Goal: Feedback & Contribution: Submit feedback/report problem

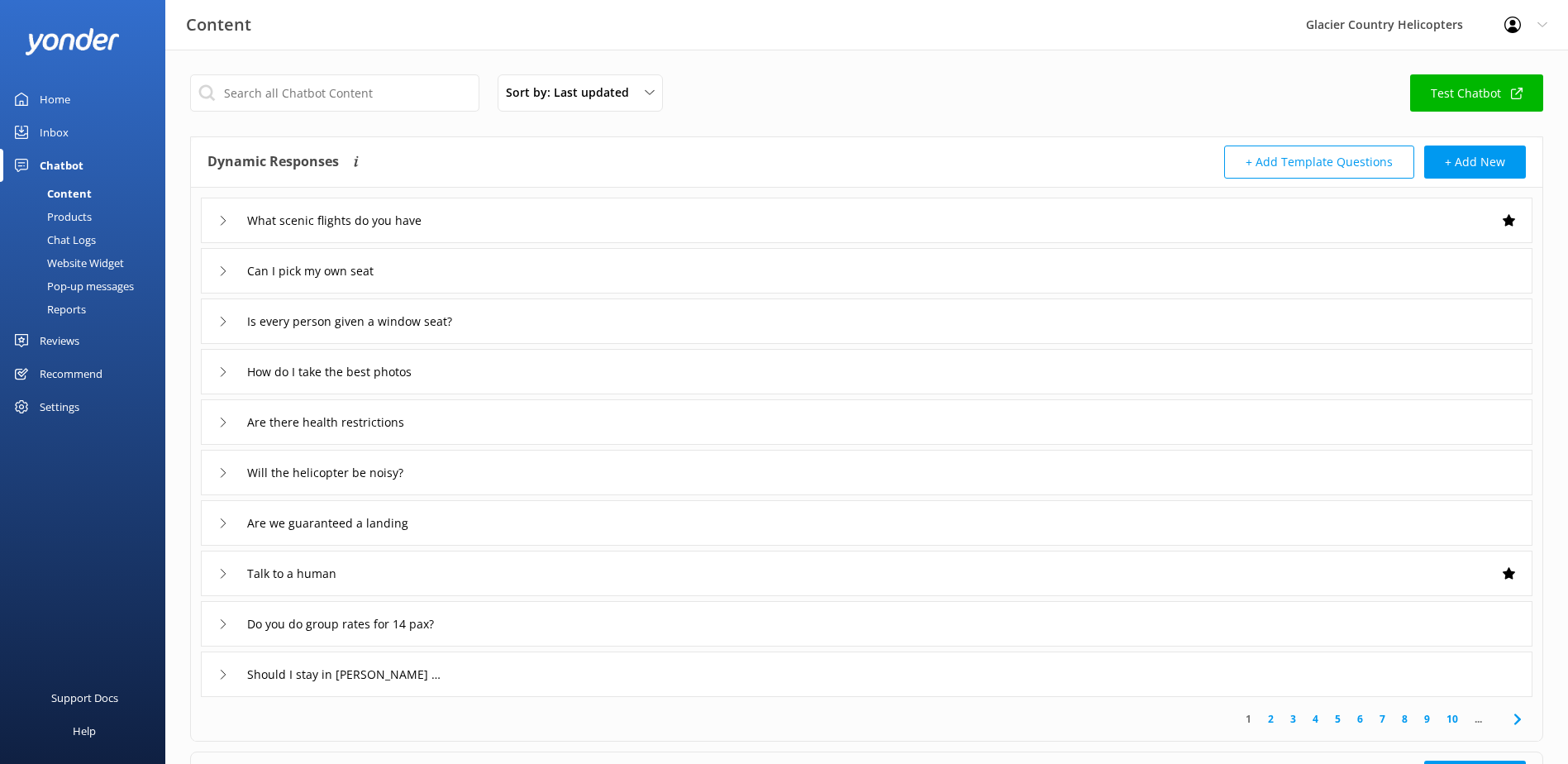
click at [77, 240] on div "Chat Logs" at bounding box center [53, 240] width 86 height 23
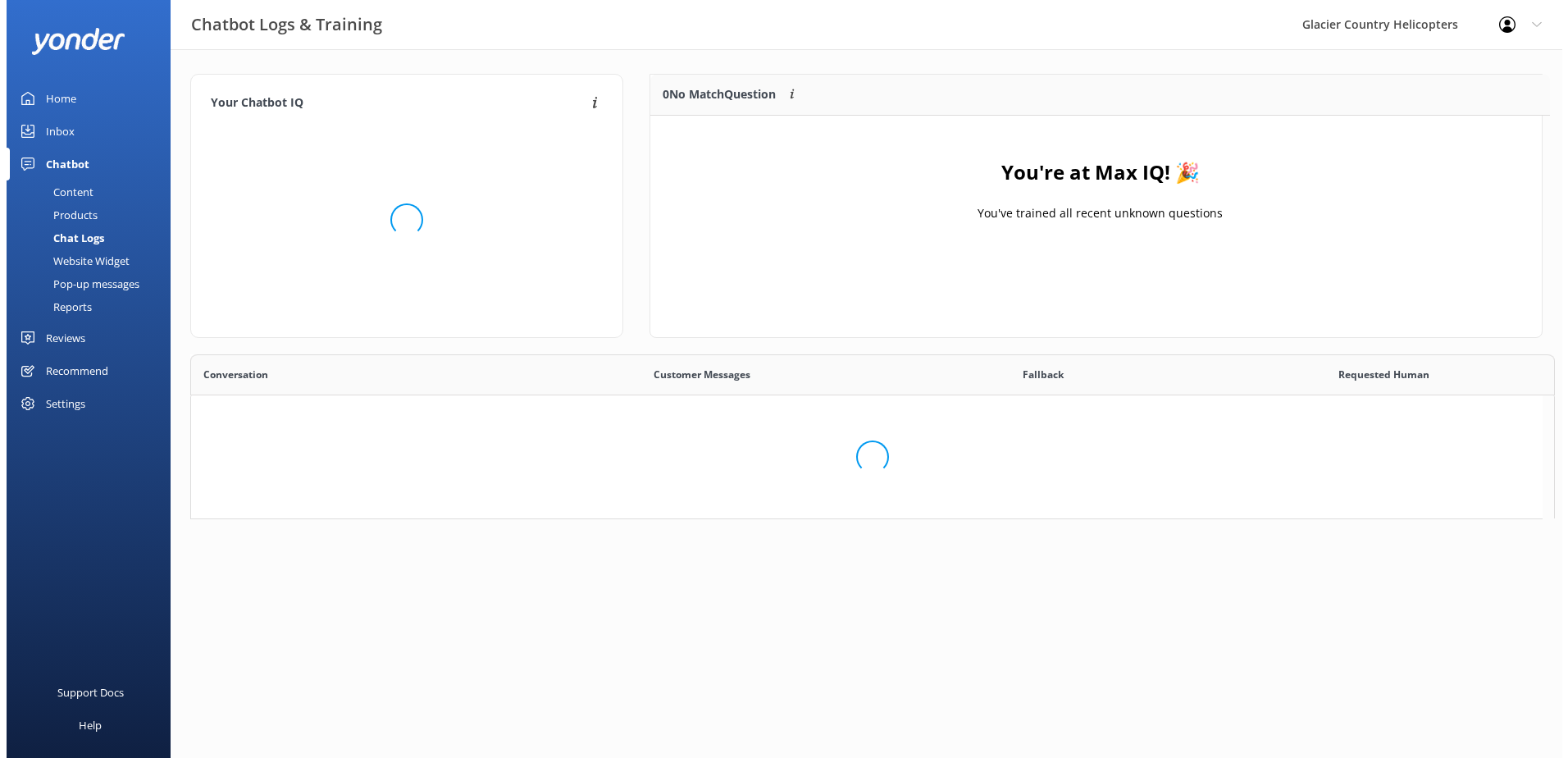
scroll to position [402, 1339]
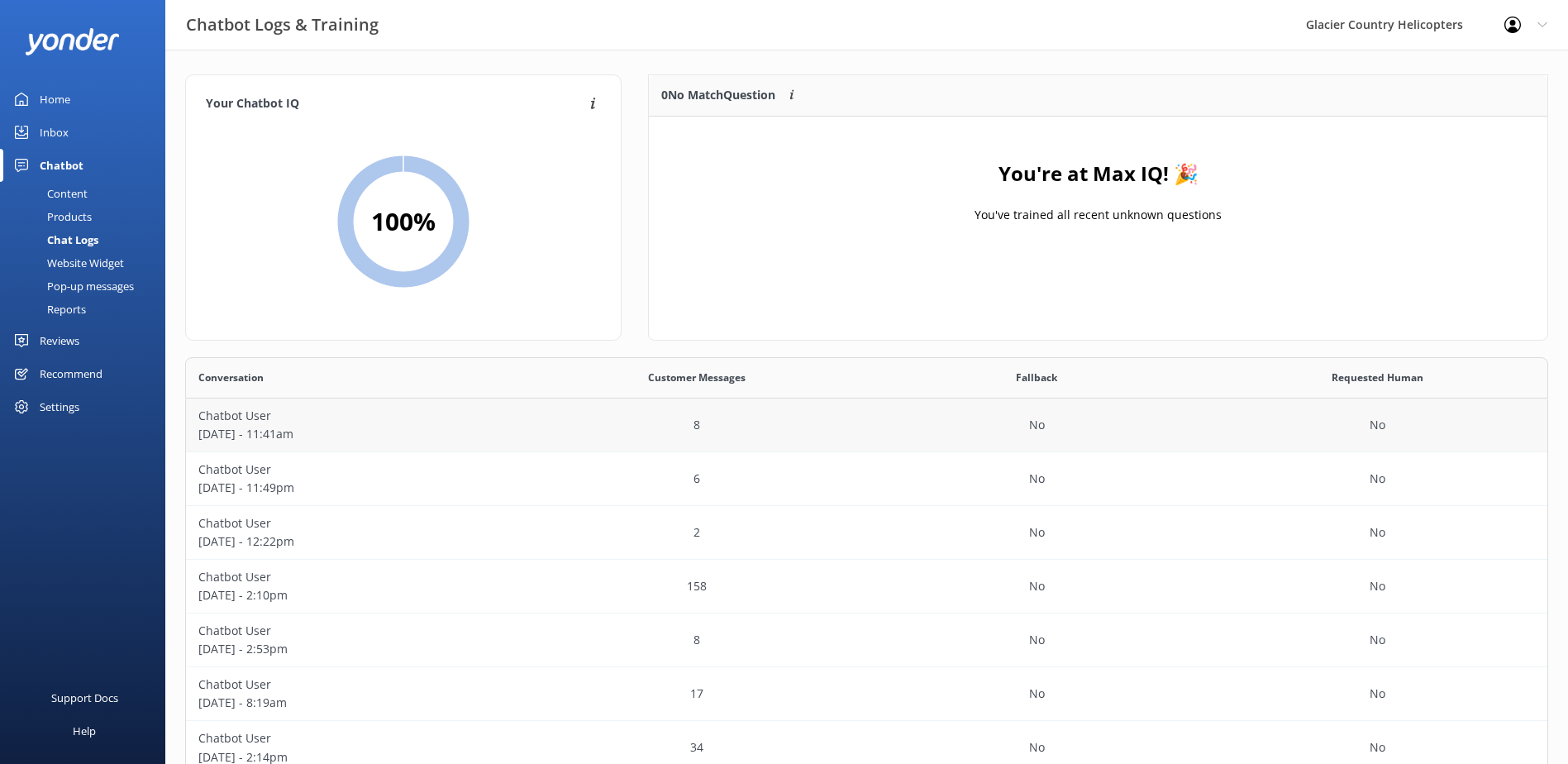
click at [543, 436] on div "8" at bounding box center [696, 425] width 340 height 53
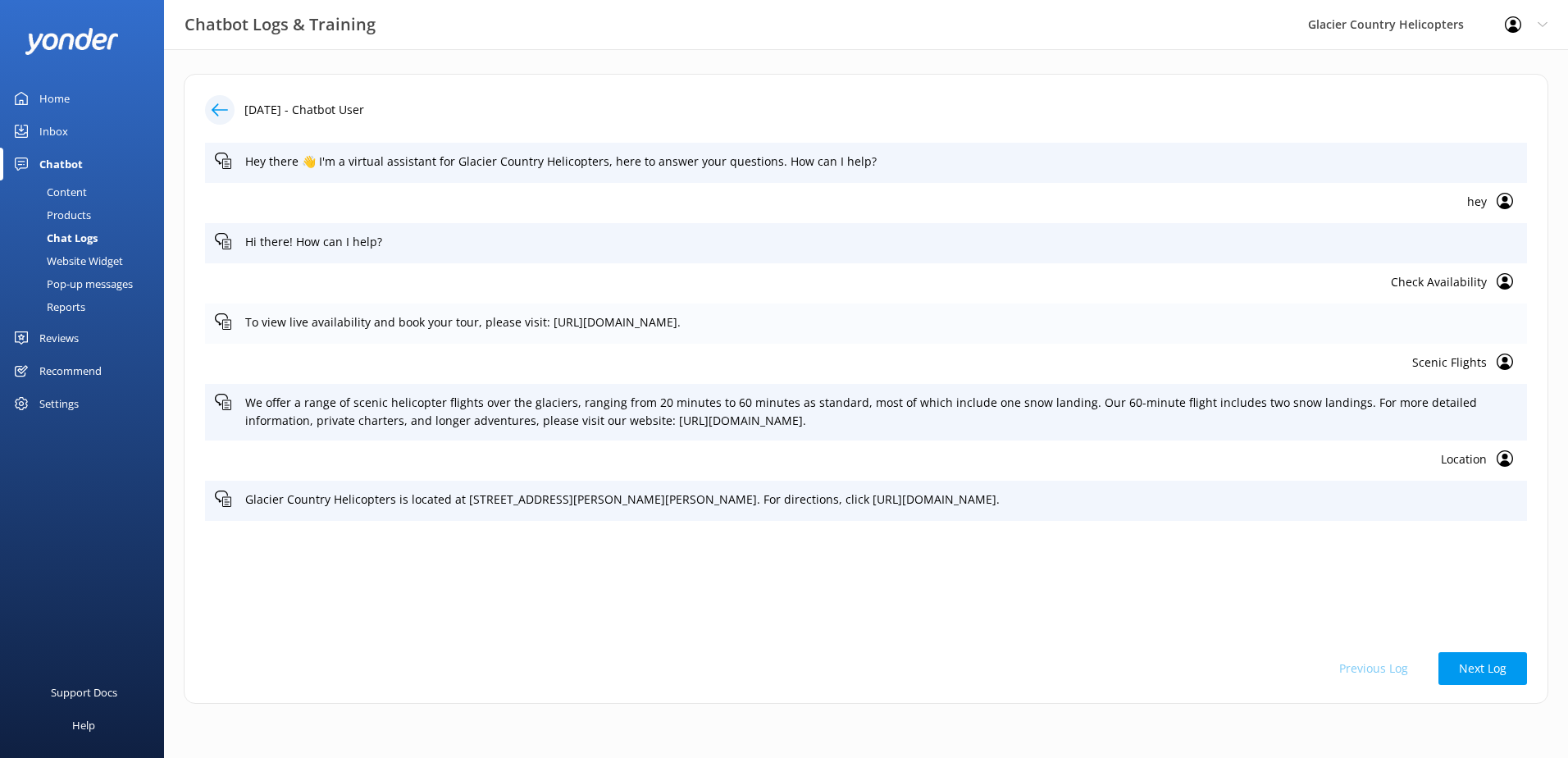
click at [227, 322] on use at bounding box center [223, 322] width 16 height 16
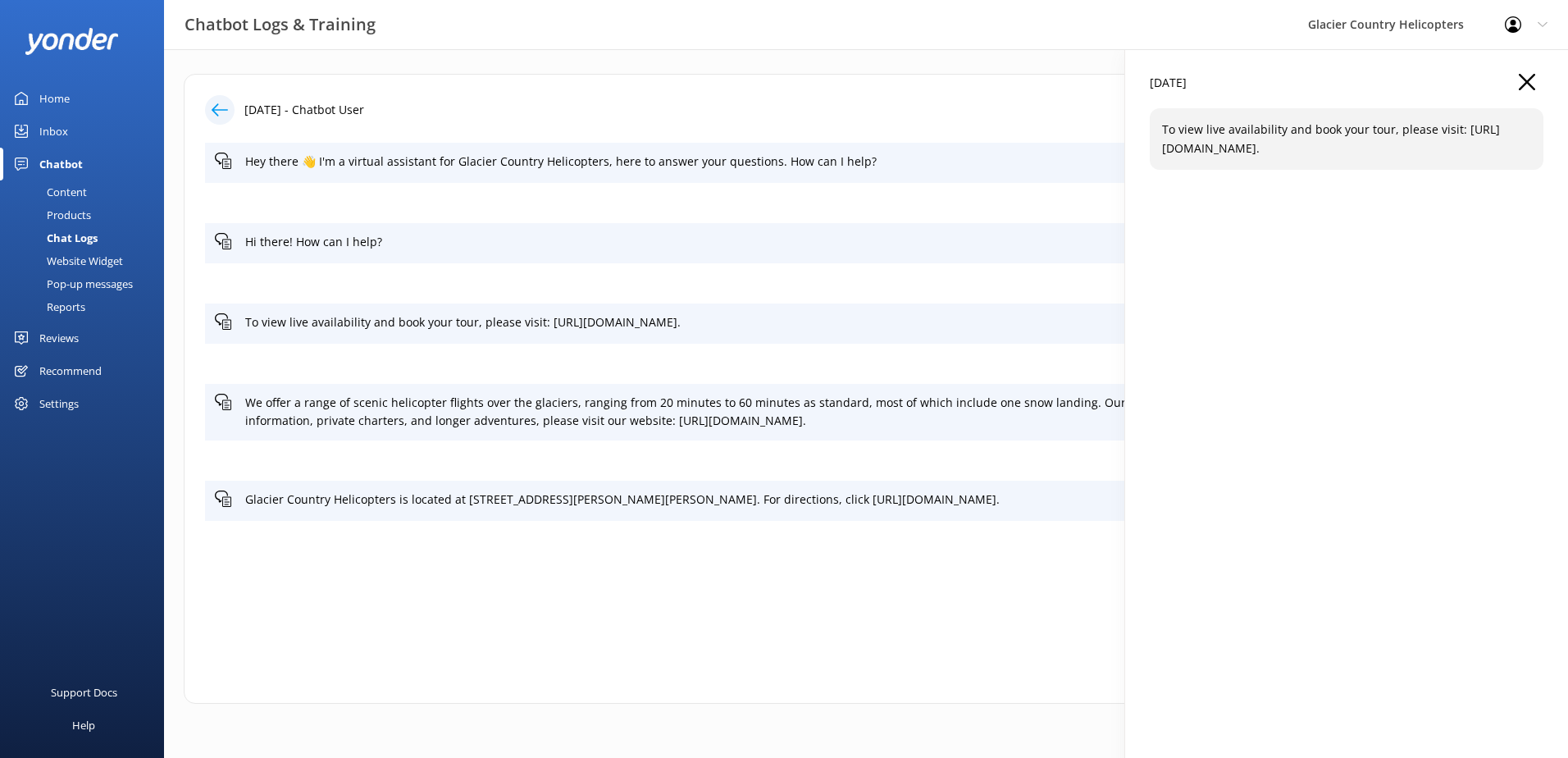
click at [1530, 80] on use "button" at bounding box center [1527, 82] width 16 height 16
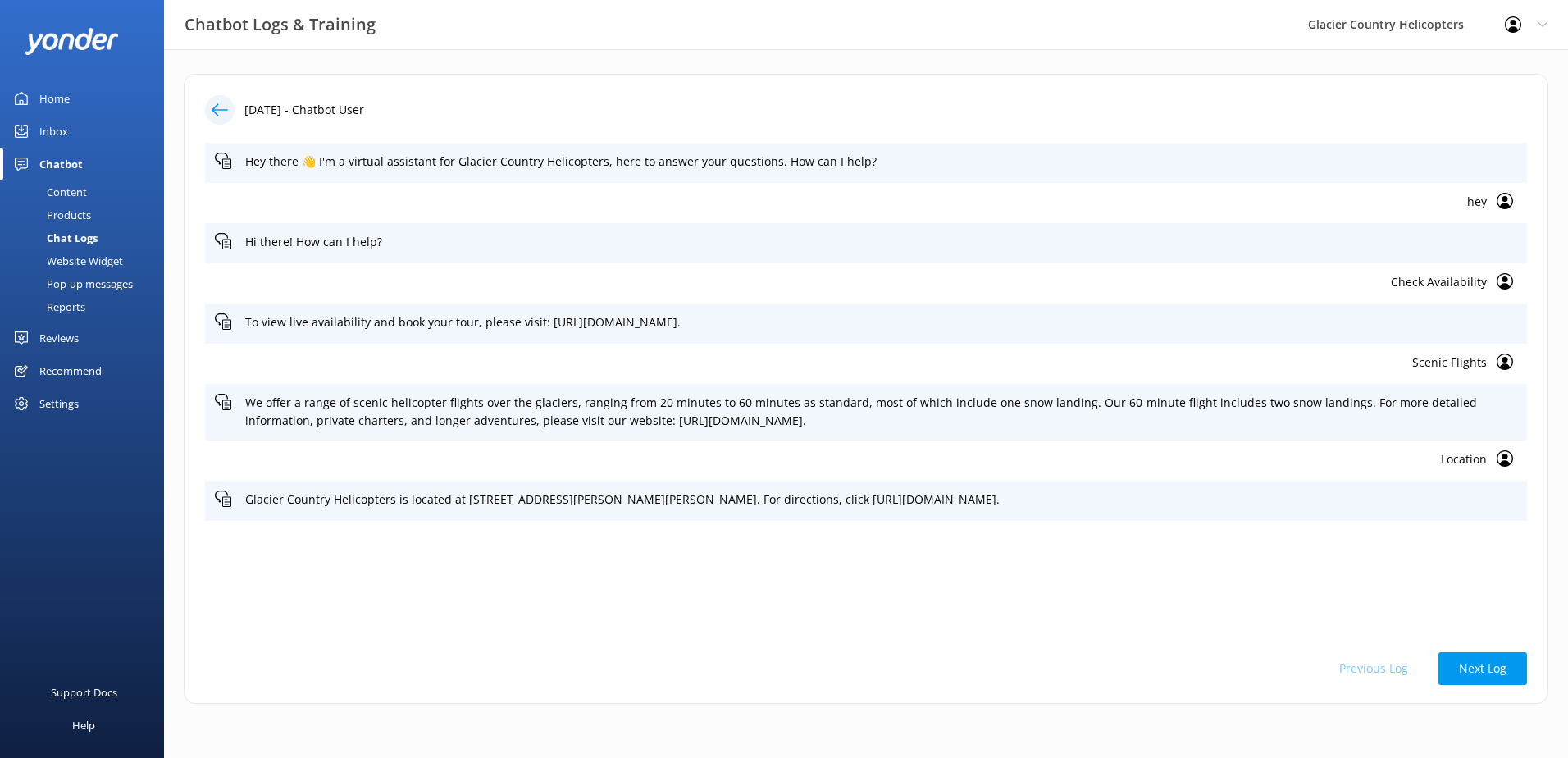
click at [1466, 282] on p "Check Availability" at bounding box center [850, 283] width 1272 height 18
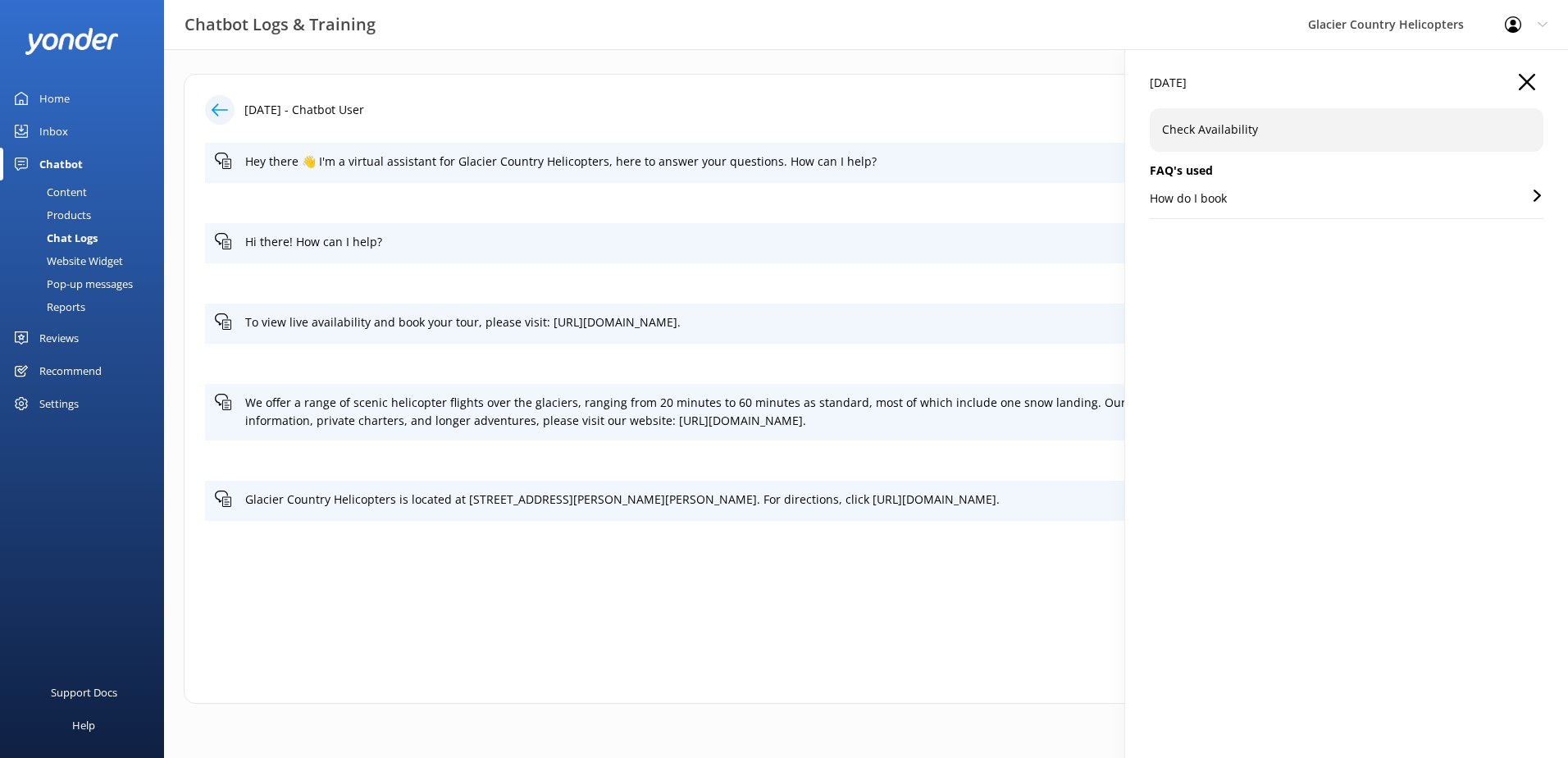
click at [1541, 196] on icon at bounding box center [1536, 195] width 12 height 12
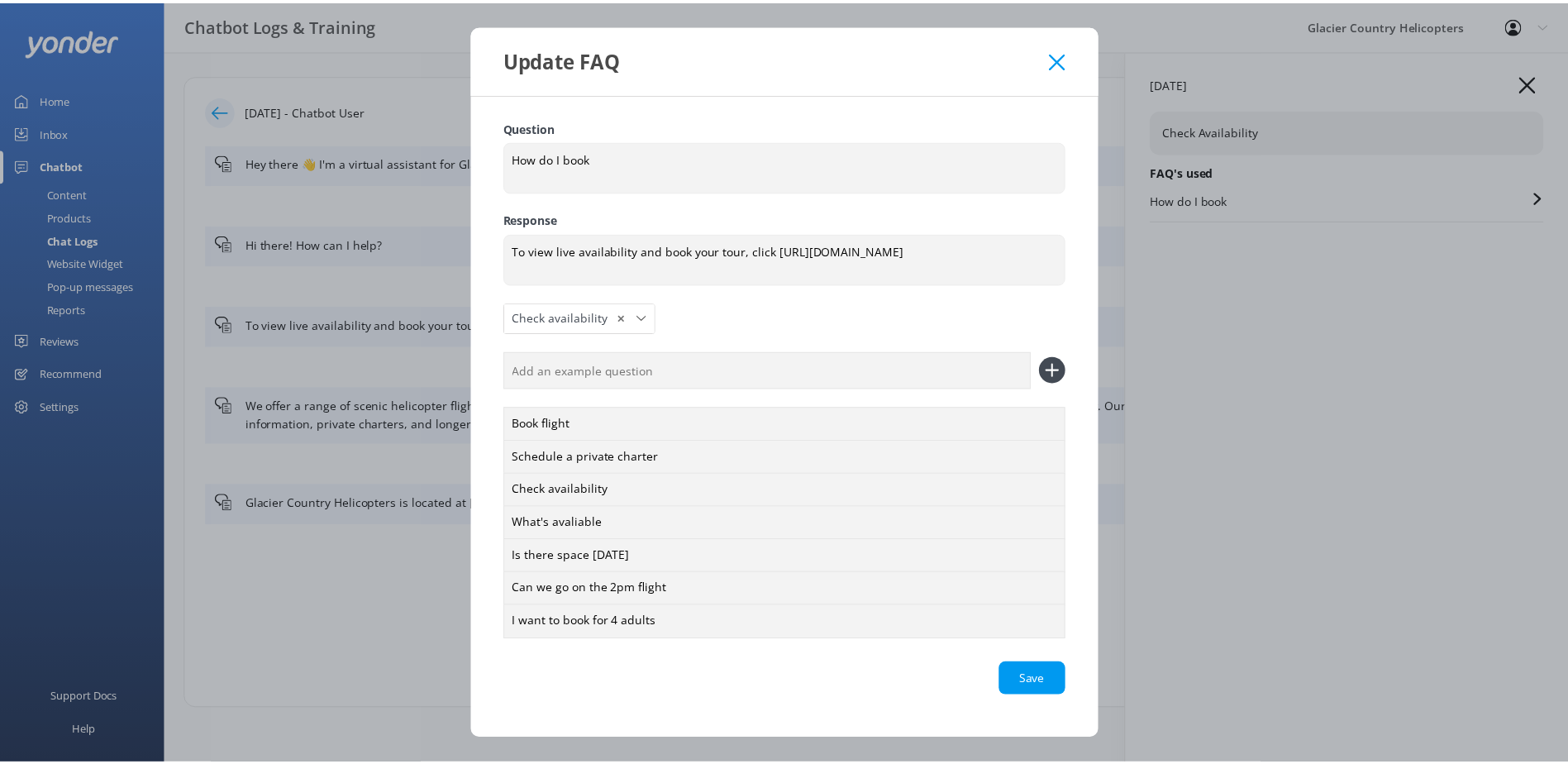
scroll to position [18, 0]
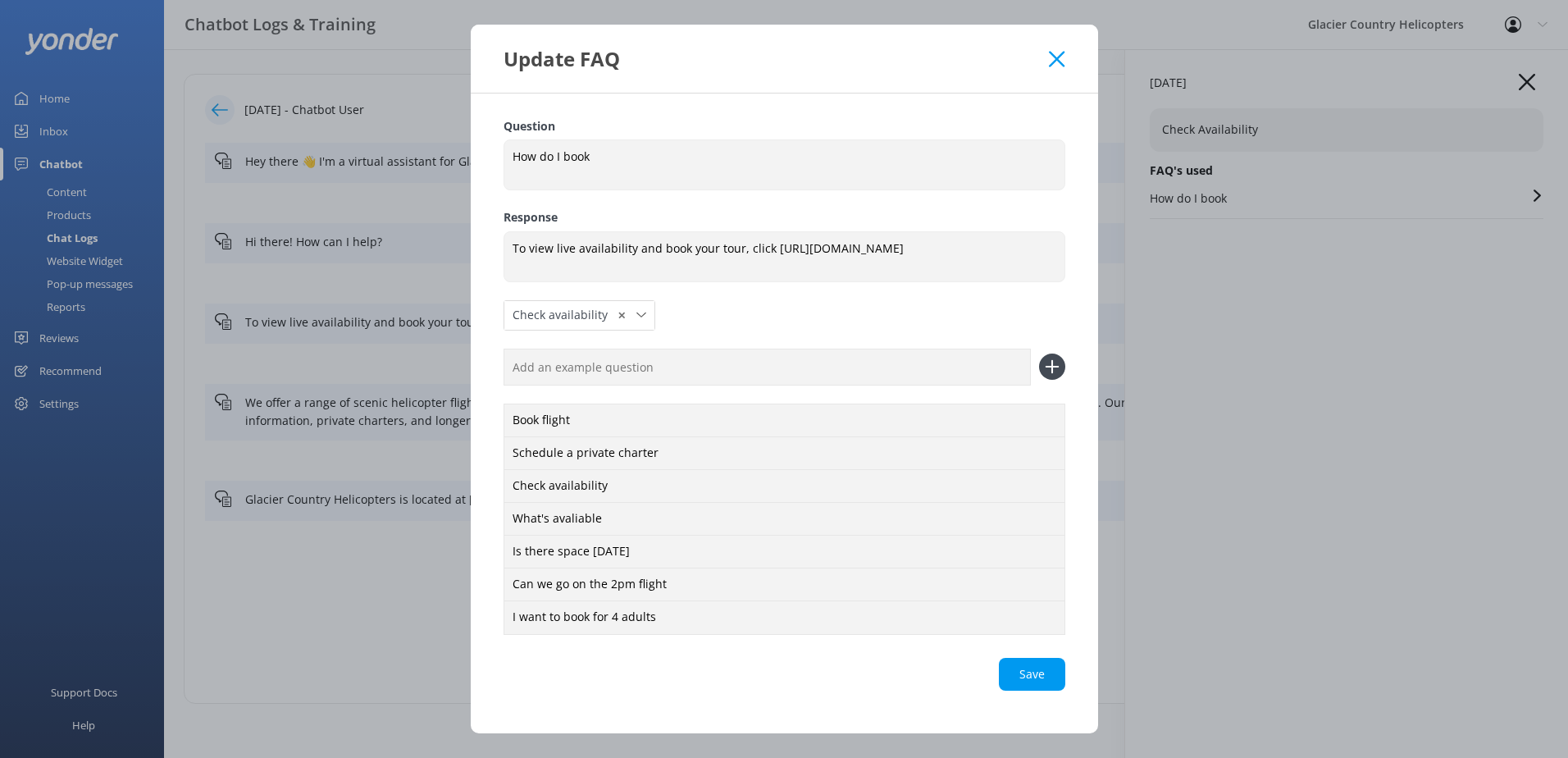
click at [1058, 59] on use at bounding box center [1056, 59] width 16 height 16
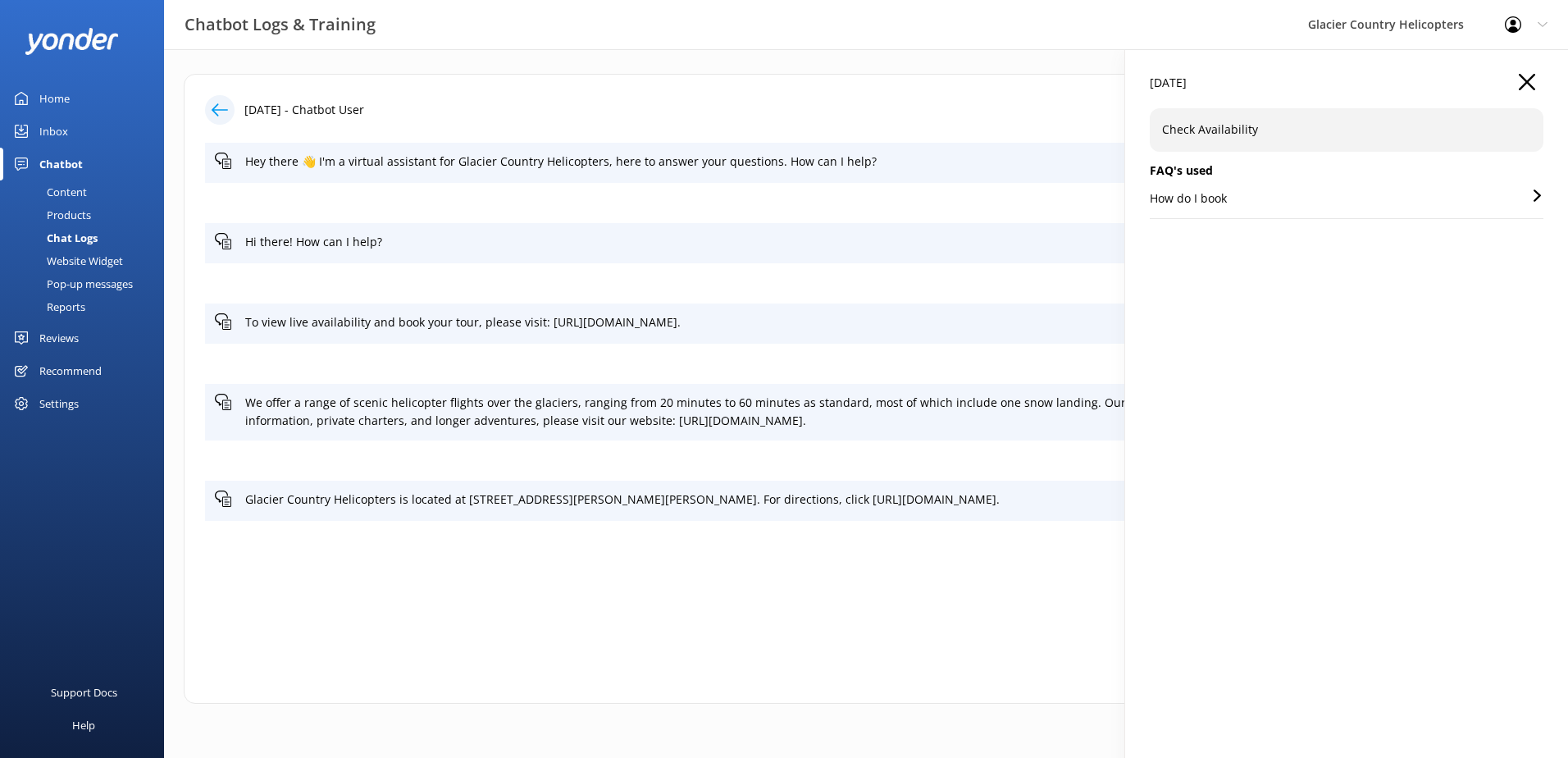
click at [55, 99] on div "Home" at bounding box center [54, 99] width 30 height 33
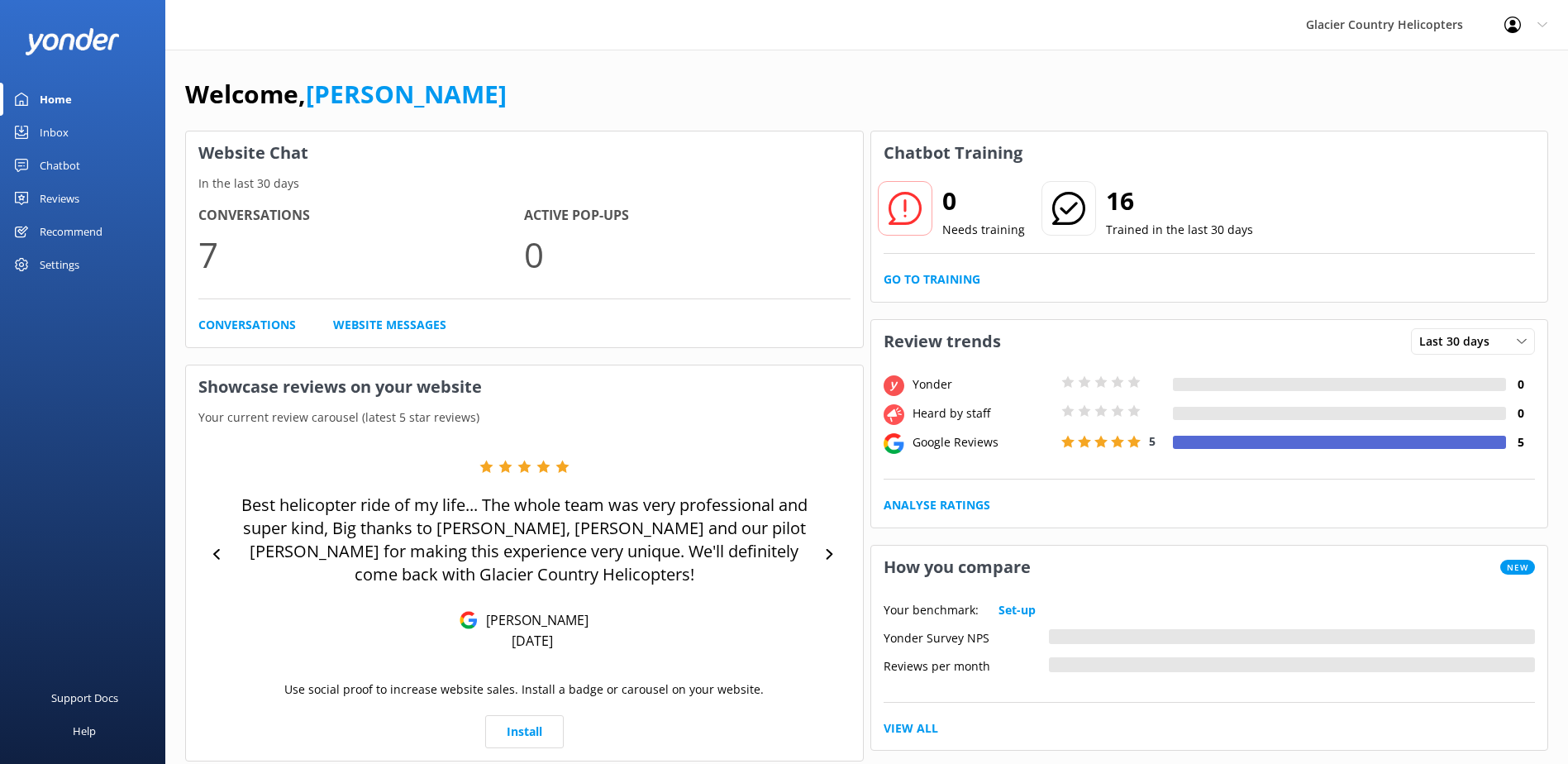
click at [46, 269] on div "Settings" at bounding box center [59, 264] width 40 height 33
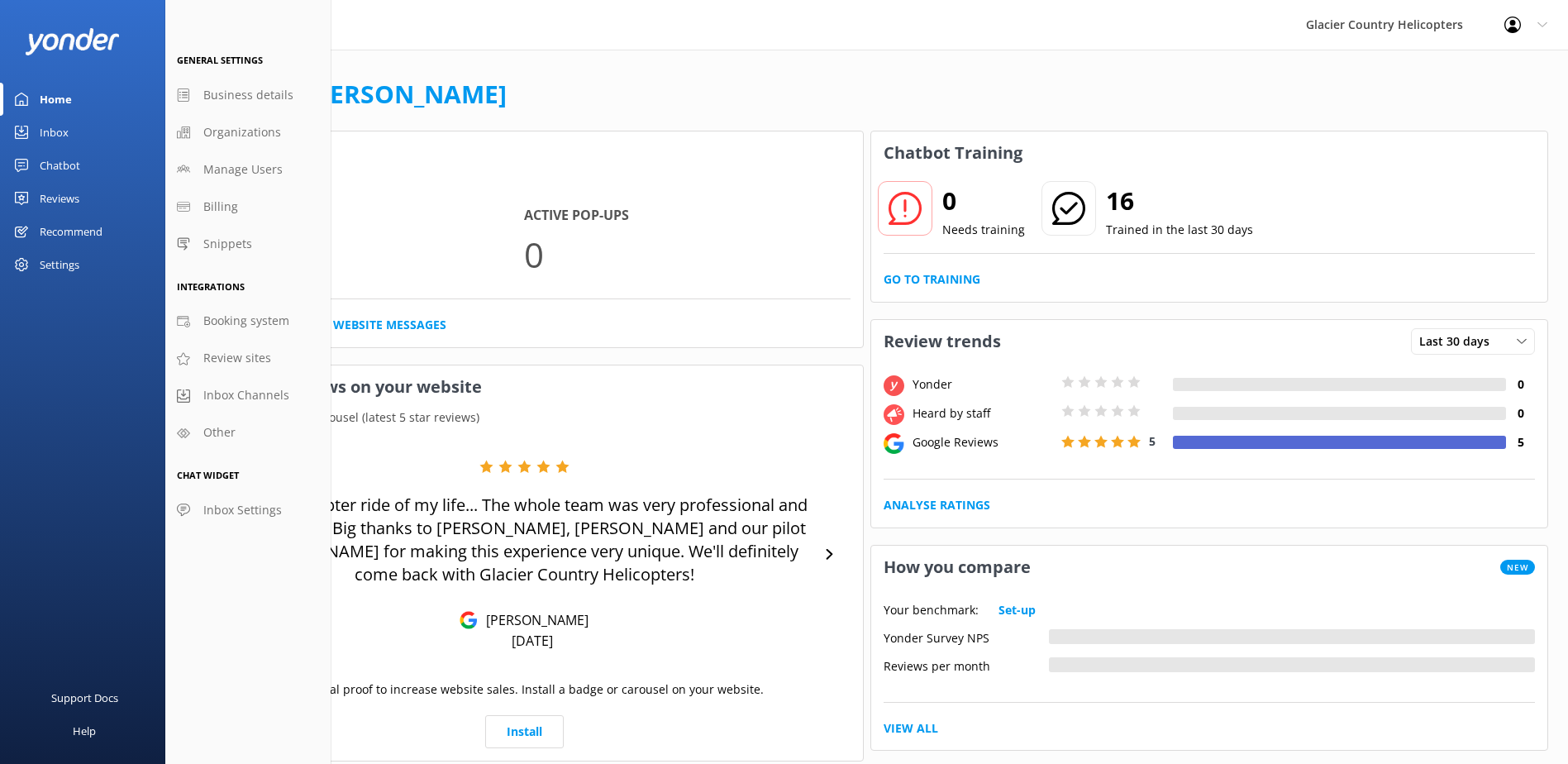
click at [50, 237] on div "Recommend" at bounding box center [71, 231] width 63 height 33
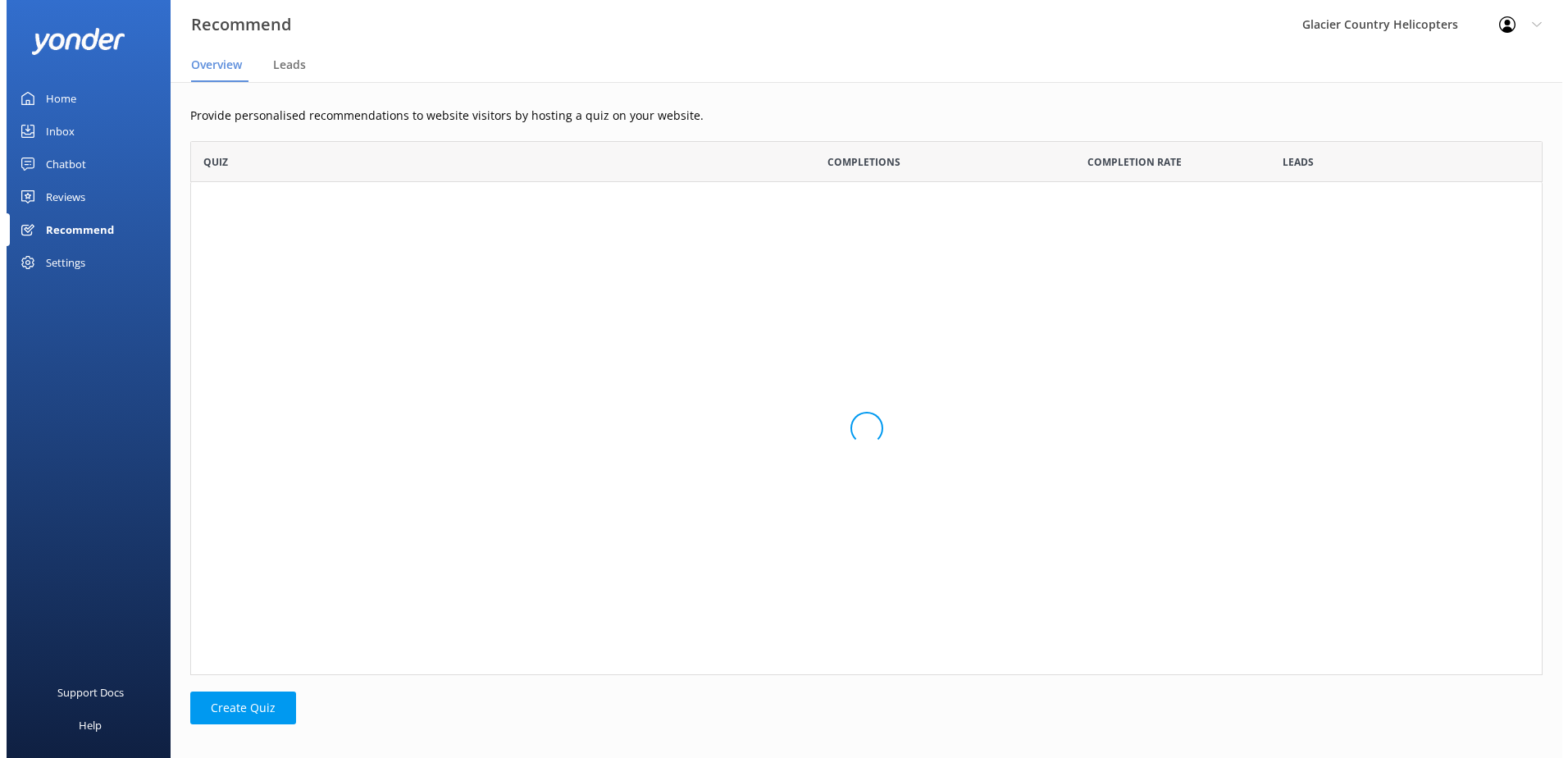
scroll to position [521, 1339]
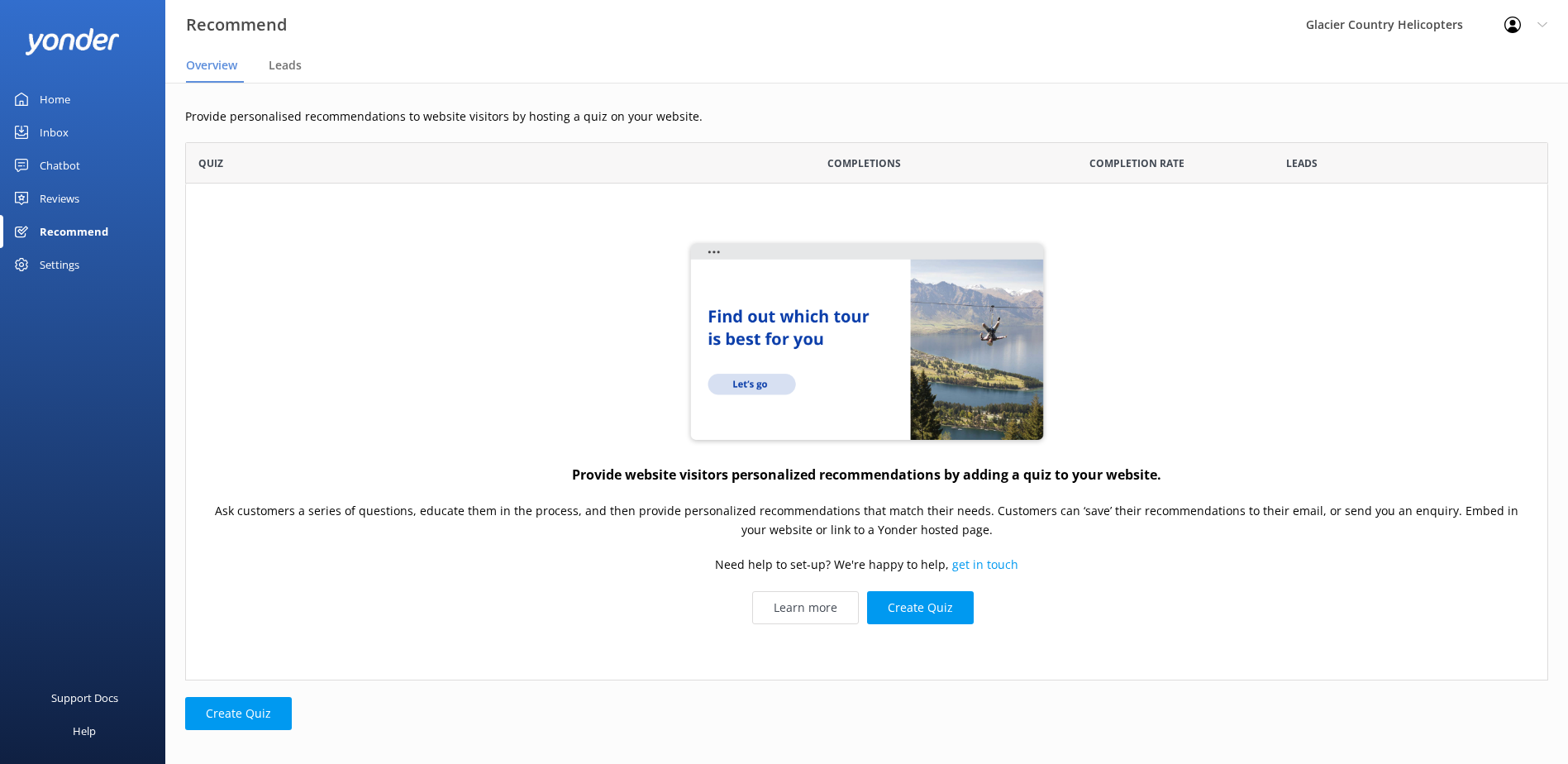
click at [63, 199] on div "Reviews" at bounding box center [59, 198] width 40 height 33
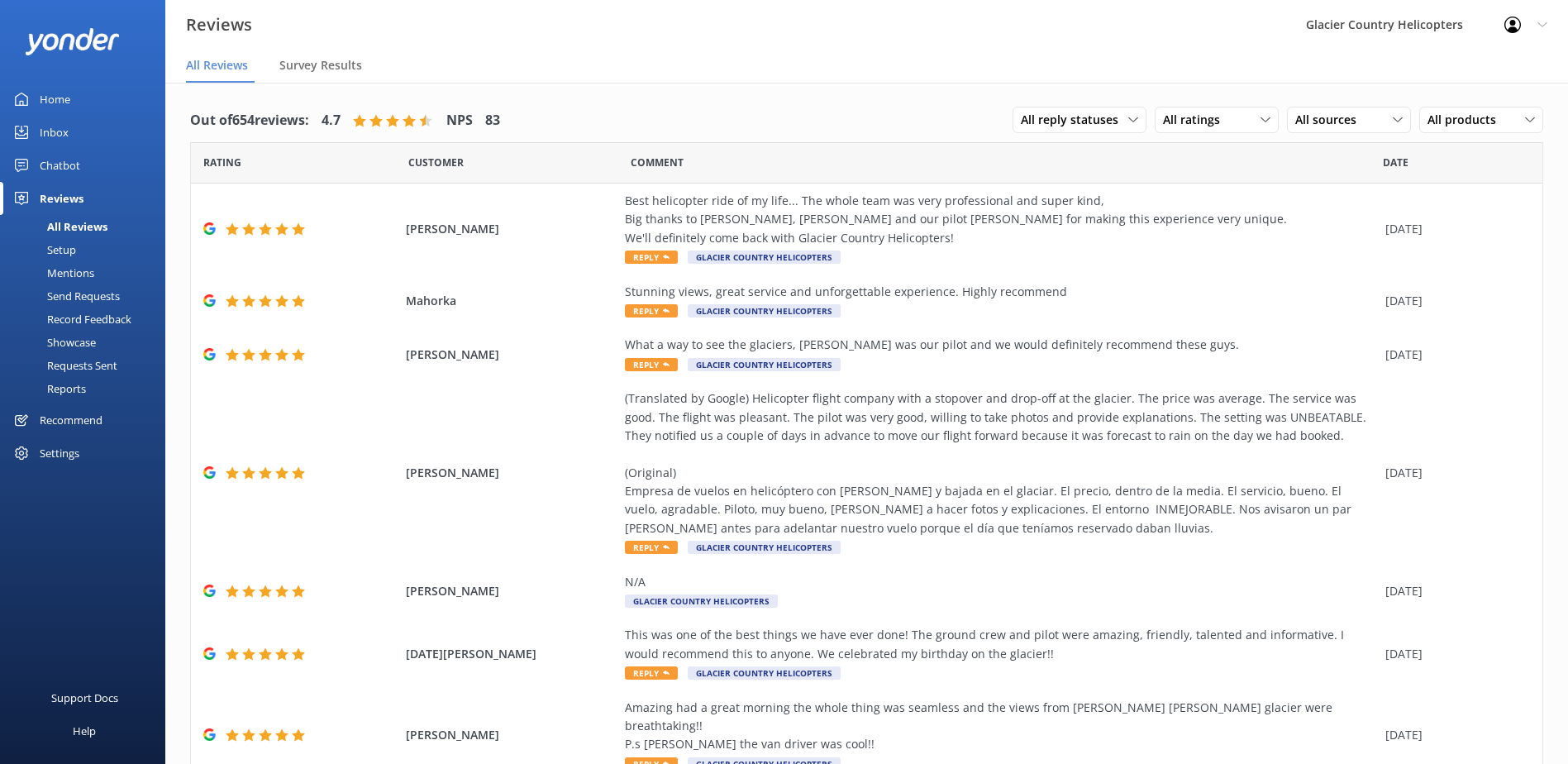
click at [63, 172] on div "Chatbot" at bounding box center [60, 165] width 41 height 33
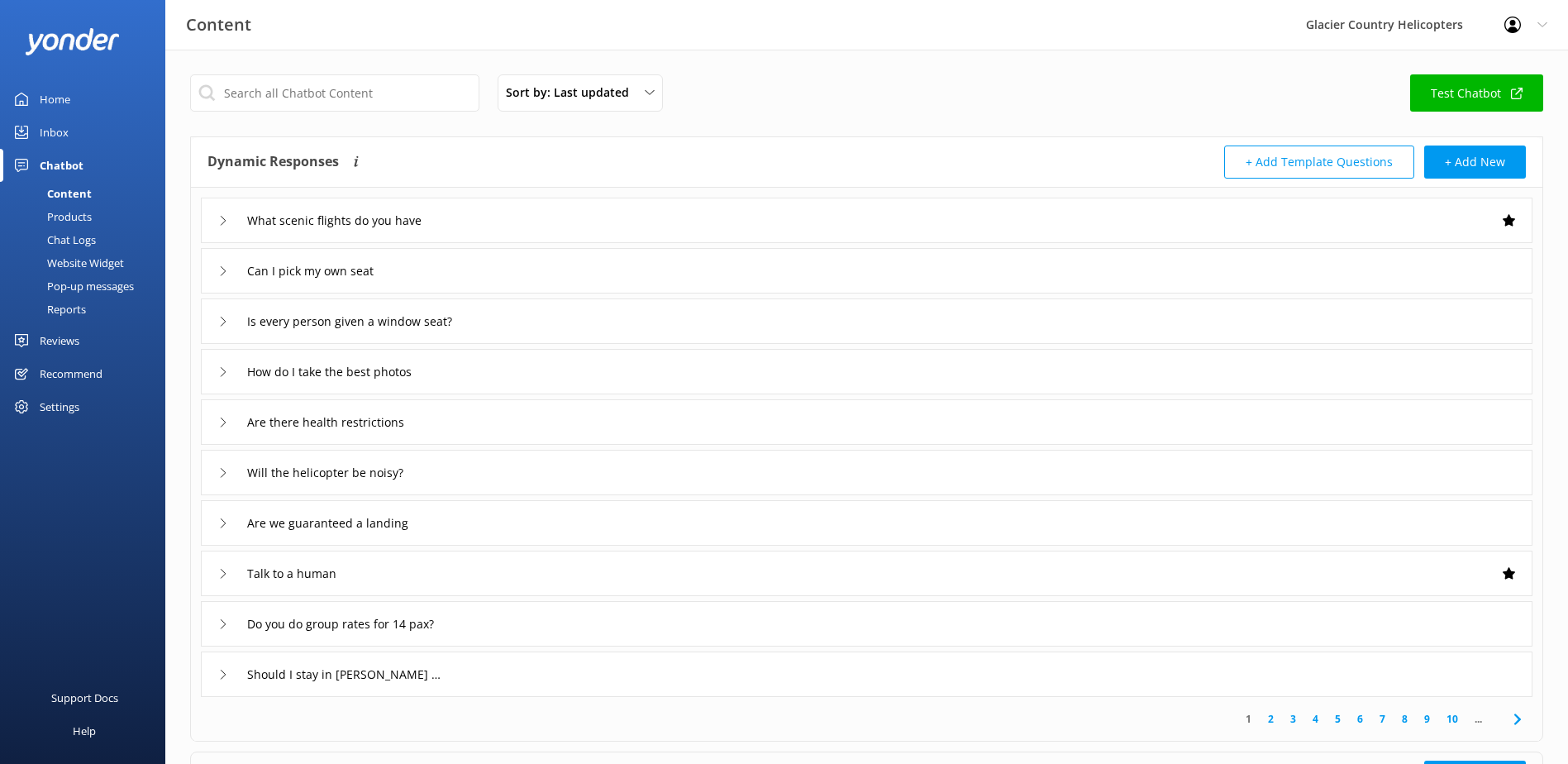
click at [59, 124] on div "Inbox" at bounding box center [53, 133] width 29 height 33
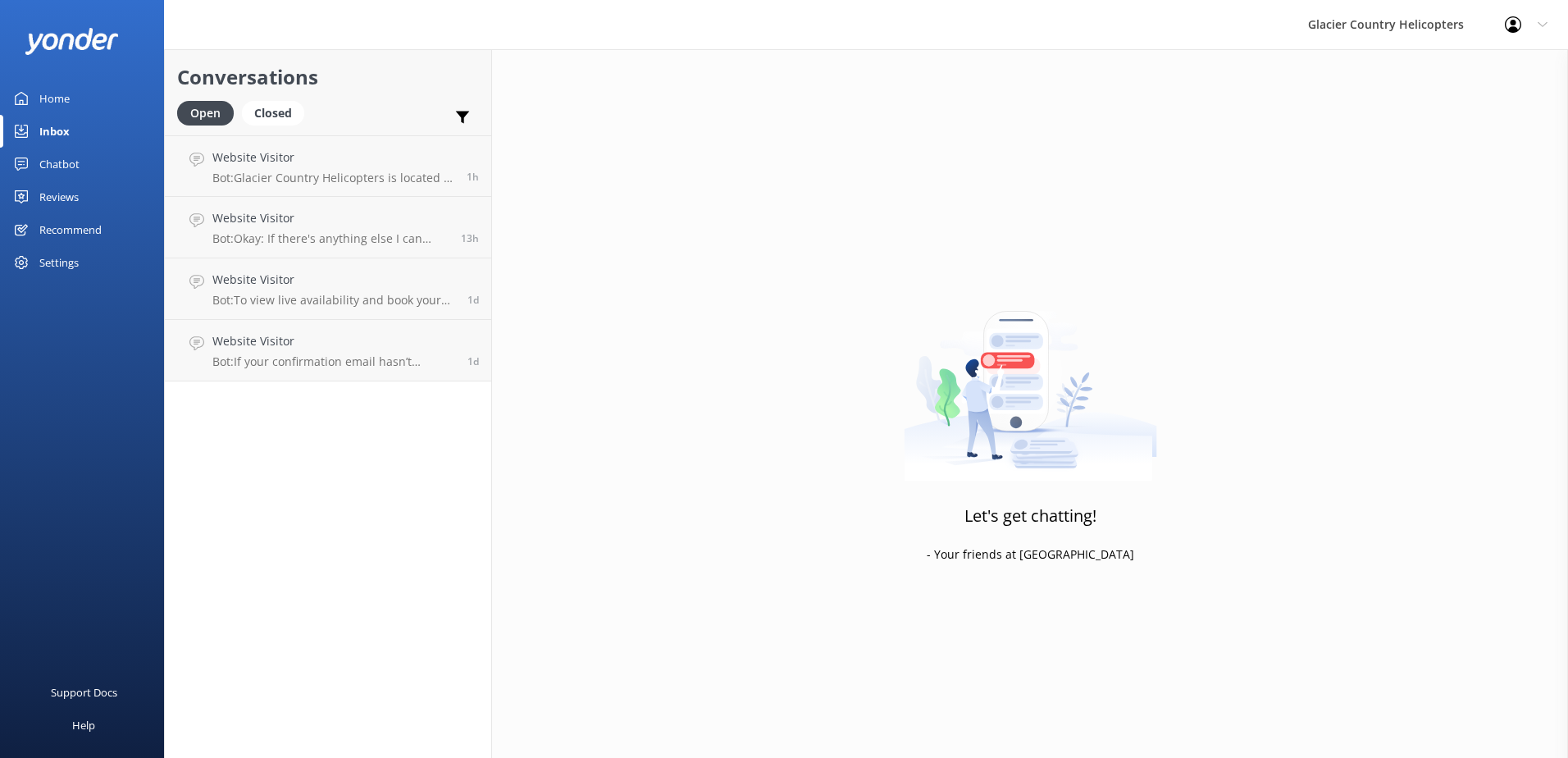
click at [49, 97] on div "Home" at bounding box center [54, 99] width 30 height 33
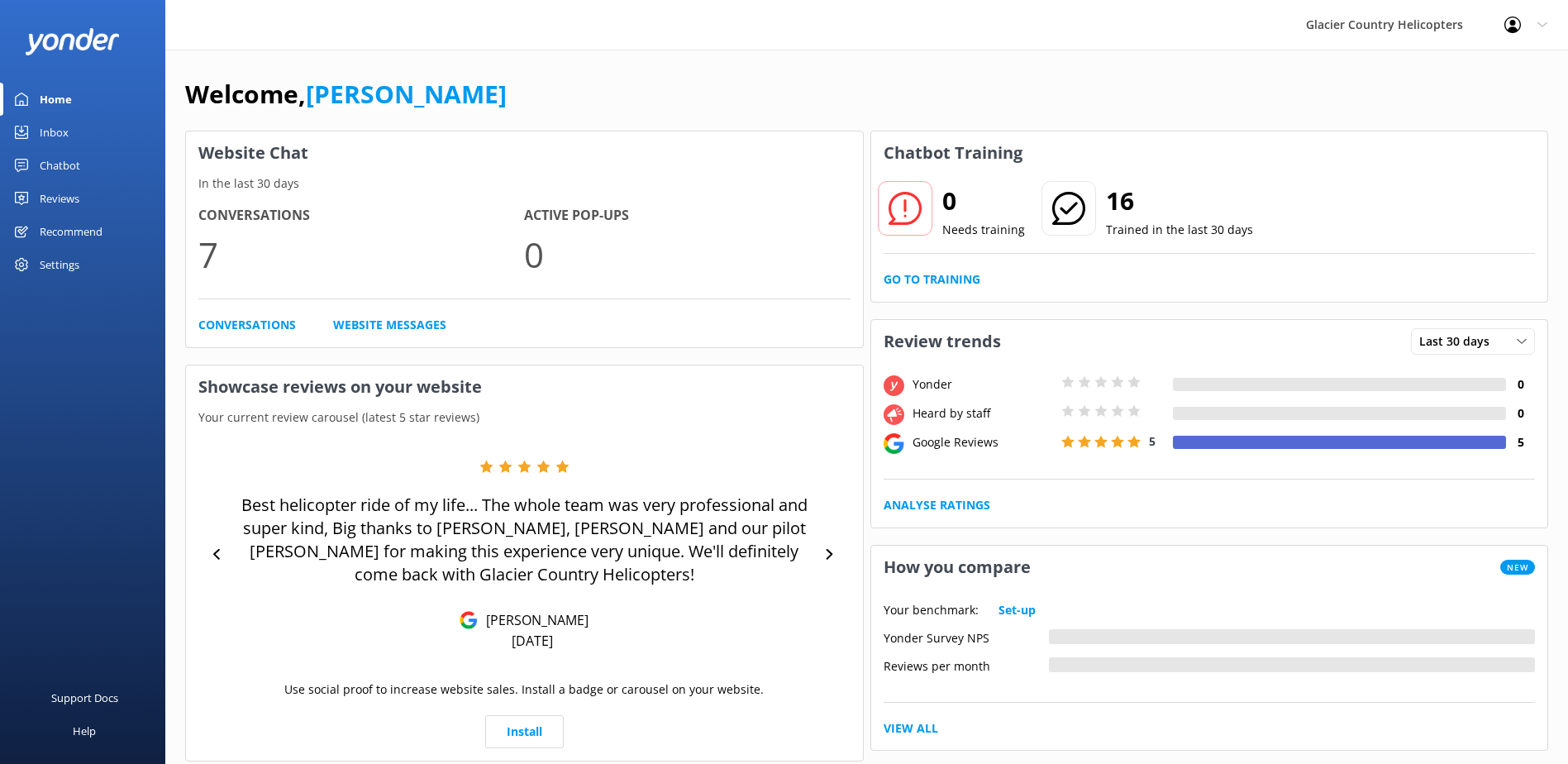
click at [52, 169] on div "Chatbot" at bounding box center [60, 165] width 41 height 33
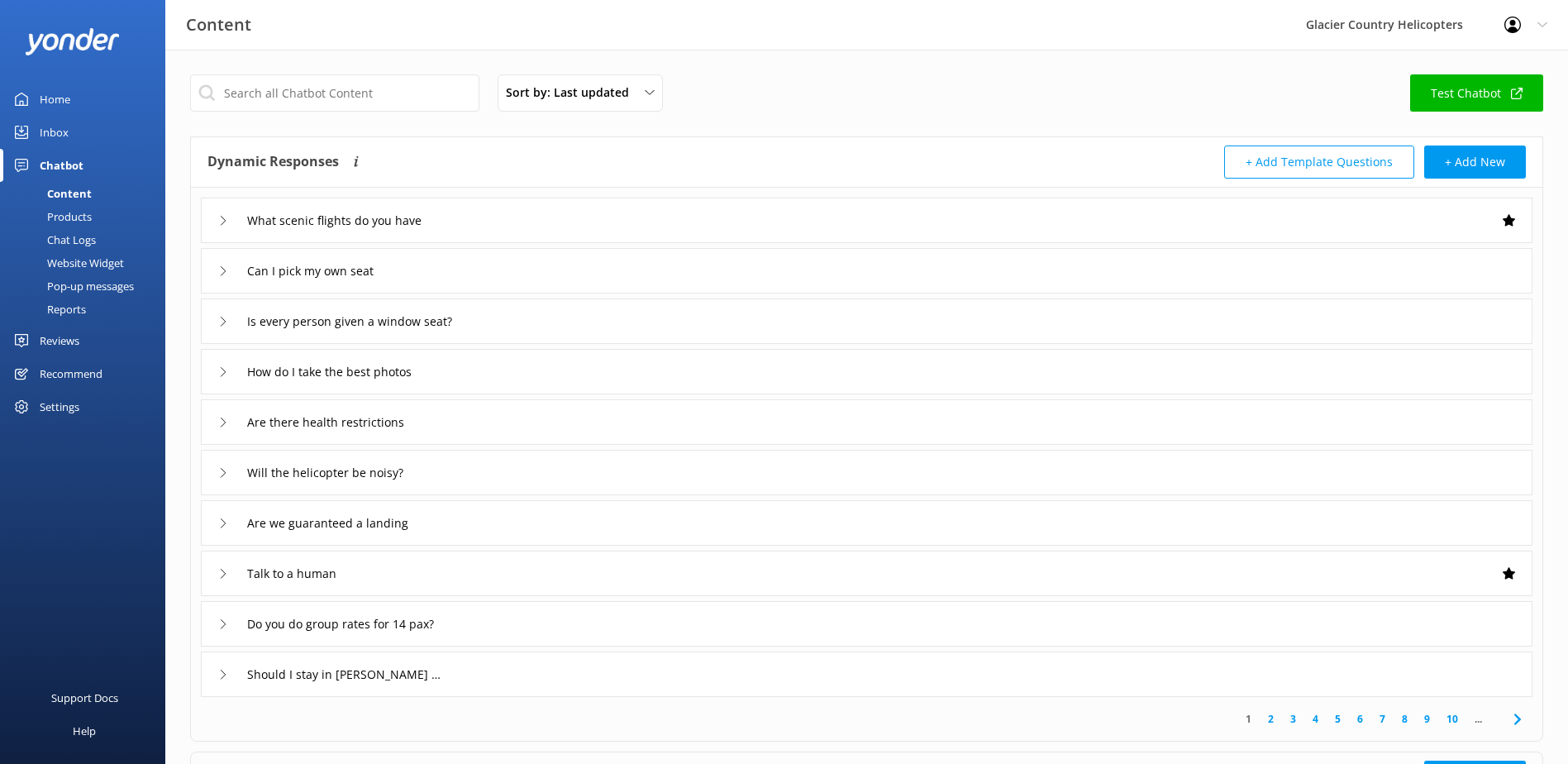
click at [53, 106] on div "Home" at bounding box center [54, 100] width 30 height 33
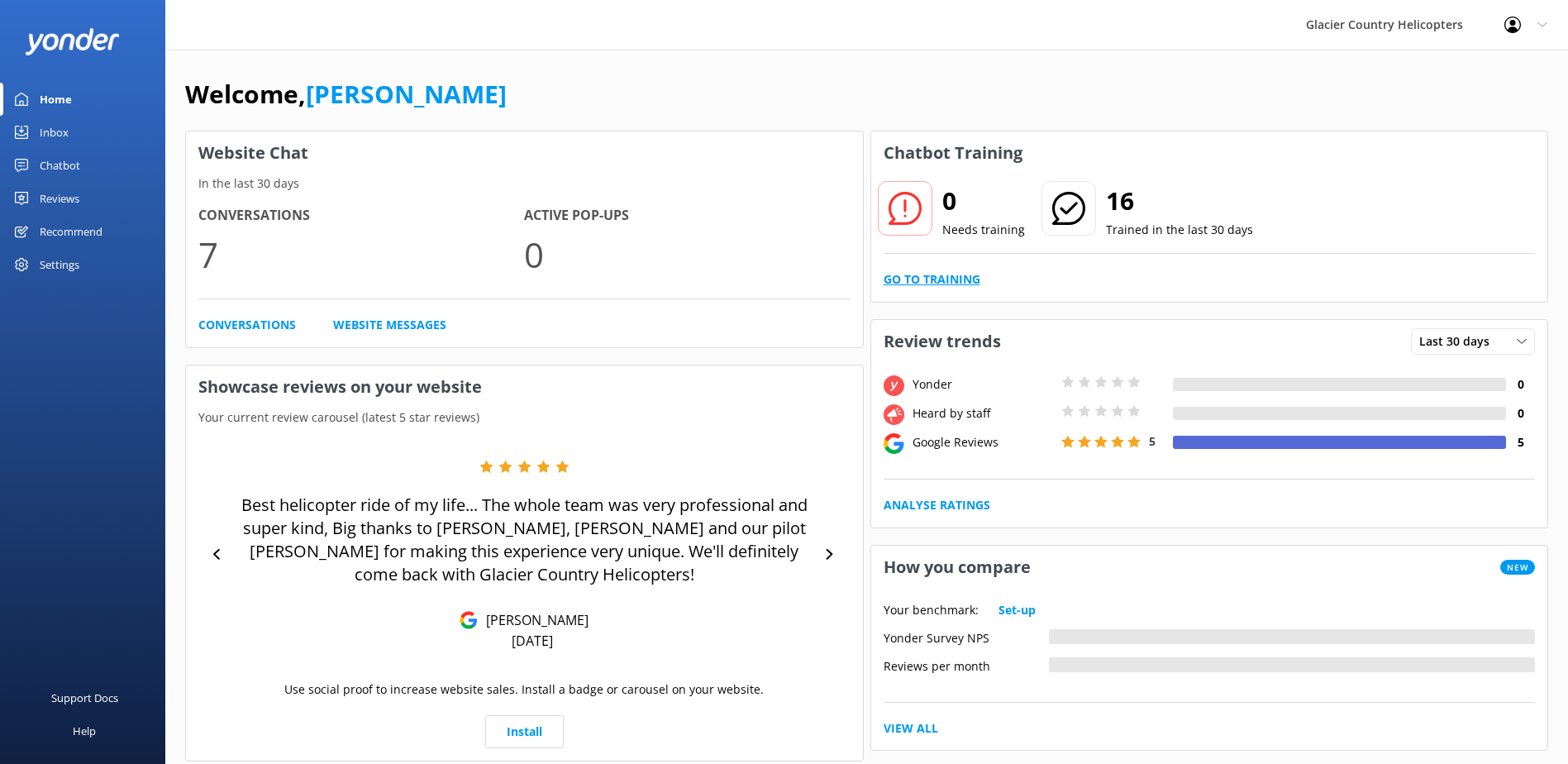
click at [929, 276] on link "Go to Training" at bounding box center [932, 279] width 97 height 18
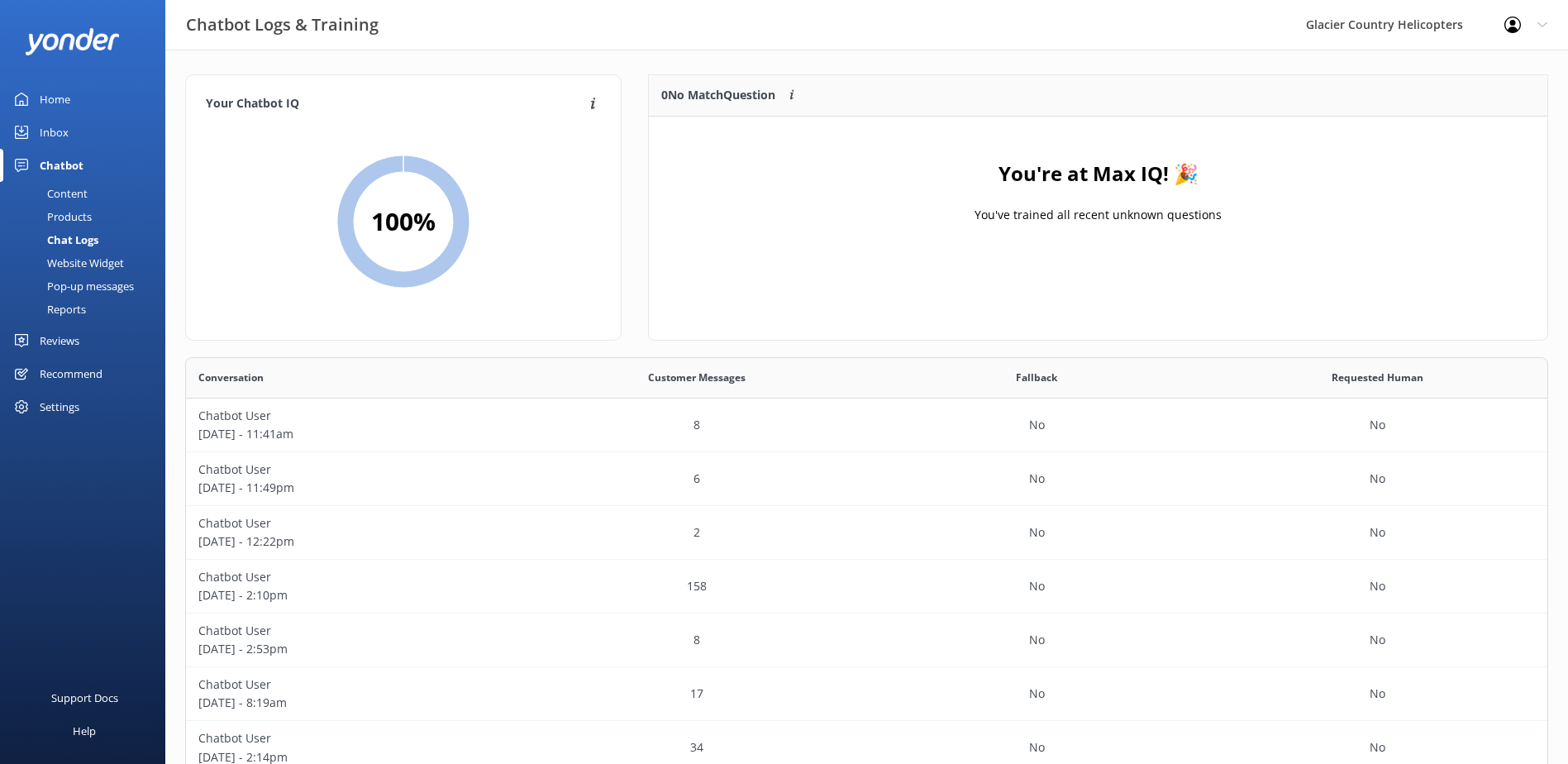
click at [57, 85] on div "Home" at bounding box center [54, 100] width 30 height 33
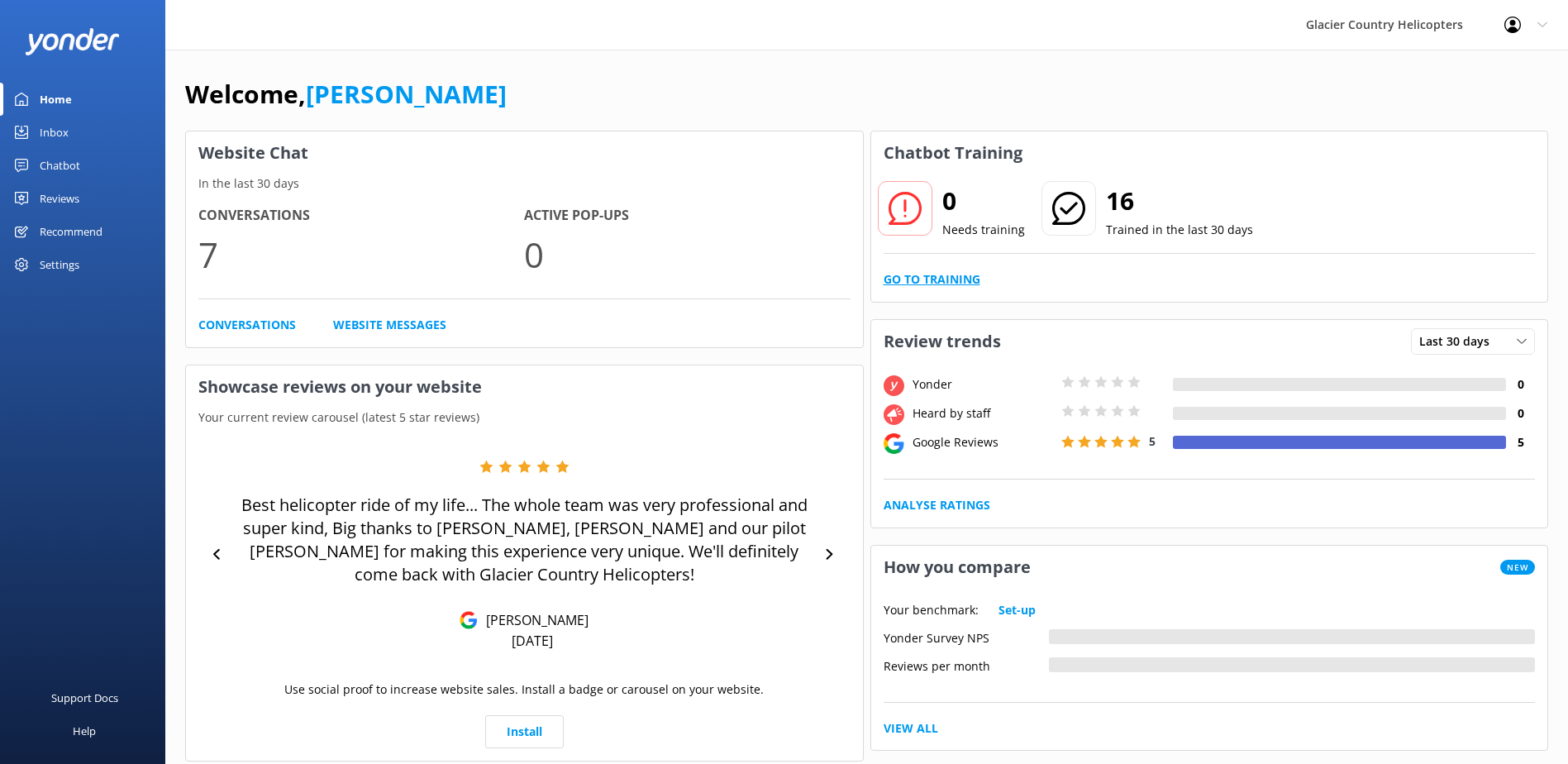
click at [941, 278] on link "Go to Training" at bounding box center [932, 279] width 97 height 18
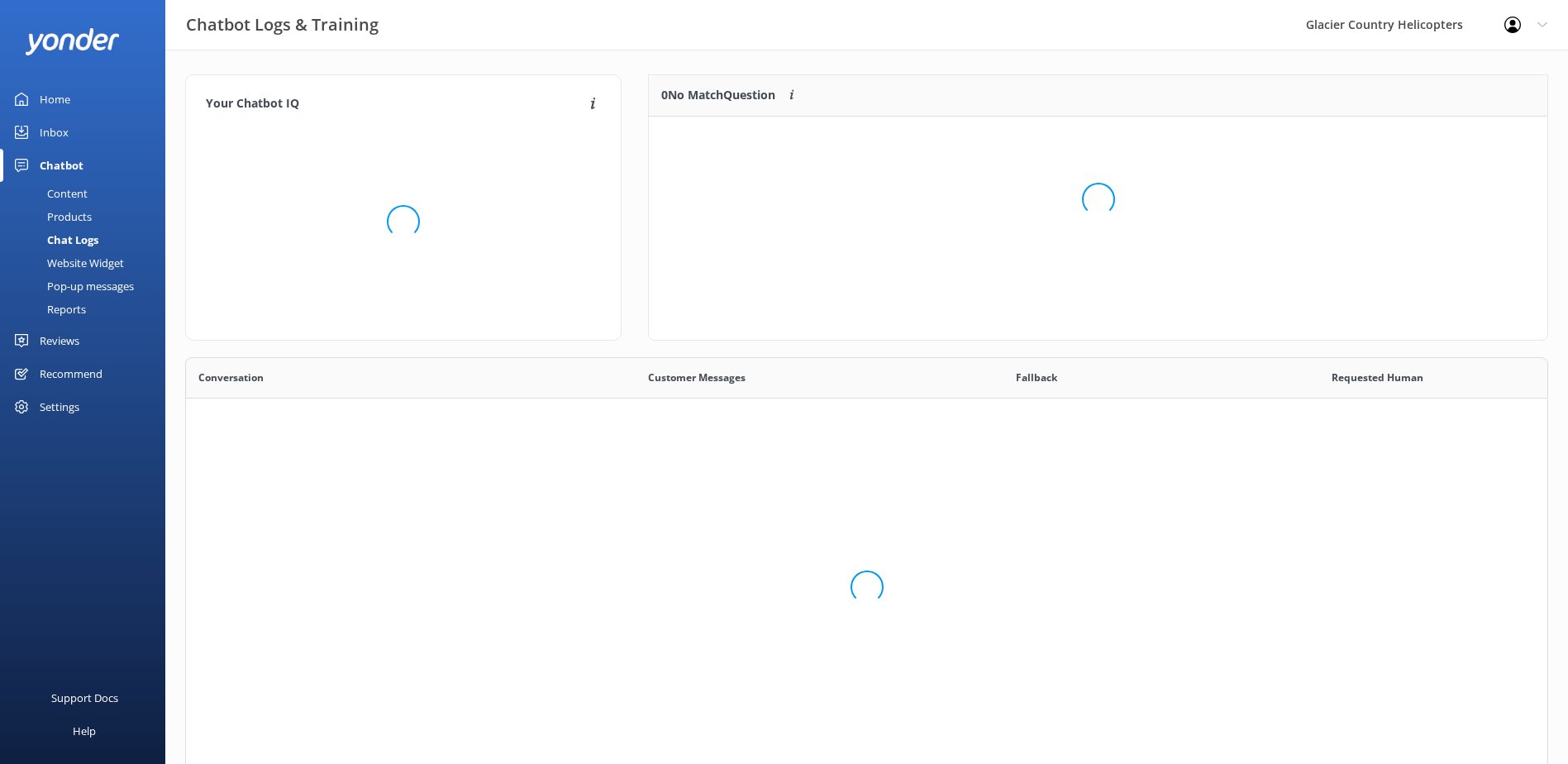
scroll to position [406, 1350]
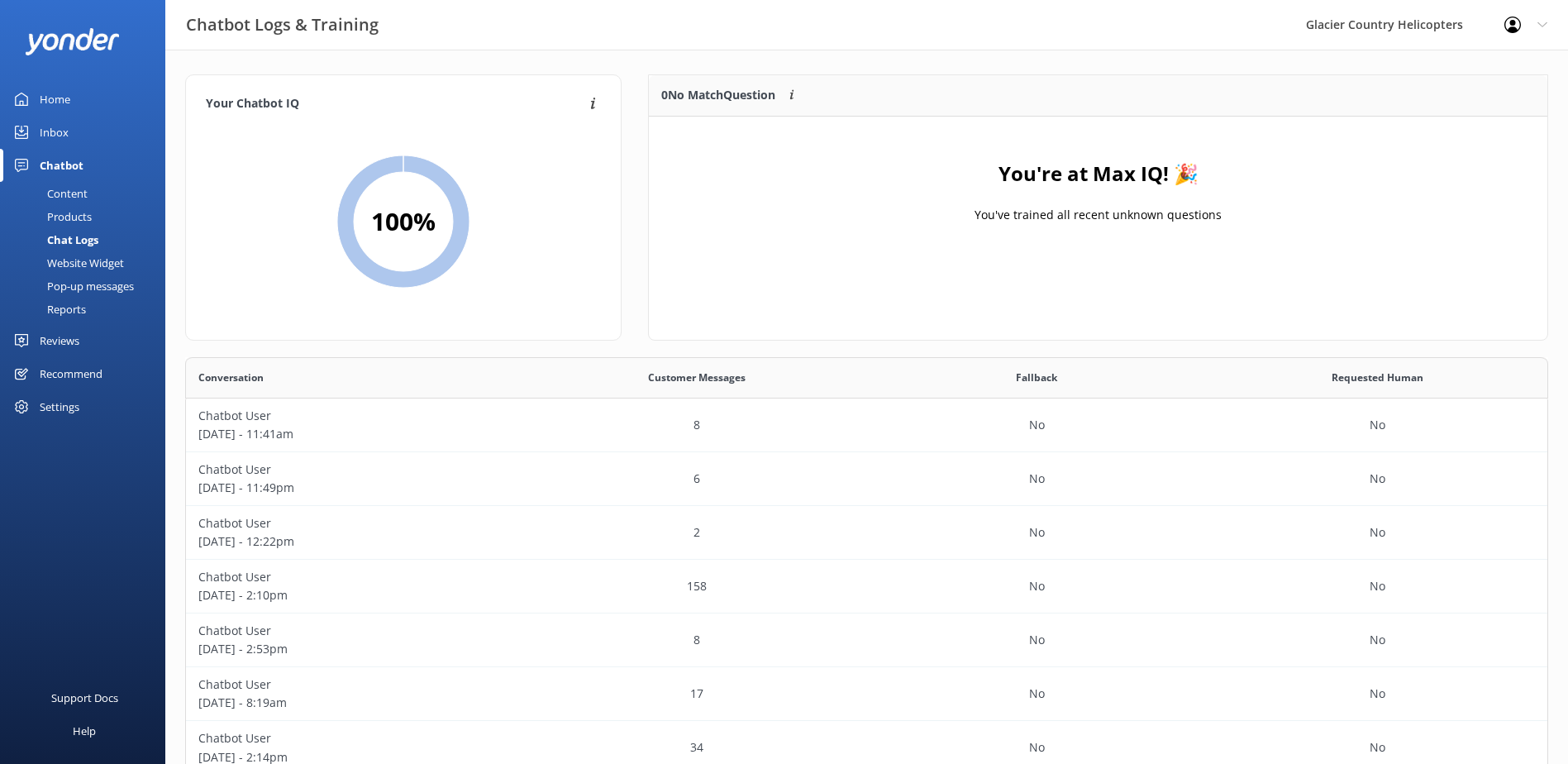
click at [716, 70] on div "Your Chatbot IQ Your Chatbot IQ is the percentage of trained FAQs against untra…" at bounding box center [867, 429] width 1403 height 758
click at [1149, 234] on div "You're at Max IQ! 🎉 You've trained all recent unknown questions" at bounding box center [1098, 198] width 899 height 165
click at [1111, 196] on div "You're at Max IQ! 🎉 You've trained all recent unknown questions" at bounding box center [1098, 198] width 899 height 165
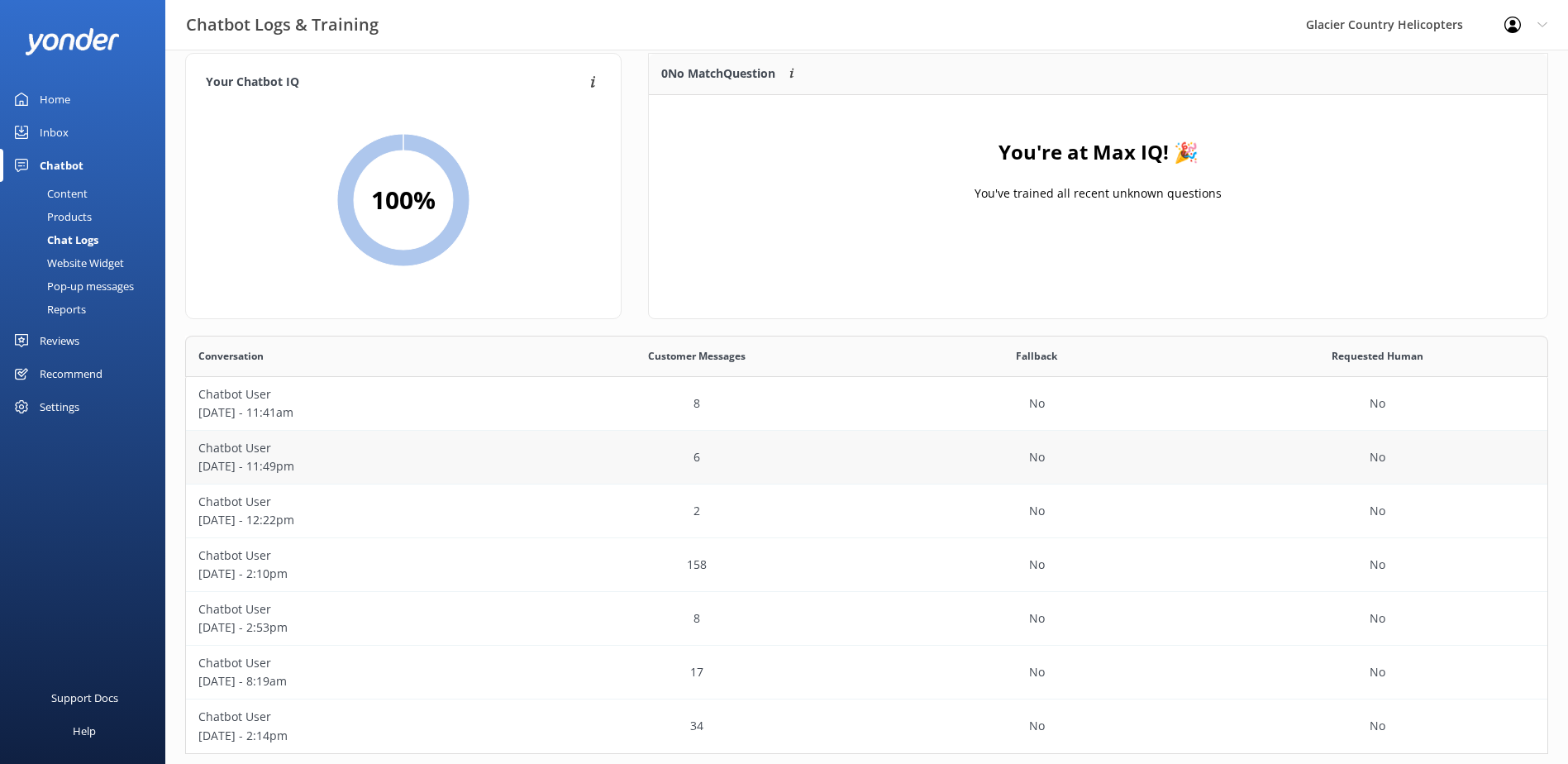
scroll to position [0, 0]
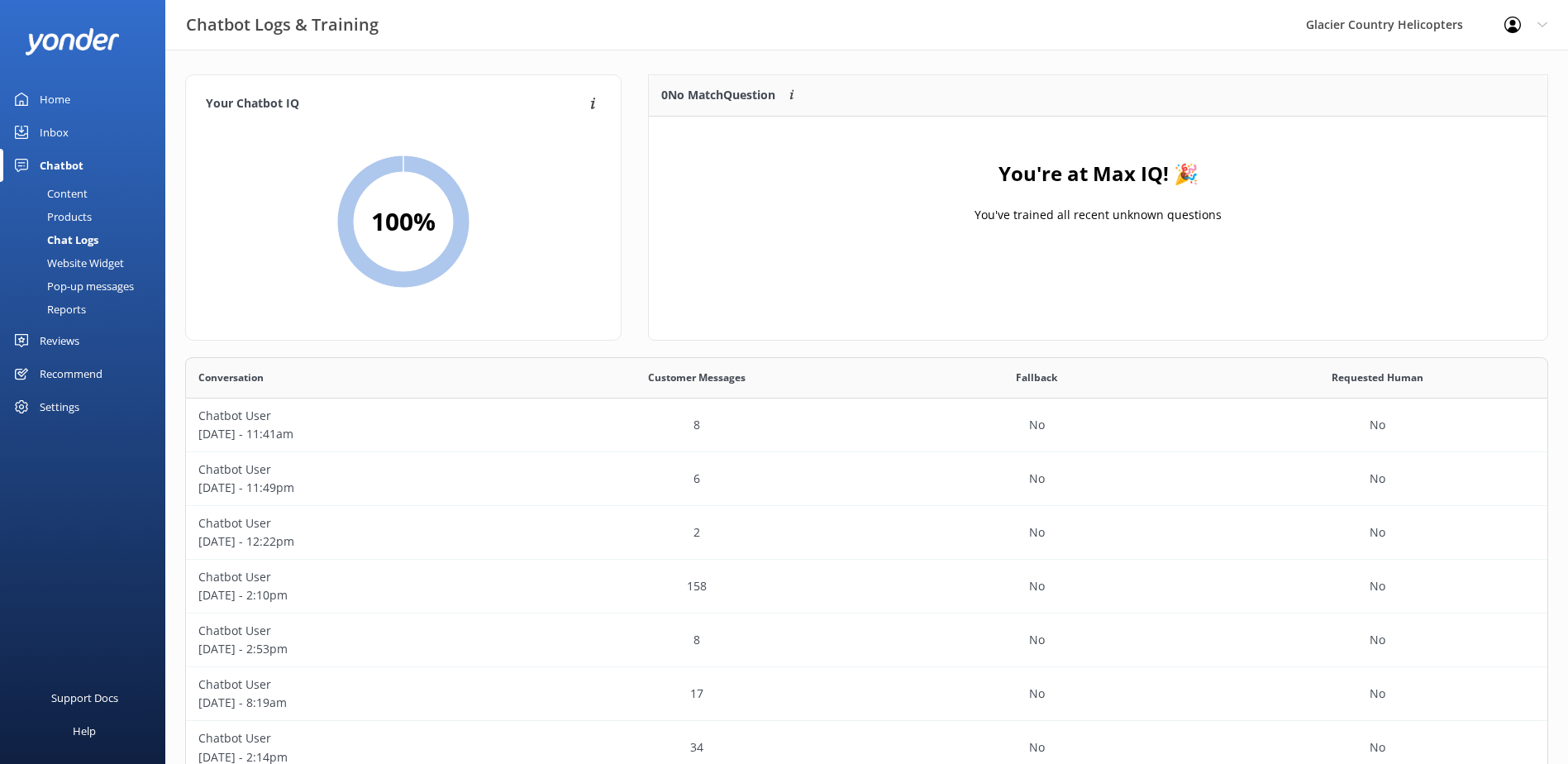
click at [49, 97] on div "Home" at bounding box center [54, 100] width 30 height 33
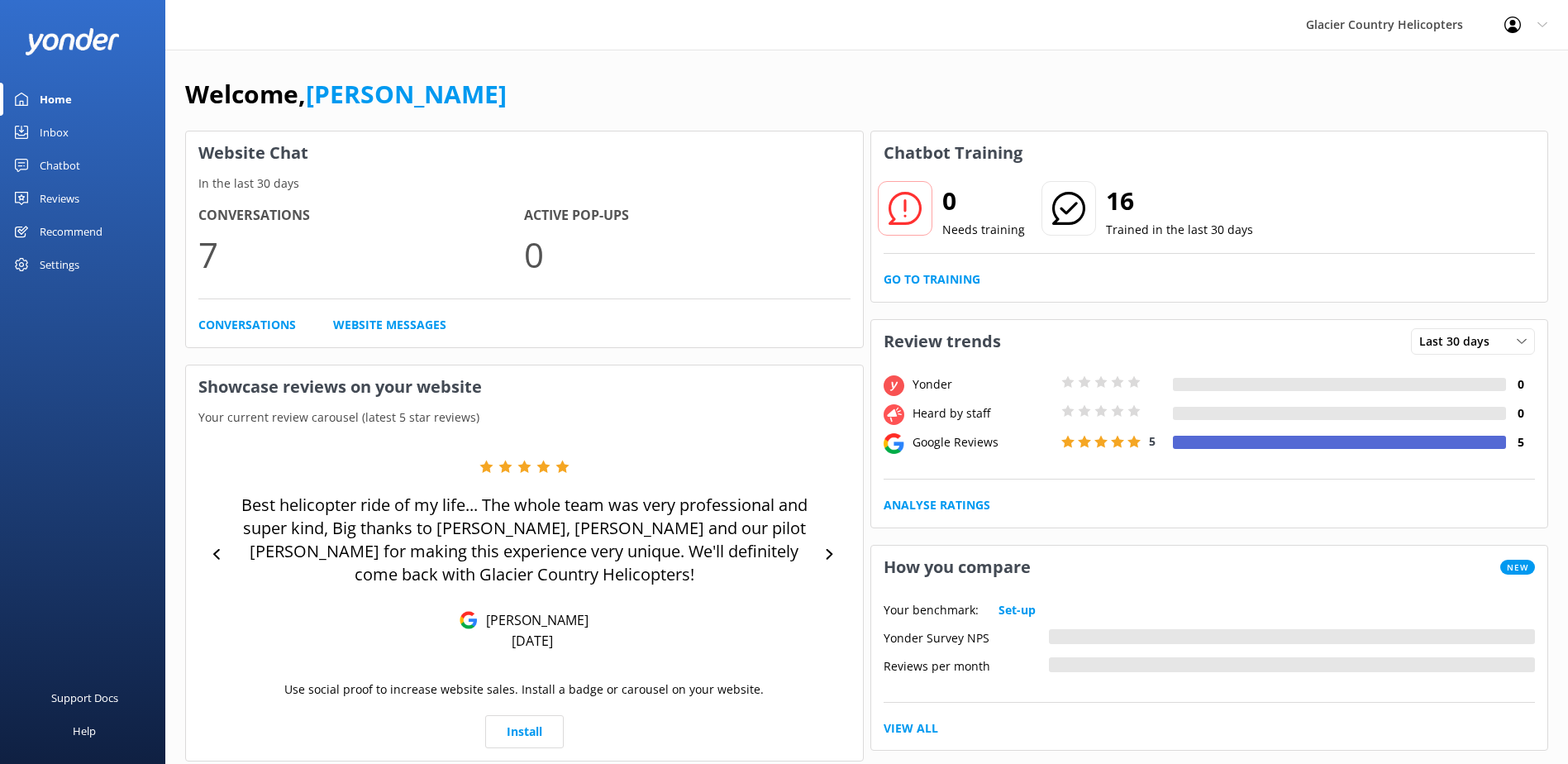
click at [77, 129] on link "Inbox" at bounding box center [82, 133] width 165 height 33
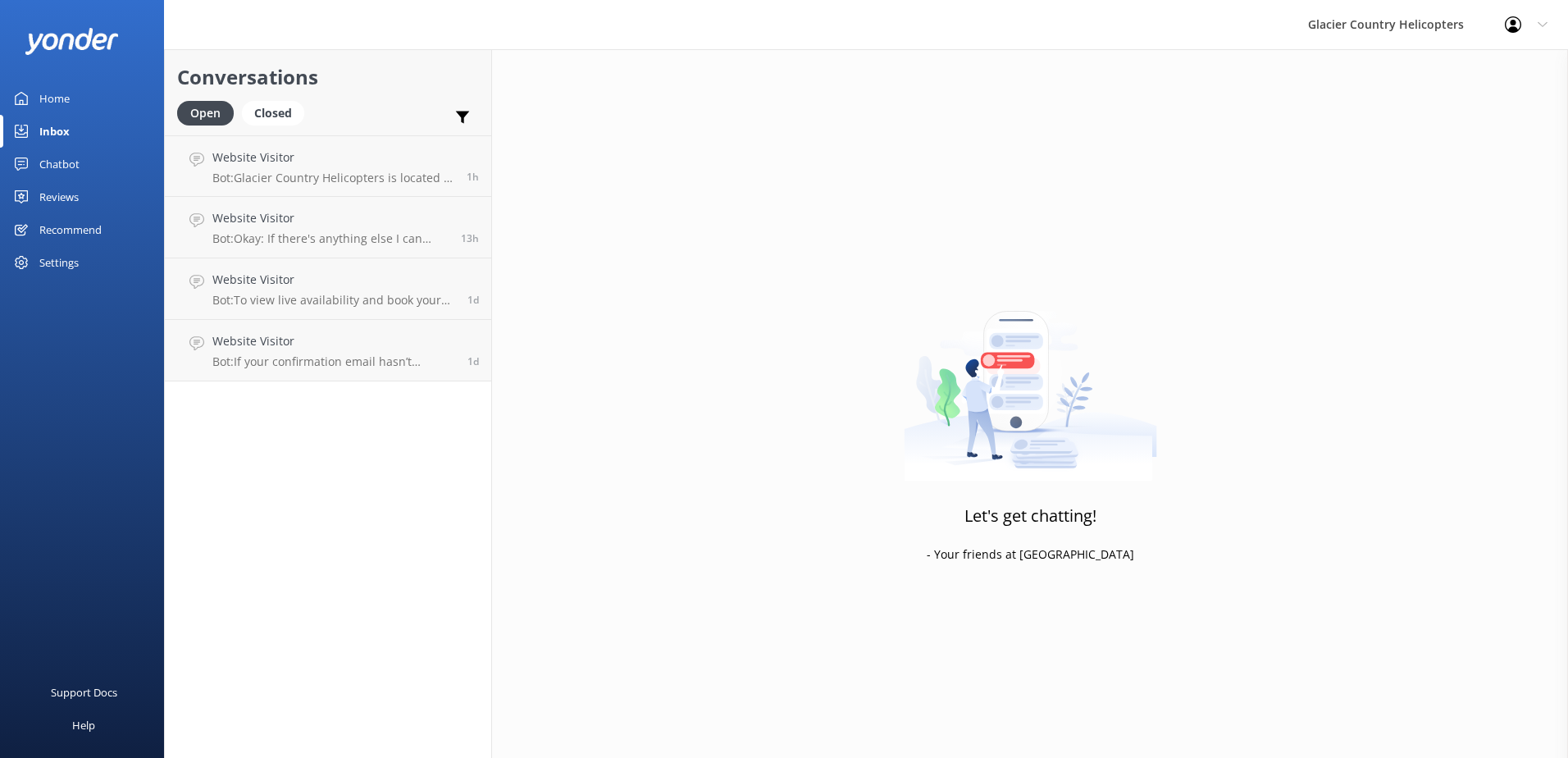
click at [76, 175] on div "Chatbot" at bounding box center [59, 164] width 40 height 33
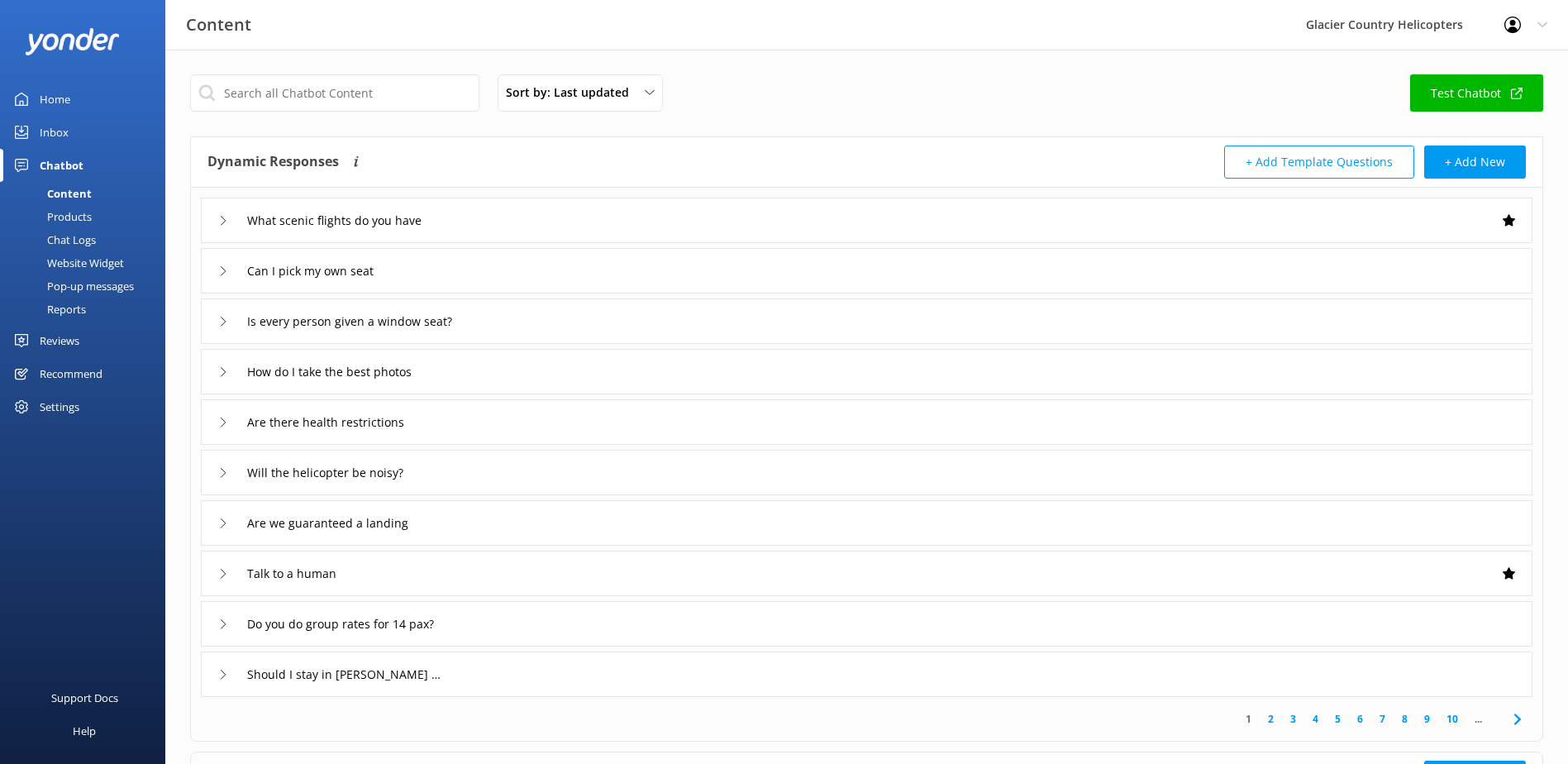
click at [1457, 84] on link "Test Chatbot" at bounding box center [1477, 93] width 133 height 37
click at [77, 240] on div "Chat Logs" at bounding box center [53, 240] width 86 height 23
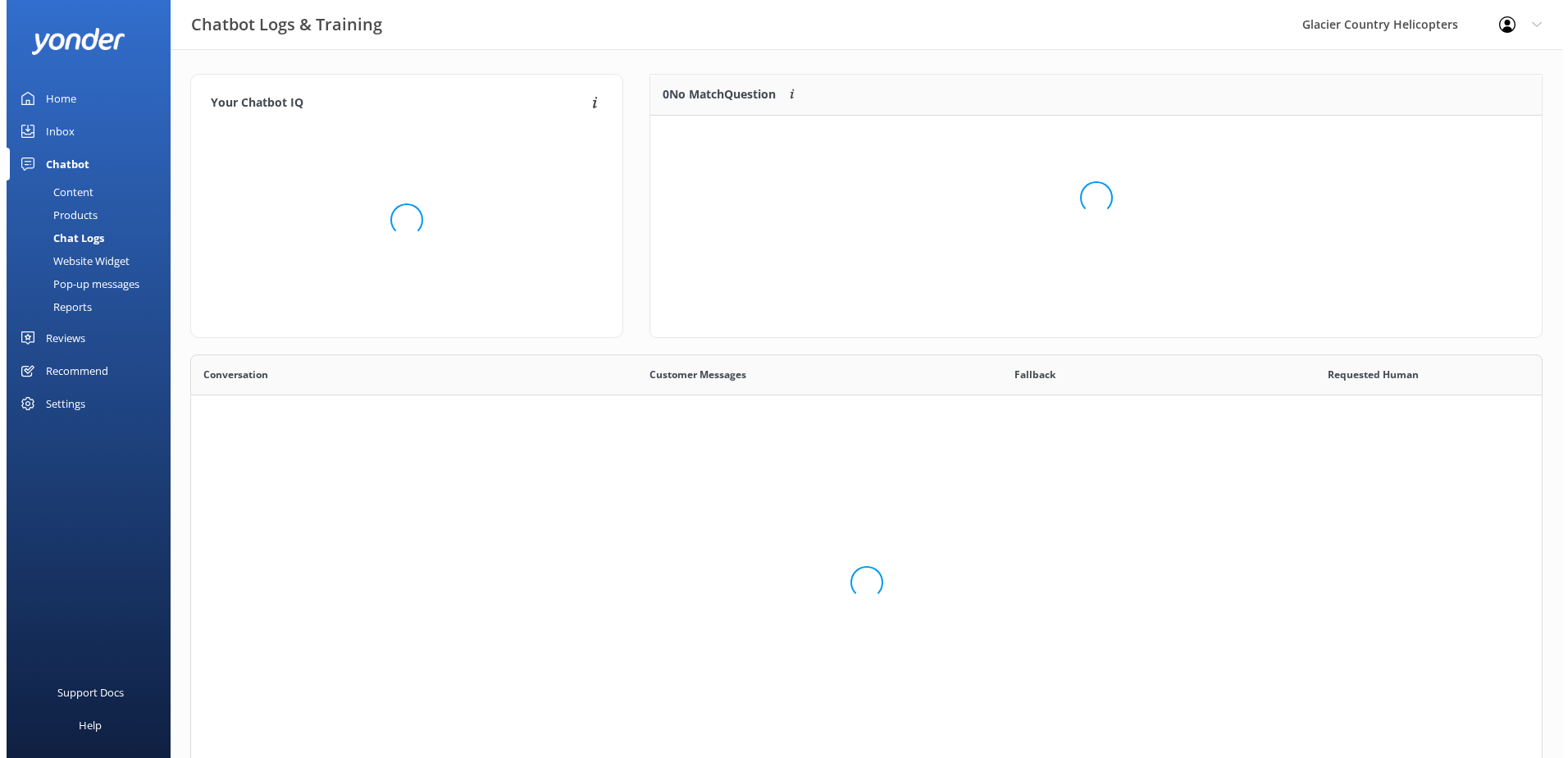
scroll to position [402, 1339]
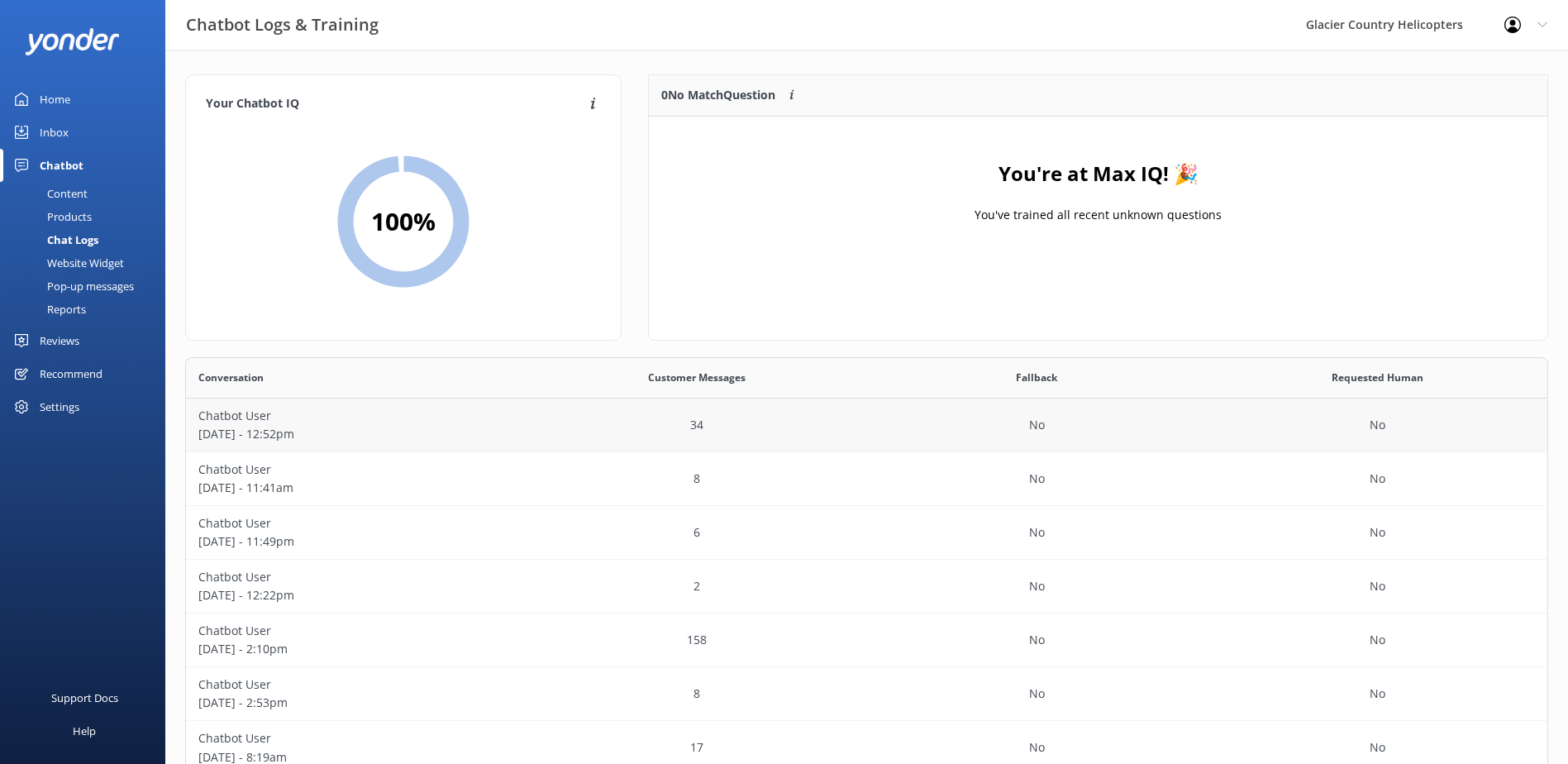
click at [941, 423] on div "No" at bounding box center [1037, 425] width 340 height 53
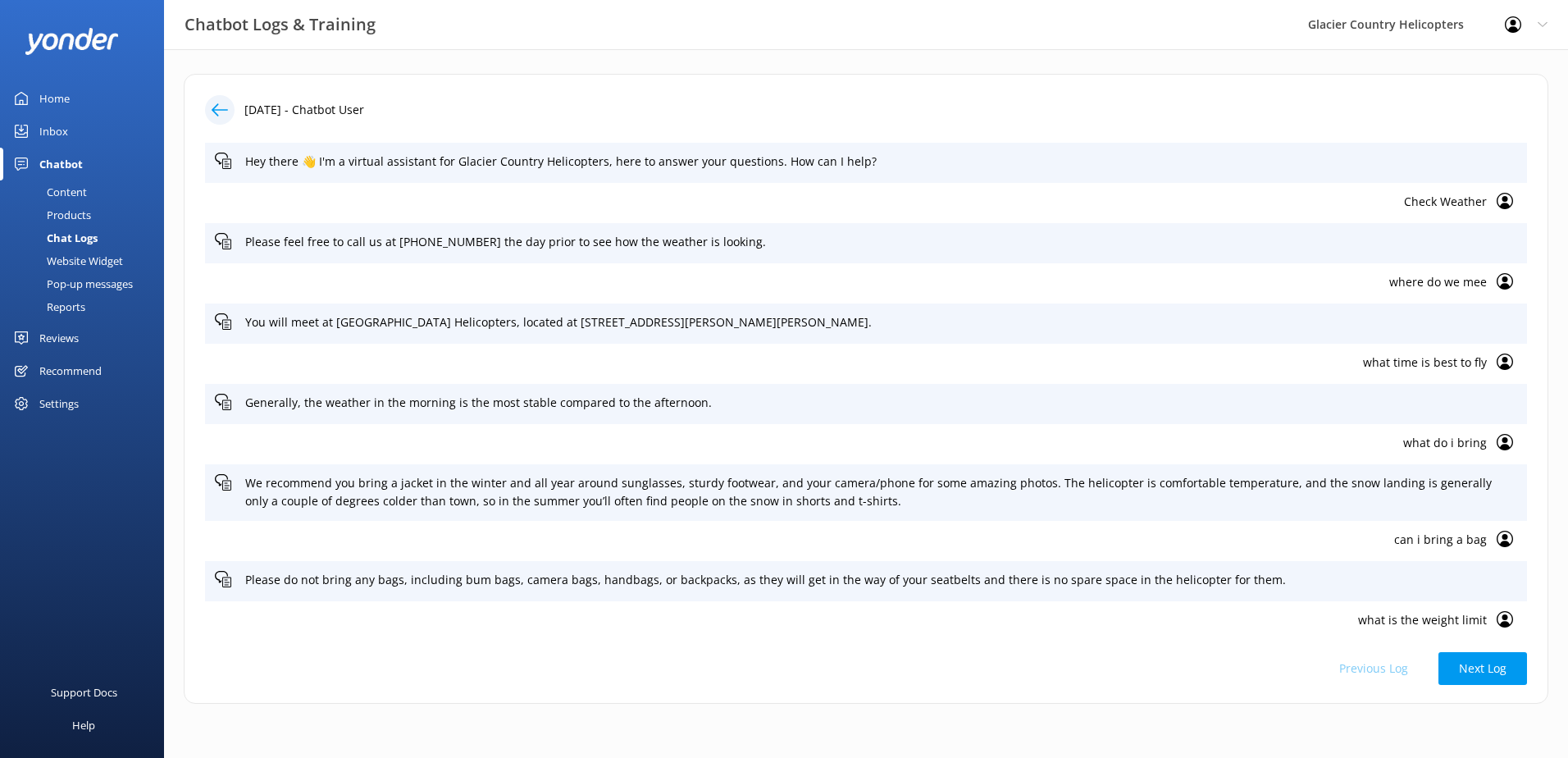
click at [81, 240] on div "Chat Logs" at bounding box center [54, 238] width 88 height 23
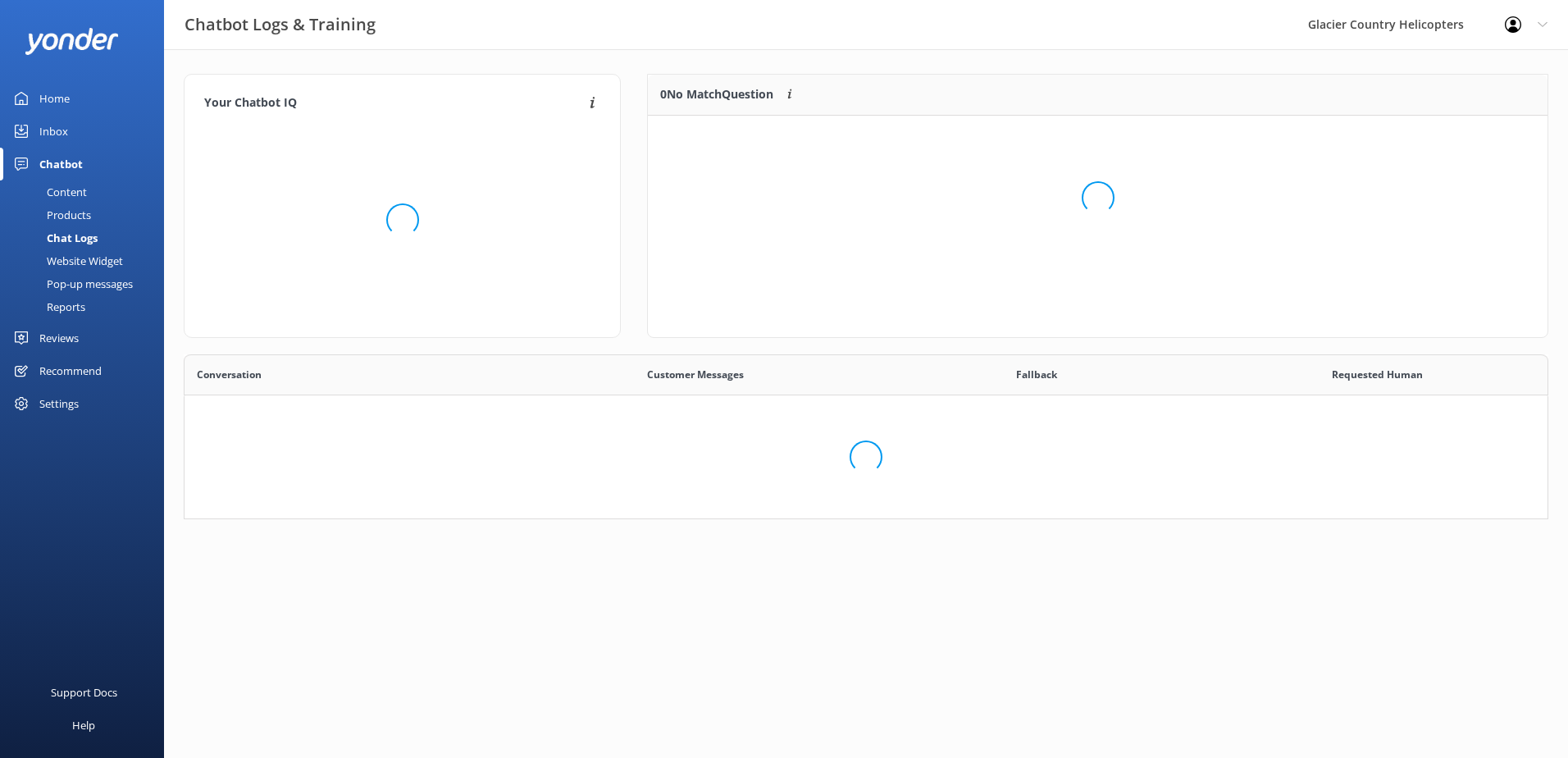
scroll to position [402, 1339]
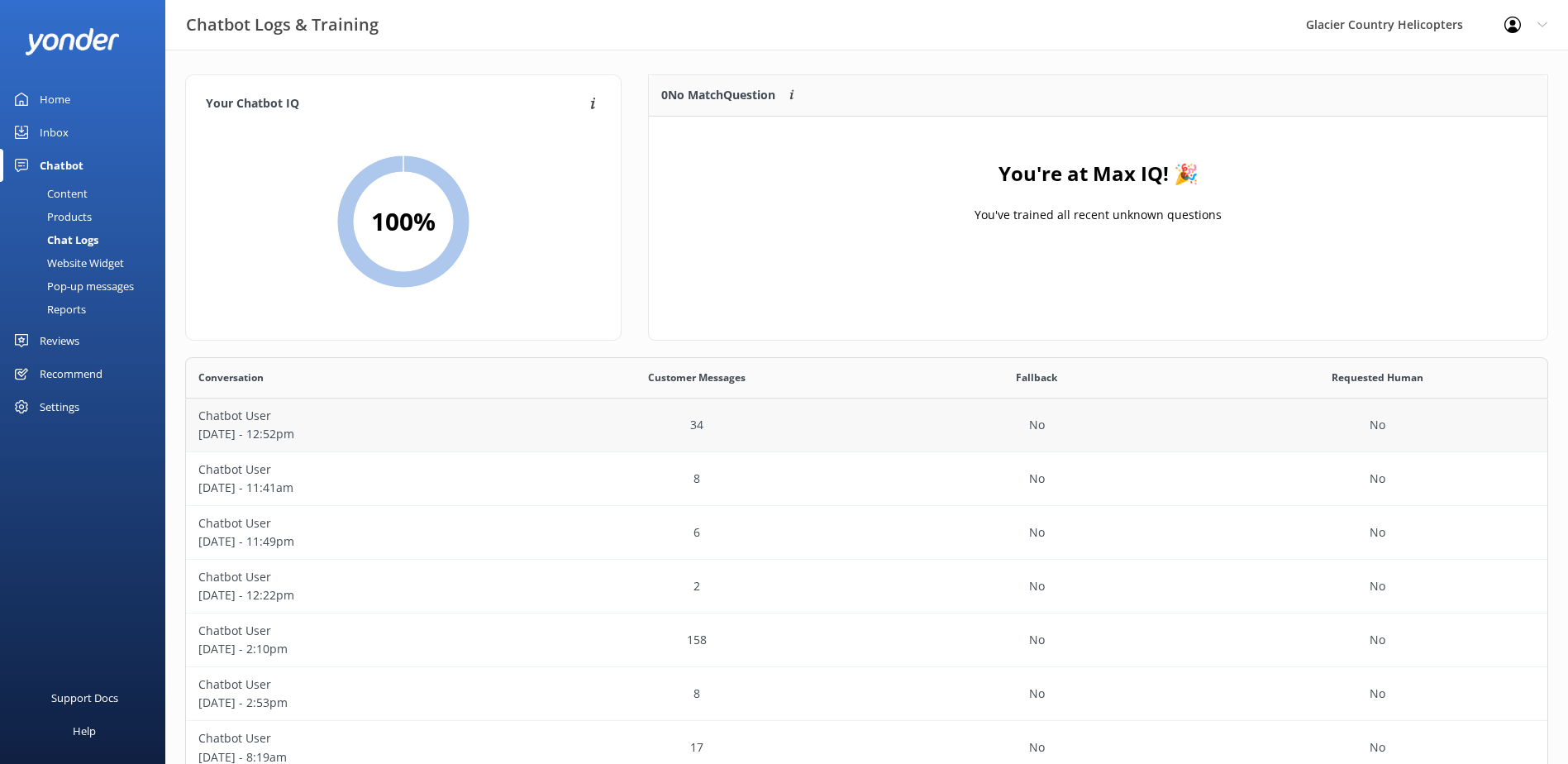
click at [358, 437] on p "[DATE] - 12:52pm" at bounding box center [356, 434] width 316 height 18
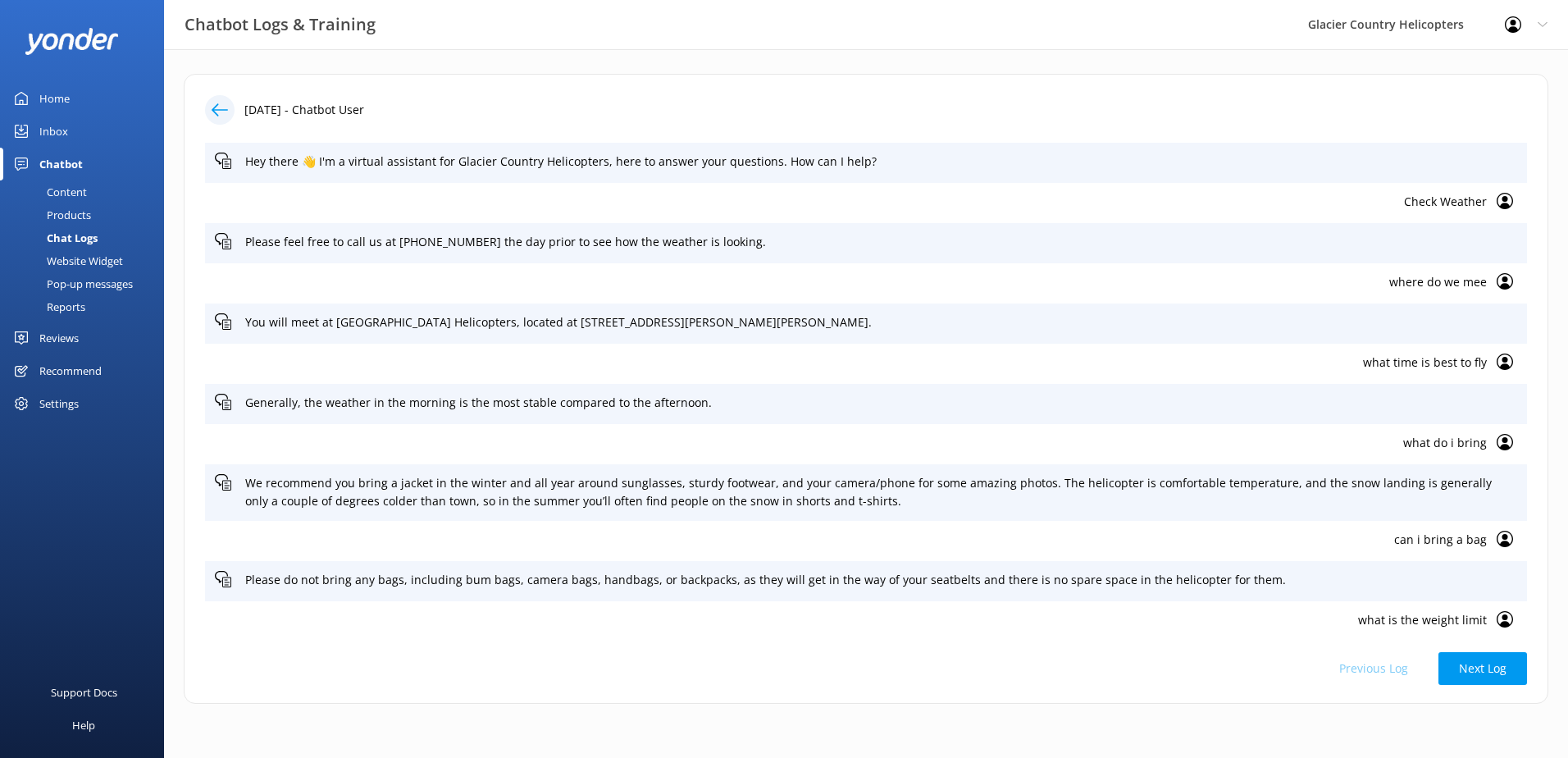
click at [89, 234] on div "Chat Logs" at bounding box center [54, 238] width 88 height 23
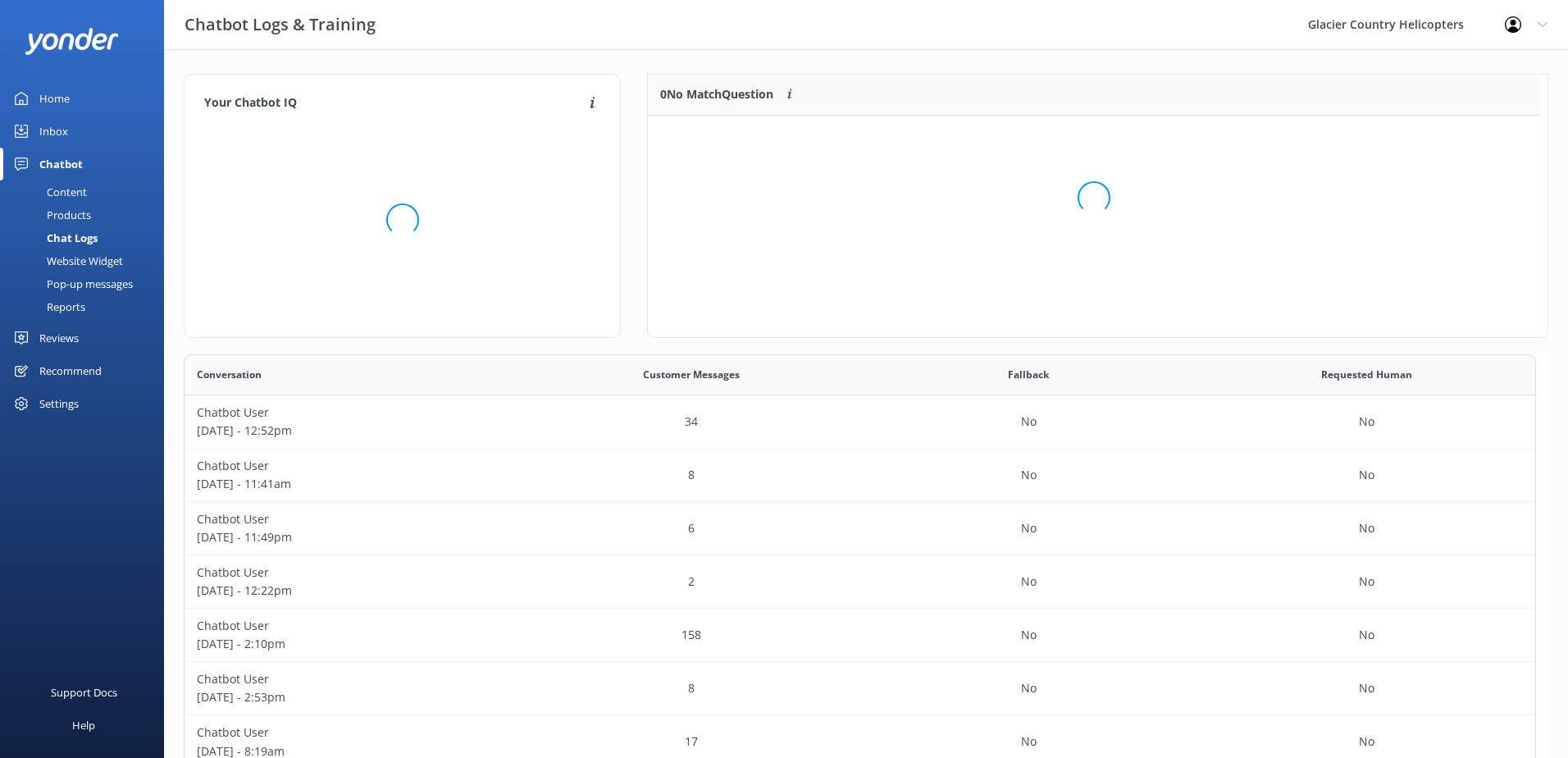
scroll to position [402, 1339]
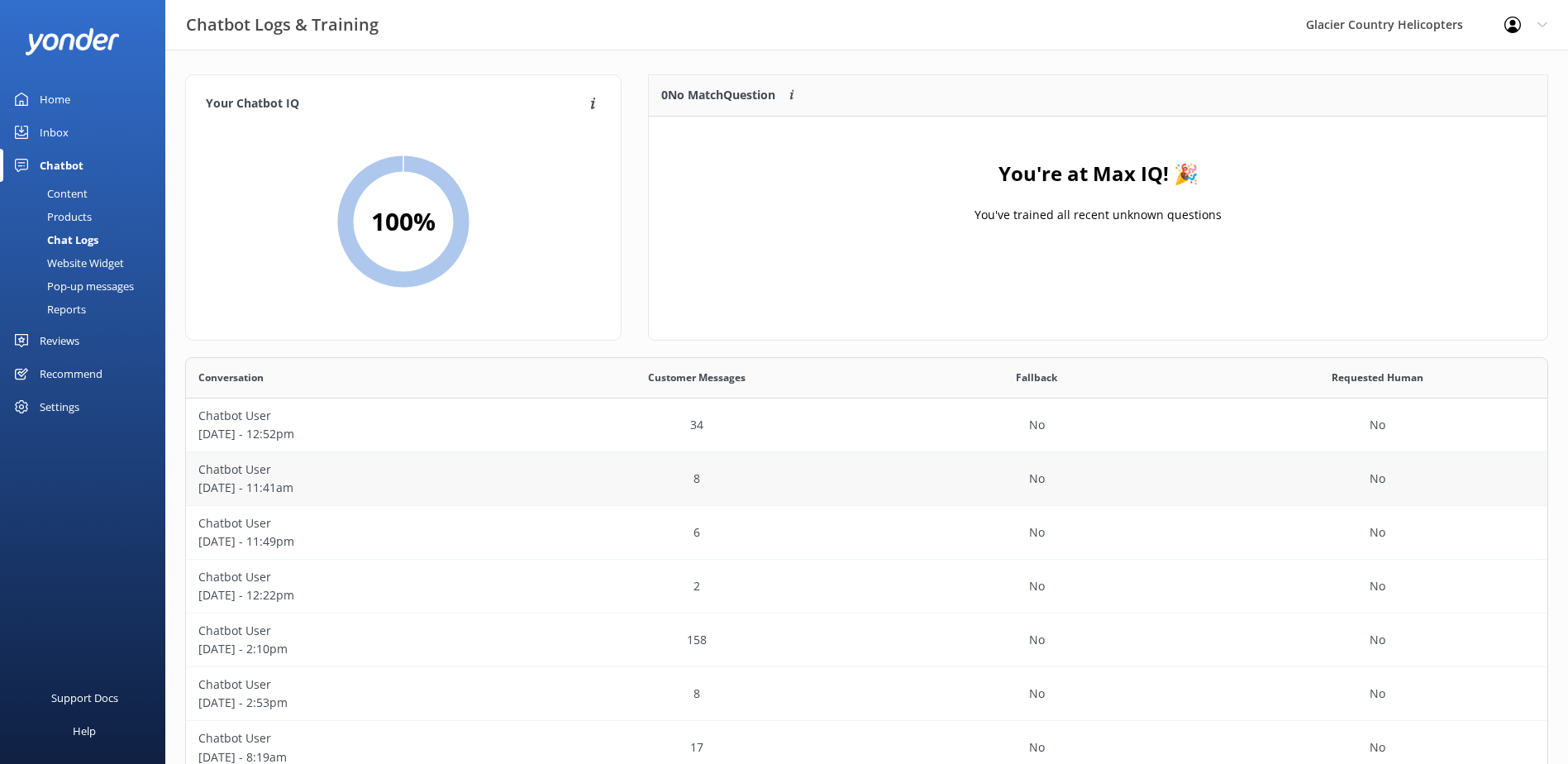
click at [345, 485] on p "[DATE] - 11:41am" at bounding box center [356, 488] width 316 height 18
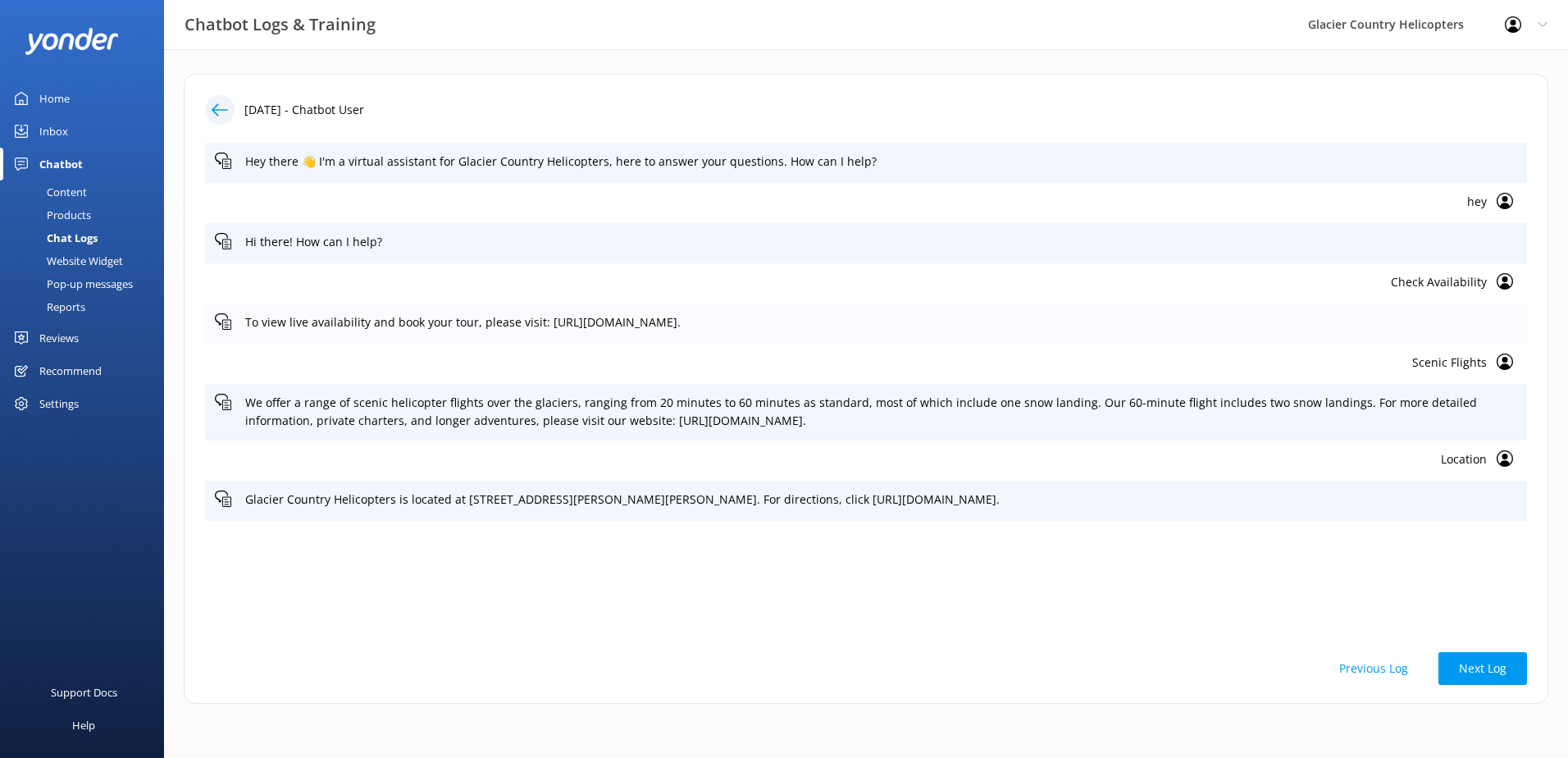
drag, startPoint x: 1140, startPoint y: 335, endPoint x: 477, endPoint y: 322, distance: 663.1
click at [477, 322] on div "To view live availability and book your tour, please visit: [URL][DOMAIN_NAME]." at bounding box center [866, 324] width 1322 height 40
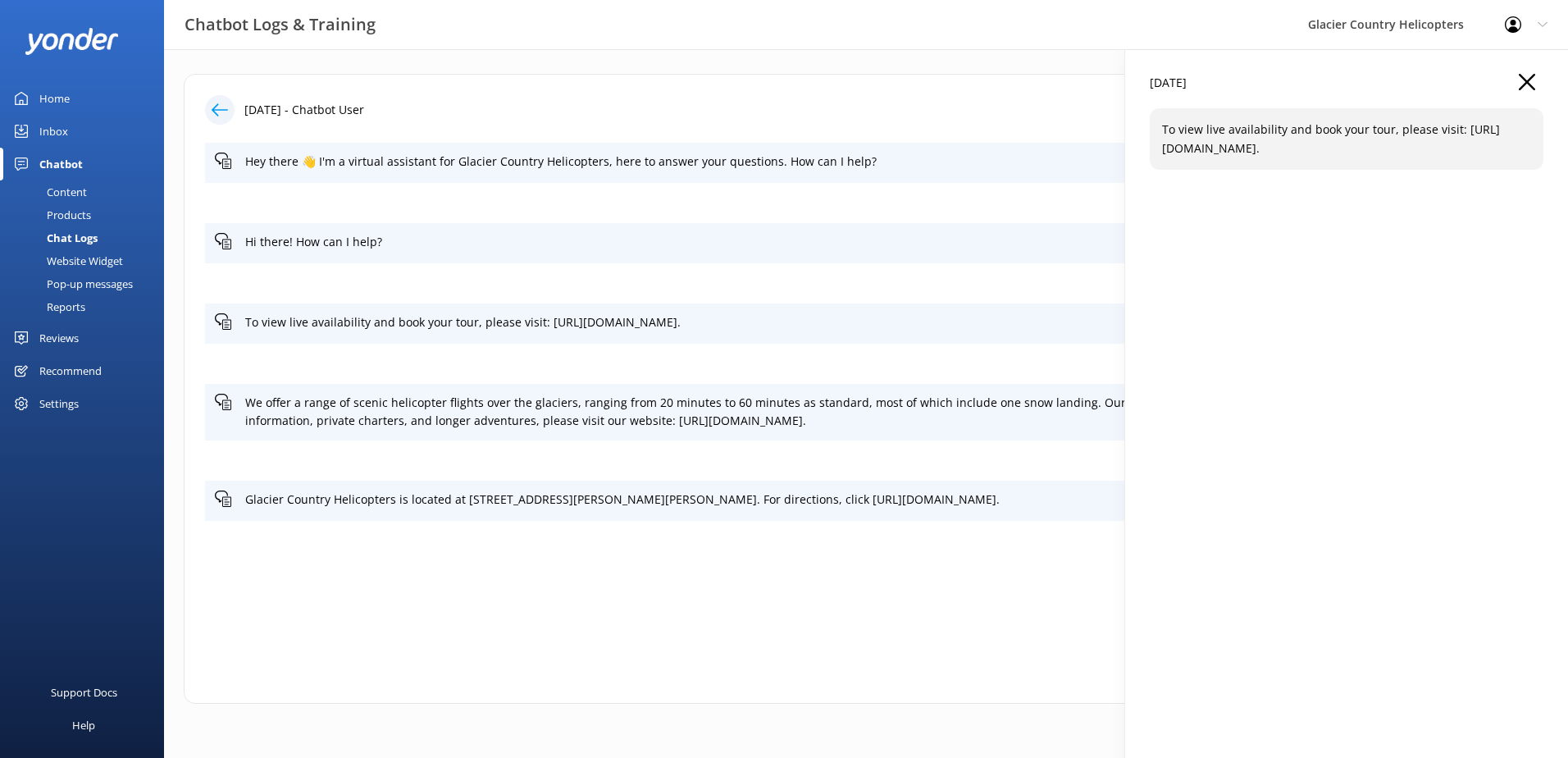
copy p "please visit: [URL][DOMAIN_NAME]."
drag, startPoint x: 1520, startPoint y: 79, endPoint x: 1173, endPoint y: 3, distance: 355.2
click at [1521, 79] on icon "button" at bounding box center [1527, 82] width 16 height 16
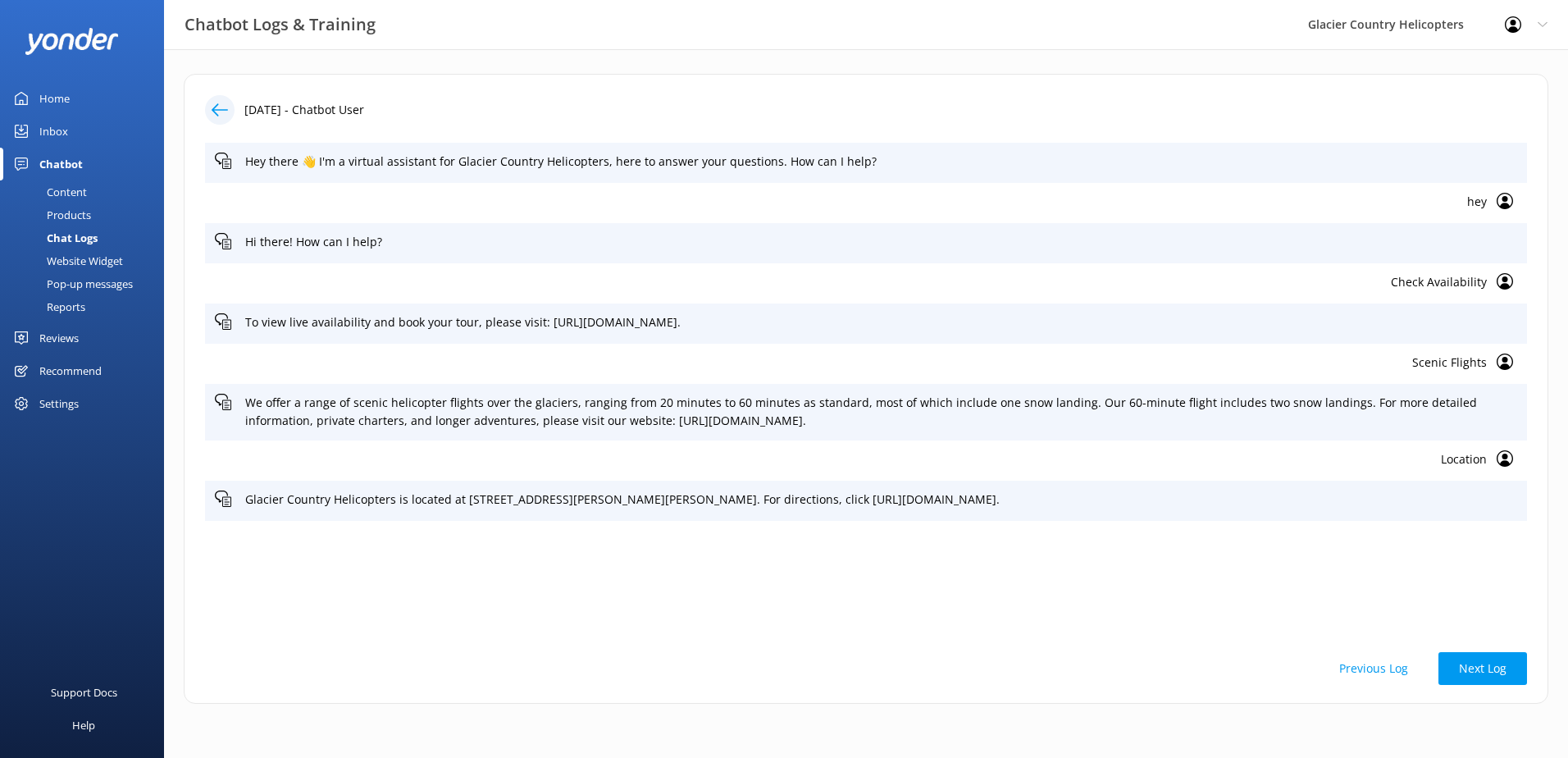
click at [86, 193] on div "Content" at bounding box center [48, 191] width 77 height 23
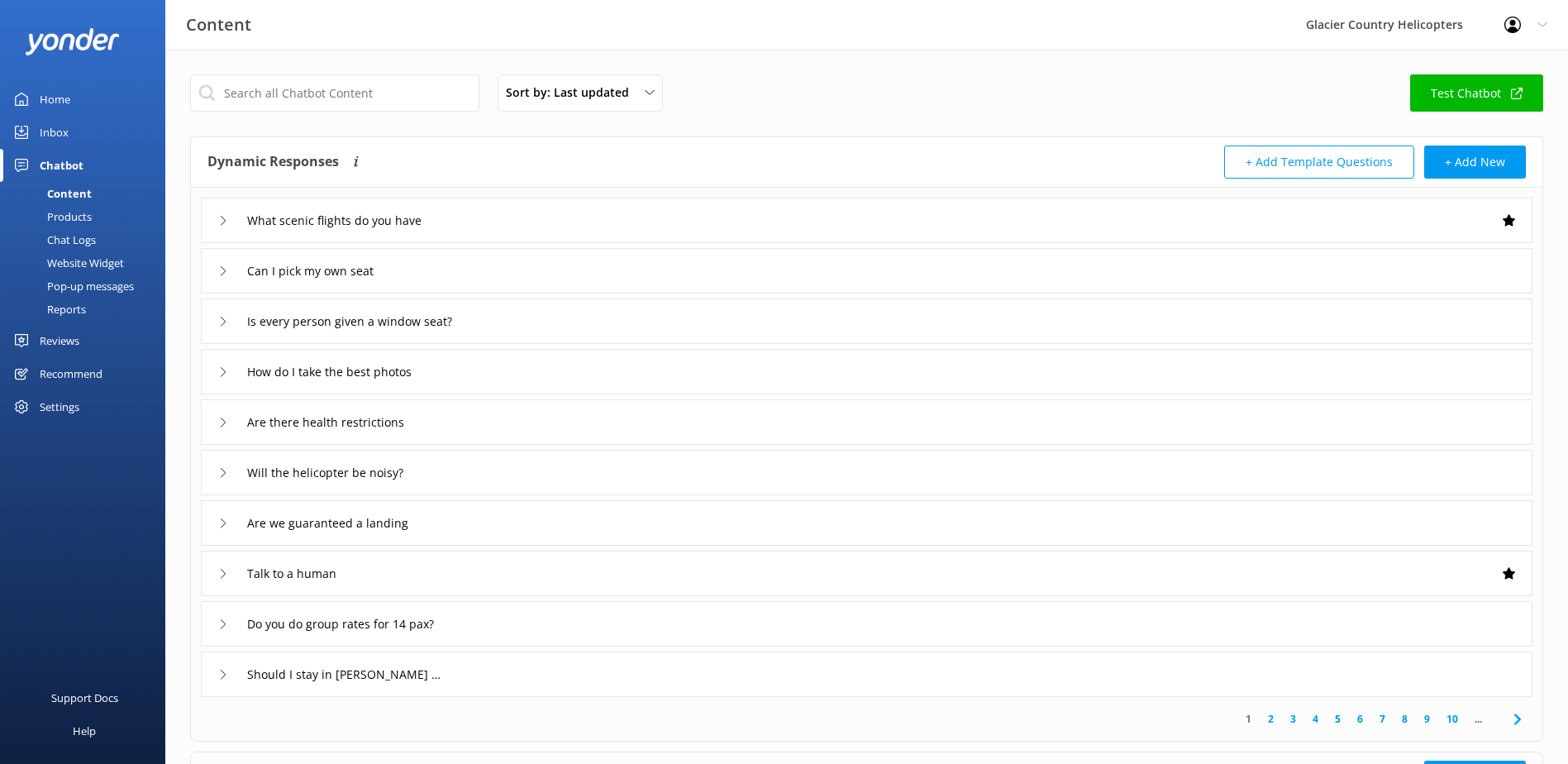
click at [68, 249] on div "Chat Logs" at bounding box center [53, 240] width 86 height 23
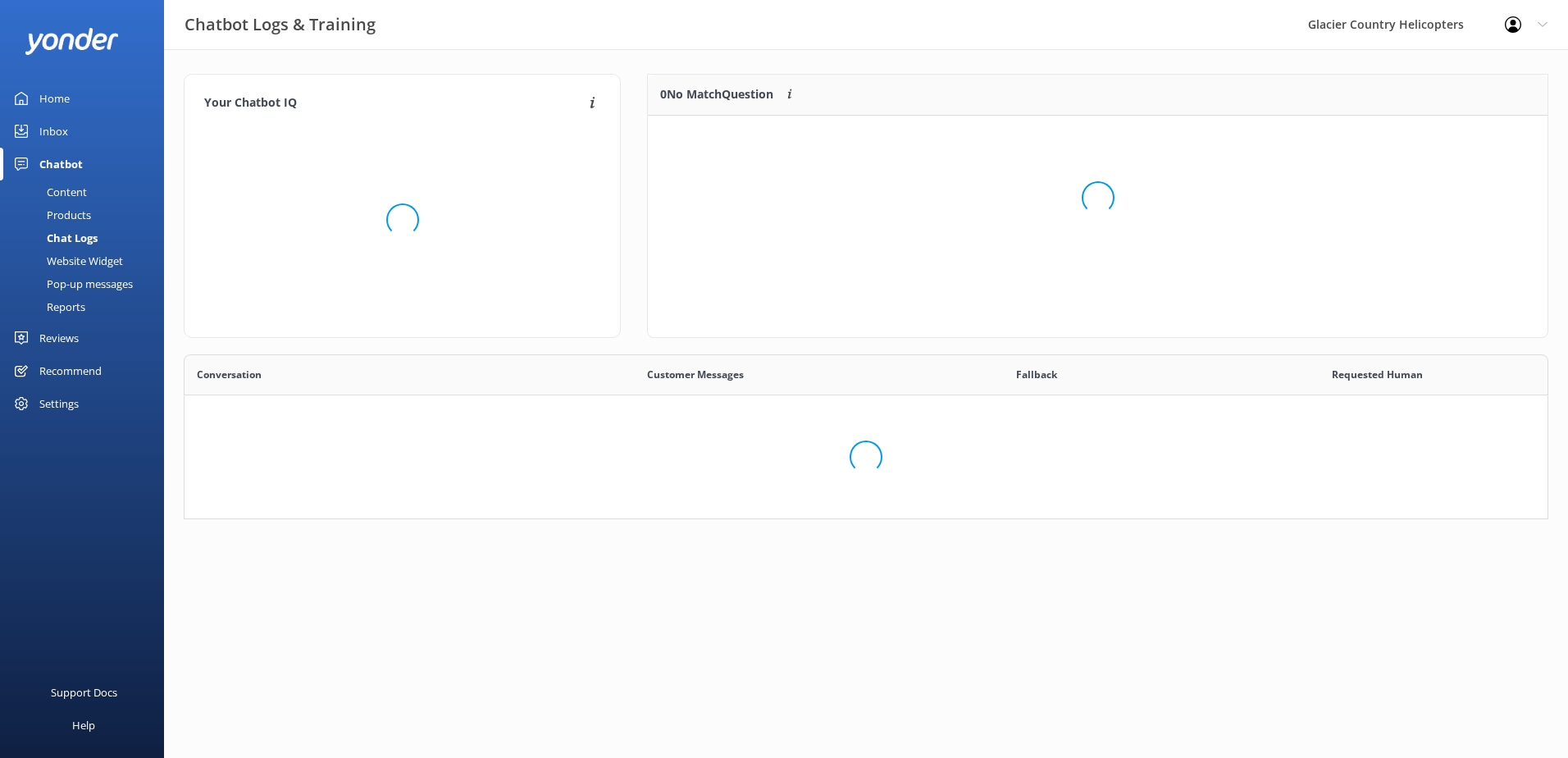
scroll to position [402, 1339]
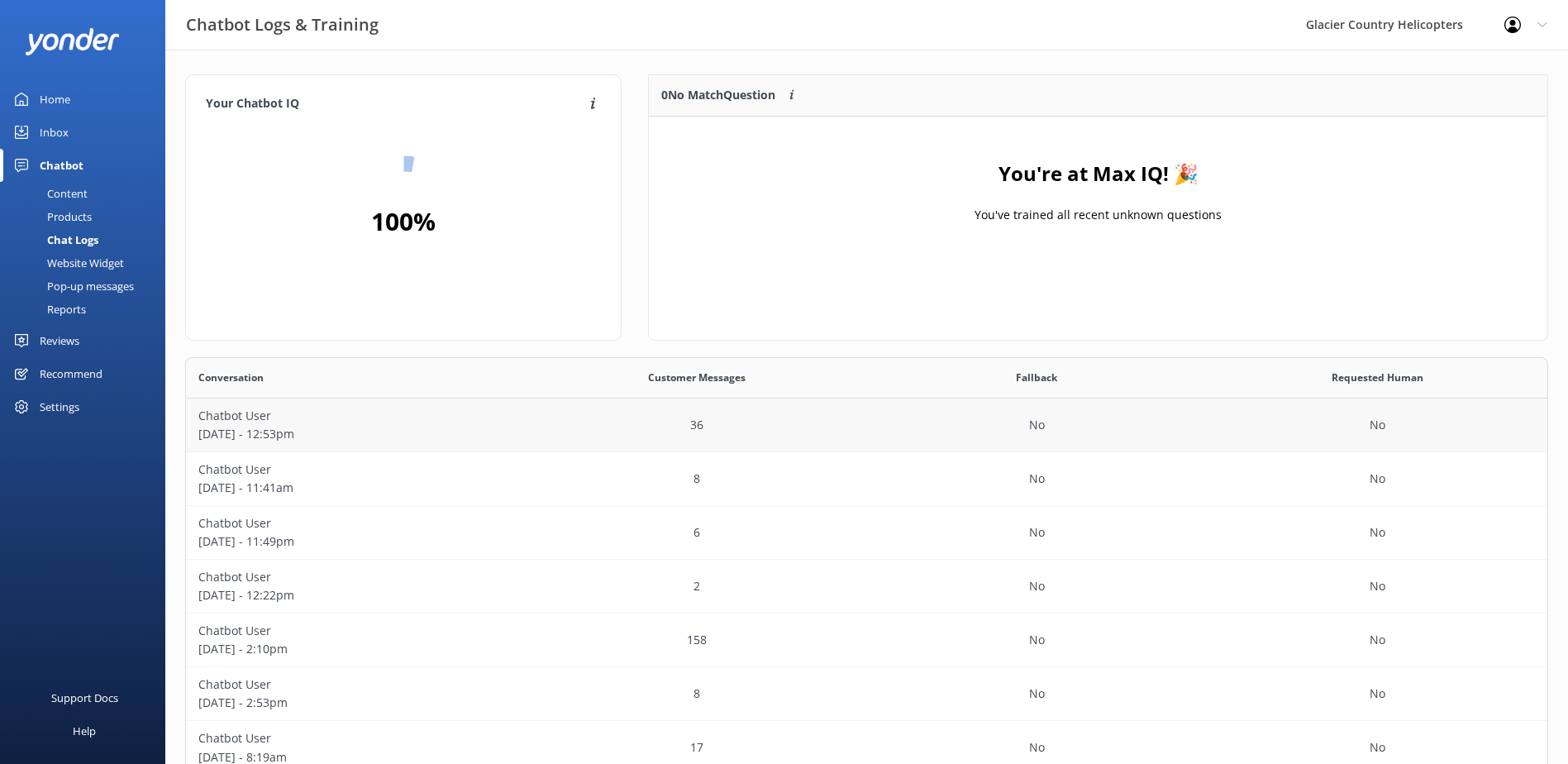
click at [250, 429] on p "[DATE] - 12:53pm" at bounding box center [356, 434] width 316 height 18
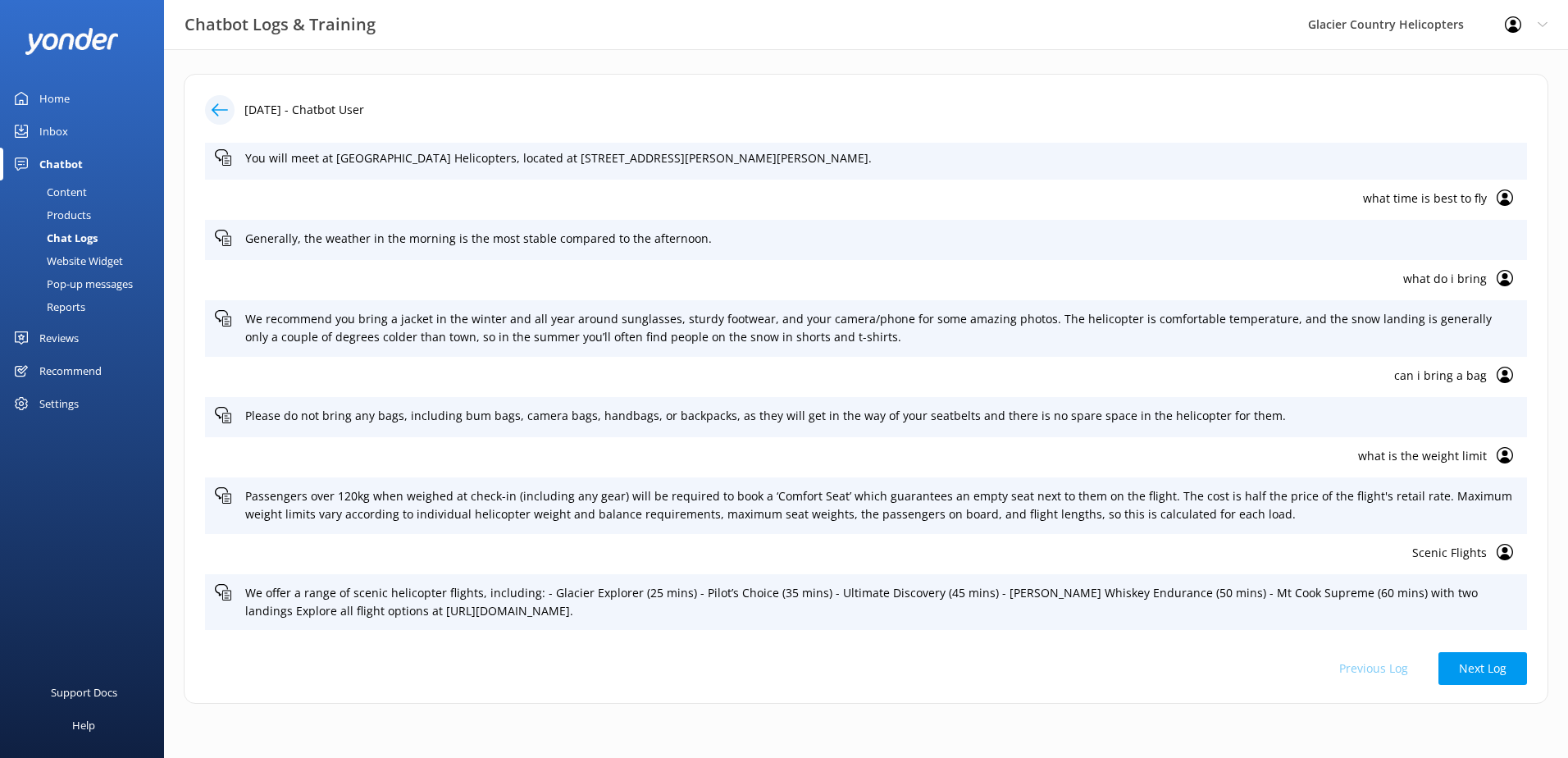
scroll to position [246, 0]
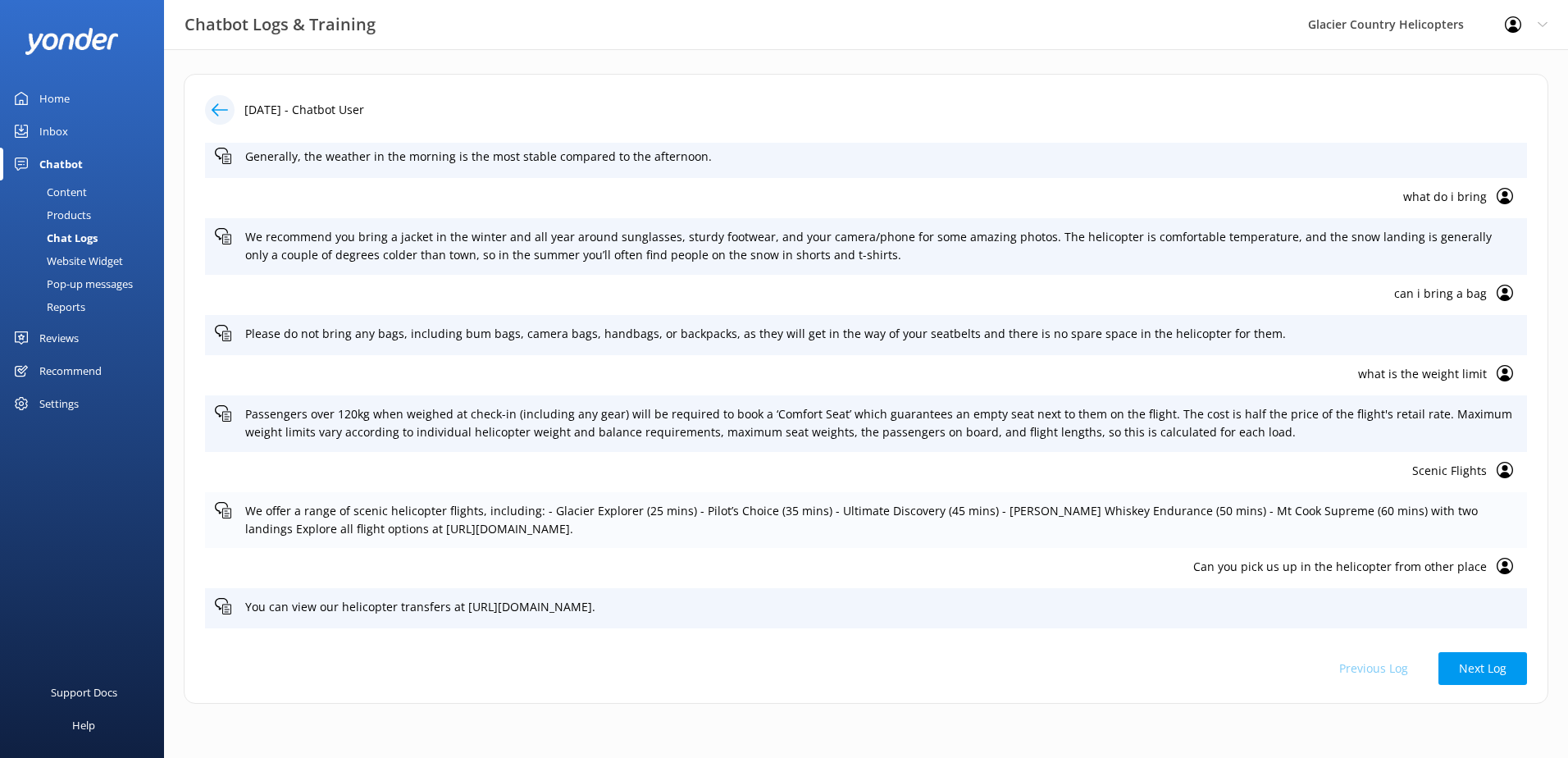
click at [226, 512] on icon at bounding box center [223, 510] width 16 height 16
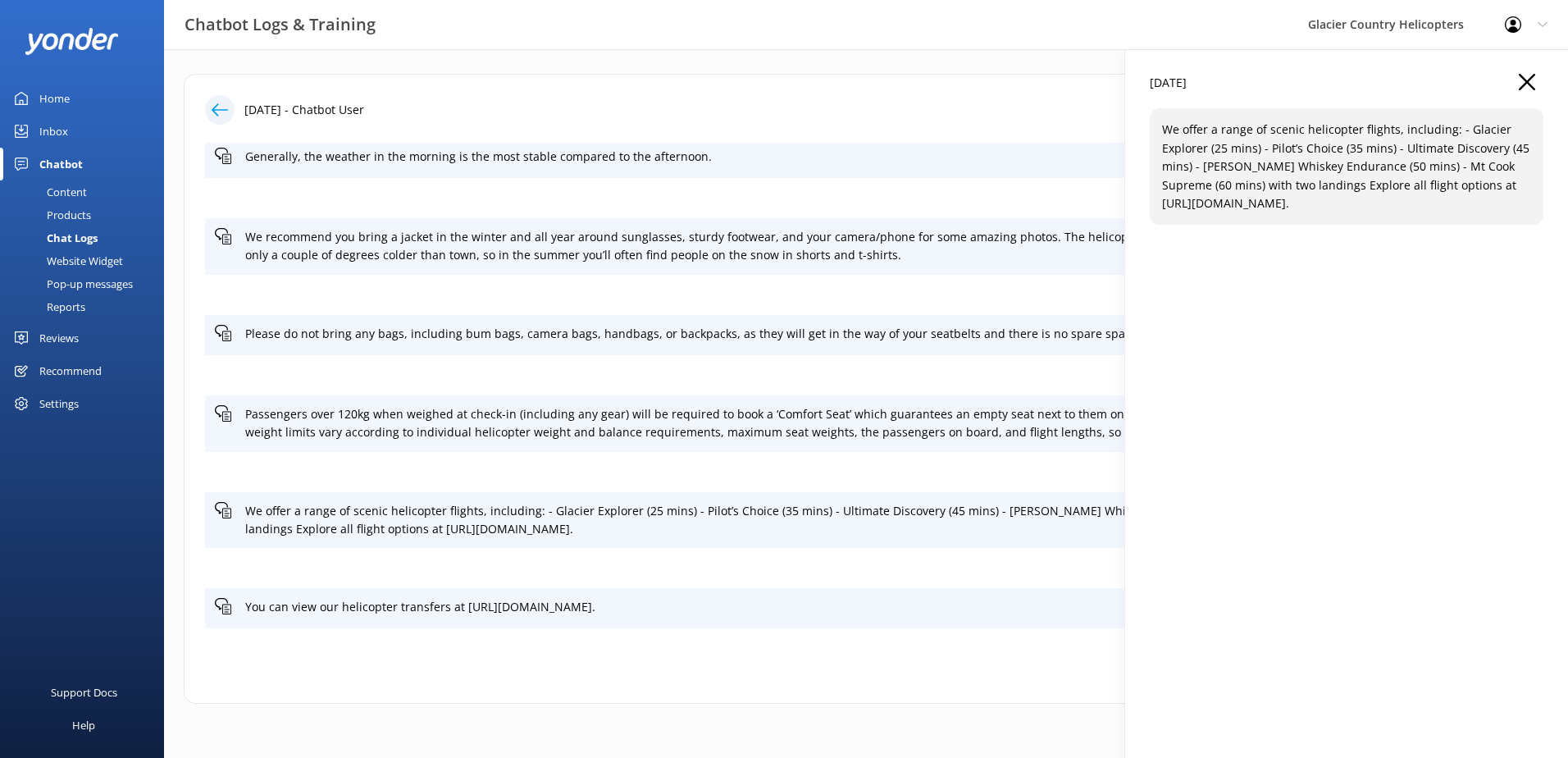
click at [1524, 83] on icon "button" at bounding box center [1527, 82] width 16 height 16
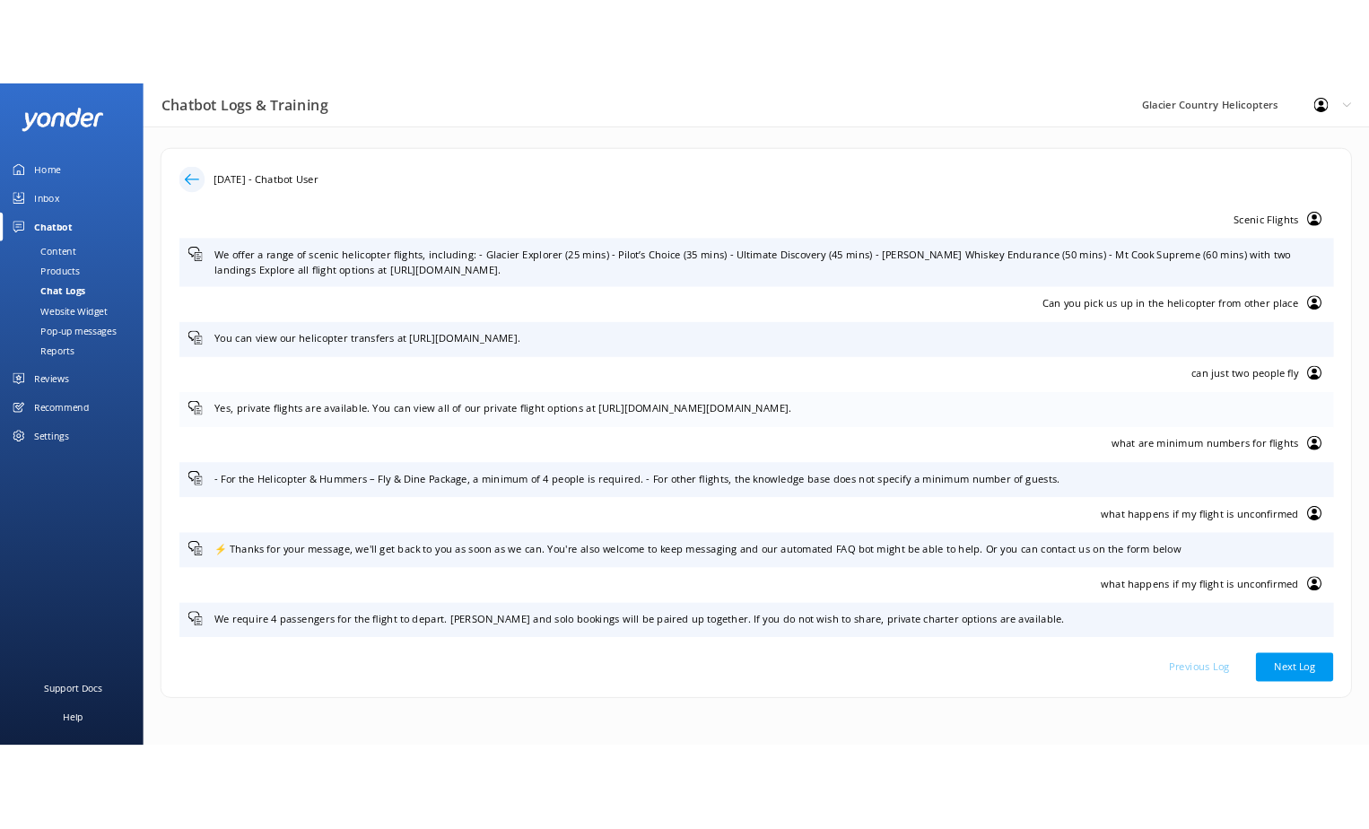
scroll to position [628, 0]
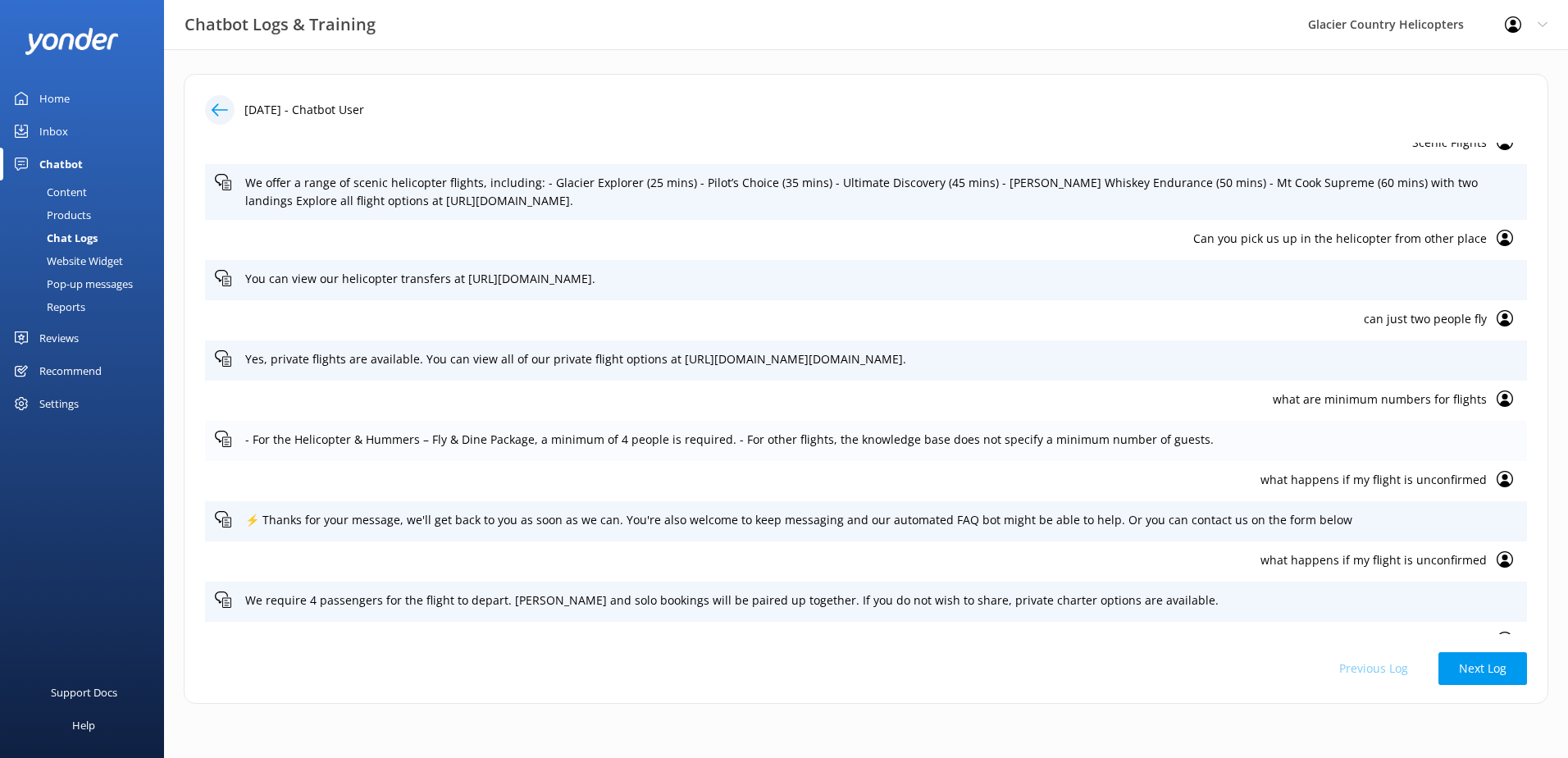
click at [233, 440] on div at bounding box center [225, 441] width 20 height 20
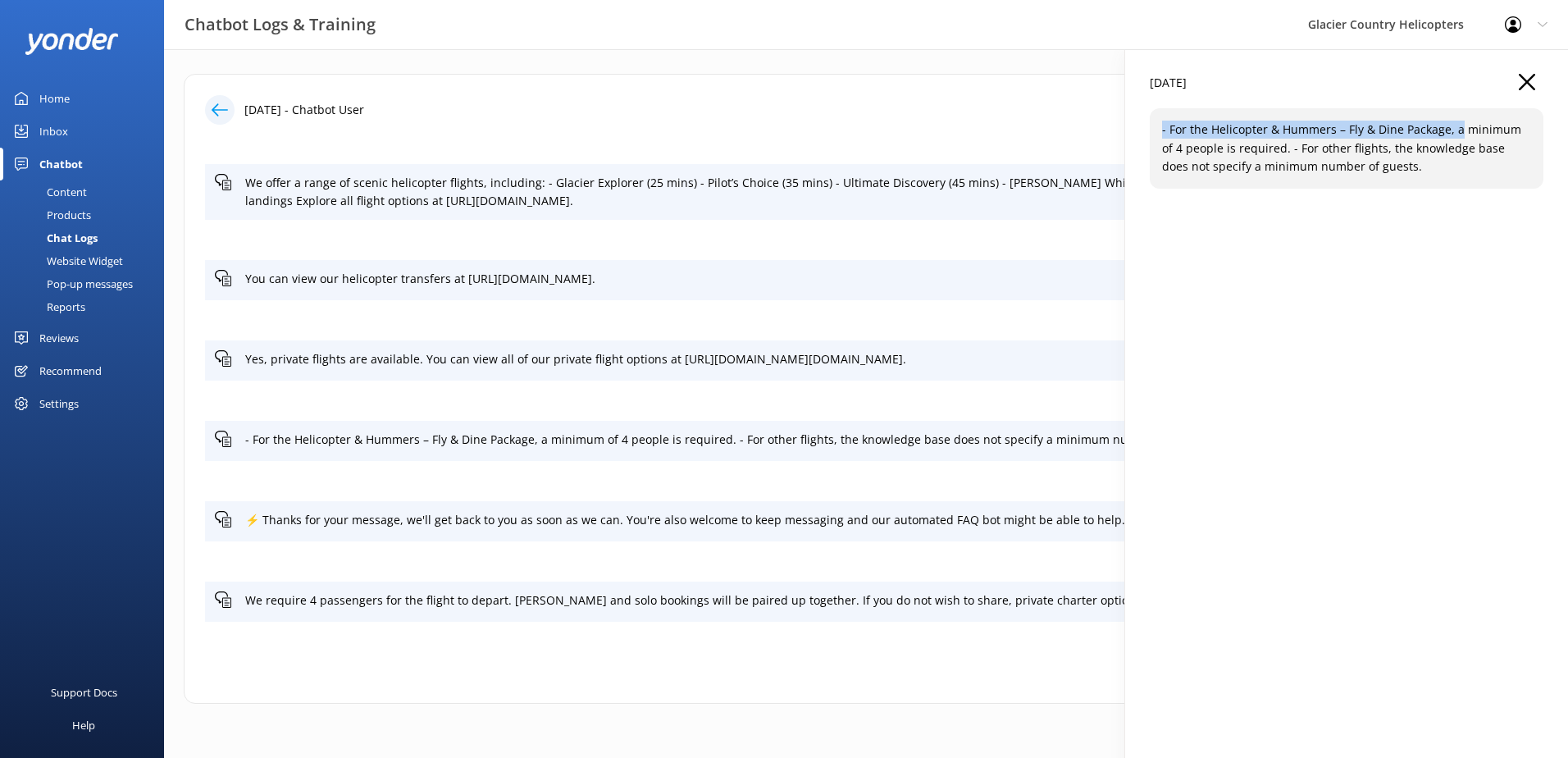
drag, startPoint x: 1457, startPoint y: 128, endPoint x: 1160, endPoint y: 134, distance: 297.1
click at [1160, 134] on div "- For the Helicopter & Hummers – Fly & Dine Package, a minimum of 4 people is r…" at bounding box center [1346, 147] width 393 height 80
click at [1530, 74] on icon "button" at bounding box center [1527, 82] width 16 height 16
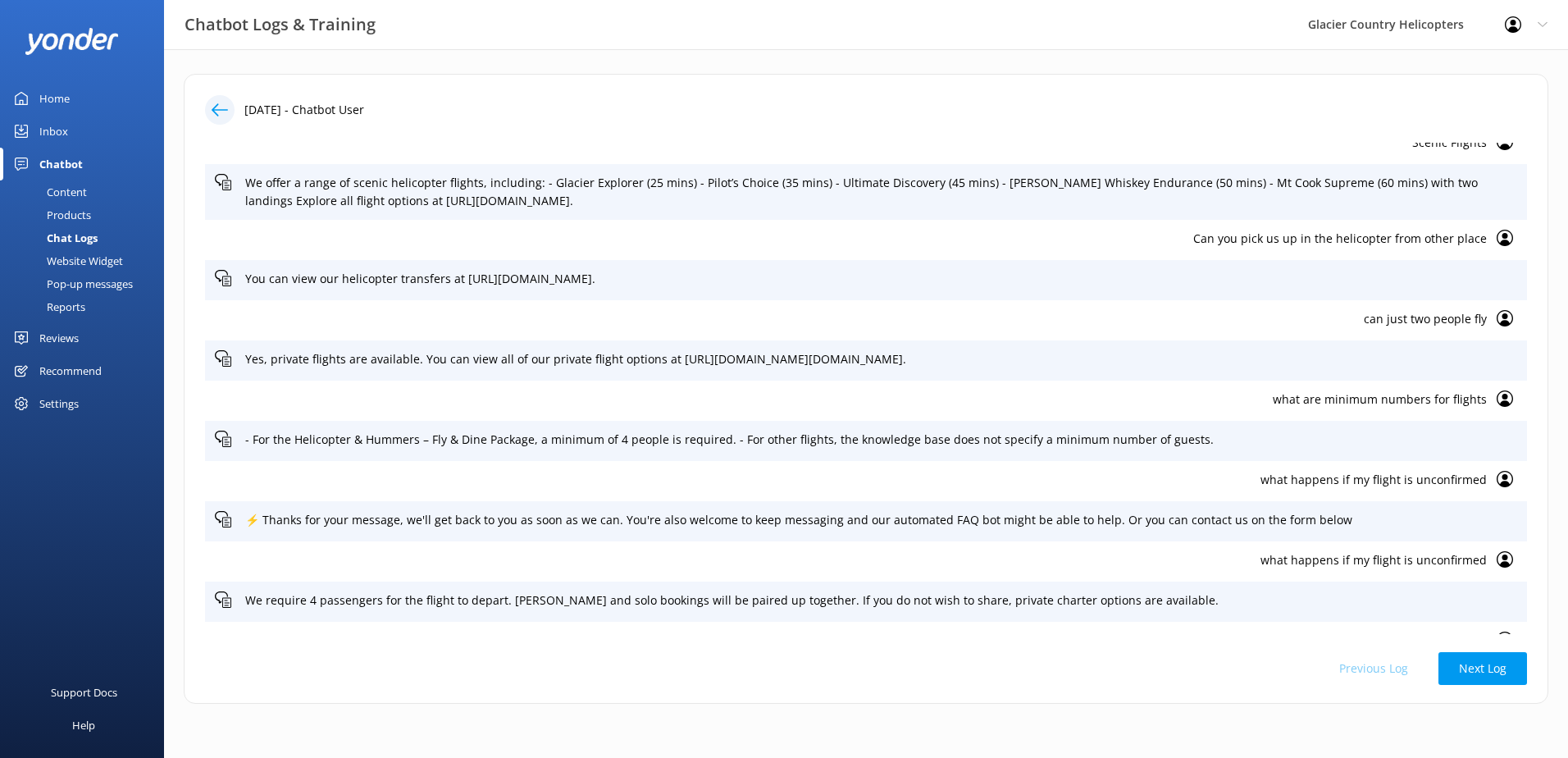
click at [1436, 402] on p "what are minimum numbers for flights" at bounding box center [850, 400] width 1272 height 18
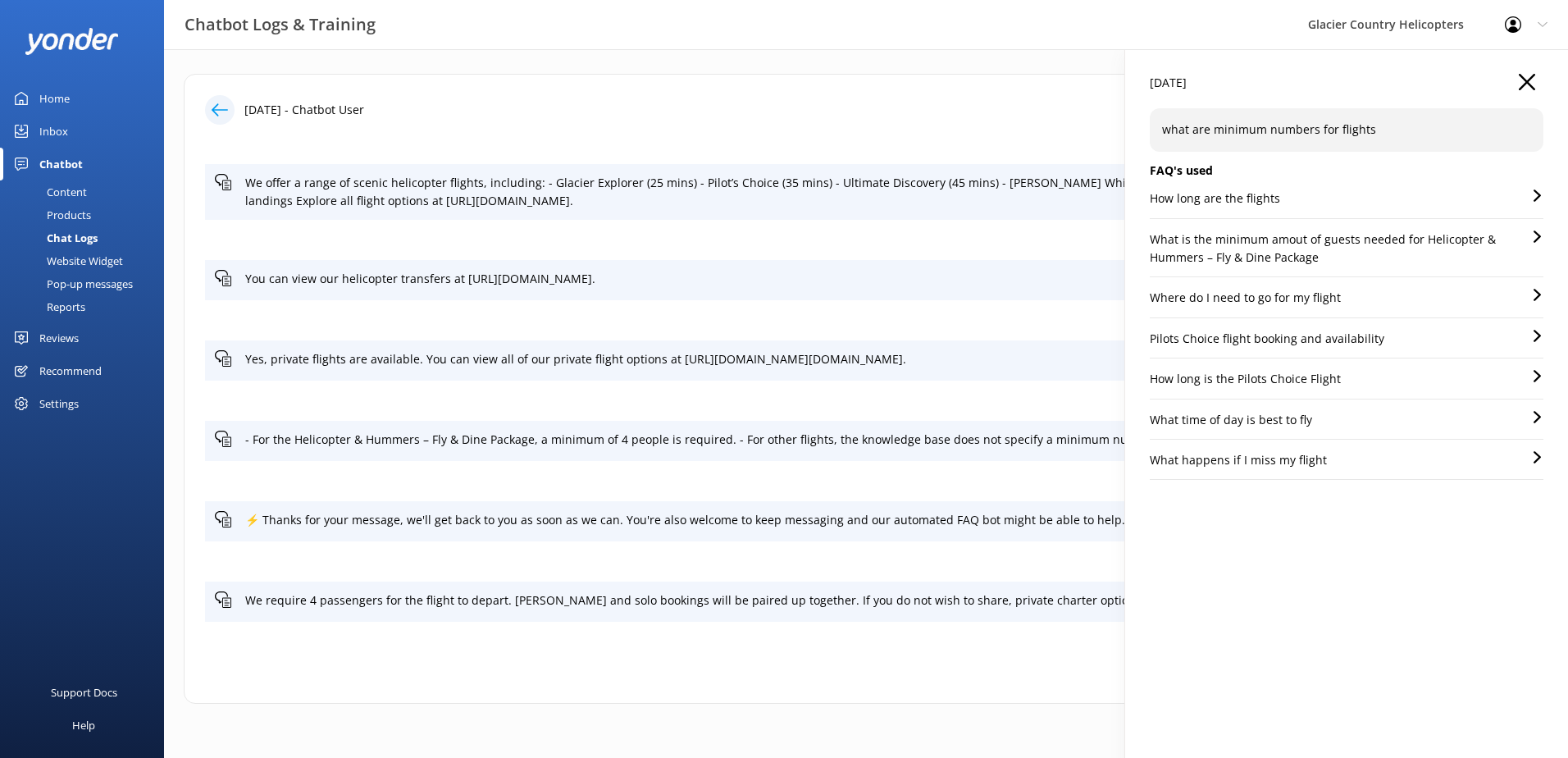
click at [1531, 80] on icon "button" at bounding box center [1527, 82] width 16 height 16
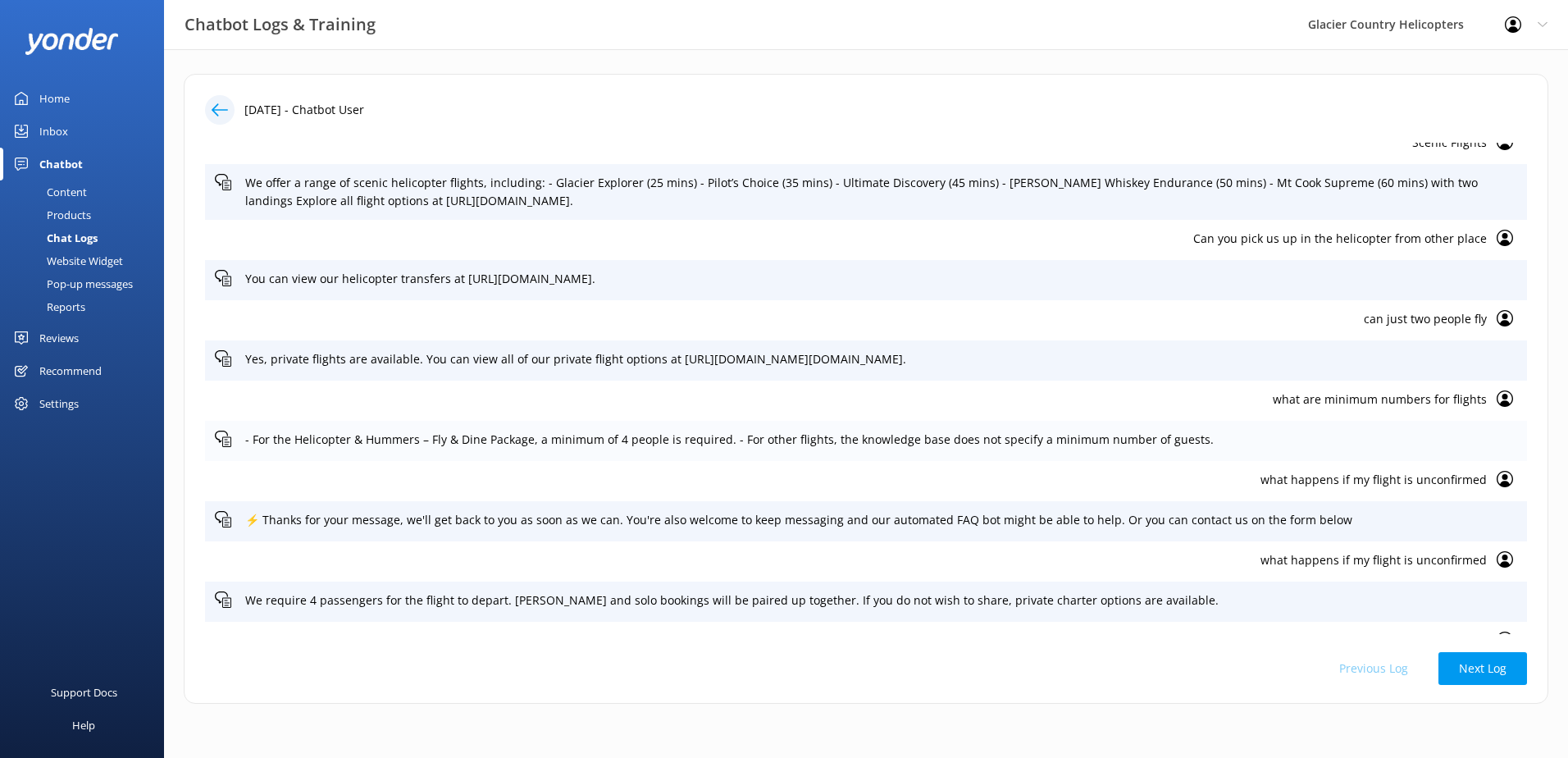
click at [230, 443] on icon at bounding box center [223, 439] width 16 height 16
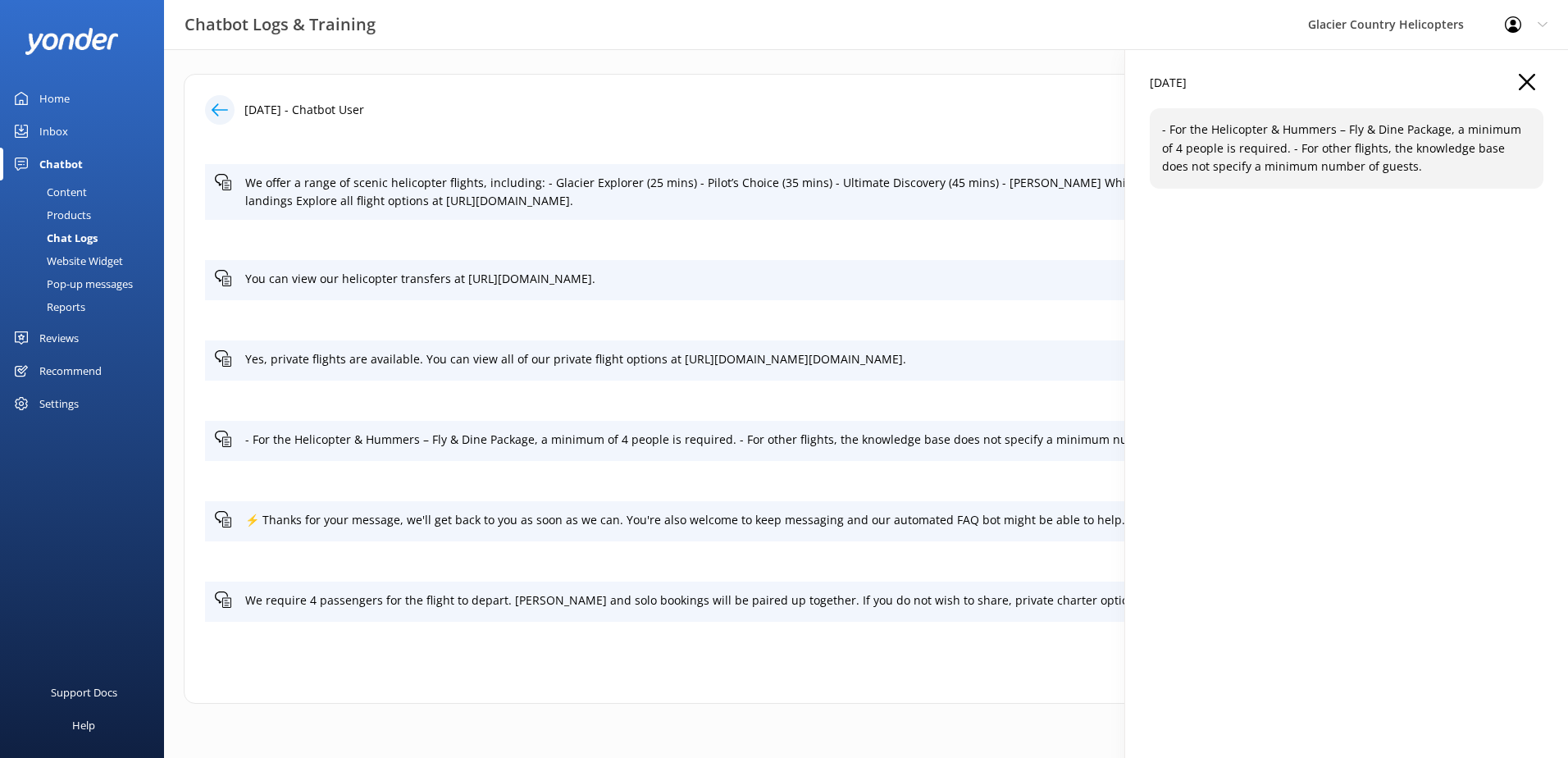
click at [1285, 148] on p "- For the Helicopter & Hummers – Fly & Dine Package, a minimum of 4 people is r…" at bounding box center [1347, 148] width 369 height 55
click at [1528, 86] on icon "button" at bounding box center [1527, 82] width 16 height 16
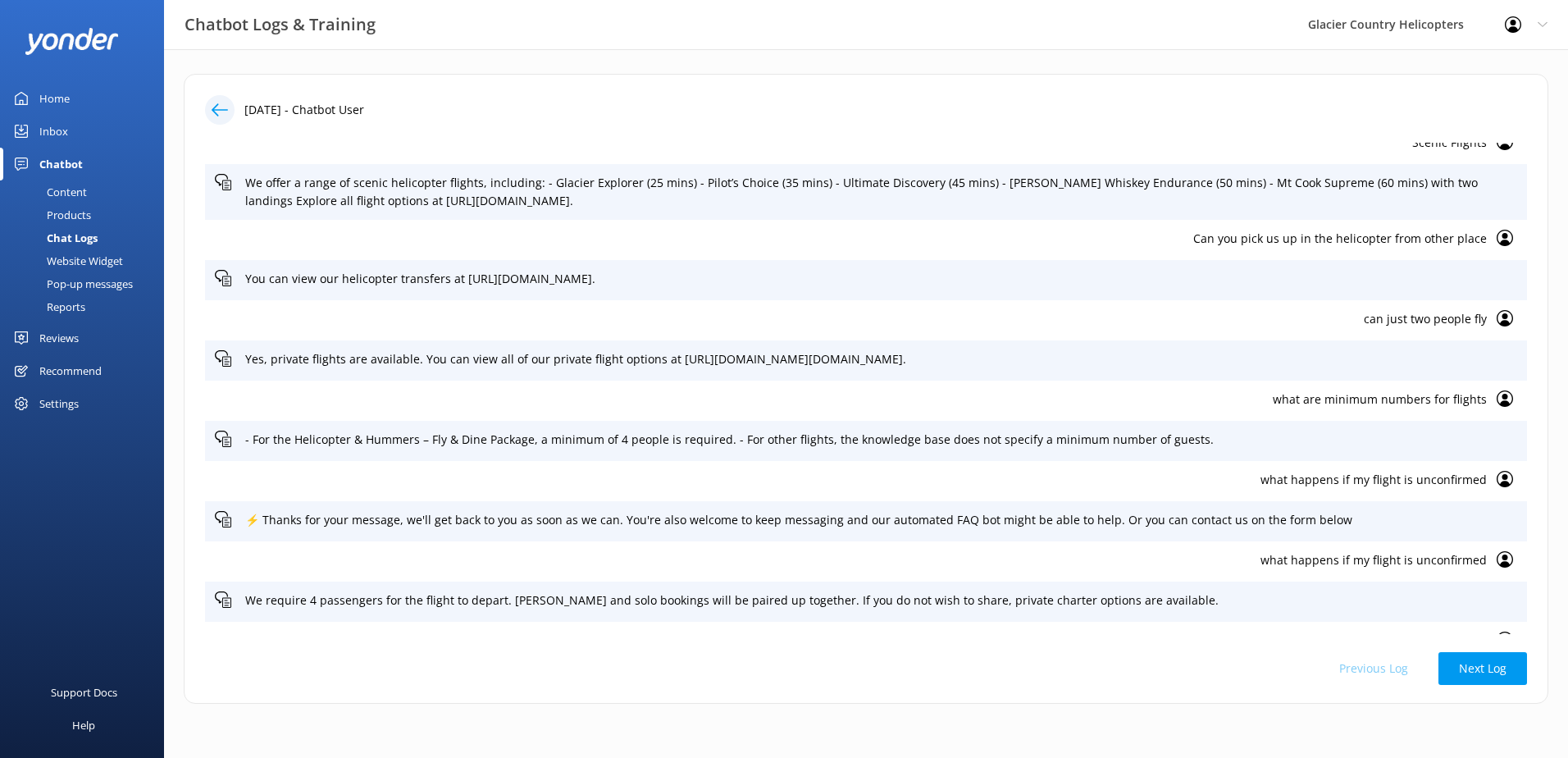
click at [69, 198] on div "Content" at bounding box center [48, 191] width 77 height 23
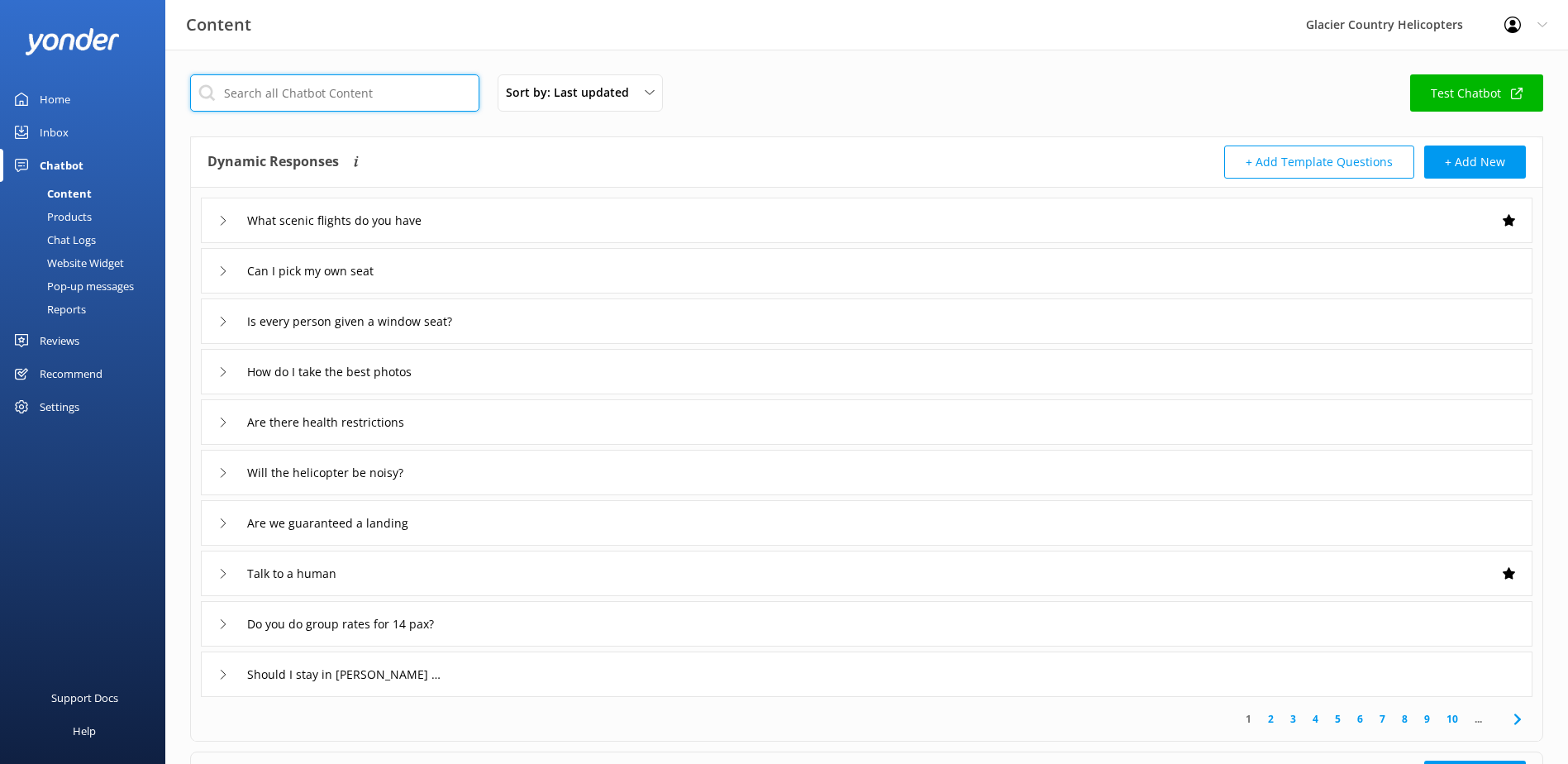
click at [276, 88] on input "text" at bounding box center [335, 93] width 289 height 37
type input "n"
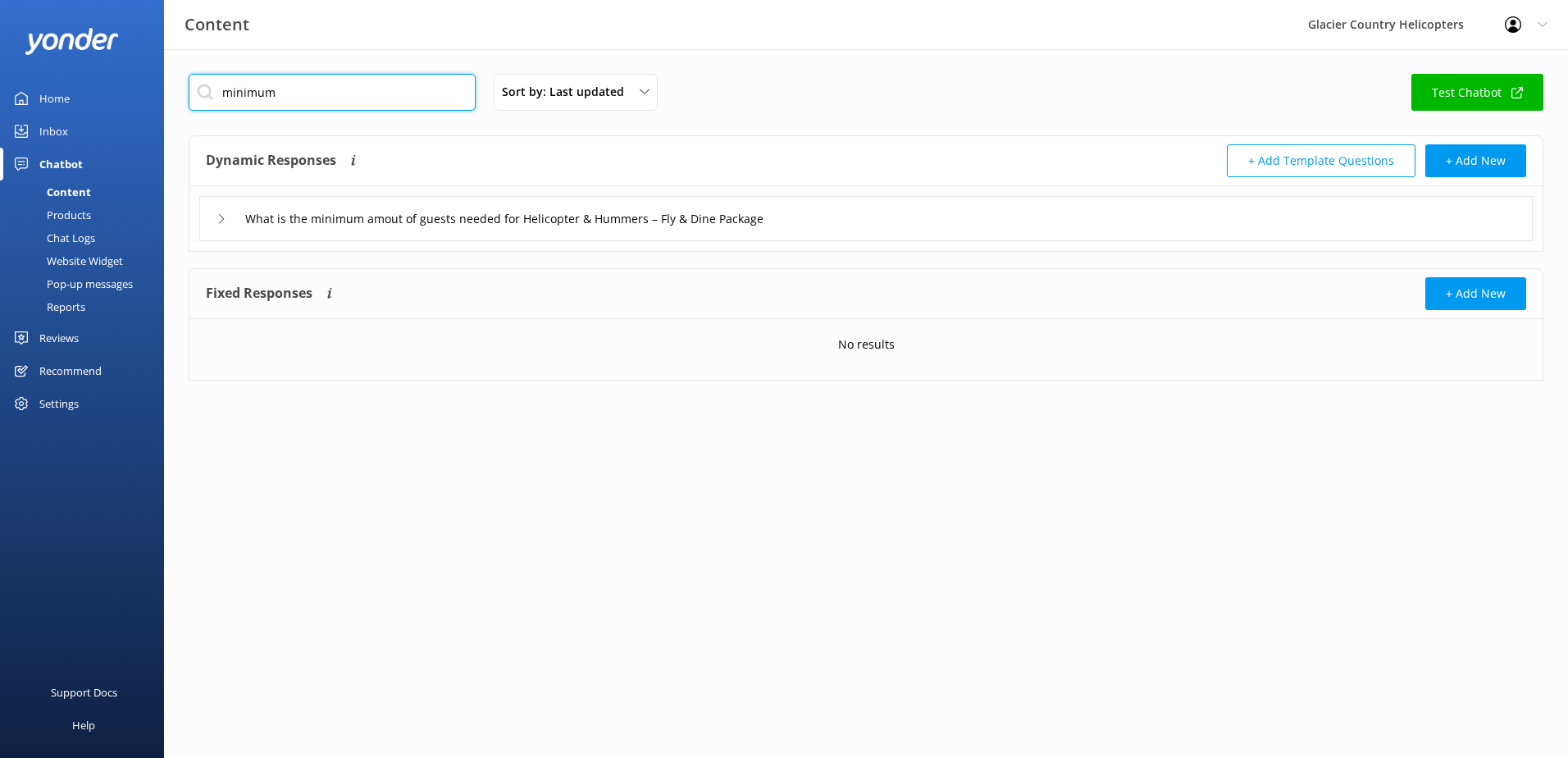
drag, startPoint x: 329, startPoint y: 99, endPoint x: 207, endPoint y: 98, distance: 122.0
click at [207, 98] on input "minimum" at bounding box center [332, 92] width 287 height 37
type input "minimum"
click at [68, 214] on div "Products" at bounding box center [50, 214] width 81 height 23
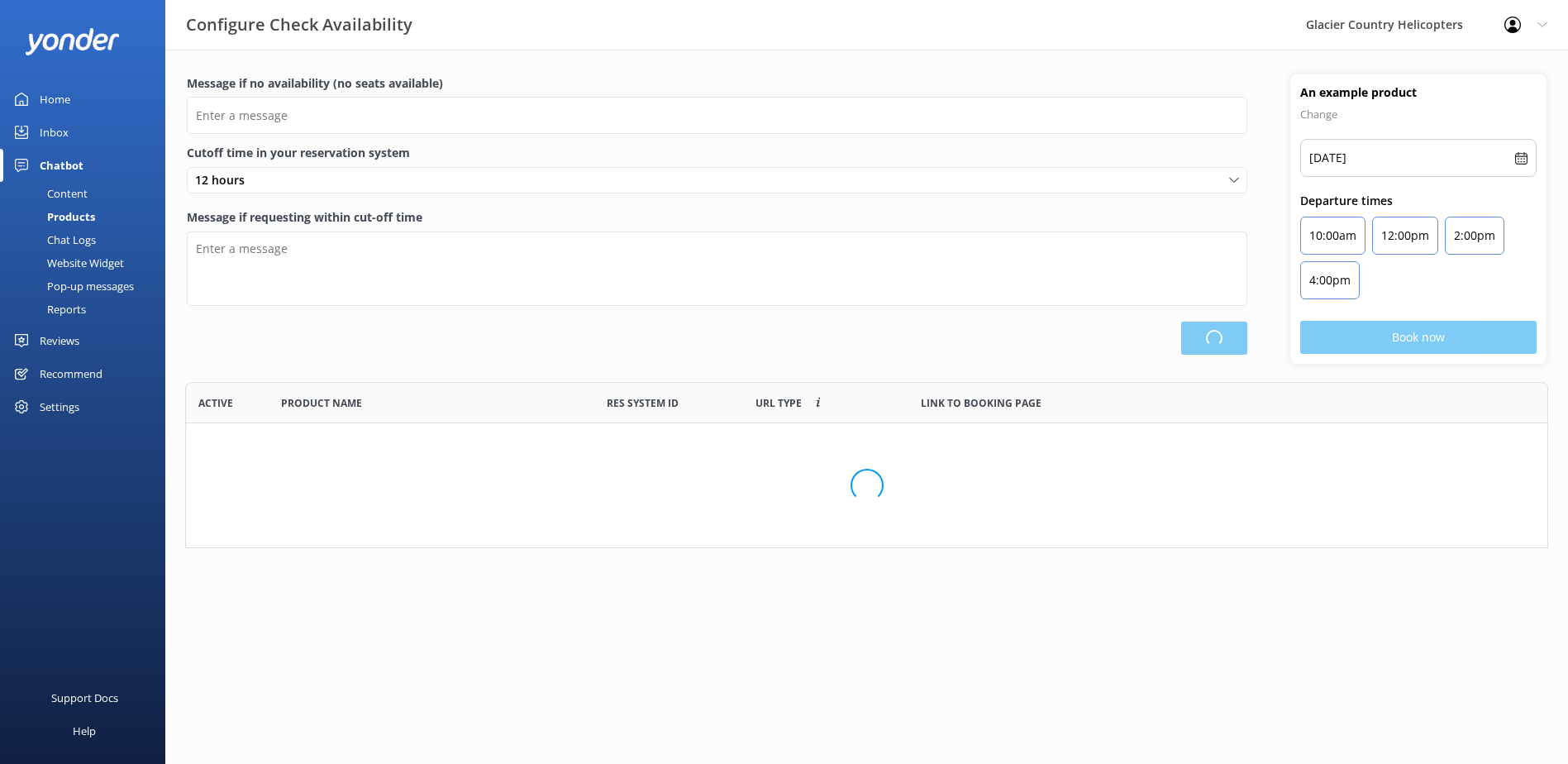
type input "There are no seats available, please check an alternative day"
type textarea "Our online booking system closes {hours} prior to departure. Please book the ne…"
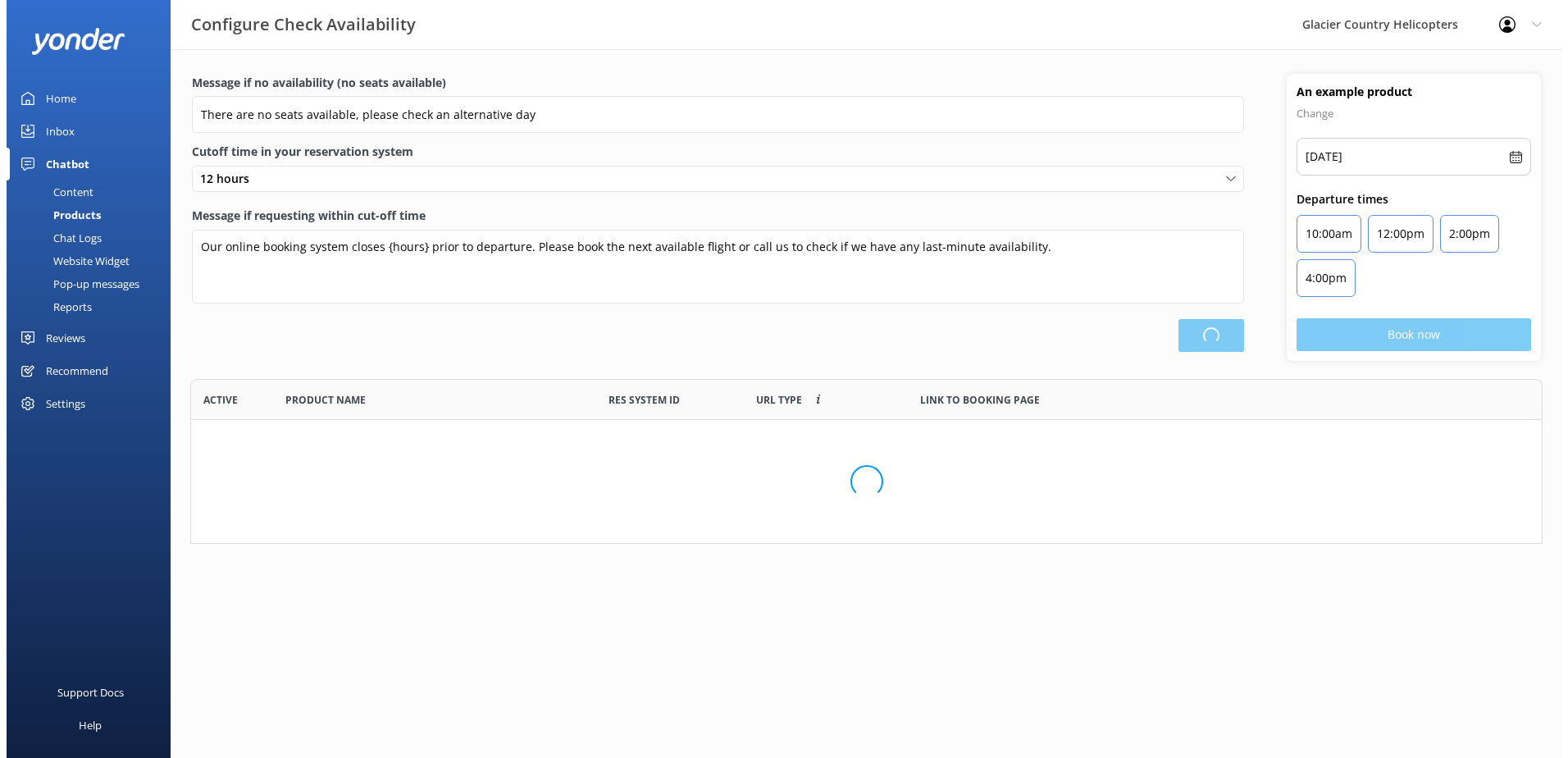
scroll to position [481, 1339]
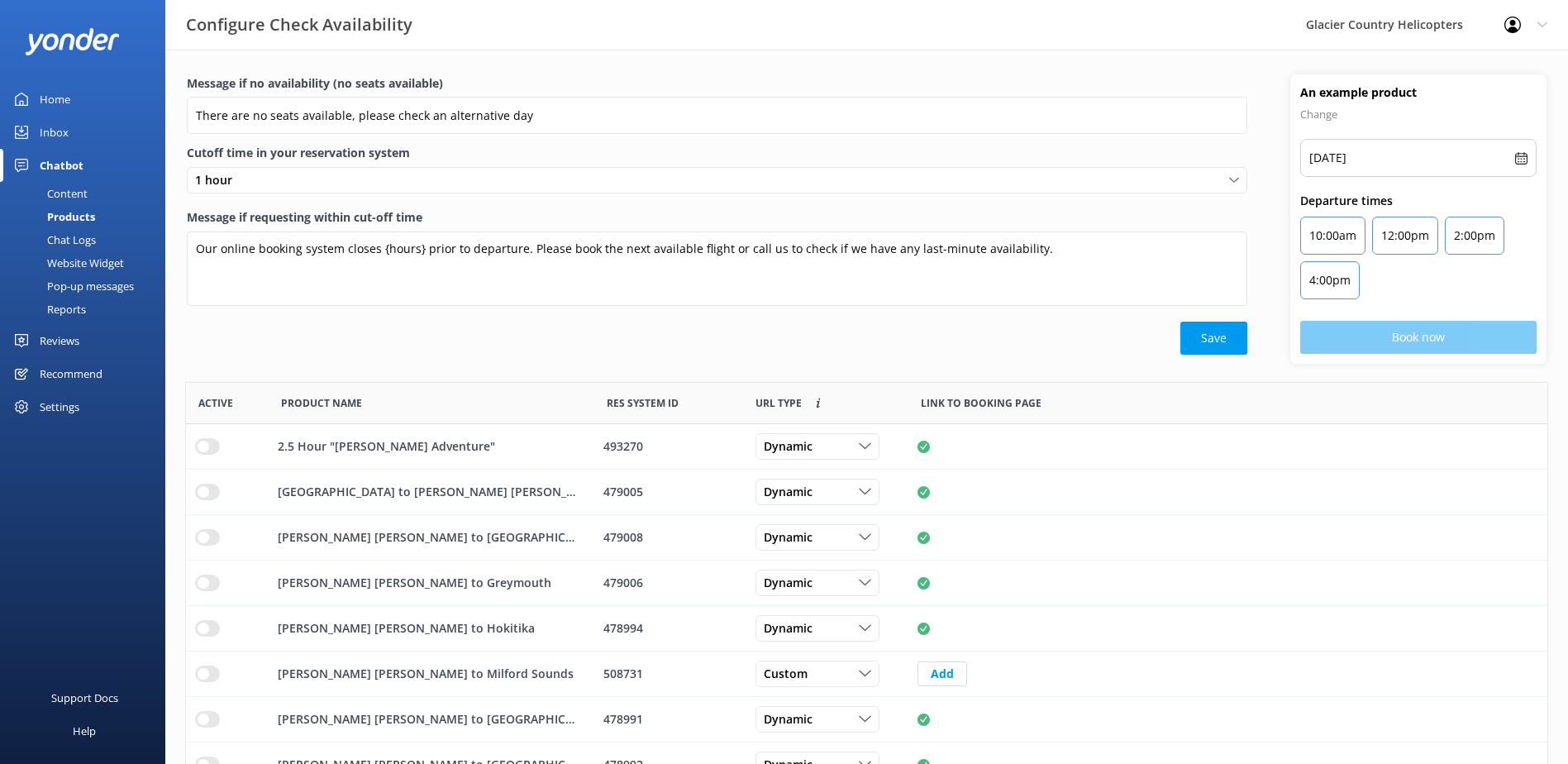
click at [61, 186] on div "Content" at bounding box center [49, 193] width 77 height 23
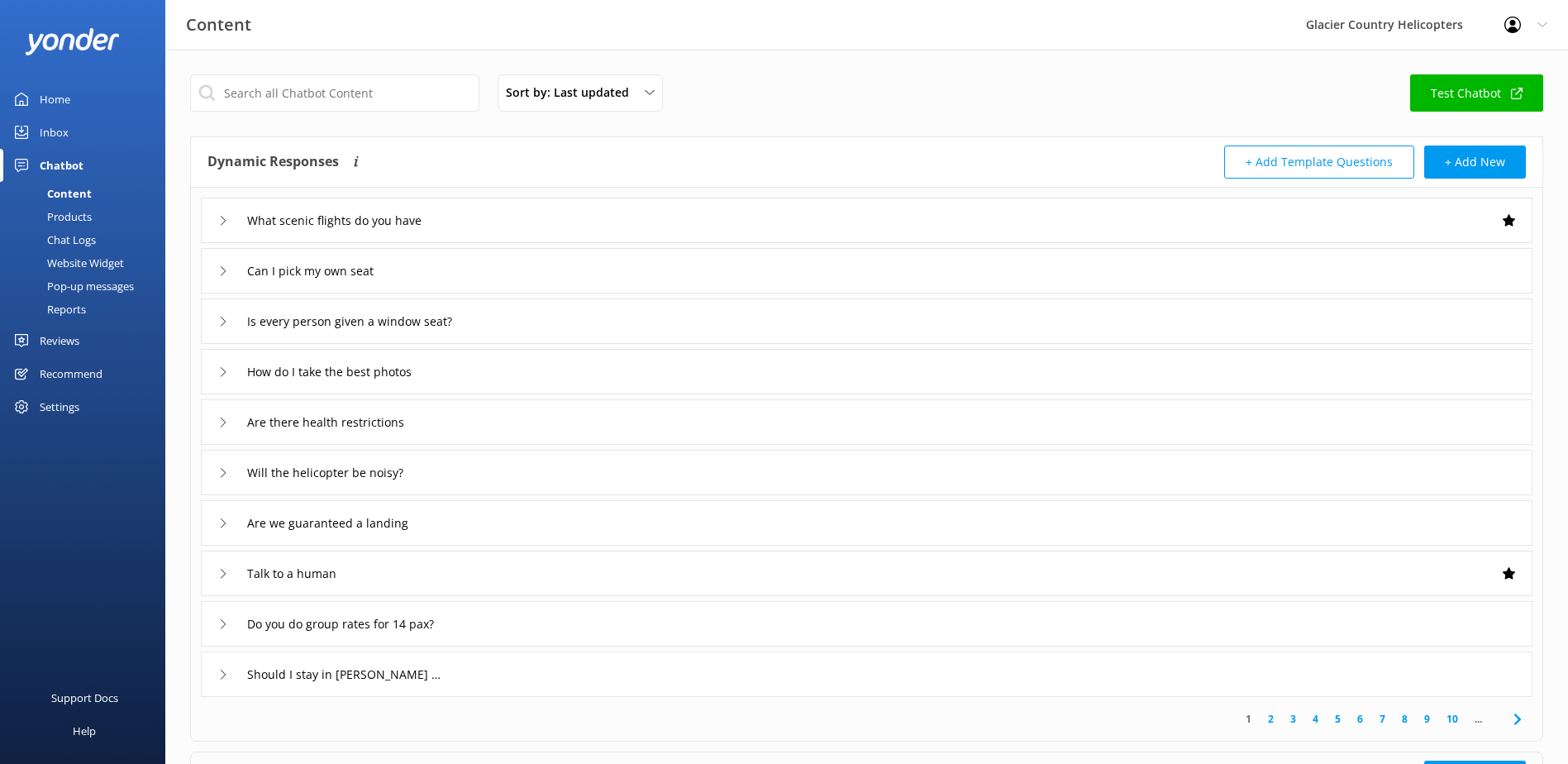
click at [88, 240] on div "Chat Logs" at bounding box center [53, 240] width 86 height 23
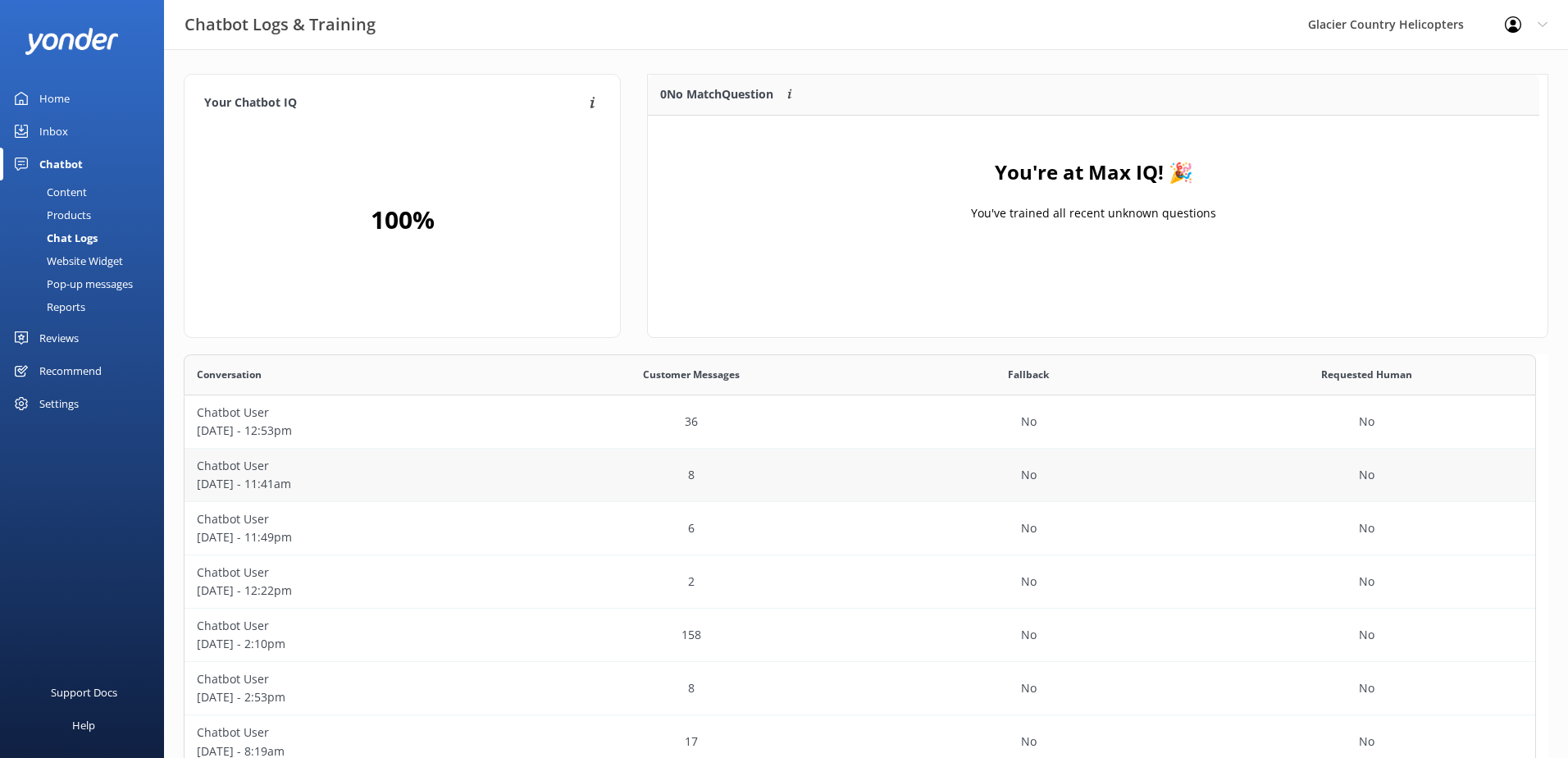
scroll to position [402, 1339]
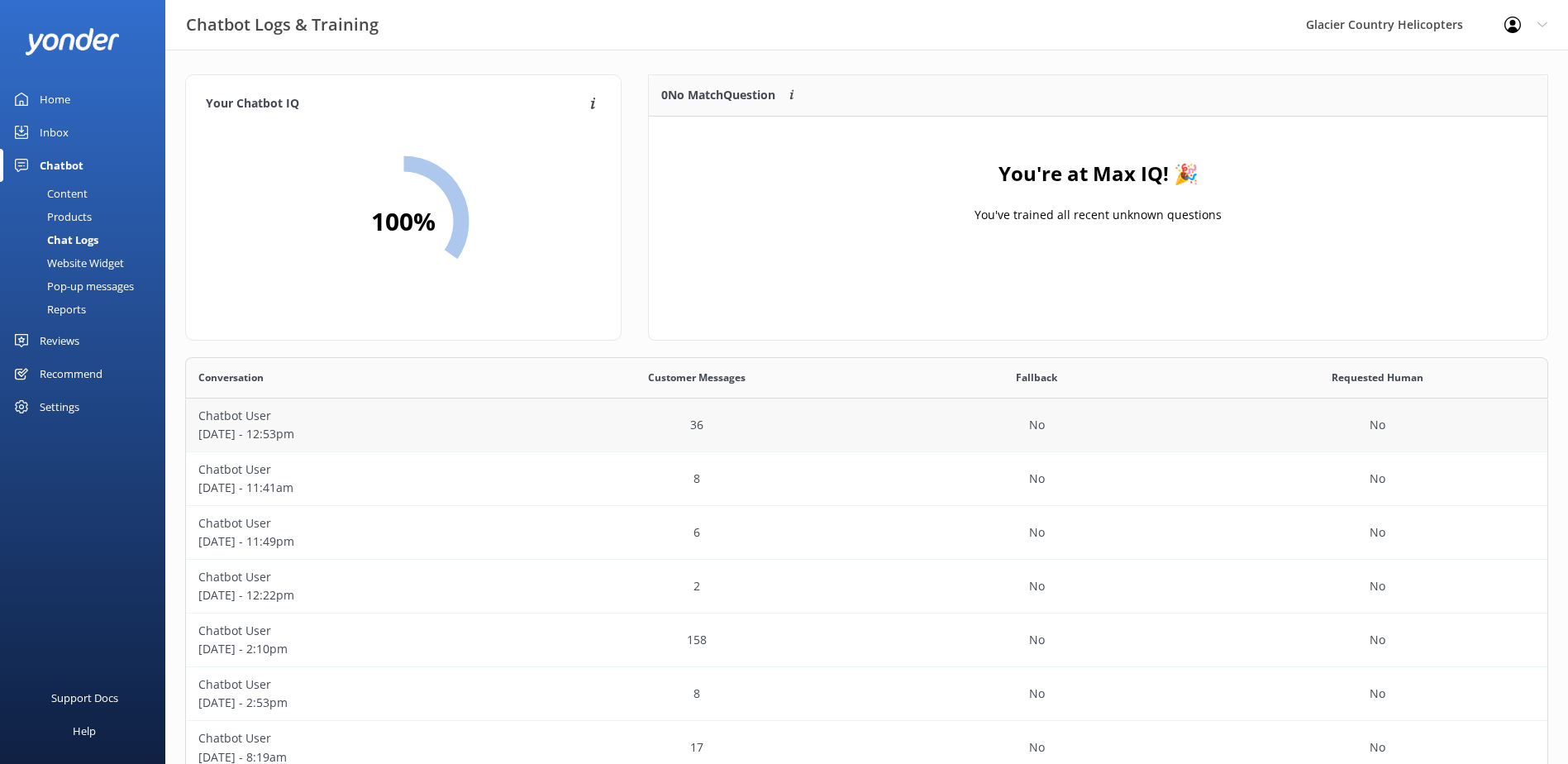
click at [260, 447] on div "Chatbot User [DATE] - 12:53pm" at bounding box center [356, 425] width 340 height 53
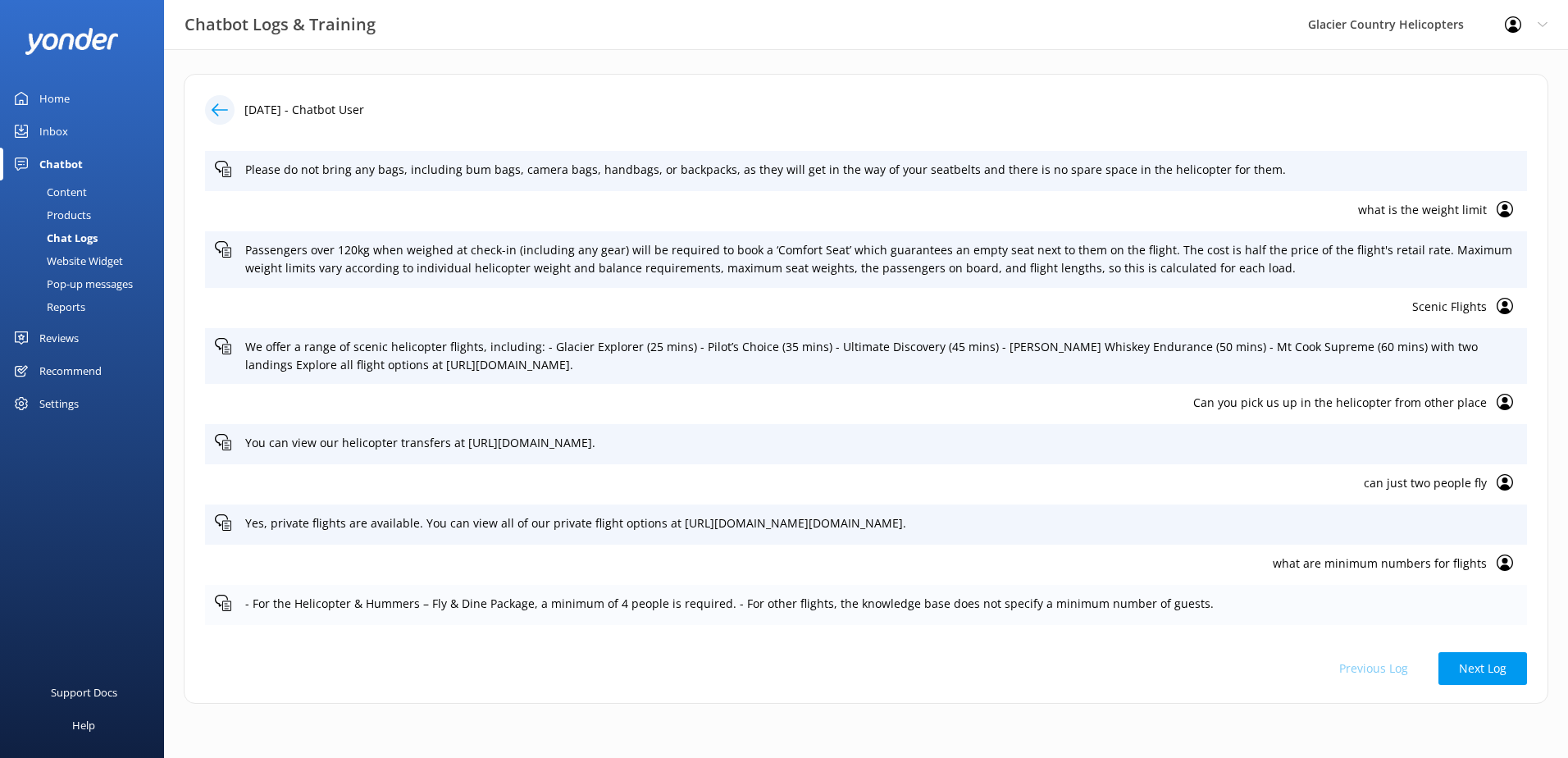
scroll to position [492, 0]
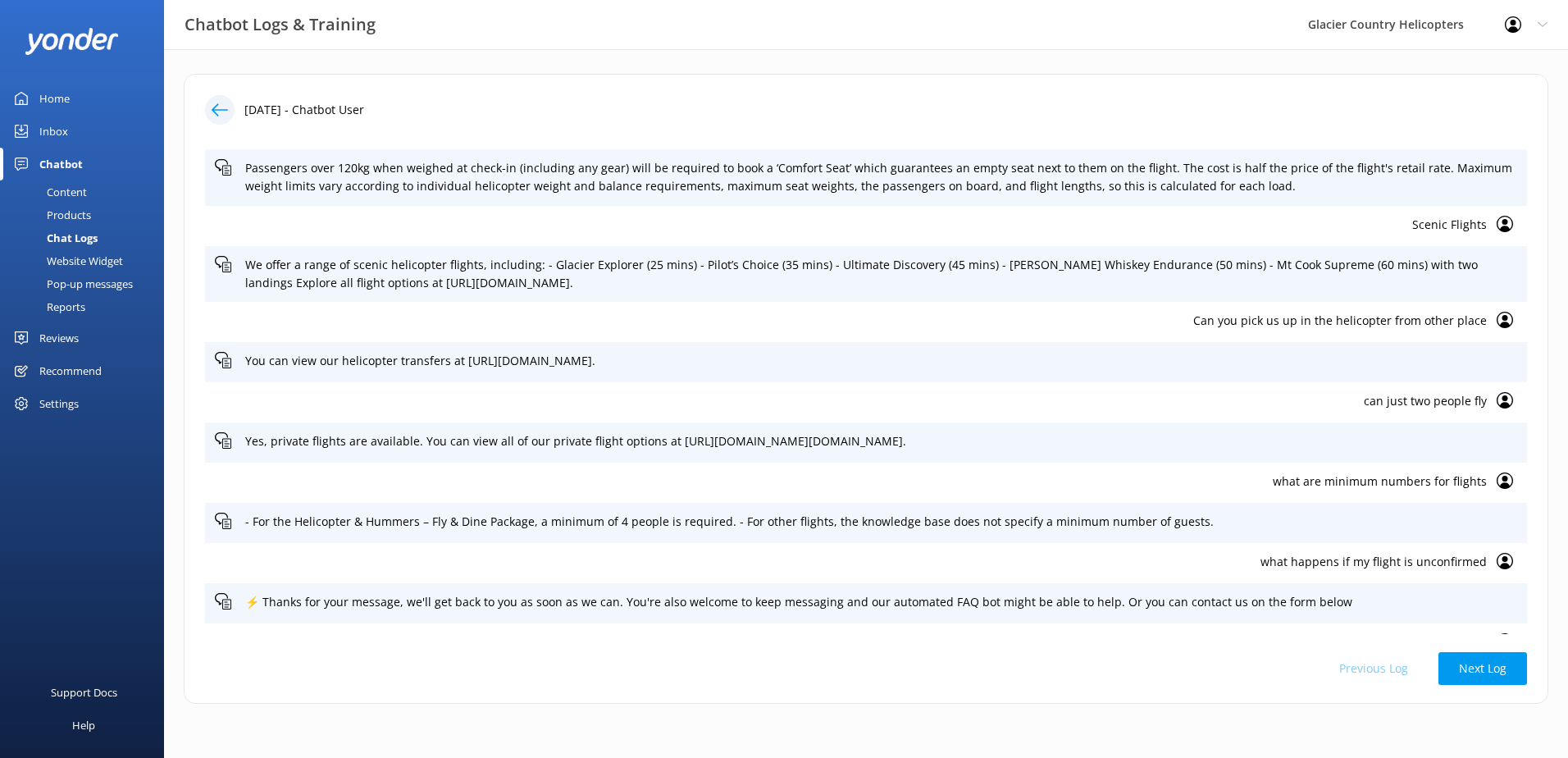
click at [1497, 482] on icon at bounding box center [1505, 481] width 16 height 16
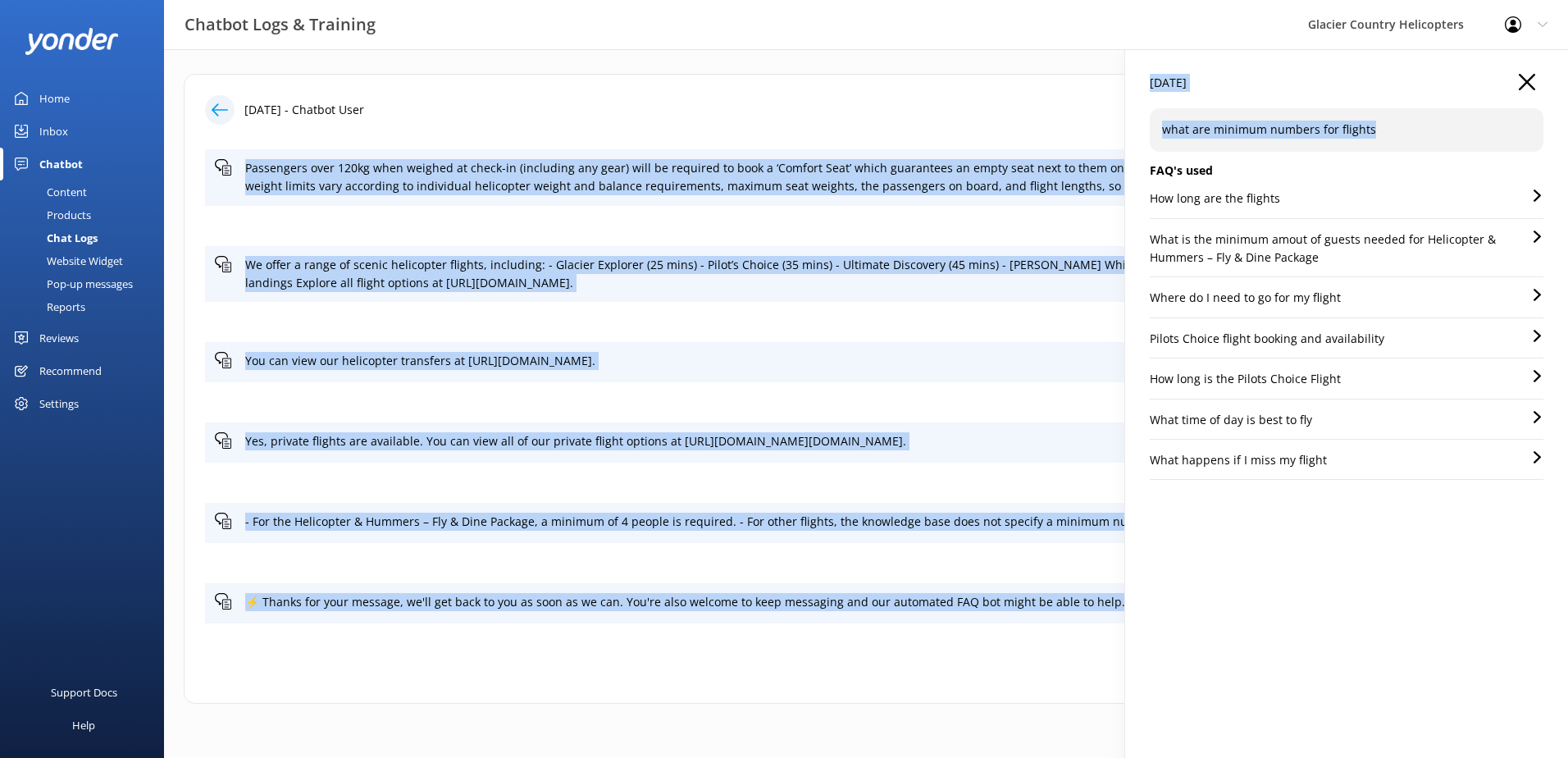
drag, startPoint x: 1413, startPoint y: 125, endPoint x: 1115, endPoint y: 129, distance: 298.0
click at [1115, 129] on div "[DATE] - Chatbot User Hey there 👋 I'm a virtual assistant for Glacier Country H…" at bounding box center [865, 393] width 1403 height 688
drag, startPoint x: 1115, startPoint y: 129, endPoint x: 1398, endPoint y: 142, distance: 283.3
click at [1394, 144] on div "what are minimum numbers for flights" at bounding box center [1346, 129] width 393 height 43
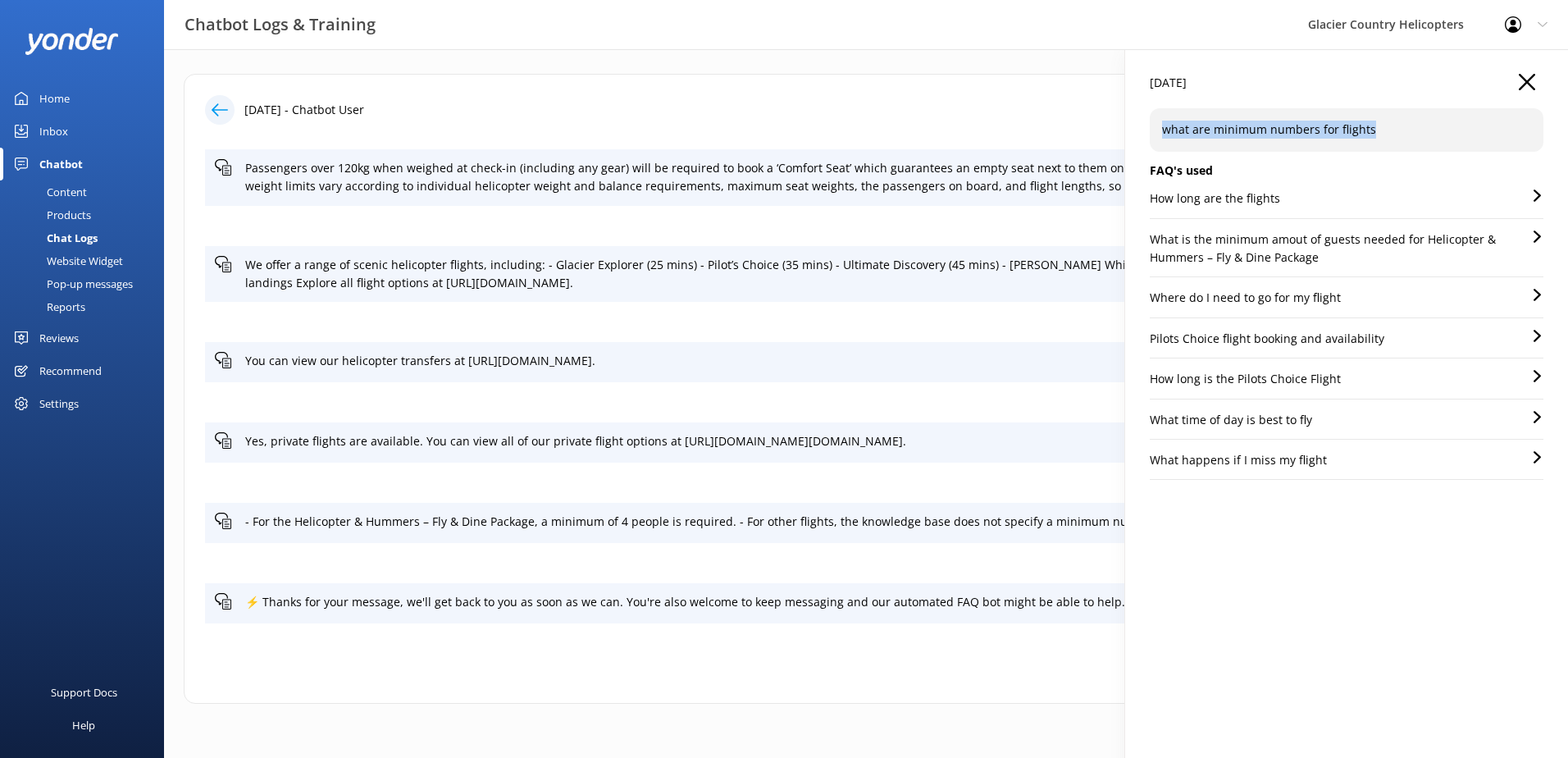
drag, startPoint x: 1413, startPoint y: 137, endPoint x: 1162, endPoint y: 131, distance: 251.1
click at [1162, 131] on p "what are minimum numbers for flights" at bounding box center [1347, 130] width 369 height 18
copy p "what are minimum numbers for flights"
click at [1522, 81] on icon "button" at bounding box center [1527, 82] width 16 height 16
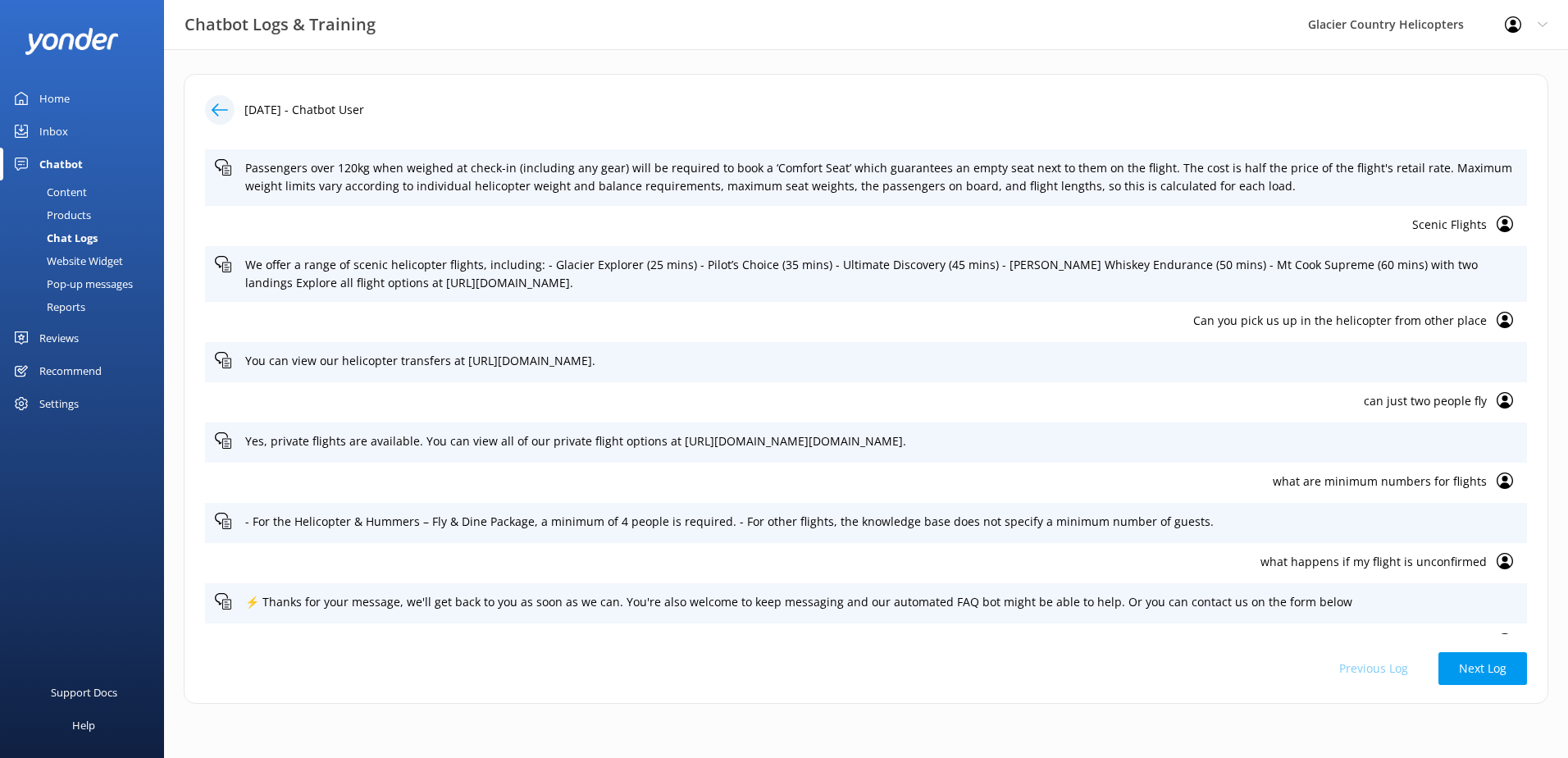
click at [71, 191] on div "Content" at bounding box center [48, 191] width 77 height 23
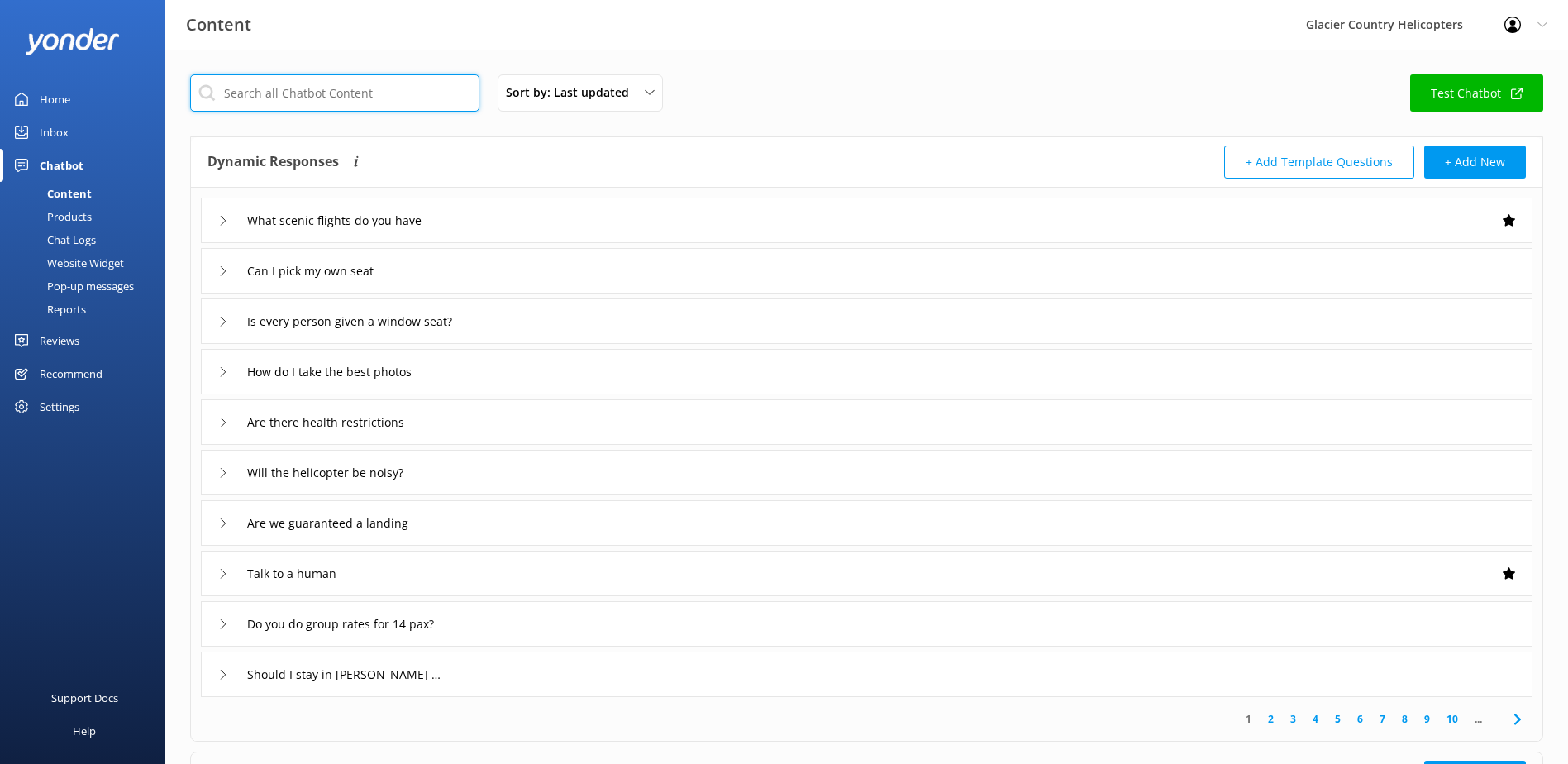
click at [348, 94] on input "text" at bounding box center [335, 93] width 289 height 37
type input "o"
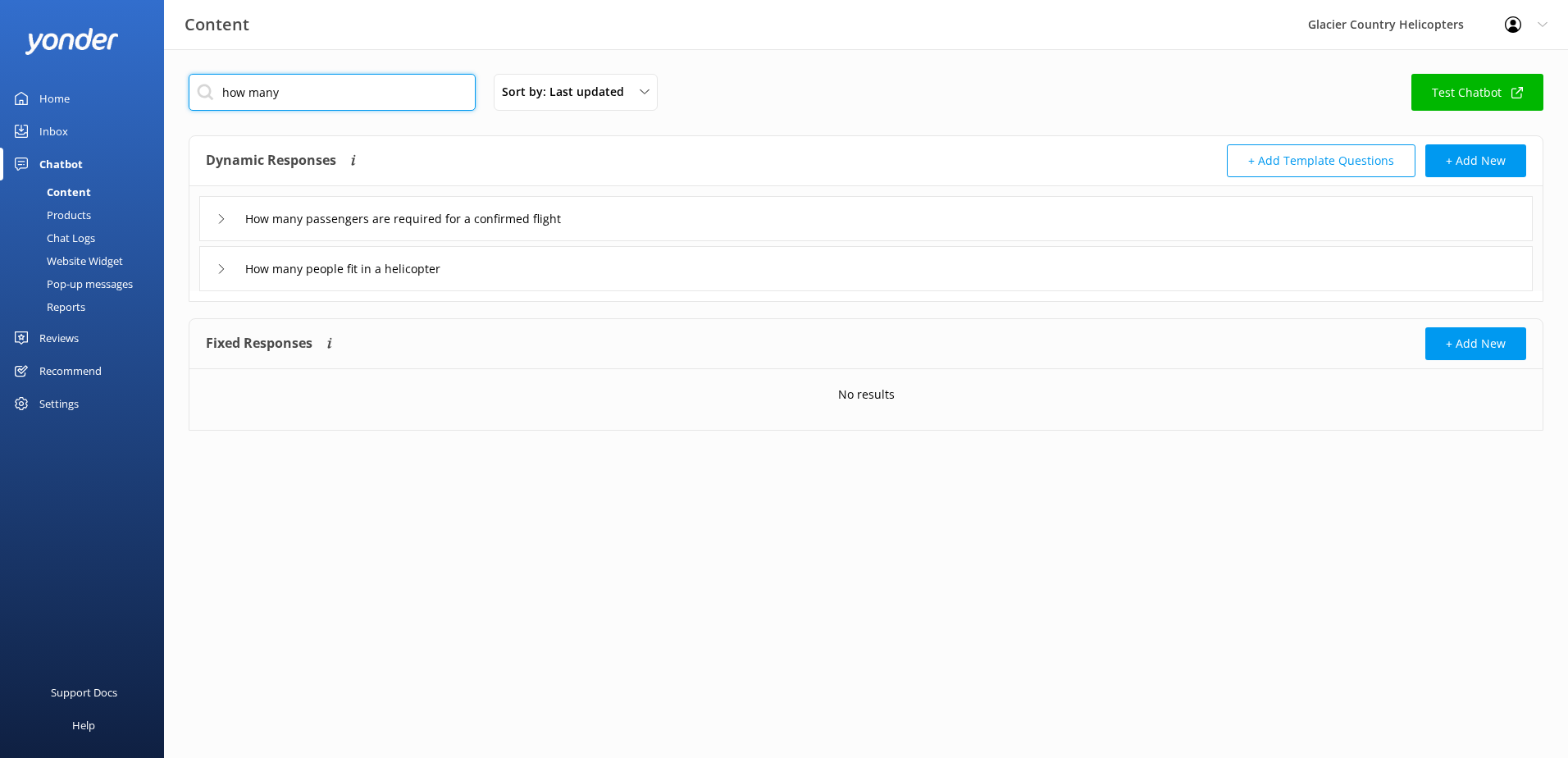
type input "how many"
click at [219, 220] on div "How many passengers are required for a confirmed flight How many people fit in …" at bounding box center [866, 239] width 1353 height 105
click at [219, 220] on icon at bounding box center [221, 219] width 10 height 10
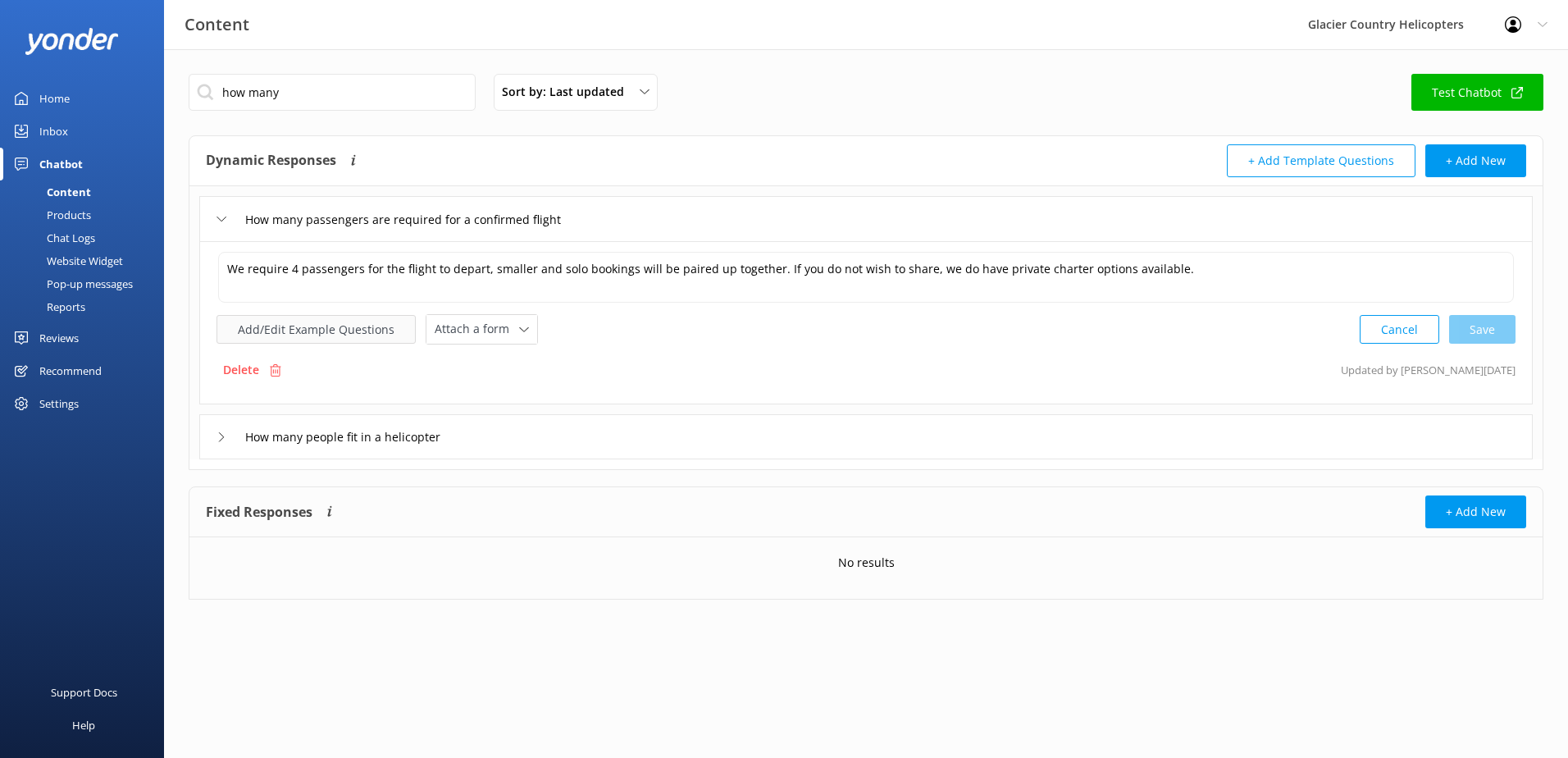
click at [283, 330] on button "Add/Edit Example Questions" at bounding box center [316, 328] width 199 height 28
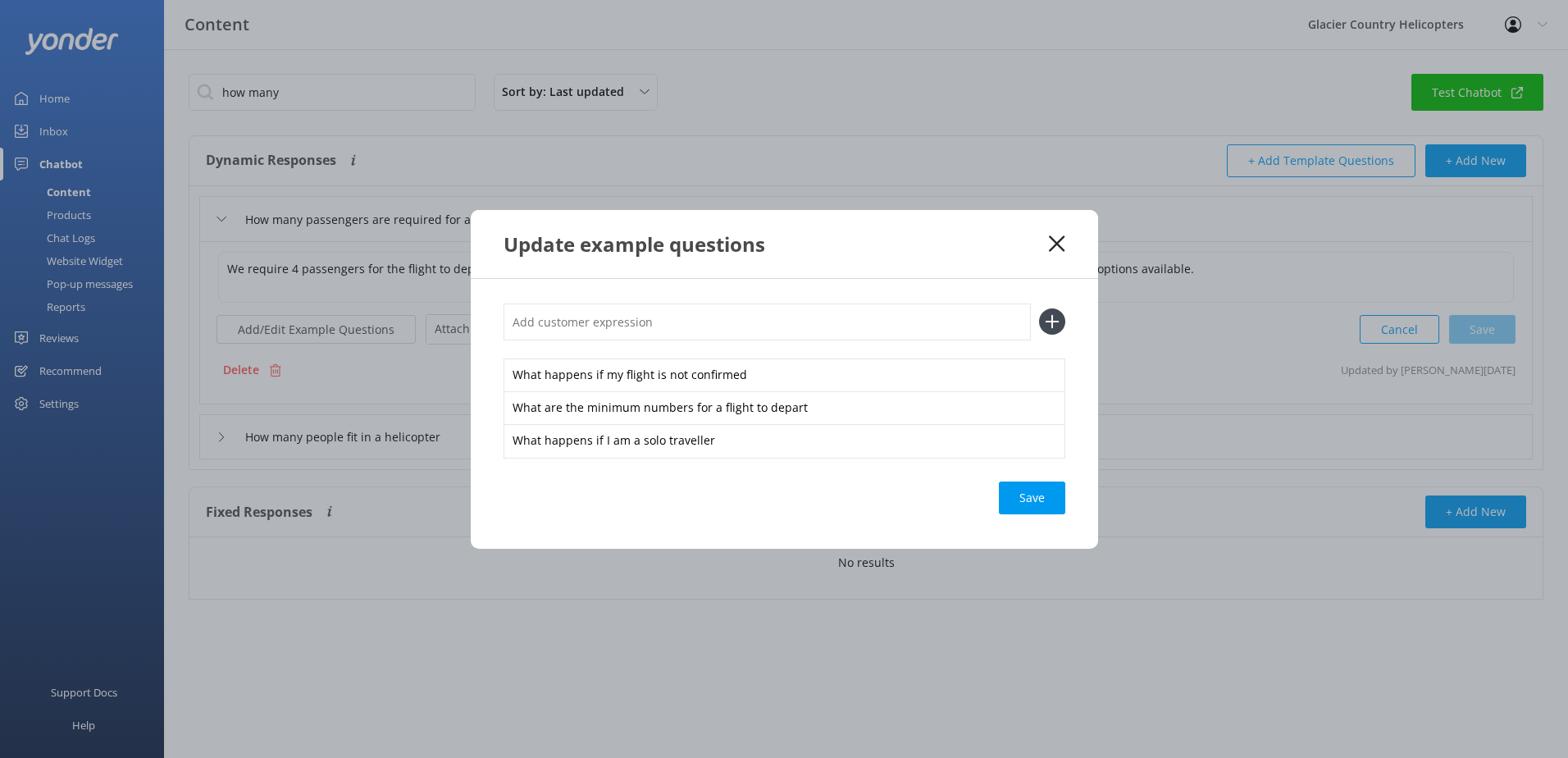
click at [659, 328] on input "text" at bounding box center [767, 322] width 528 height 37
paste input "what are minimum numbers for flights"
type input "what are minimum numbers for flights"
click at [1032, 499] on div "Save" at bounding box center [1031, 497] width 67 height 33
click at [1038, 497] on div "Loading.." at bounding box center [1032, 497] width 66 height 33
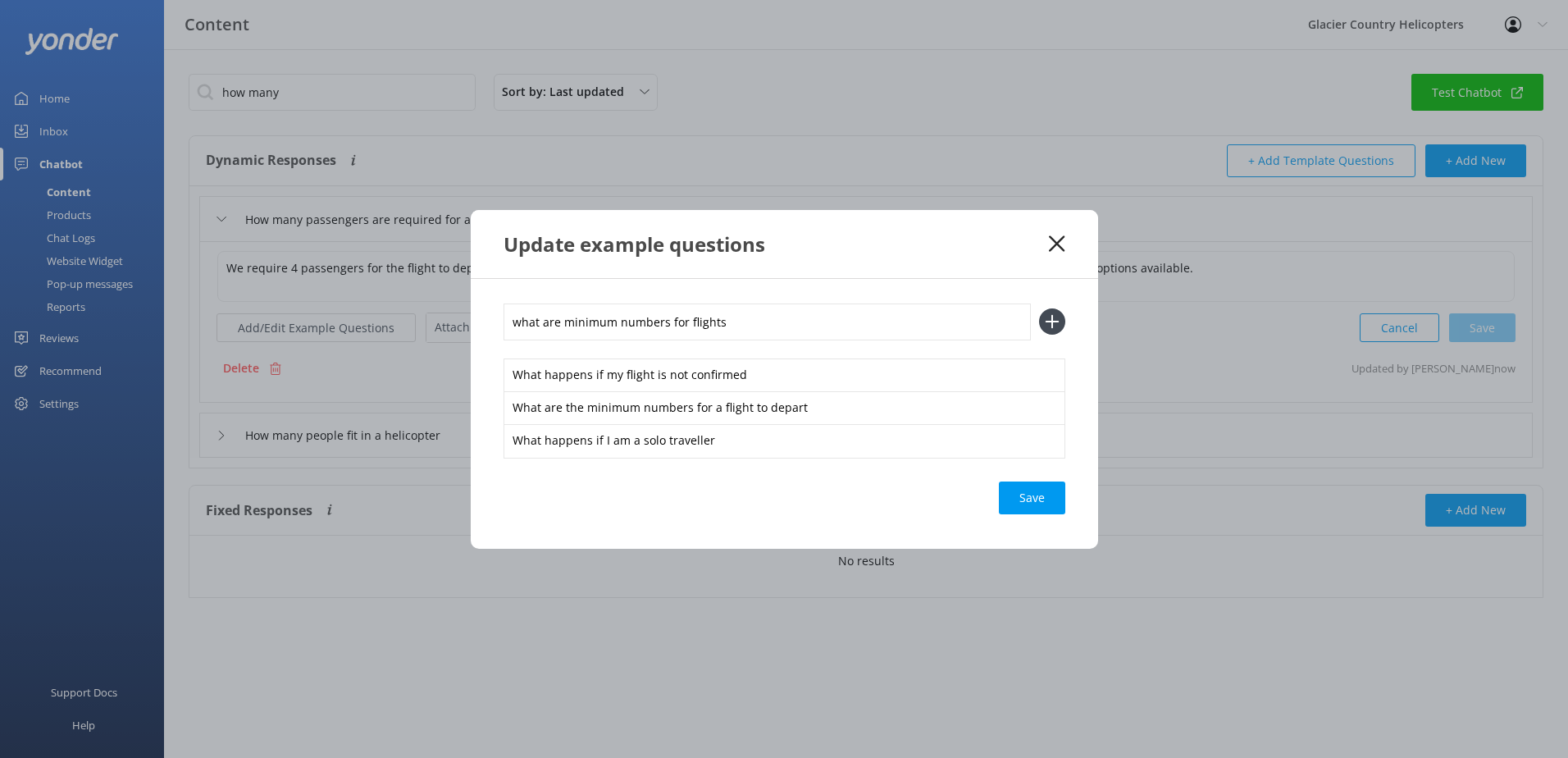
click at [1049, 319] on icon at bounding box center [1051, 321] width 27 height 27
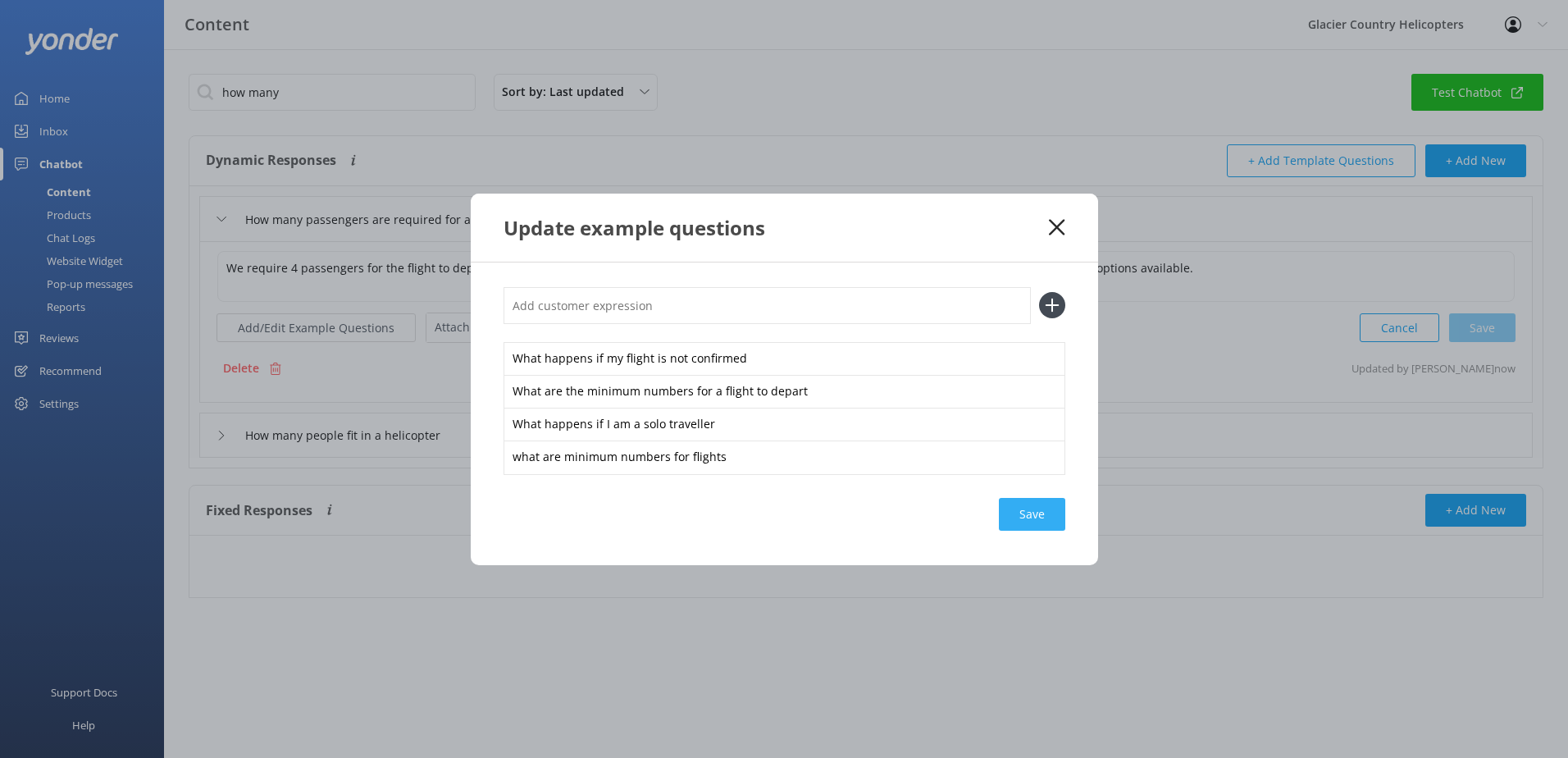
click at [1056, 513] on div "Save" at bounding box center [1031, 514] width 67 height 33
click at [1066, 223] on div "Update example questions" at bounding box center [784, 228] width 627 height 68
click at [1056, 227] on use at bounding box center [1056, 226] width 16 height 16
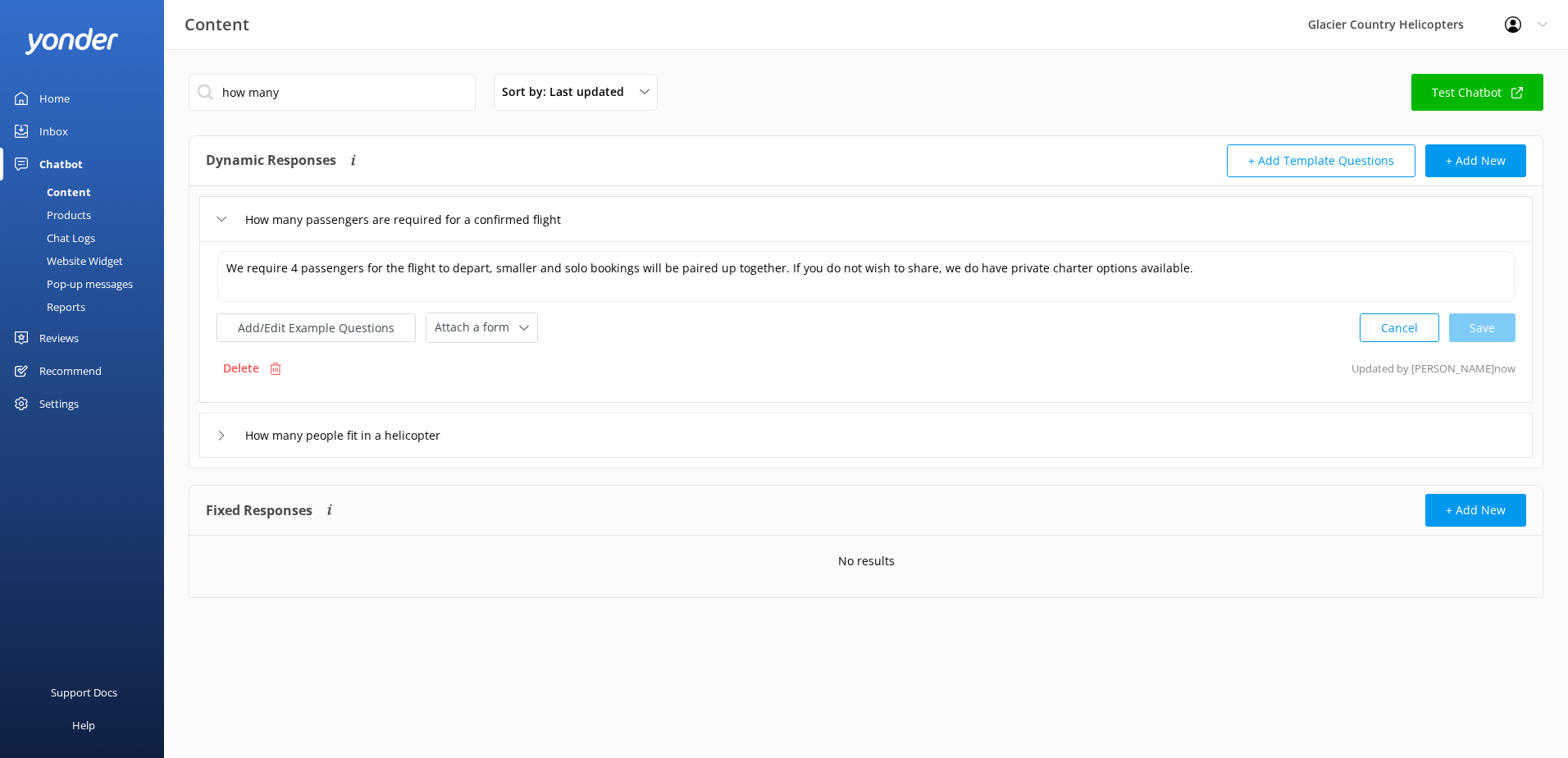
click at [80, 238] on div "Chat Logs" at bounding box center [52, 238] width 85 height 23
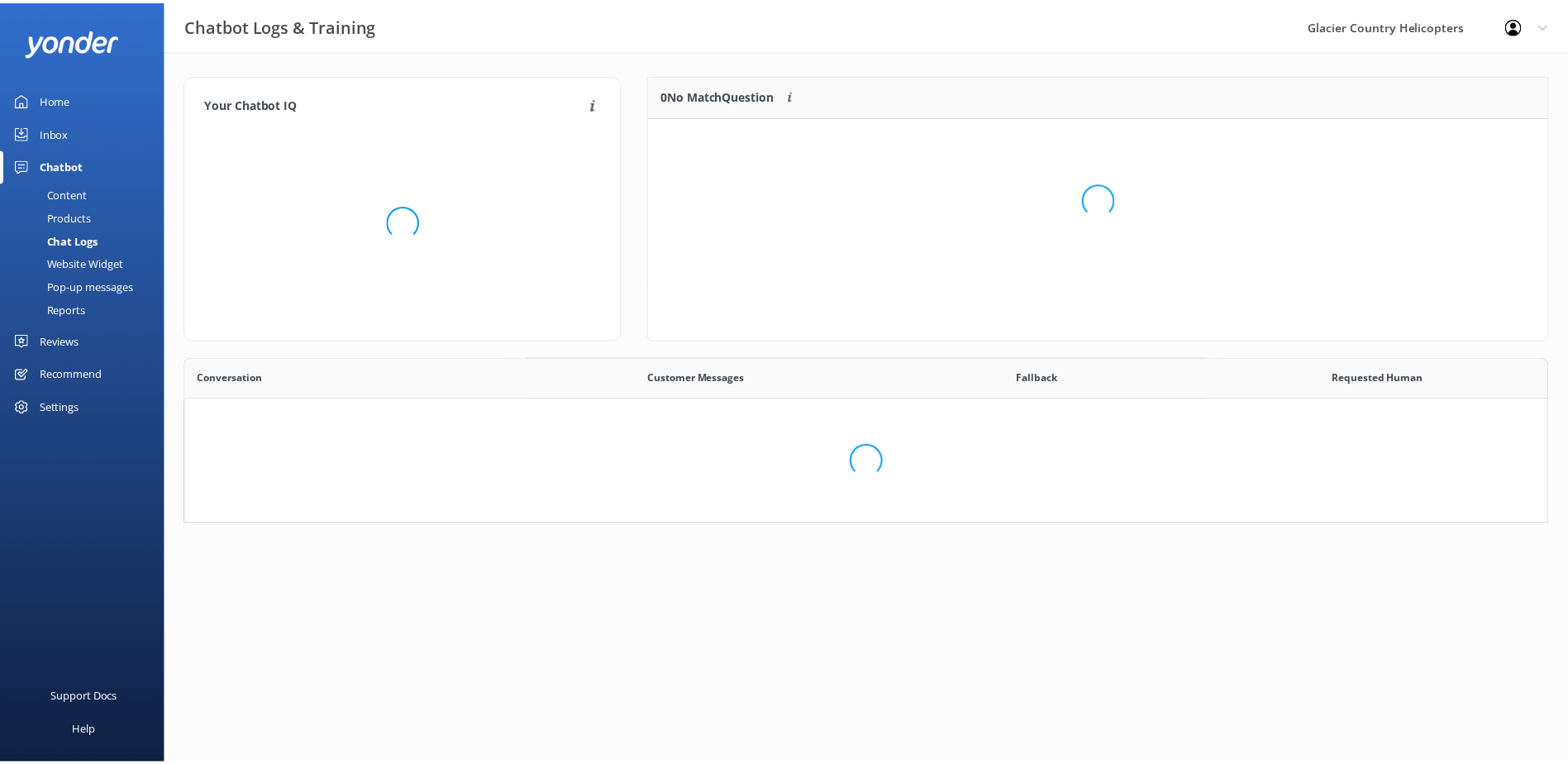
scroll to position [406, 1350]
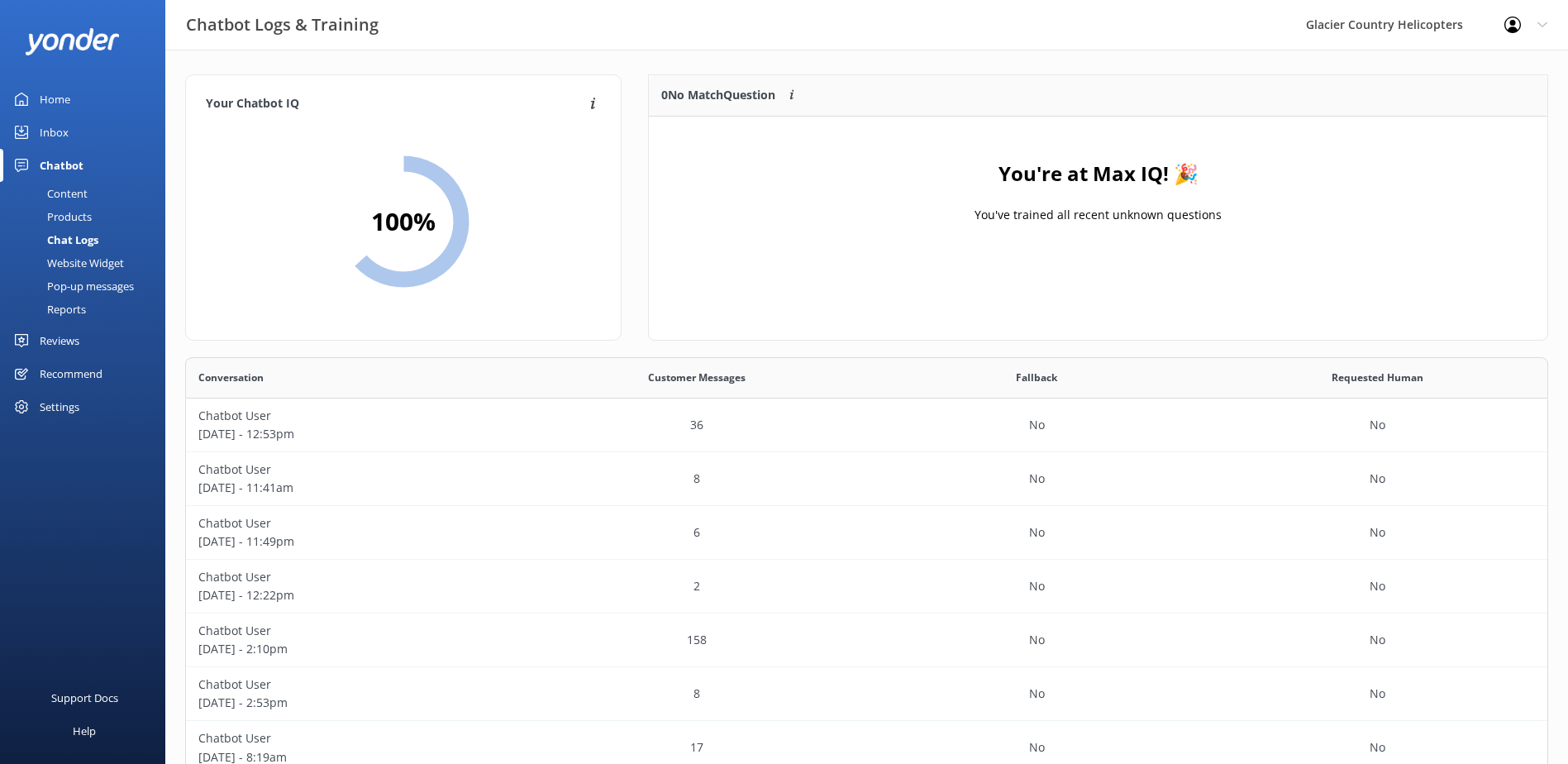
click at [70, 193] on div "Content" at bounding box center [49, 193] width 77 height 23
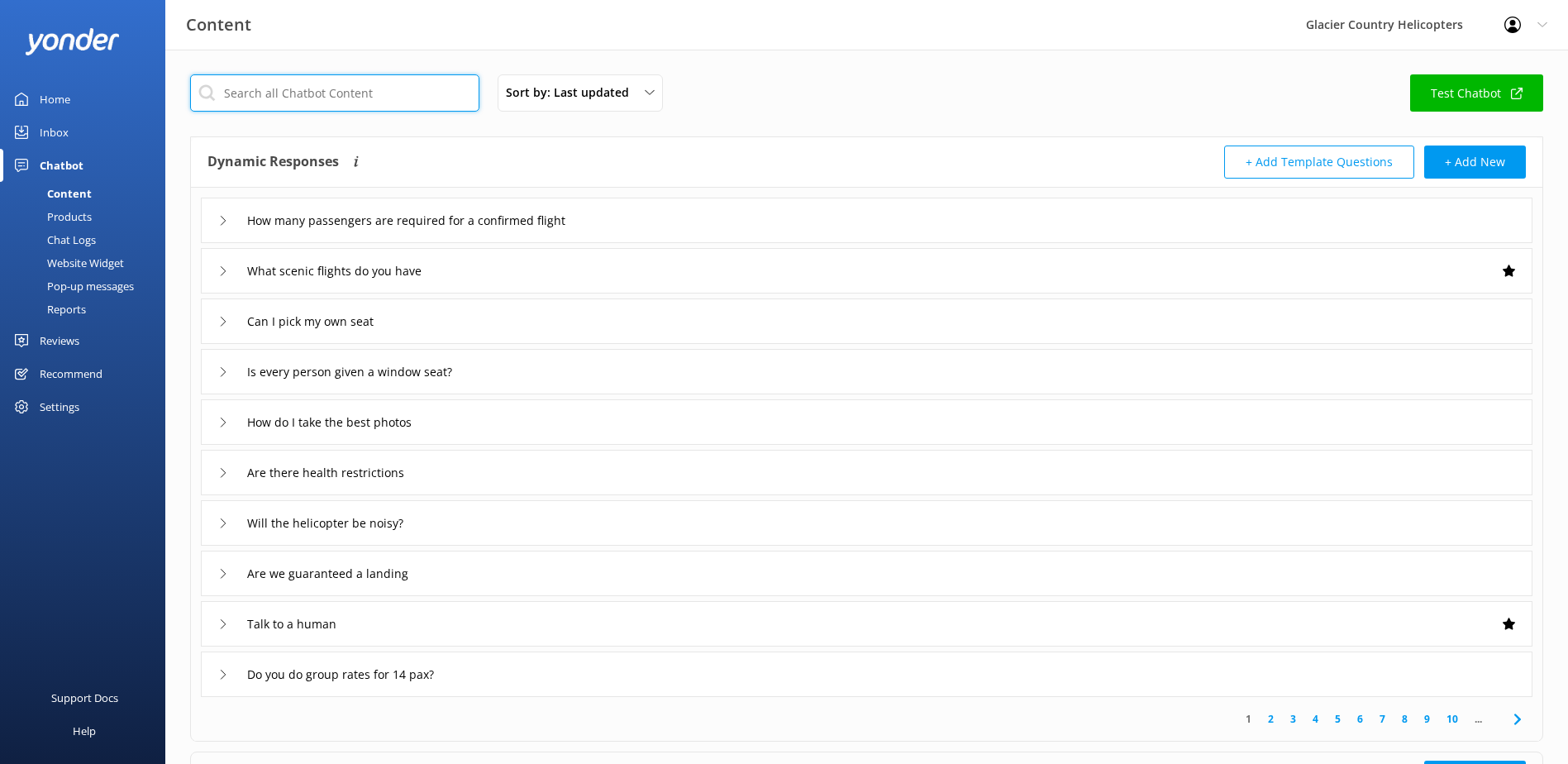
click at [333, 92] on input "text" at bounding box center [335, 93] width 289 height 37
type input "mini"
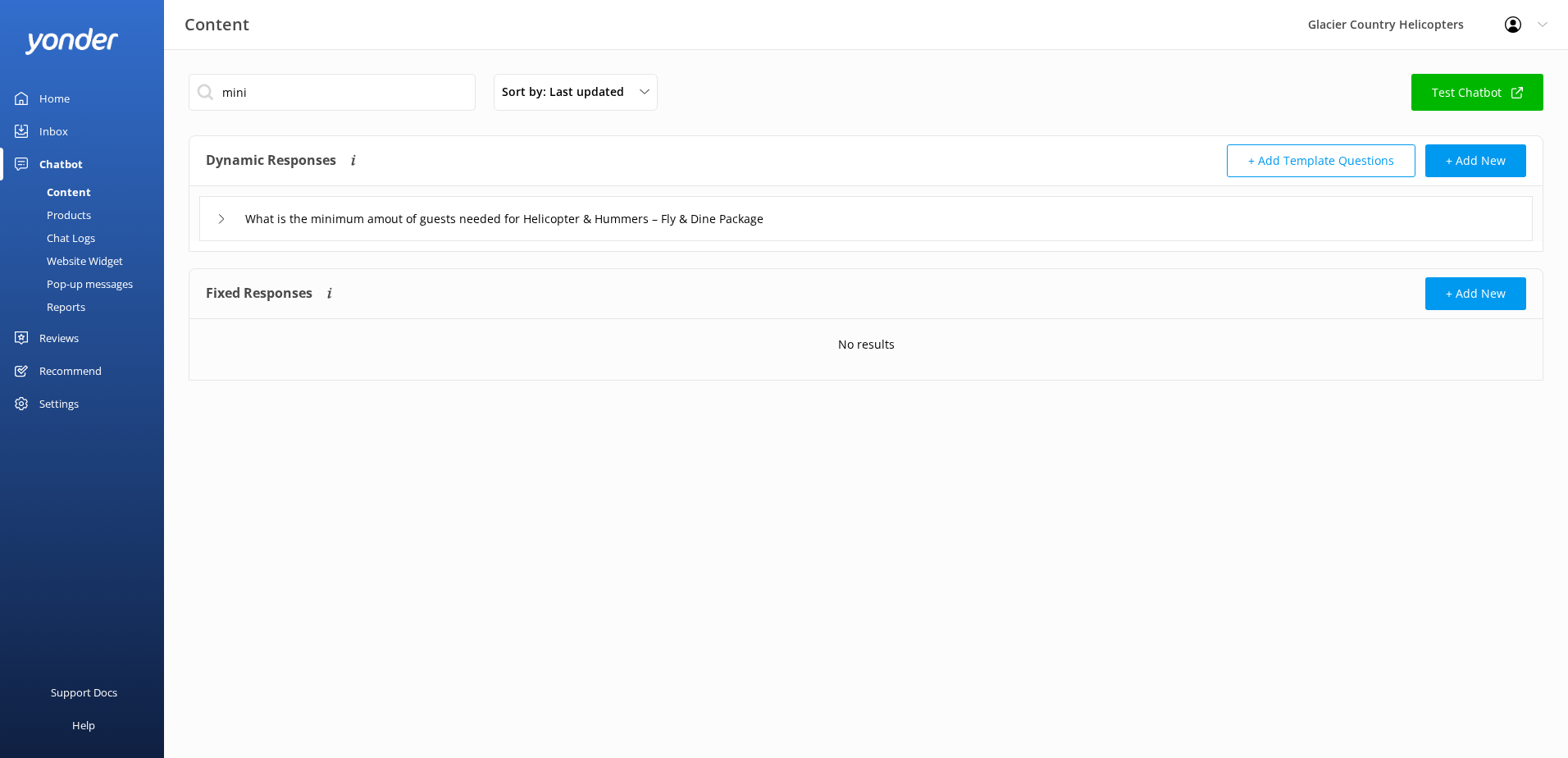
click at [219, 214] on icon at bounding box center [221, 219] width 10 height 10
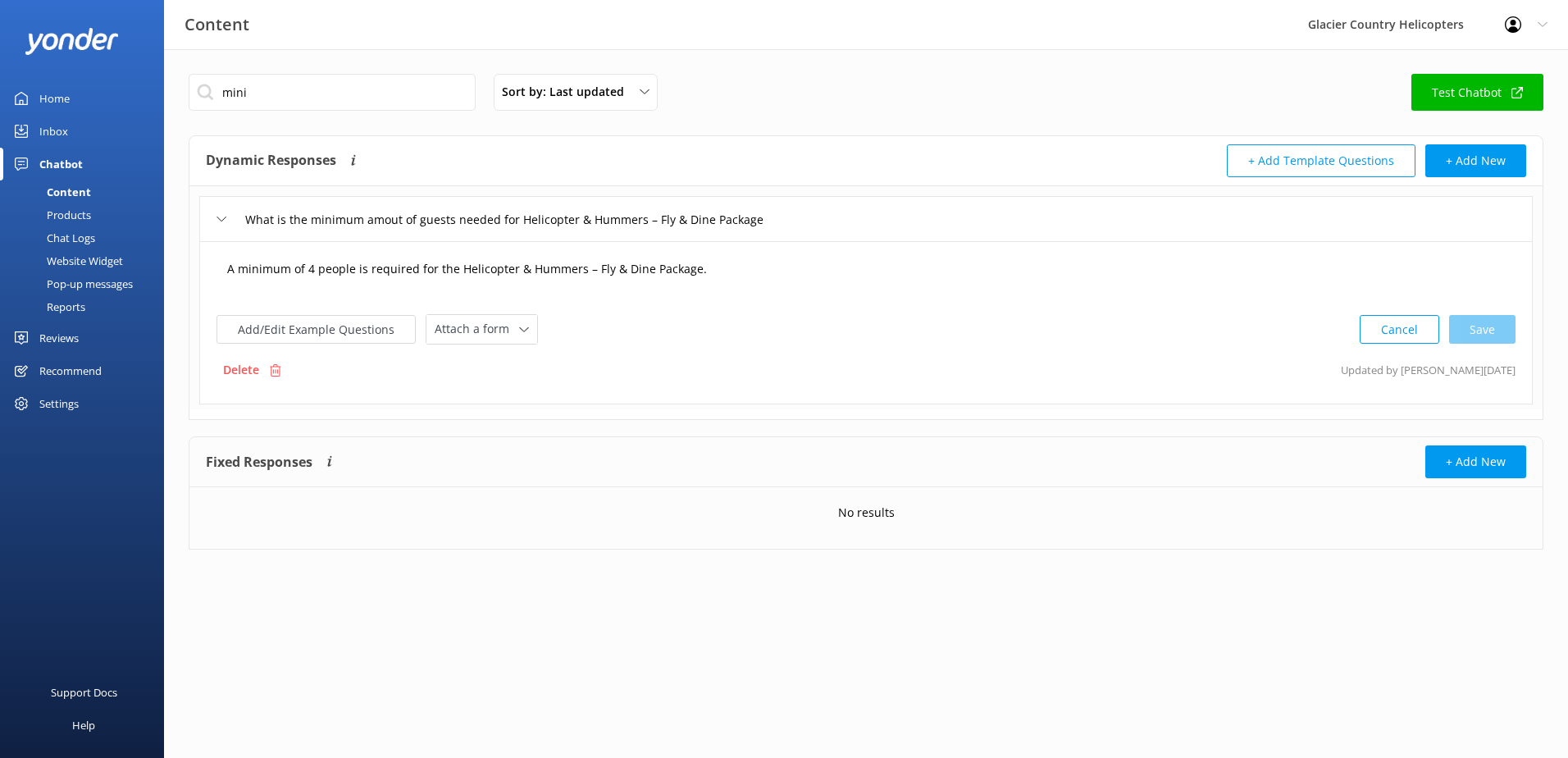
click at [466, 254] on textarea "A minimum of 4 people is required for the Helicopter & Hummers – Fly & Dine Pac…" at bounding box center [866, 277] width 1296 height 51
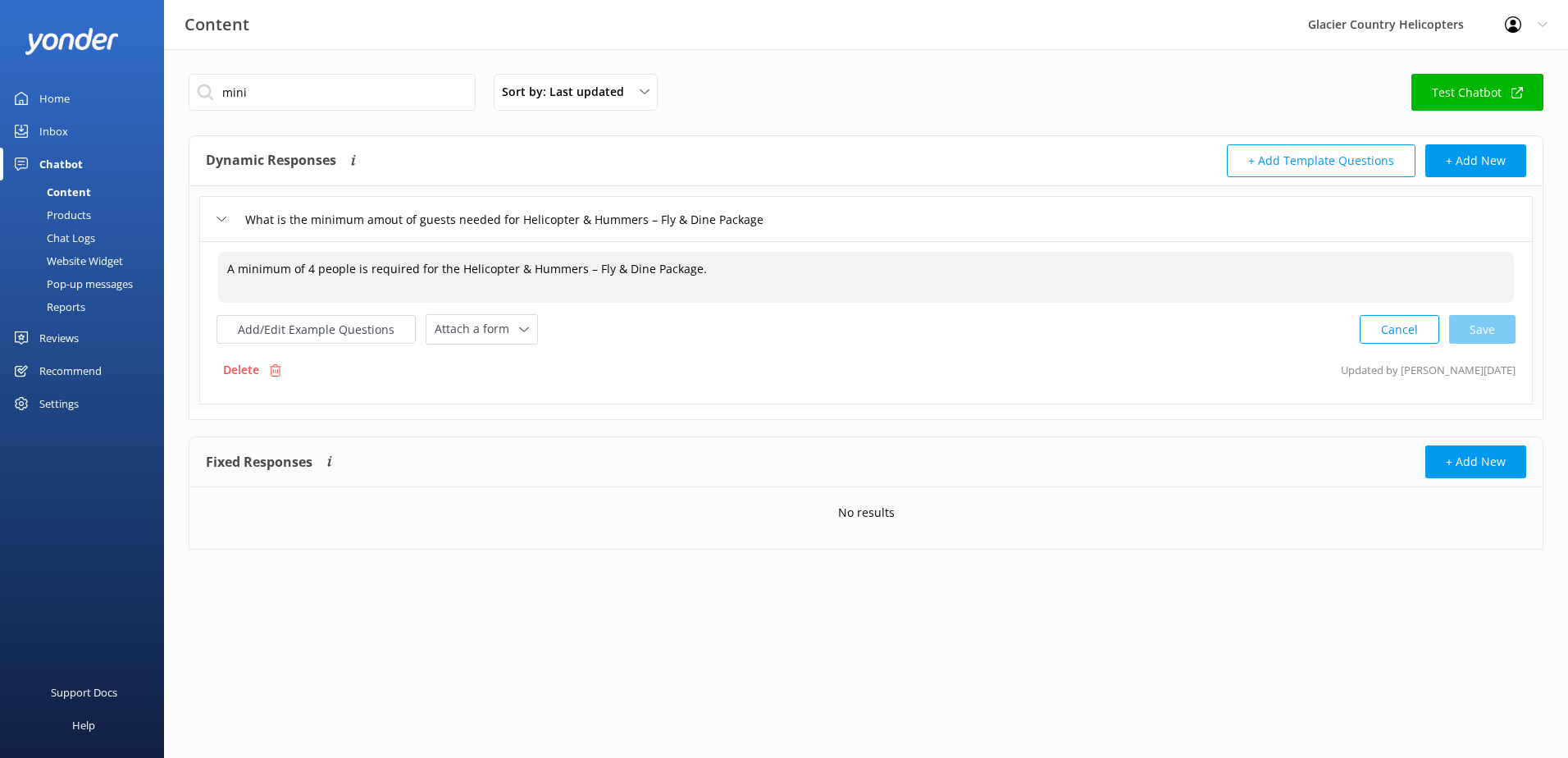
click at [538, 263] on textarea "A minimum of 4 people is required for the Helicopter & Hummers – Fly & Dine Pac…" at bounding box center [866, 277] width 1296 height 51
click at [393, 274] on textarea "A minimum of 4 people is required for the Helicopter & Hummers – Fly & Dine Pac…" at bounding box center [866, 277] width 1296 height 51
click at [414, 271] on textarea "A minimum of 4 people is required for the Helicopter & Hummers – Fly & Dine Pac…" at bounding box center [866, 277] width 1296 height 51
click at [1480, 333] on div "Cancel Save" at bounding box center [1437, 328] width 155 height 30
click at [1494, 333] on div "Cancel Save" at bounding box center [1437, 327] width 155 height 30
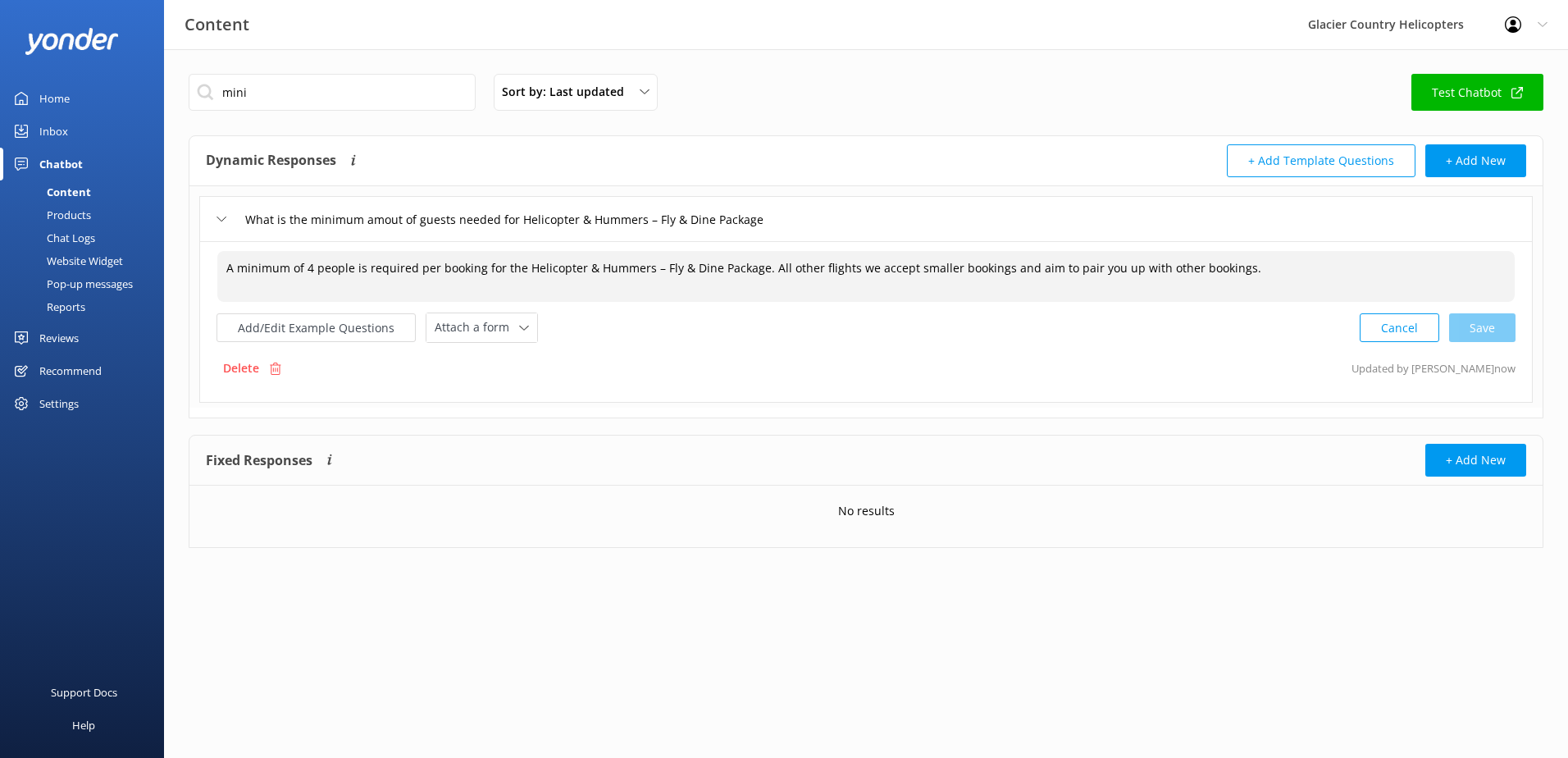
type textarea "A minimum of 4 people is required per booking for the Helicopter & Hummers – Fl…"
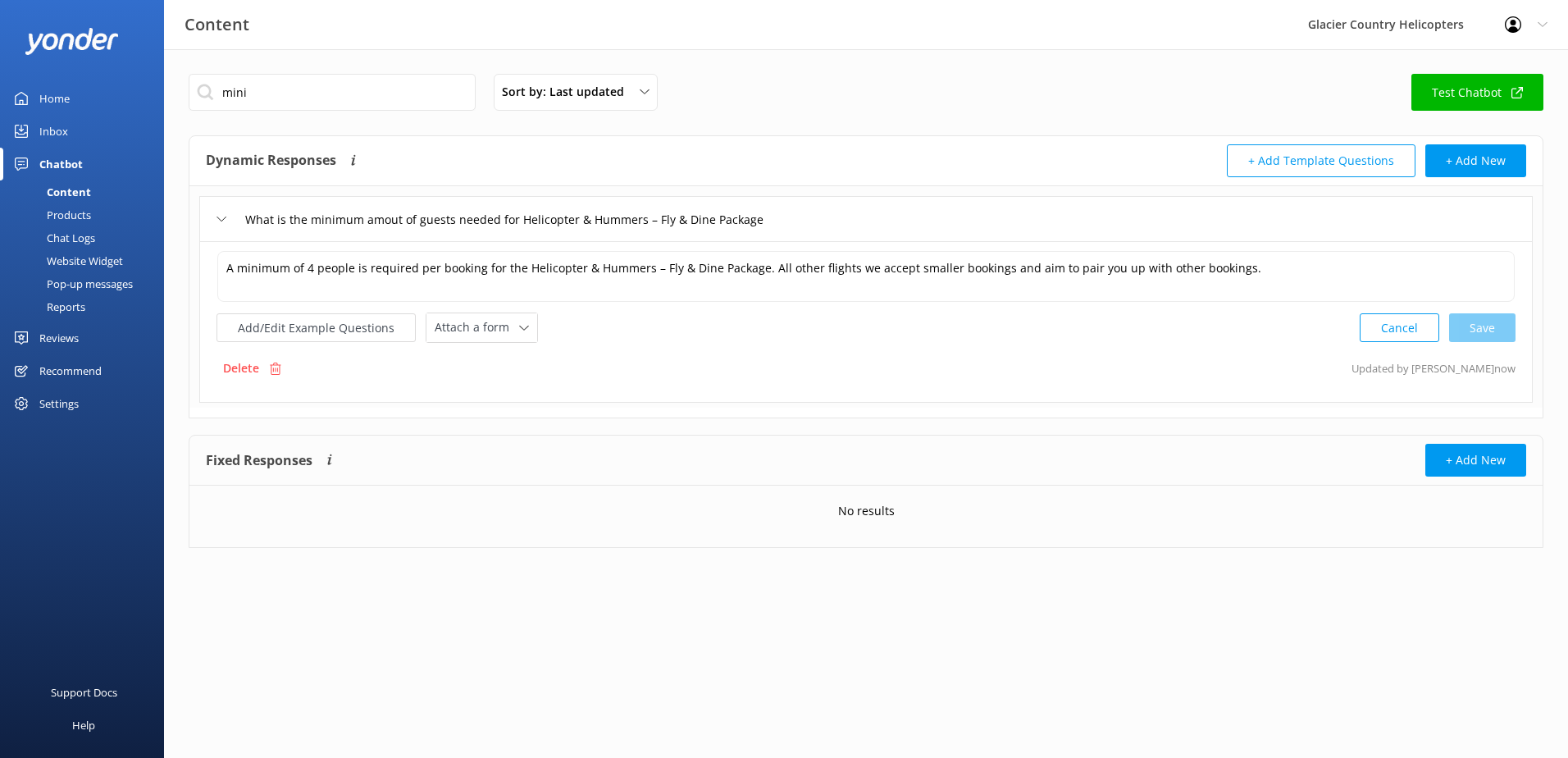
click at [82, 196] on div "Content" at bounding box center [50, 191] width 81 height 23
click at [70, 215] on div "Products" at bounding box center [50, 214] width 81 height 23
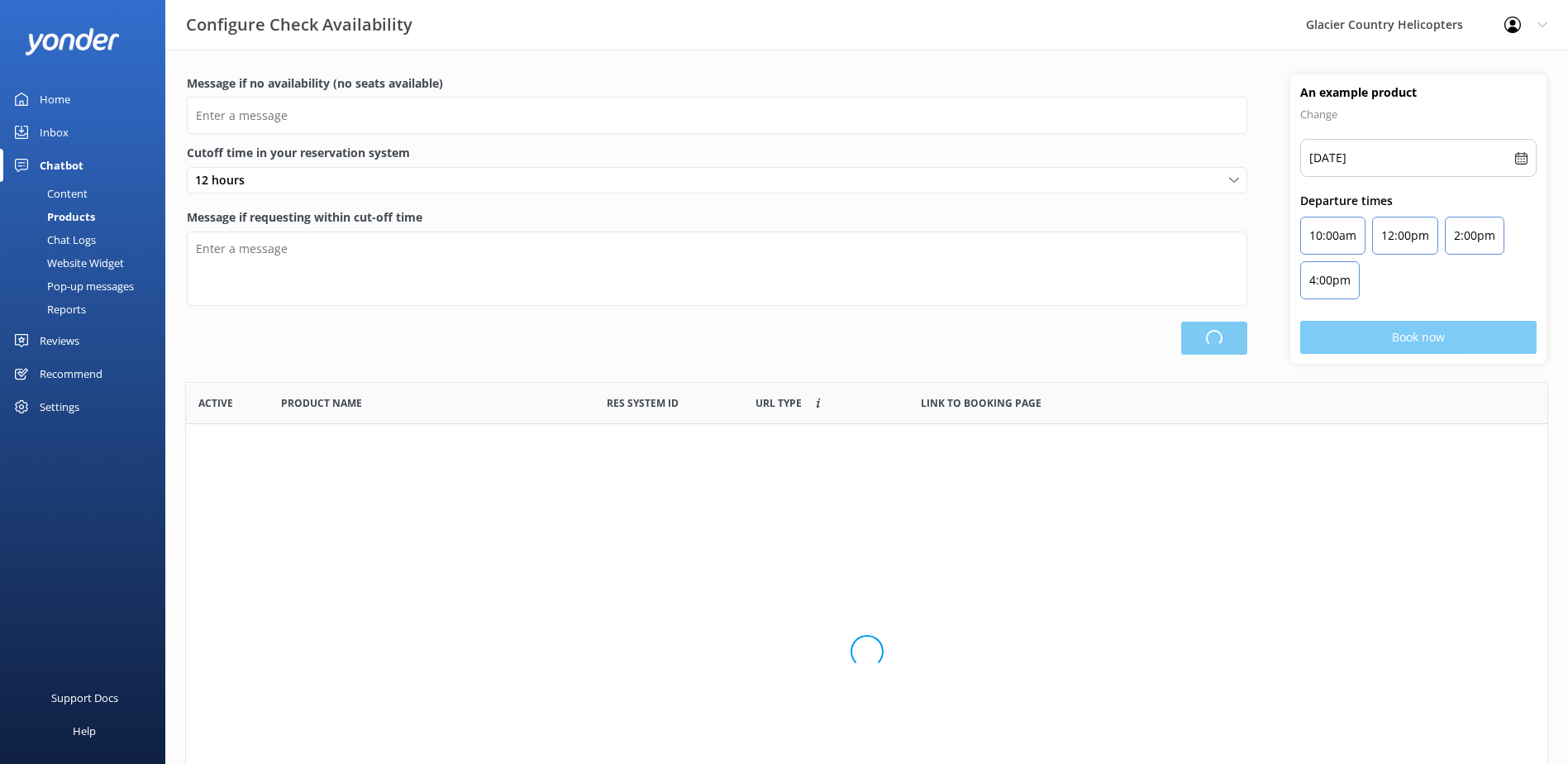
scroll to position [485, 1350]
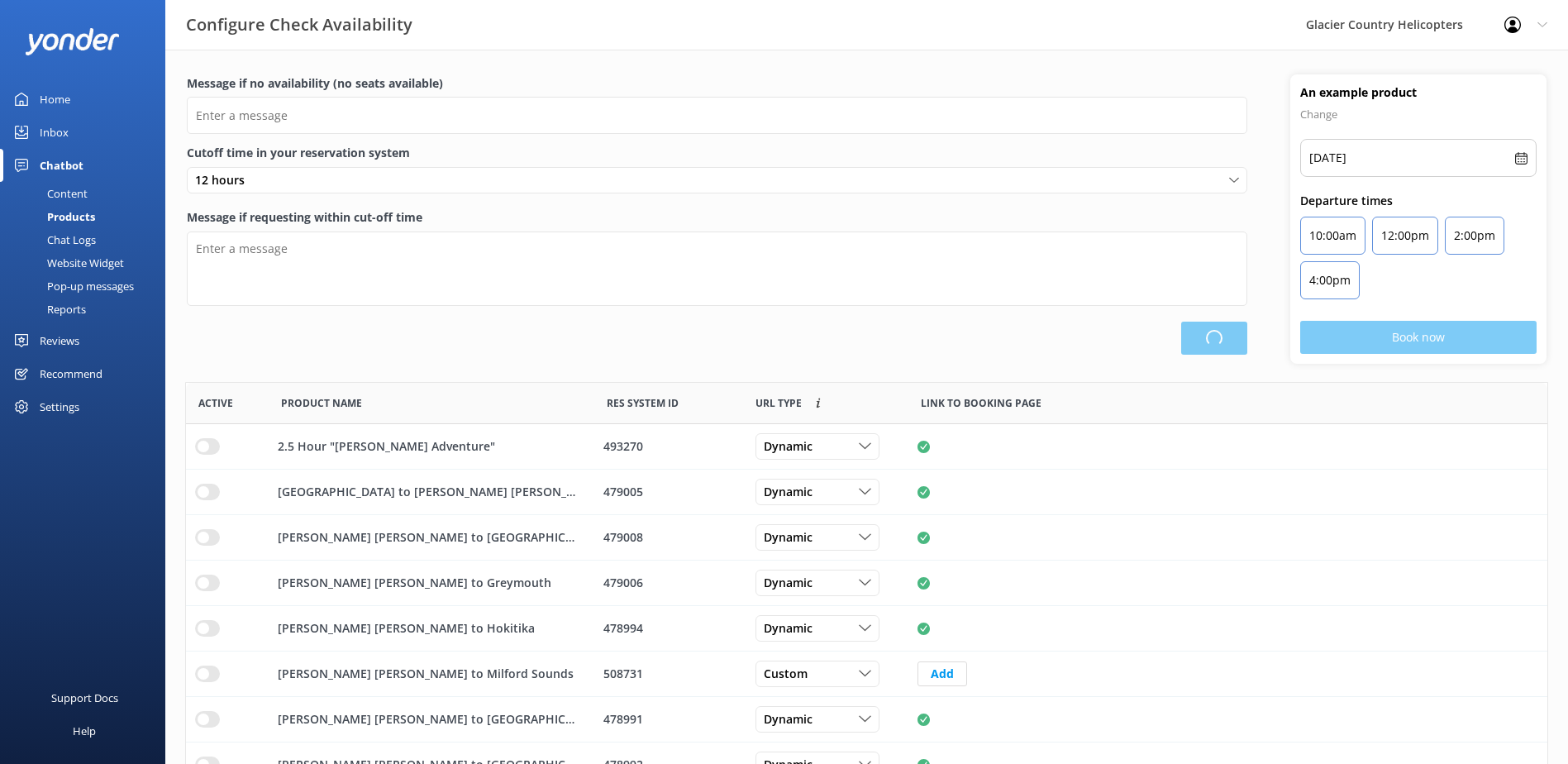
type input "There are no seats available, please check an alternative day"
type textarea "Our online booking system closes {hours} prior to departure. Please book the ne…"
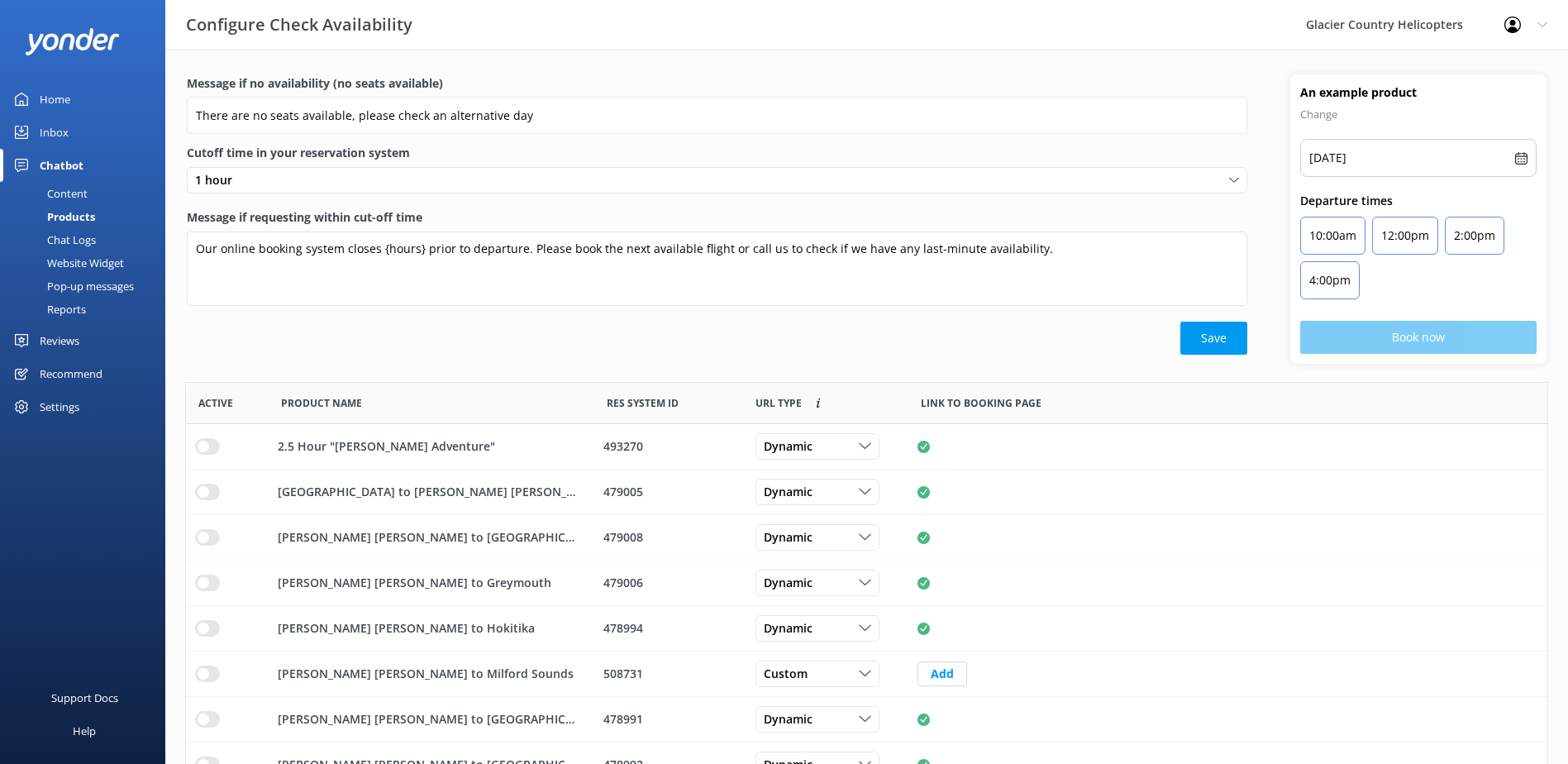
click at [61, 186] on div "Content" at bounding box center [49, 193] width 77 height 23
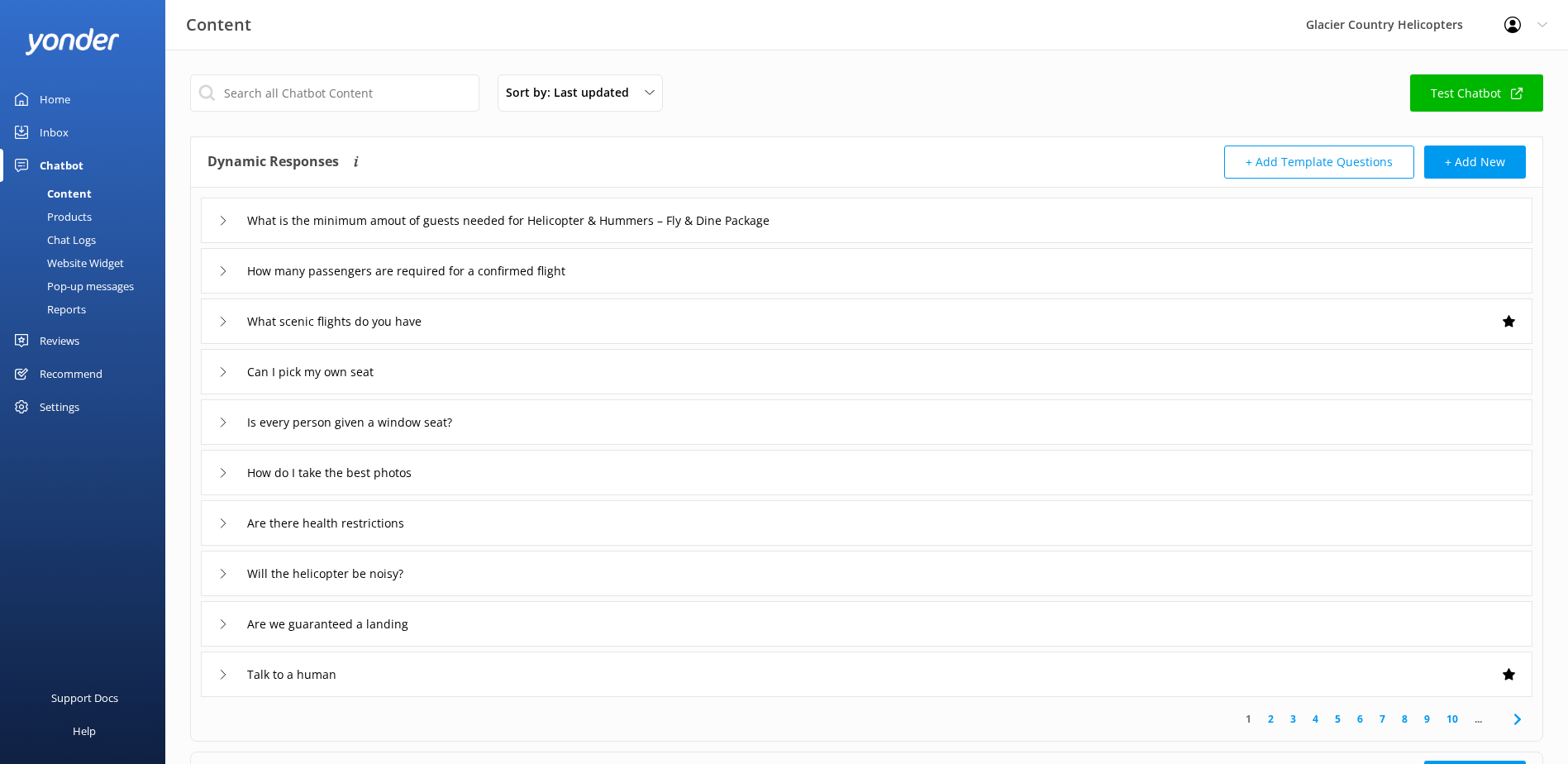
click at [76, 236] on div "Chat Logs" at bounding box center [53, 240] width 86 height 23
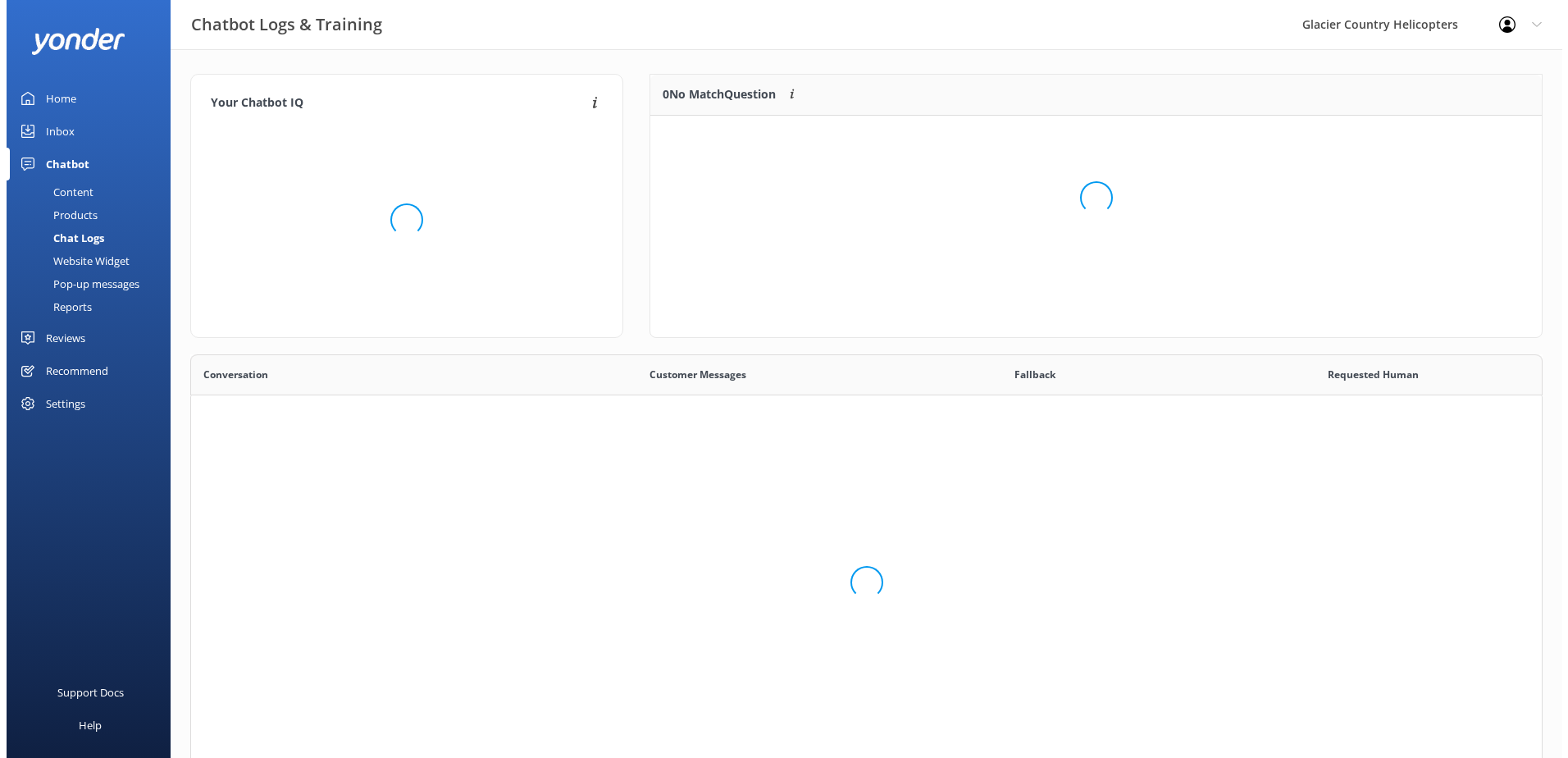
scroll to position [402, 1339]
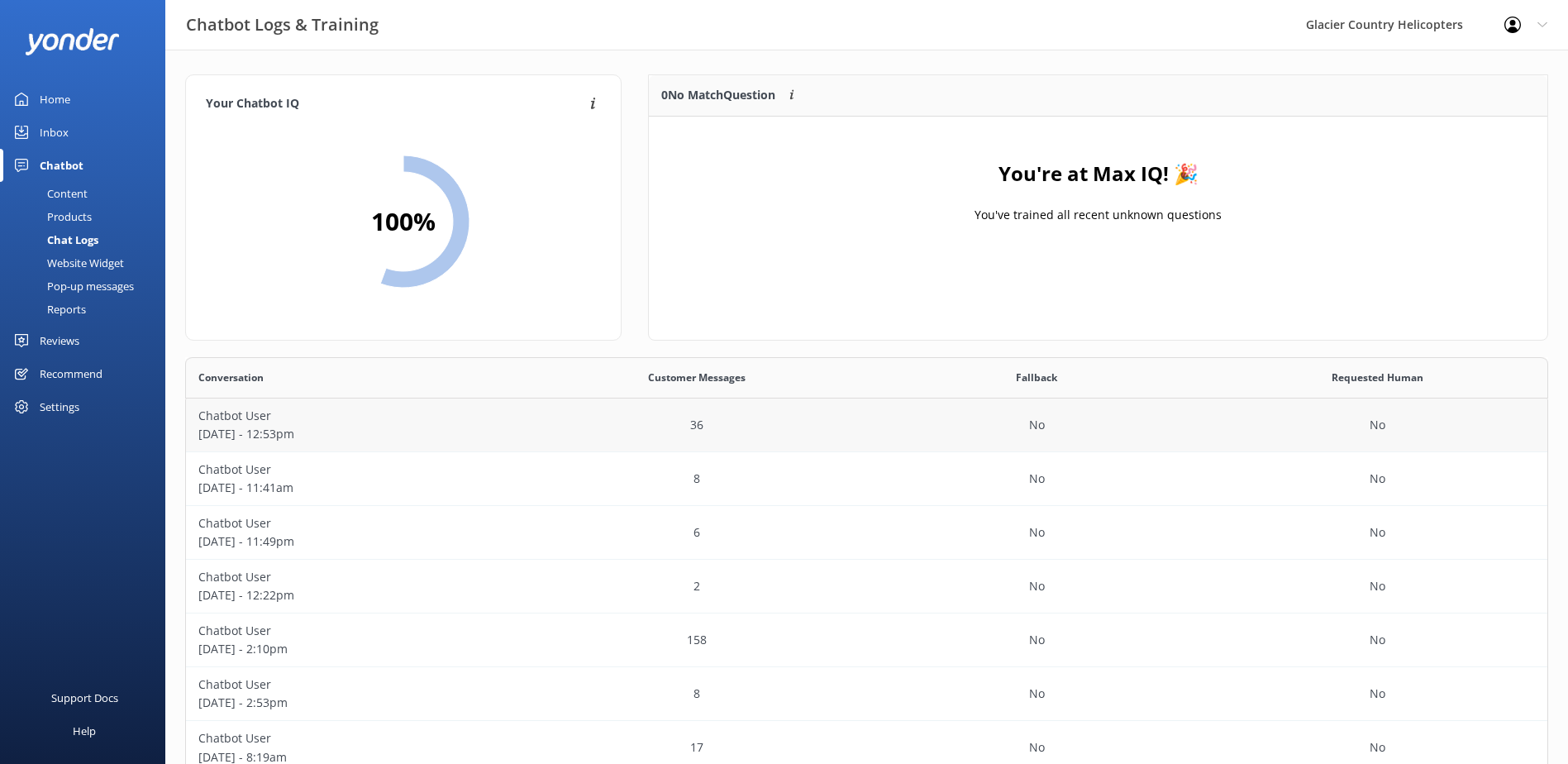
click at [244, 422] on p "Chatbot User" at bounding box center [356, 416] width 316 height 18
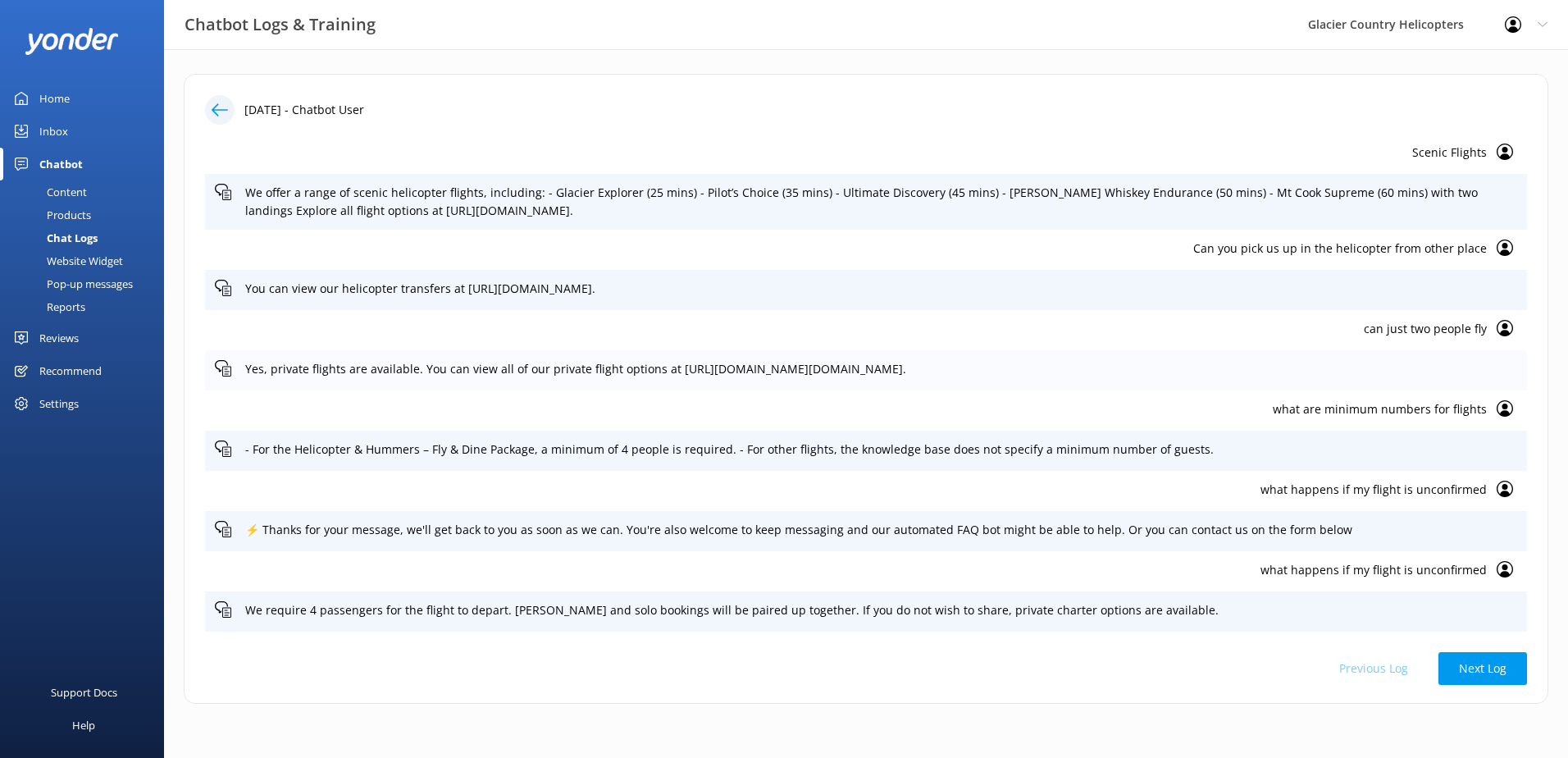
scroll to position [574, 0]
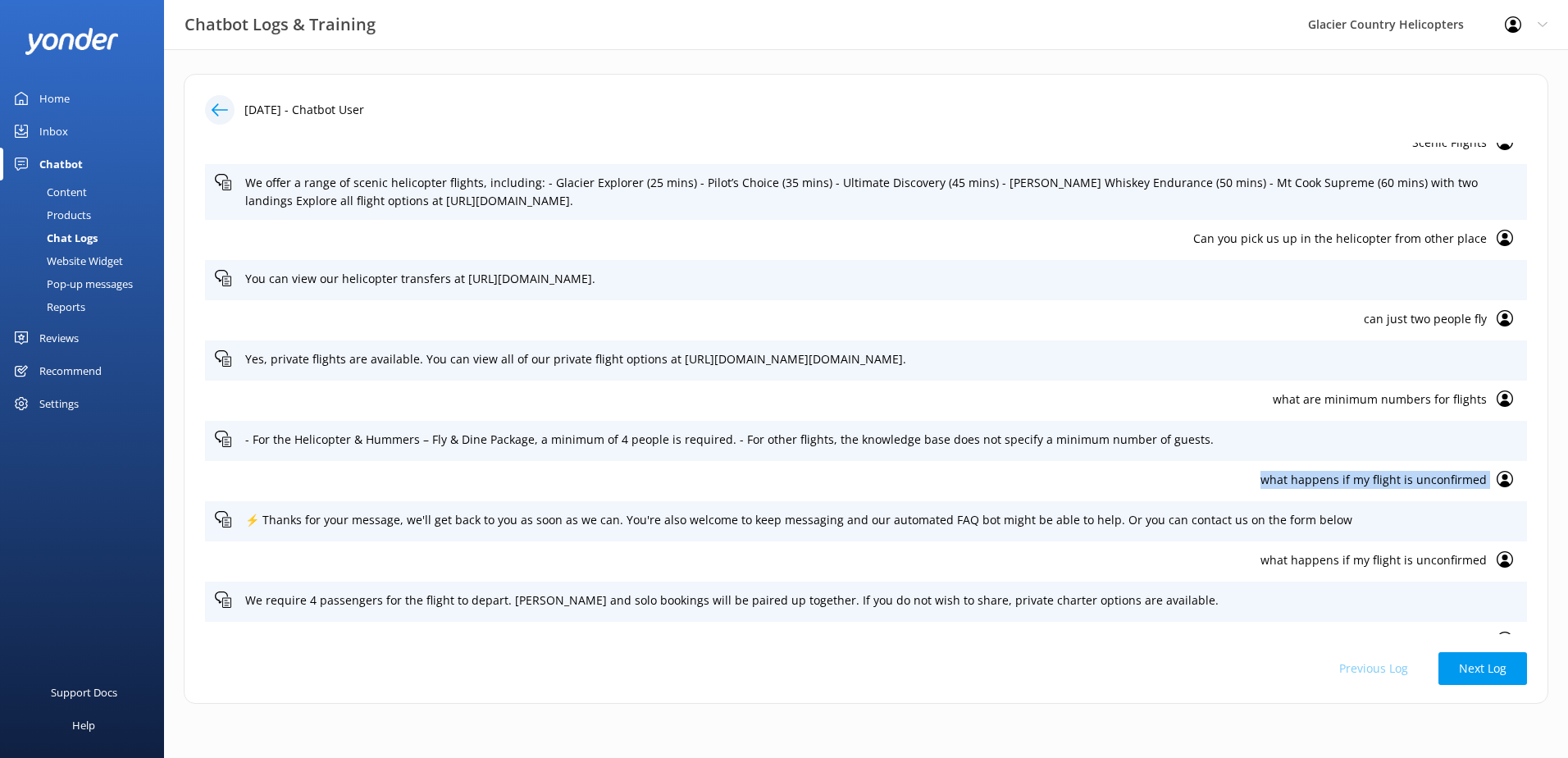
drag, startPoint x: 1482, startPoint y: 473, endPoint x: 1219, endPoint y: 487, distance: 263.4
click at [1219, 487] on div "what happens if my flight is unconfirmed" at bounding box center [866, 481] width 1322 height 40
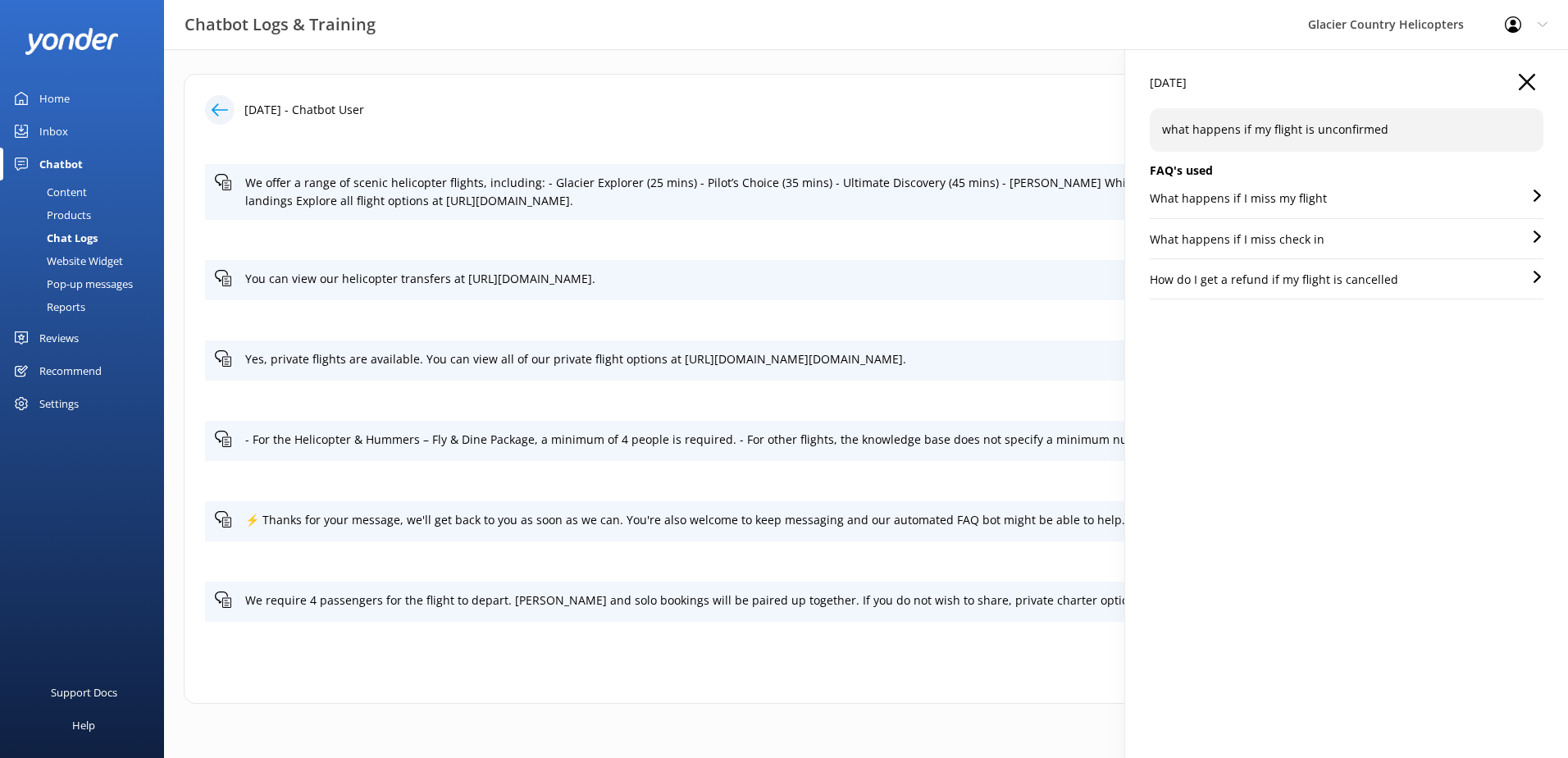
copy div "what happens if my flight is unconfirmed"
click at [1537, 73] on div "[DATE] what happens if my flight is unconfirmed FAQ's used What happens if I mi…" at bounding box center [1346, 428] width 443 height 758
click at [1530, 75] on icon "button" at bounding box center [1527, 82] width 16 height 16
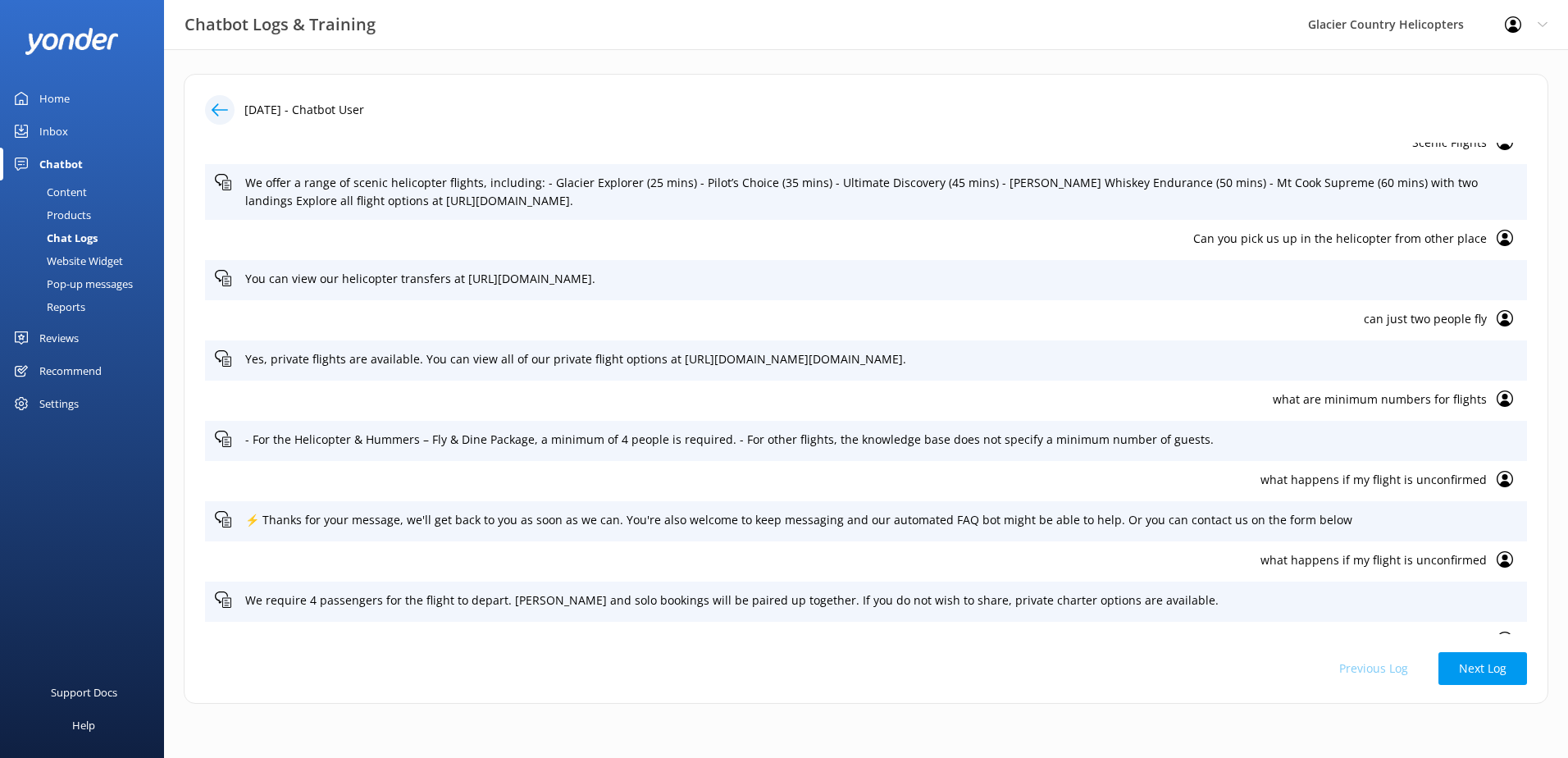
click at [69, 191] on div "Content" at bounding box center [48, 191] width 77 height 23
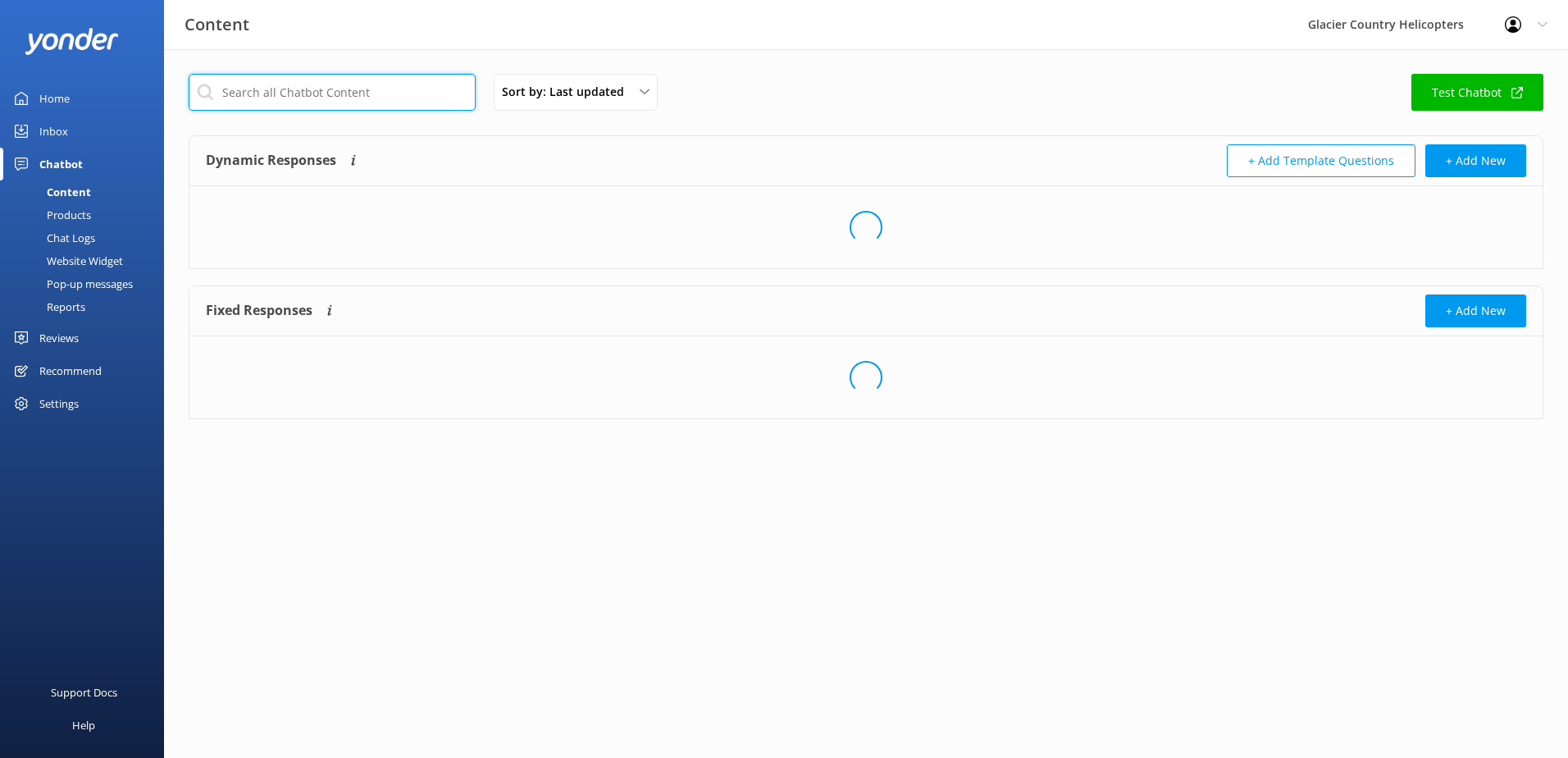
click at [367, 101] on input "text" at bounding box center [332, 92] width 287 height 37
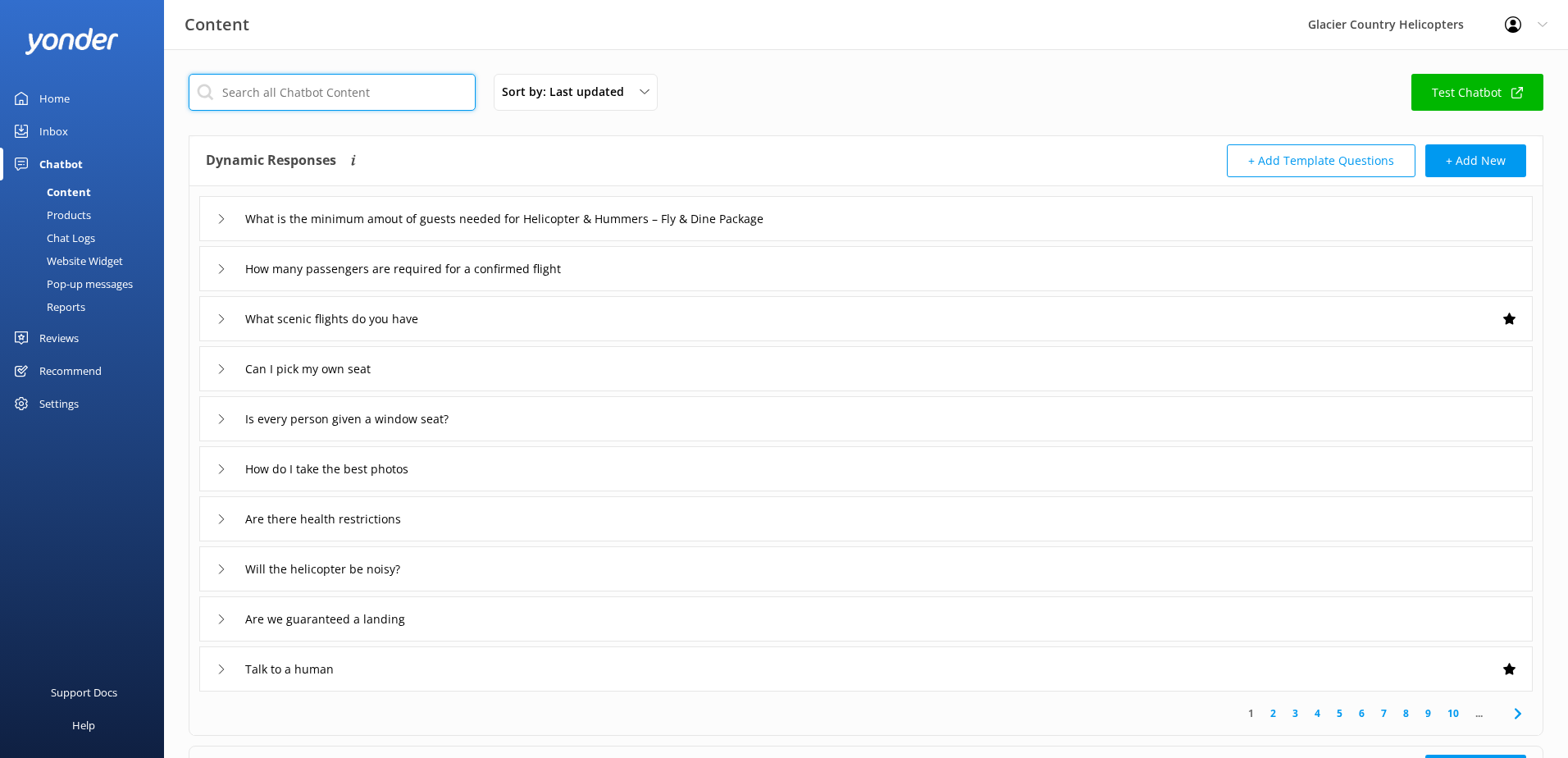
paste input "what happens if my flight is unconfirmed"
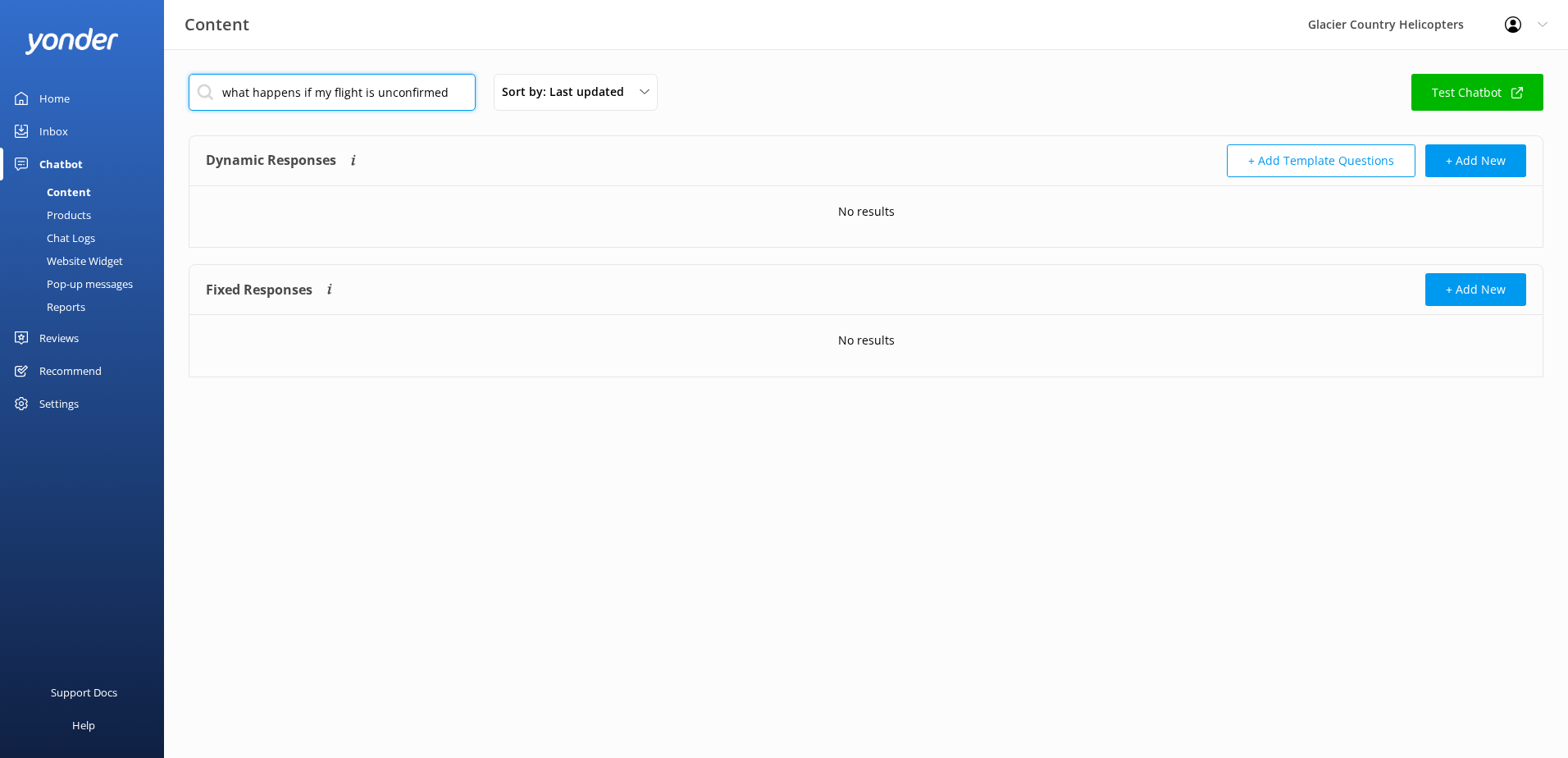
drag, startPoint x: 440, startPoint y: 91, endPoint x: 122, endPoint y: 94, distance: 318.0
click at [122, 94] on div "Content Glacier Country Helicopters Profile Settings Logout Home Inbox Chatbot …" at bounding box center [784, 238] width 1568 height 378
type input "n"
drag, startPoint x: 330, startPoint y: 94, endPoint x: 157, endPoint y: 88, distance: 173.1
click at [157, 88] on div "Content Glacier Country Helicopters Profile Settings Logout Home Inbox Chatbot …" at bounding box center [784, 238] width 1568 height 378
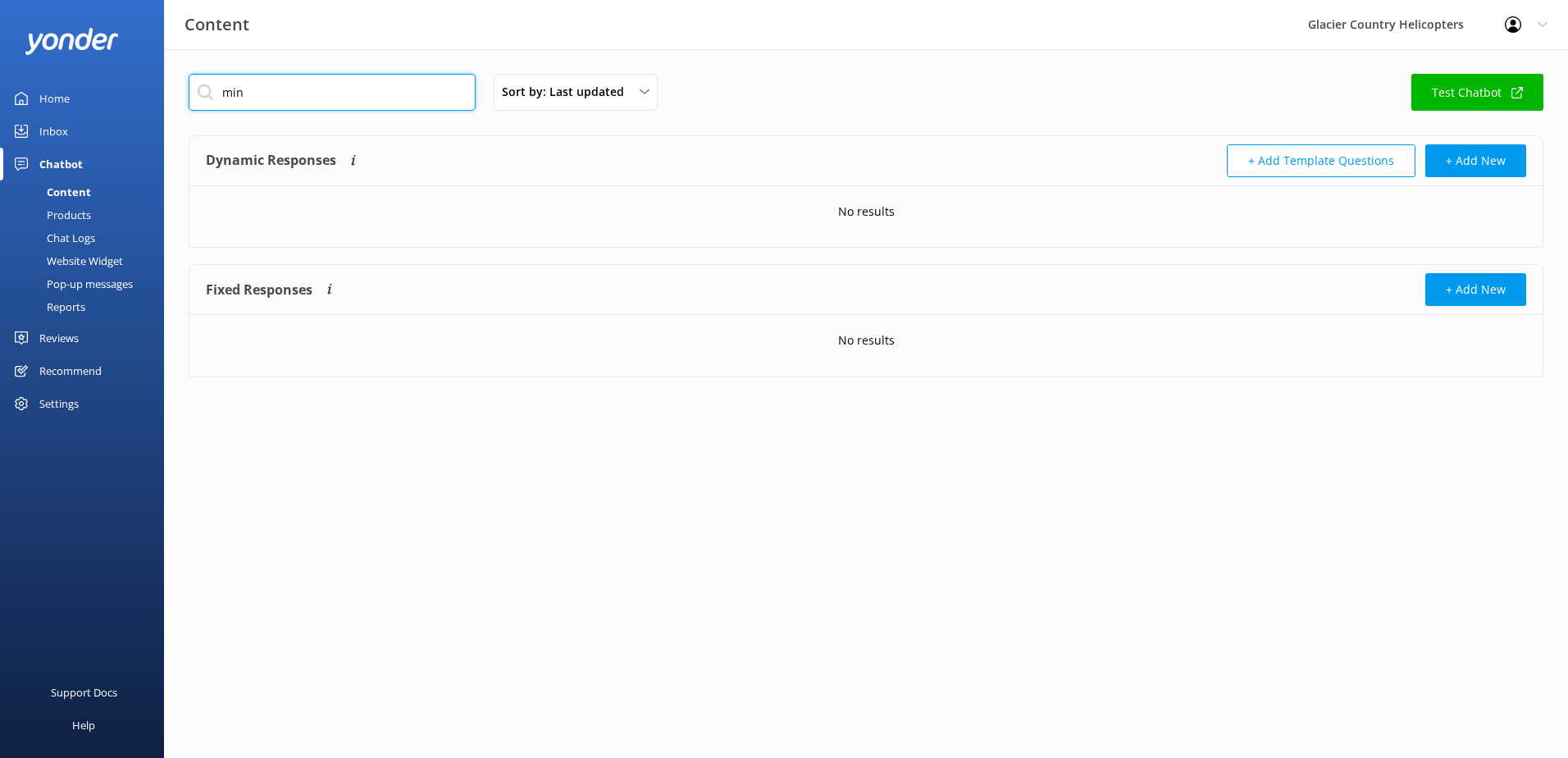
type input "mini"
drag, startPoint x: 290, startPoint y: 96, endPoint x: 200, endPoint y: 95, distance: 90.0
click at [200, 95] on input "mini" at bounding box center [332, 92] width 287 height 37
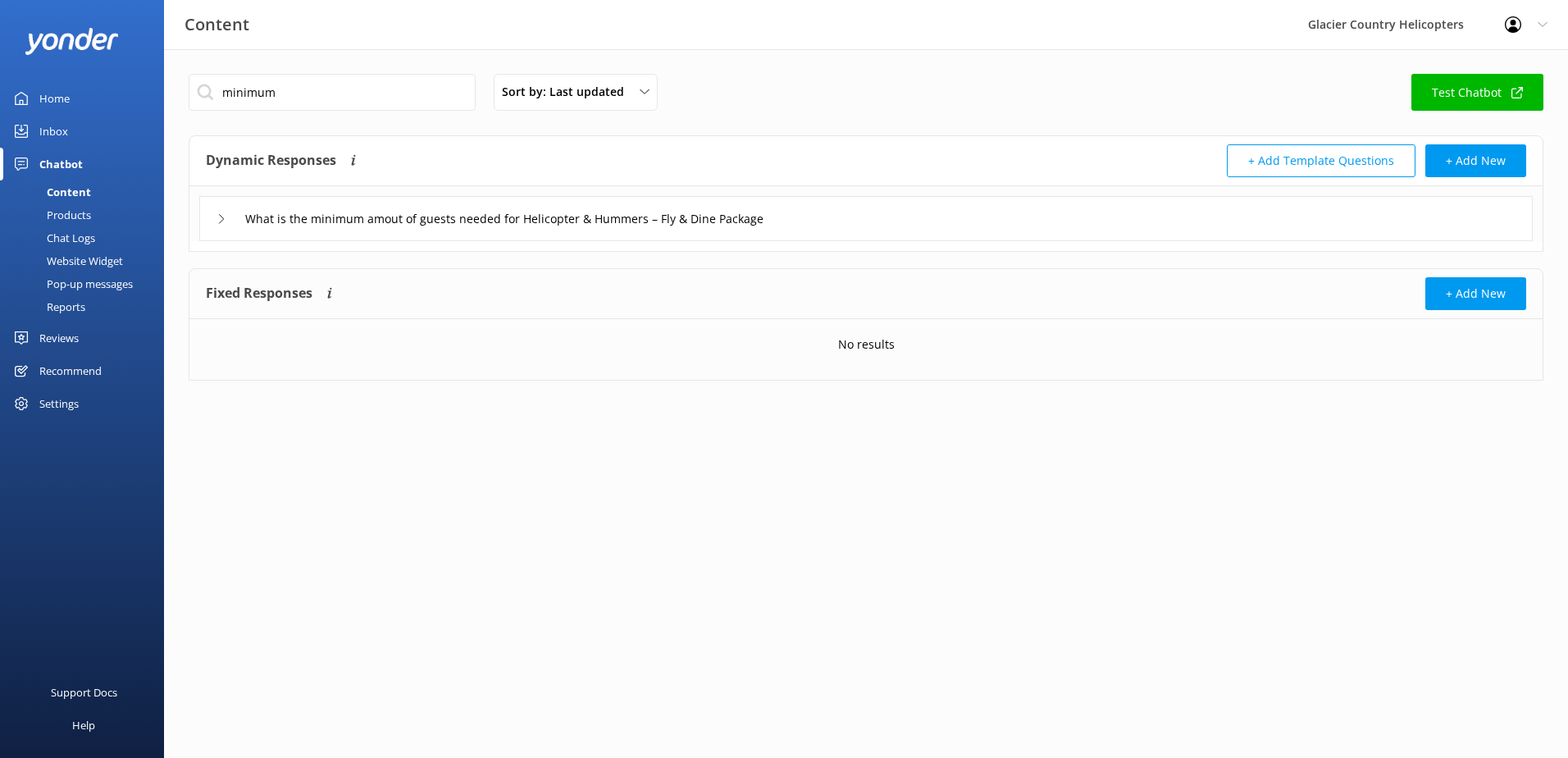
click at [227, 213] on div "What is the minimum amout of guests needed for Helicopter & Hummers – Fly & Din…" at bounding box center [515, 219] width 597 height 27
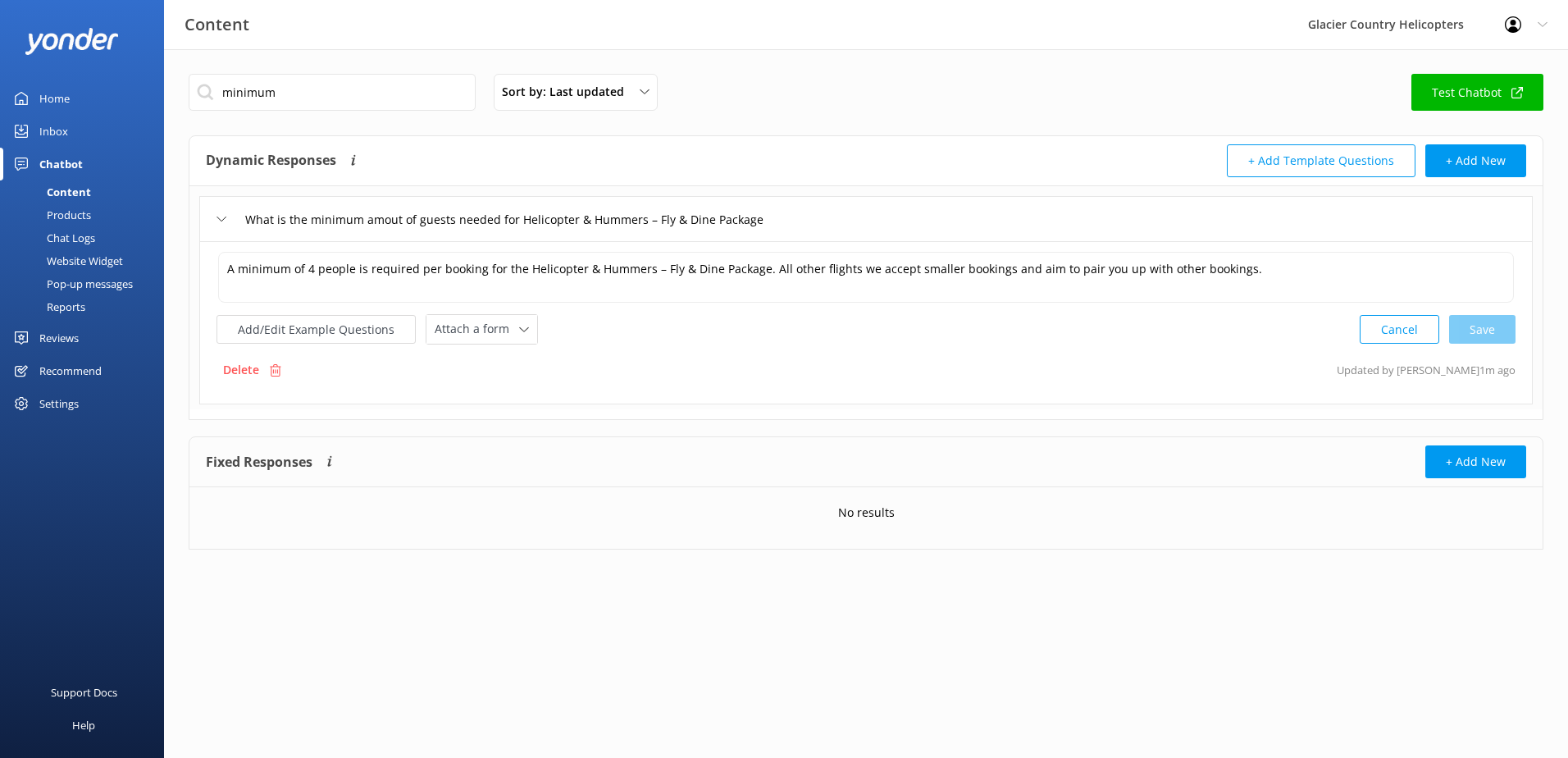
click at [219, 220] on icon at bounding box center [221, 219] width 10 height 10
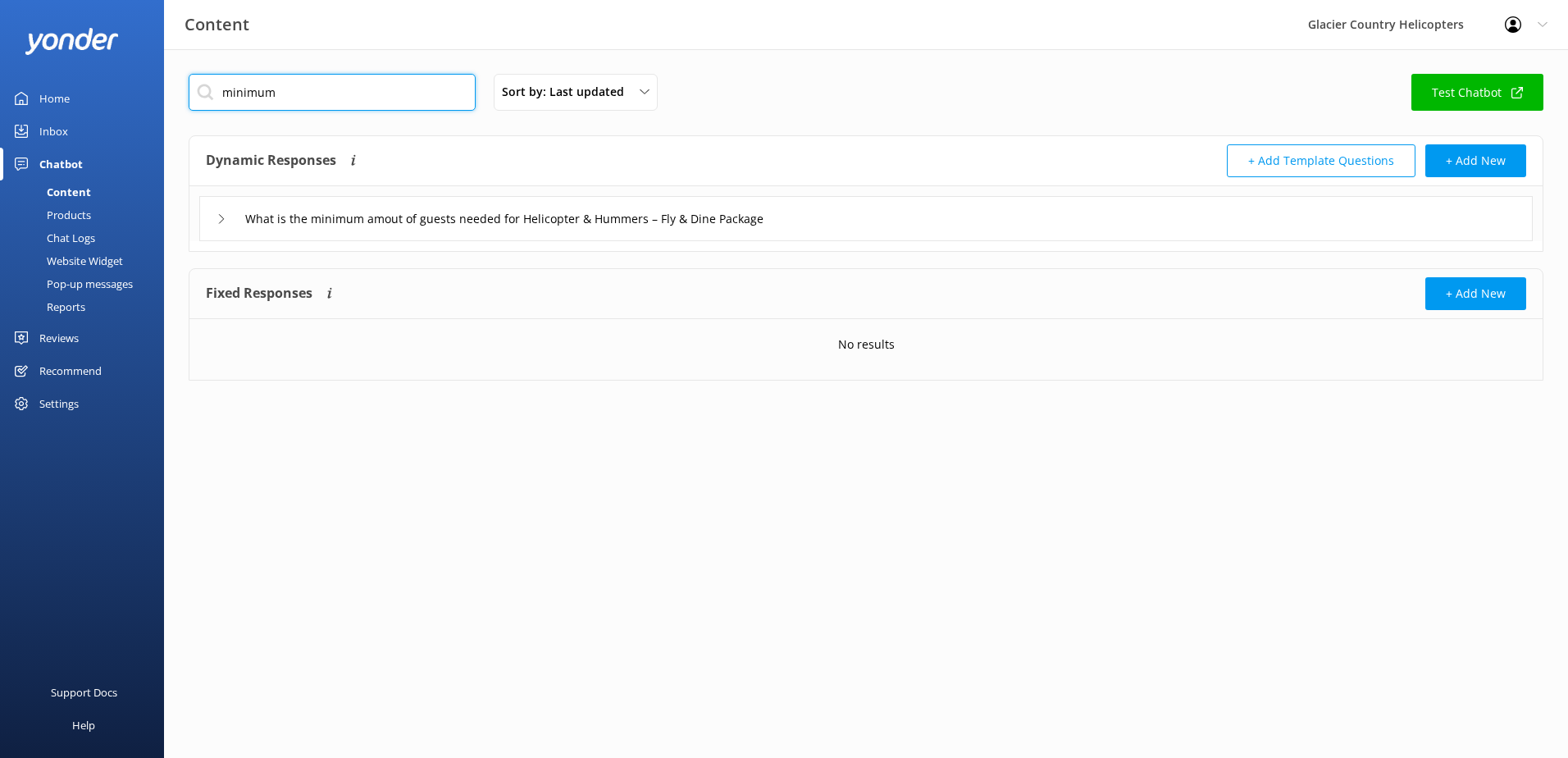
drag, startPoint x: 298, startPoint y: 92, endPoint x: 115, endPoint y: 92, distance: 183.0
click at [115, 91] on div "Content Glacier Country Helicopters Profile Settings Logout Home Inbox Chatbot …" at bounding box center [784, 240] width 1568 height 380
drag, startPoint x: 197, startPoint y: 94, endPoint x: 180, endPoint y: 91, distance: 17.3
click at [181, 94] on div "confirmed Sort by: Last updated Title Last updated Test Chatbot Dynamic Respons…" at bounding box center [865, 240] width 1403 height 380
drag, startPoint x: 186, startPoint y: 93, endPoint x: 81, endPoint y: 93, distance: 105.0
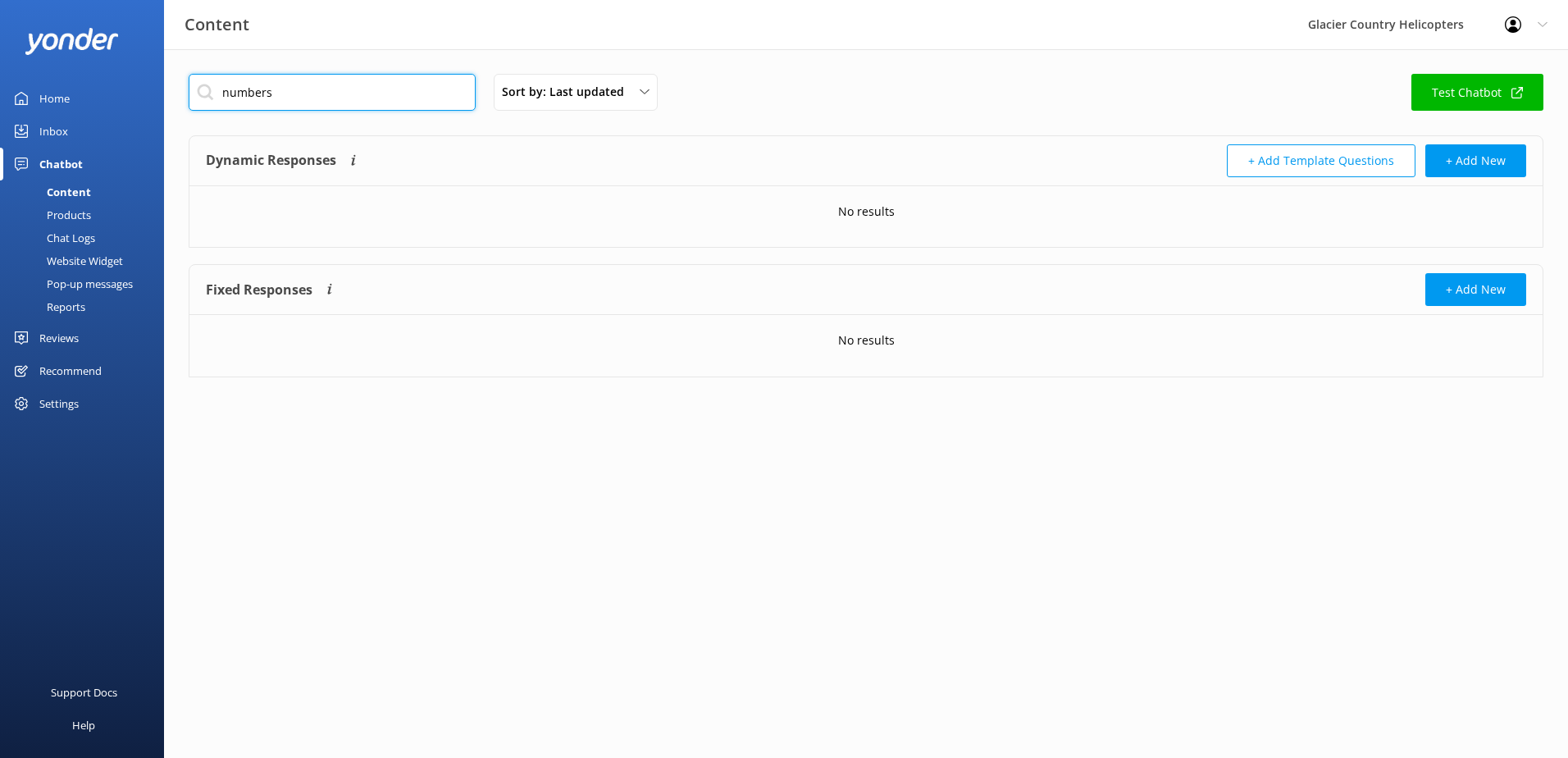
click at [117, 93] on div "Content Glacier Country Helicopters Profile Settings Logout Home Inbox Chatbot …" at bounding box center [784, 238] width 1568 height 378
type input "confirmed"
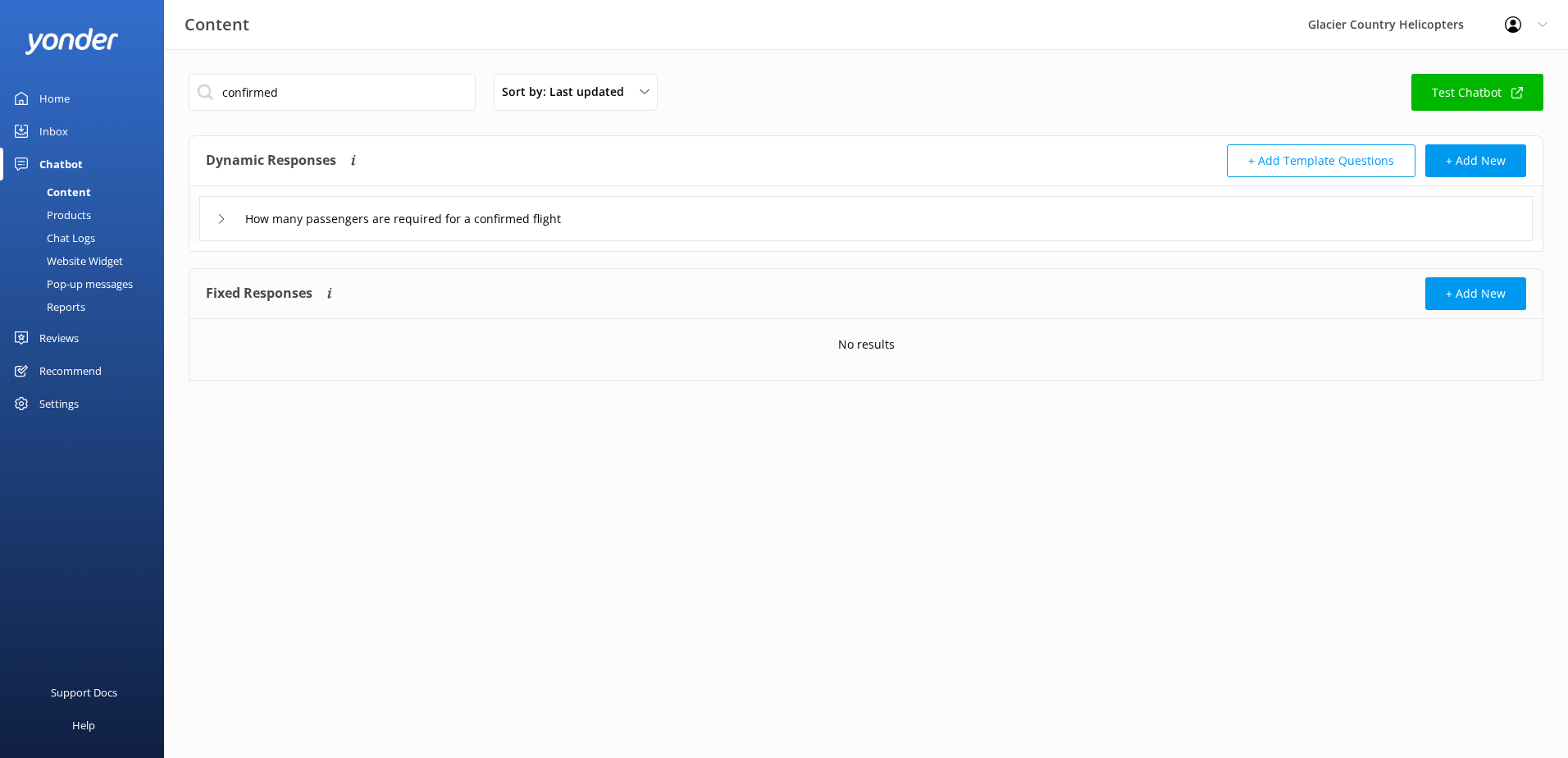
click at [220, 222] on use at bounding box center [220, 219] width 5 height 9
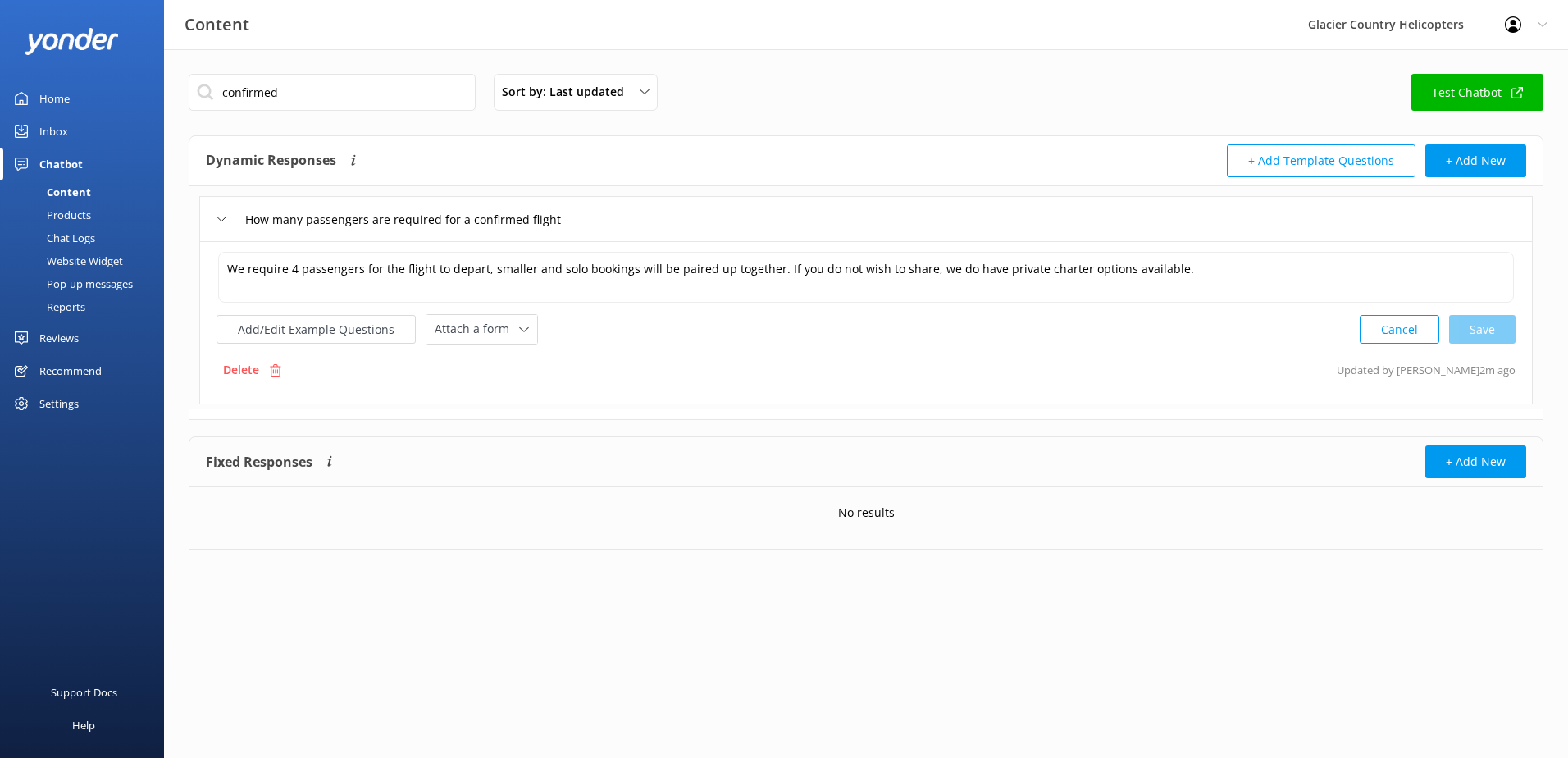
click at [321, 346] on div "We require 4 passengers for the flight to depart, smaller and solo bookings wil…" at bounding box center [866, 323] width 1333 height 163
click at [326, 335] on button "Add/Edit Example Questions" at bounding box center [316, 328] width 199 height 28
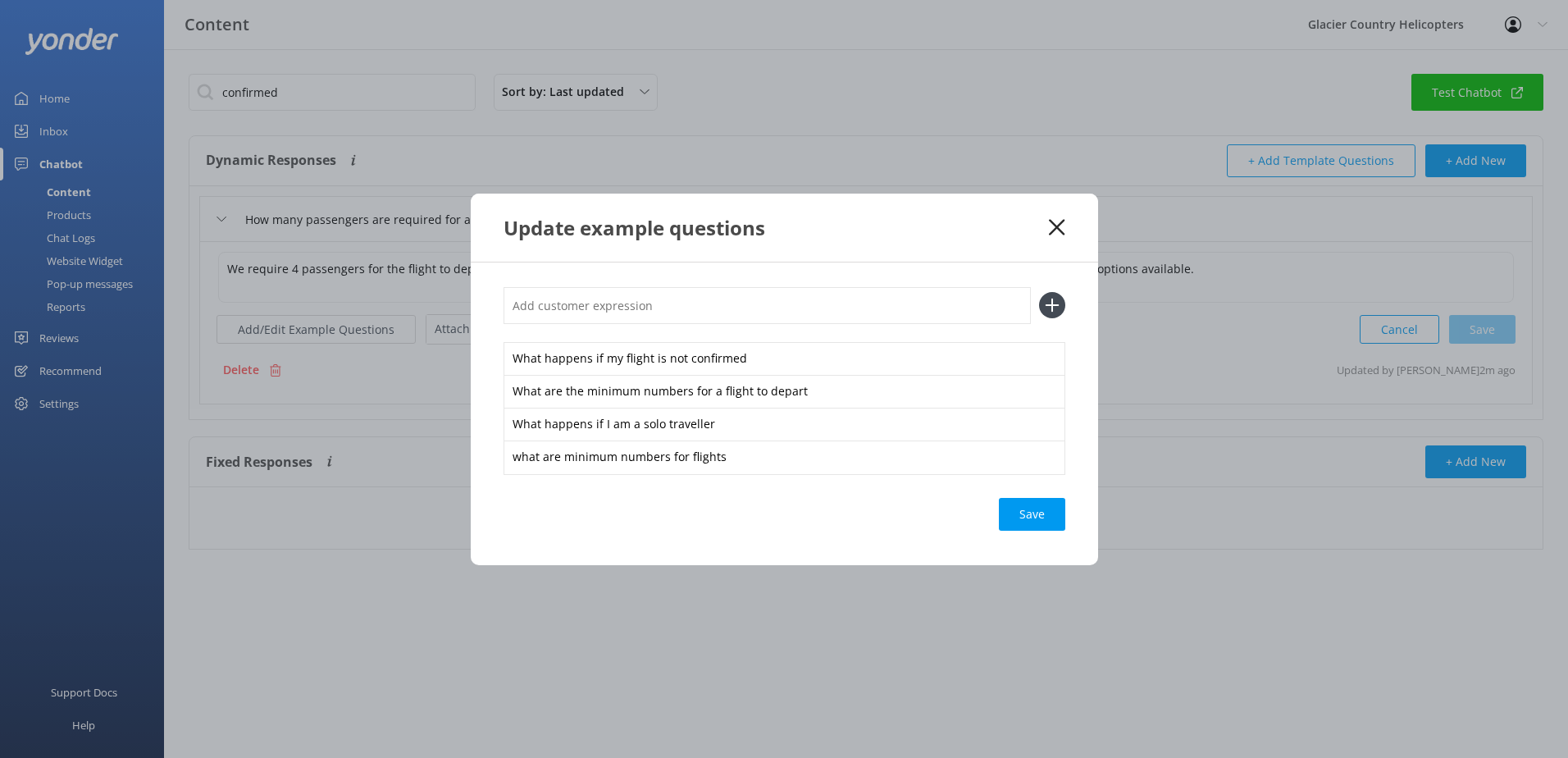
click at [609, 303] on input "text" at bounding box center [767, 305] width 528 height 37
paste input "what happens if my flight is unconfirmed"
type input "what happens if my flight is unconfirmed"
click at [1061, 238] on div "Update example questions" at bounding box center [784, 228] width 627 height 68
click at [1055, 230] on icon at bounding box center [1056, 227] width 16 height 16
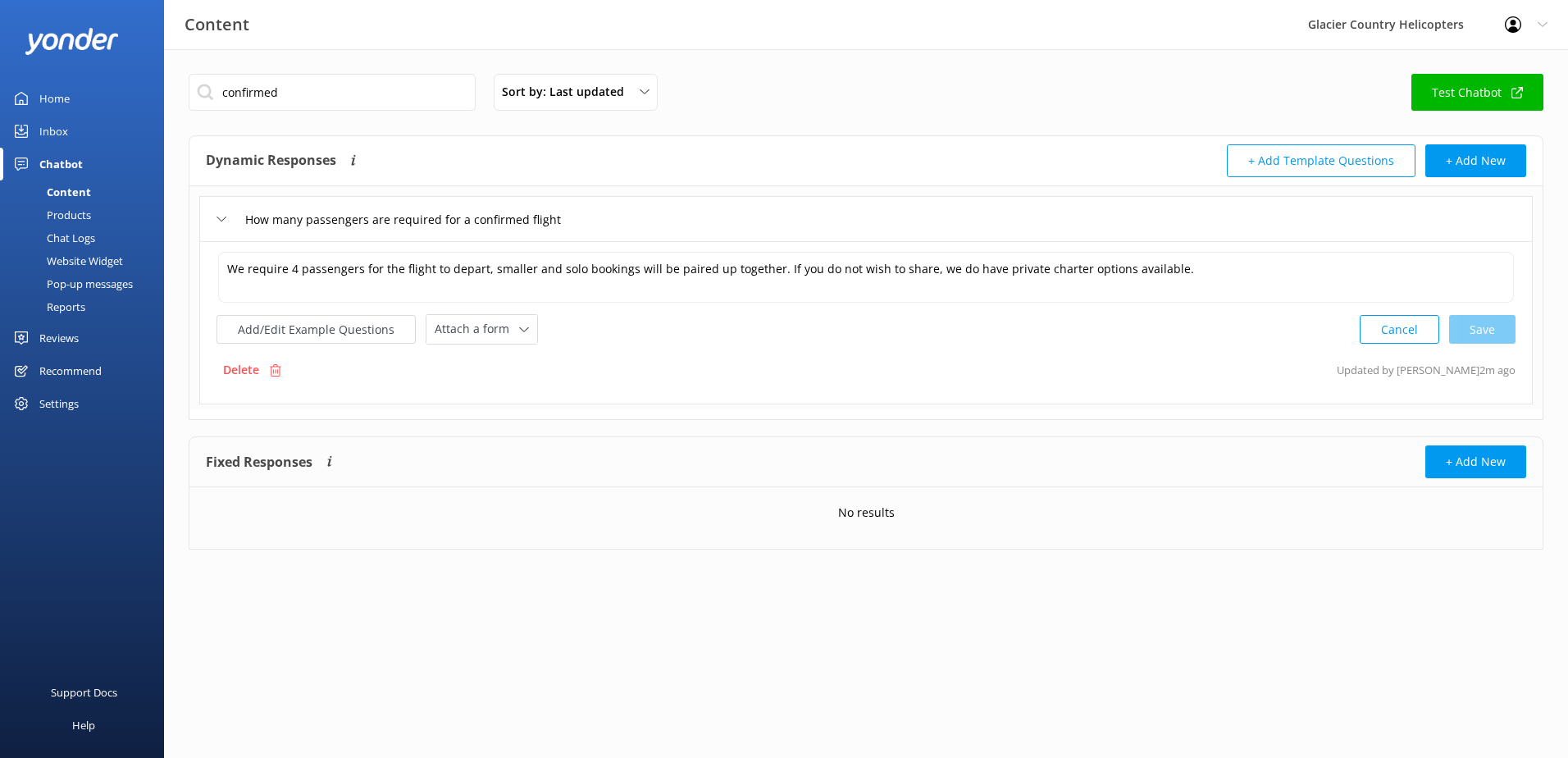
click at [66, 244] on div "Chat Logs" at bounding box center [52, 238] width 85 height 23
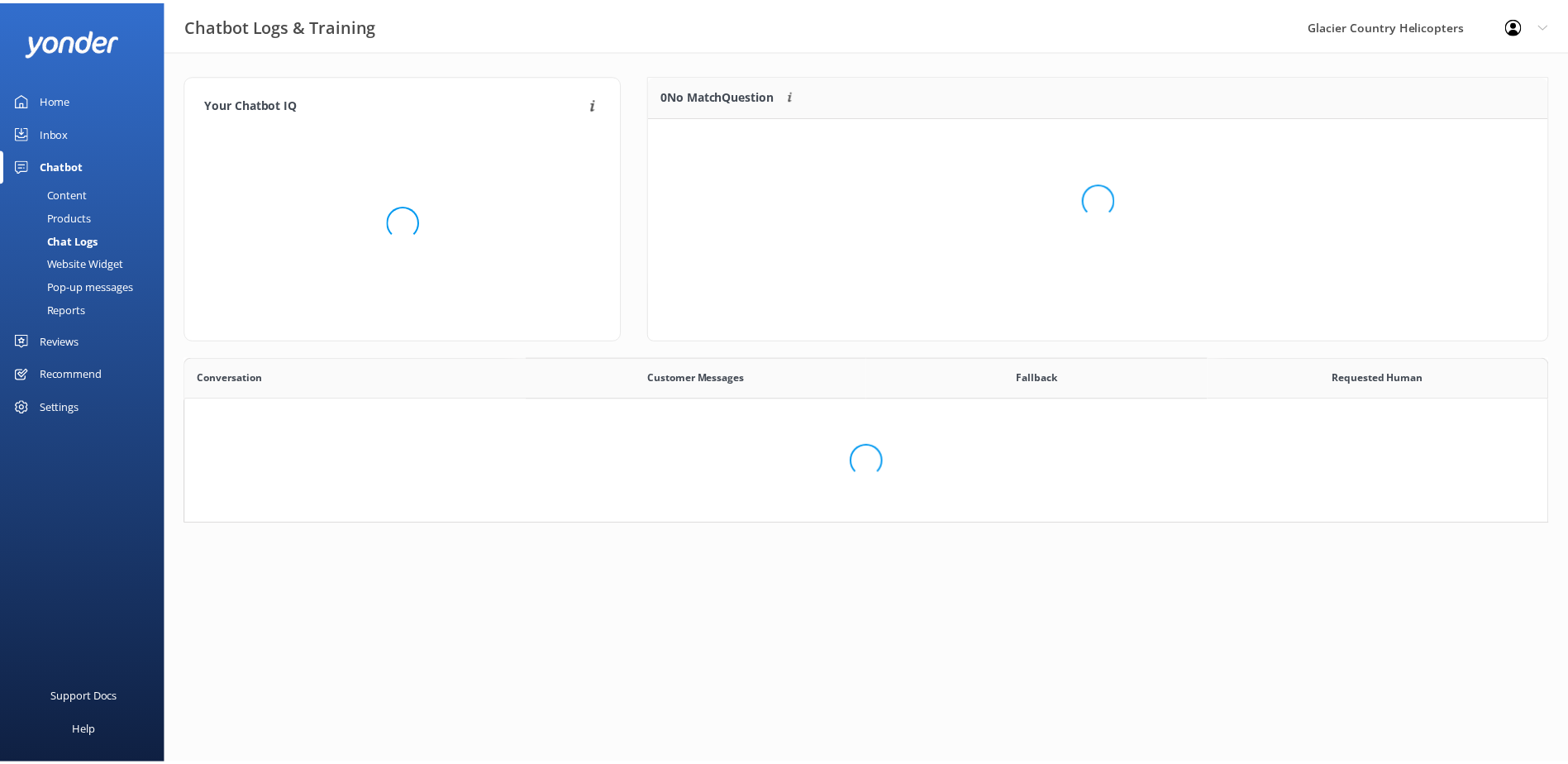
scroll to position [406, 1350]
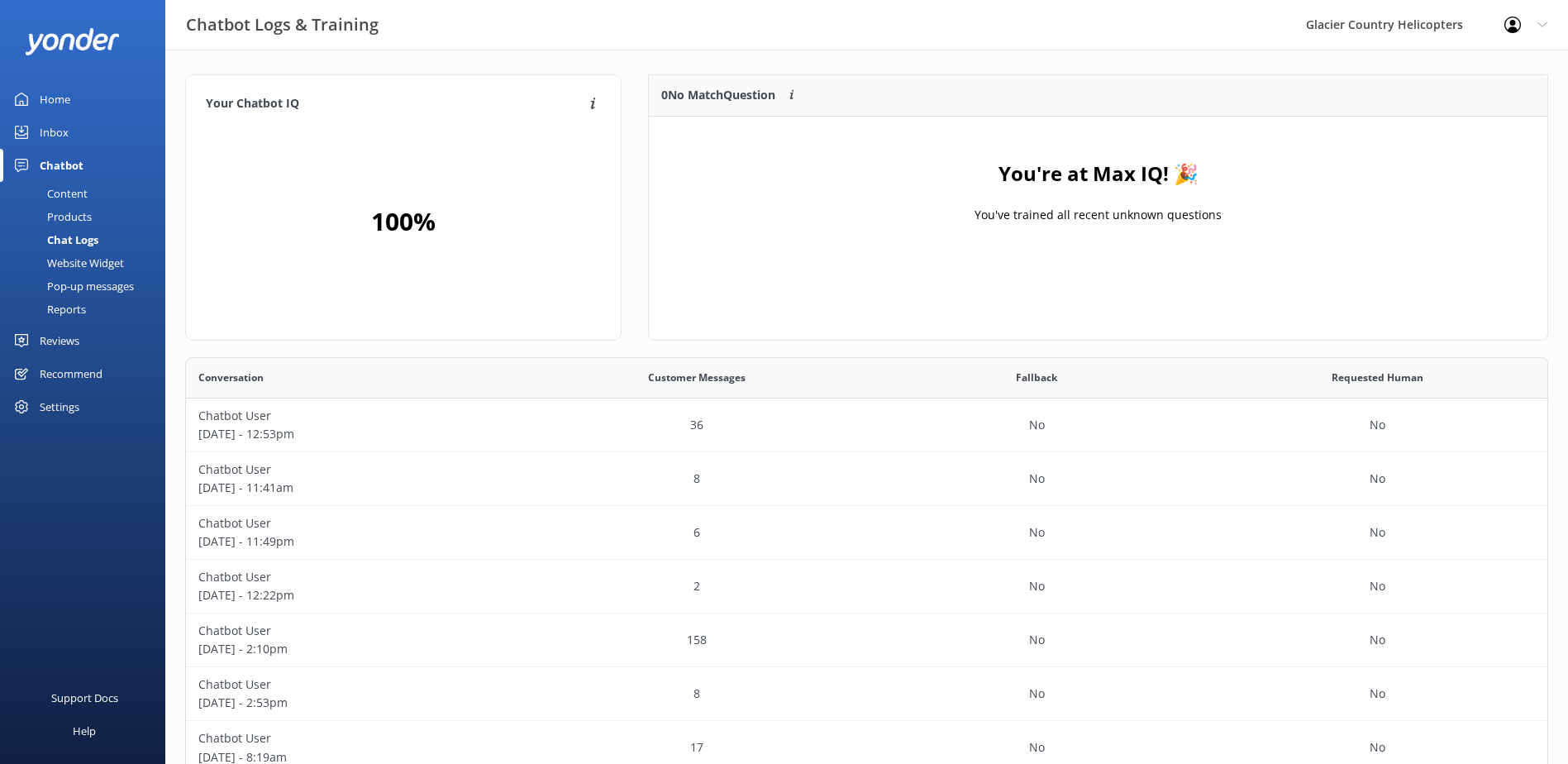
drag, startPoint x: 66, startPoint y: 207, endPoint x: 79, endPoint y: 190, distance: 21.4
click at [66, 207] on div "Products" at bounding box center [51, 216] width 82 height 23
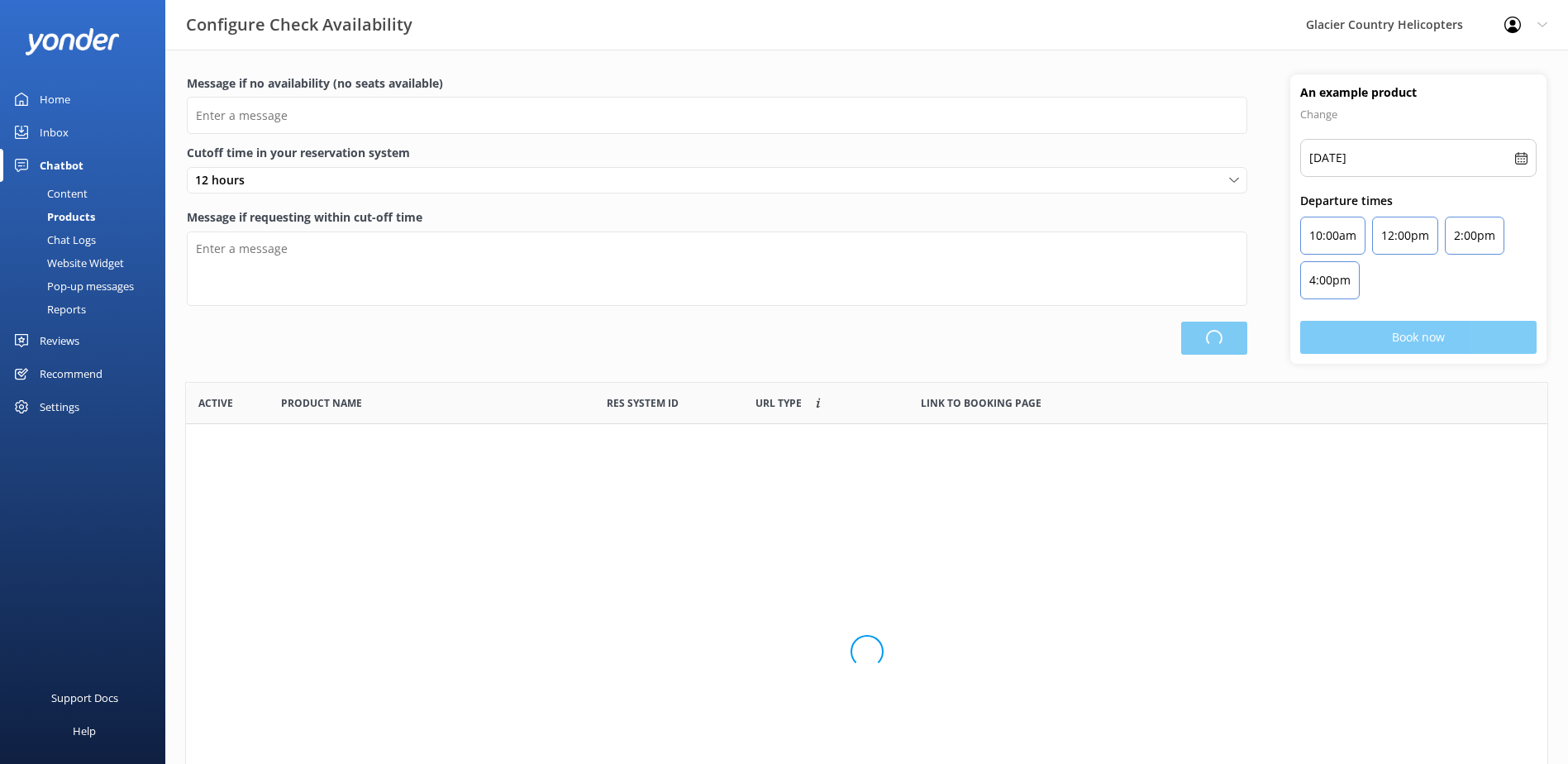
scroll to position [485, 1350]
click at [79, 190] on div "Content" at bounding box center [49, 193] width 77 height 23
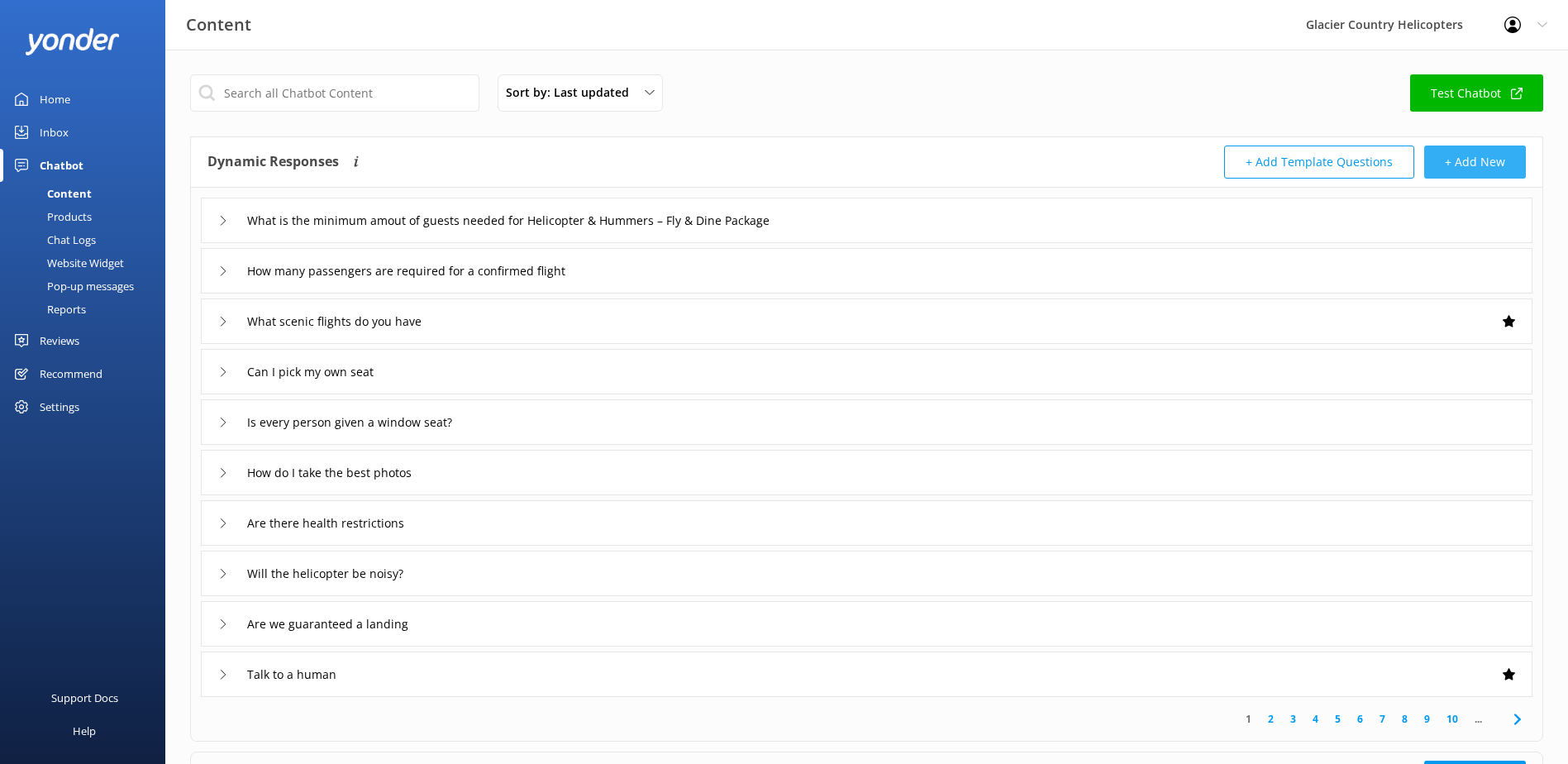
click at [1481, 164] on button "+ Add New" at bounding box center [1475, 162] width 101 height 33
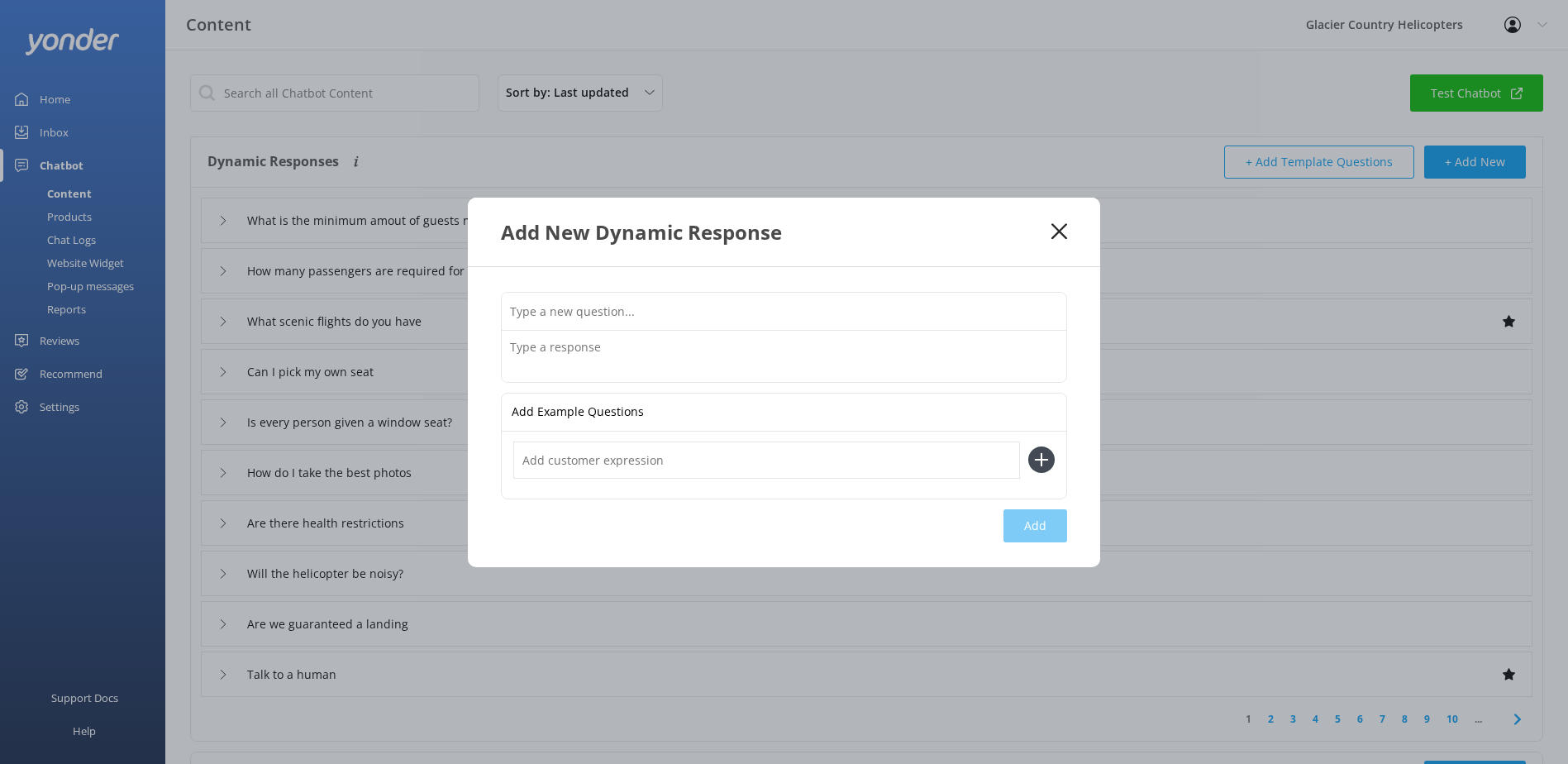
click at [636, 310] on input "text" at bounding box center [784, 311] width 565 height 37
paste input "what happens if my flight is unconfirmed"
type input "What happens if my flight is unconfirmed?"
click at [627, 470] on input "text" at bounding box center [767, 460] width 507 height 37
type input "W"
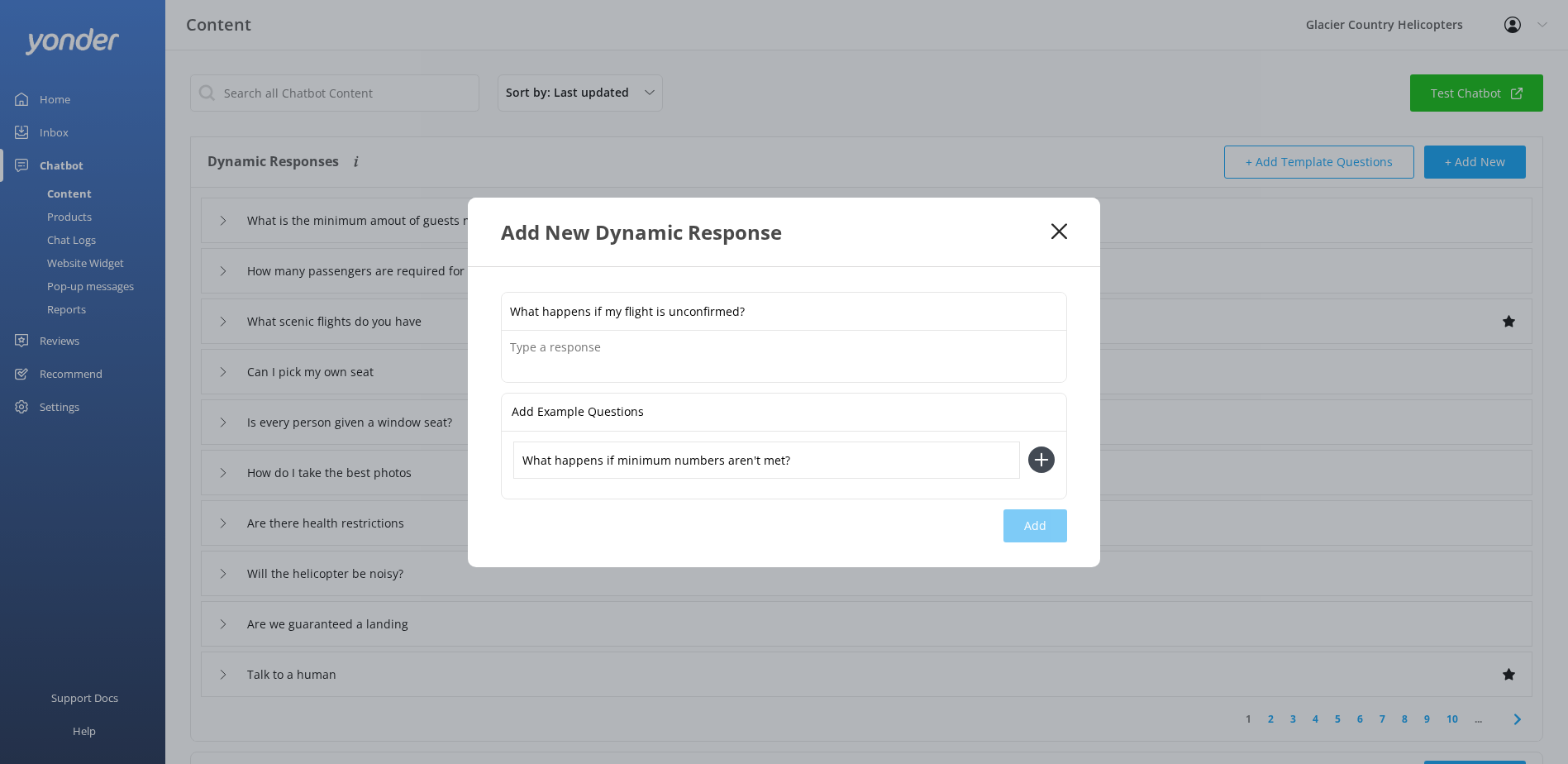
type input "What happens if minimum numbers aren't met?"
click at [677, 355] on textarea at bounding box center [784, 357] width 565 height 52
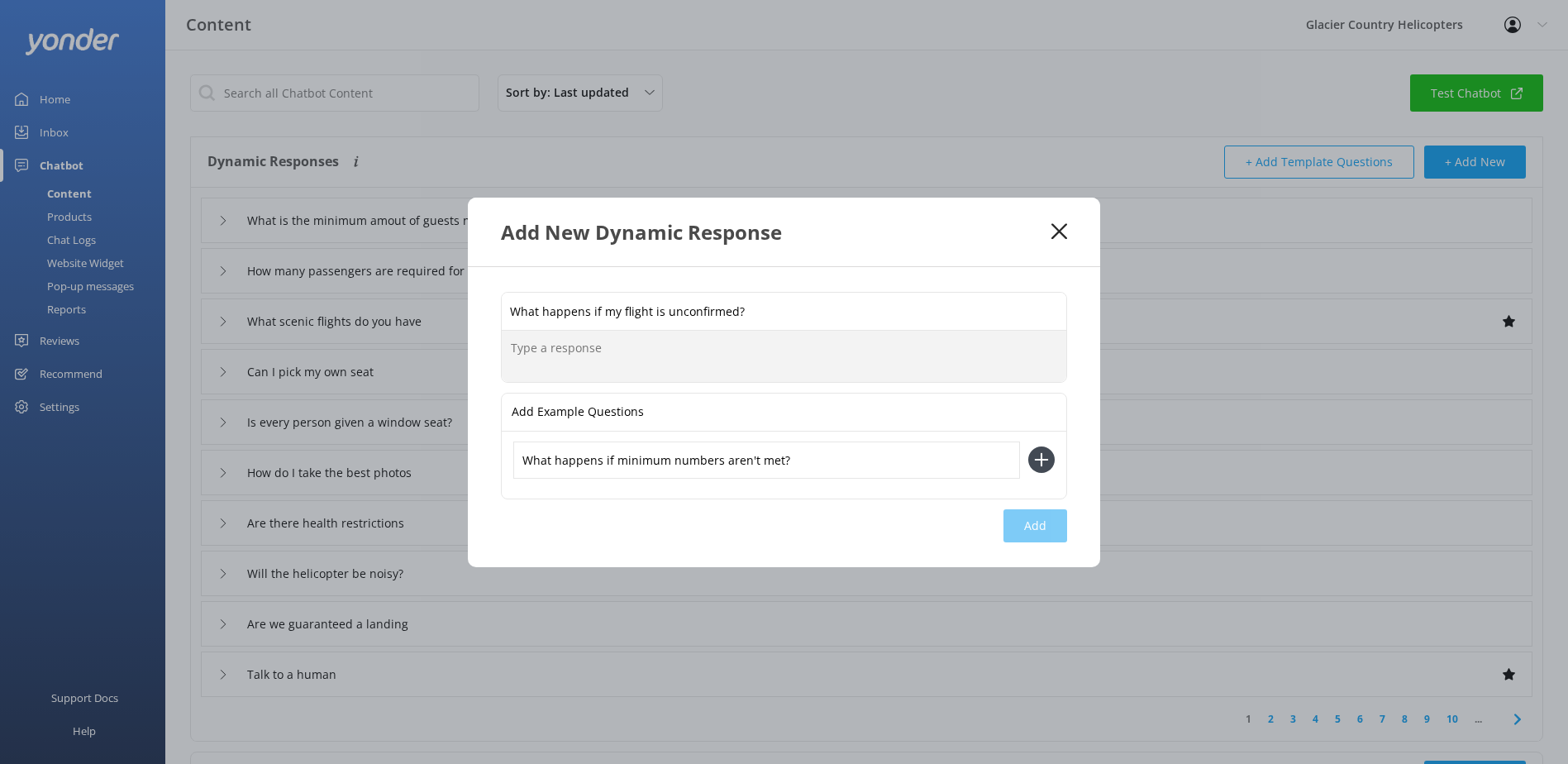
click at [1046, 460] on use at bounding box center [1042, 459] width 14 height 14
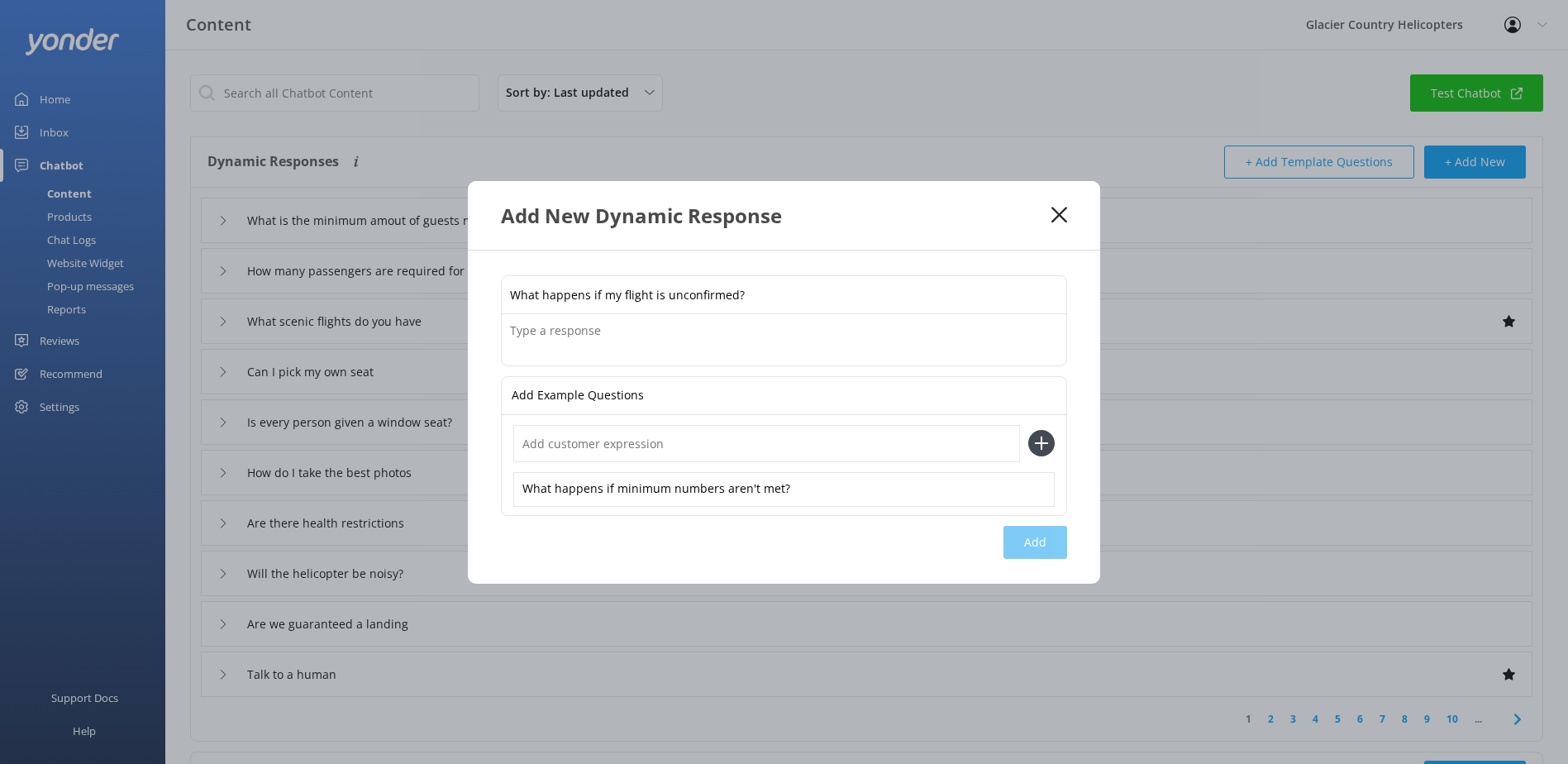
click at [635, 453] on input "text" at bounding box center [767, 443] width 507 height 37
type input "Can I book for one person?"
click at [637, 338] on textarea at bounding box center [784, 340] width 565 height 52
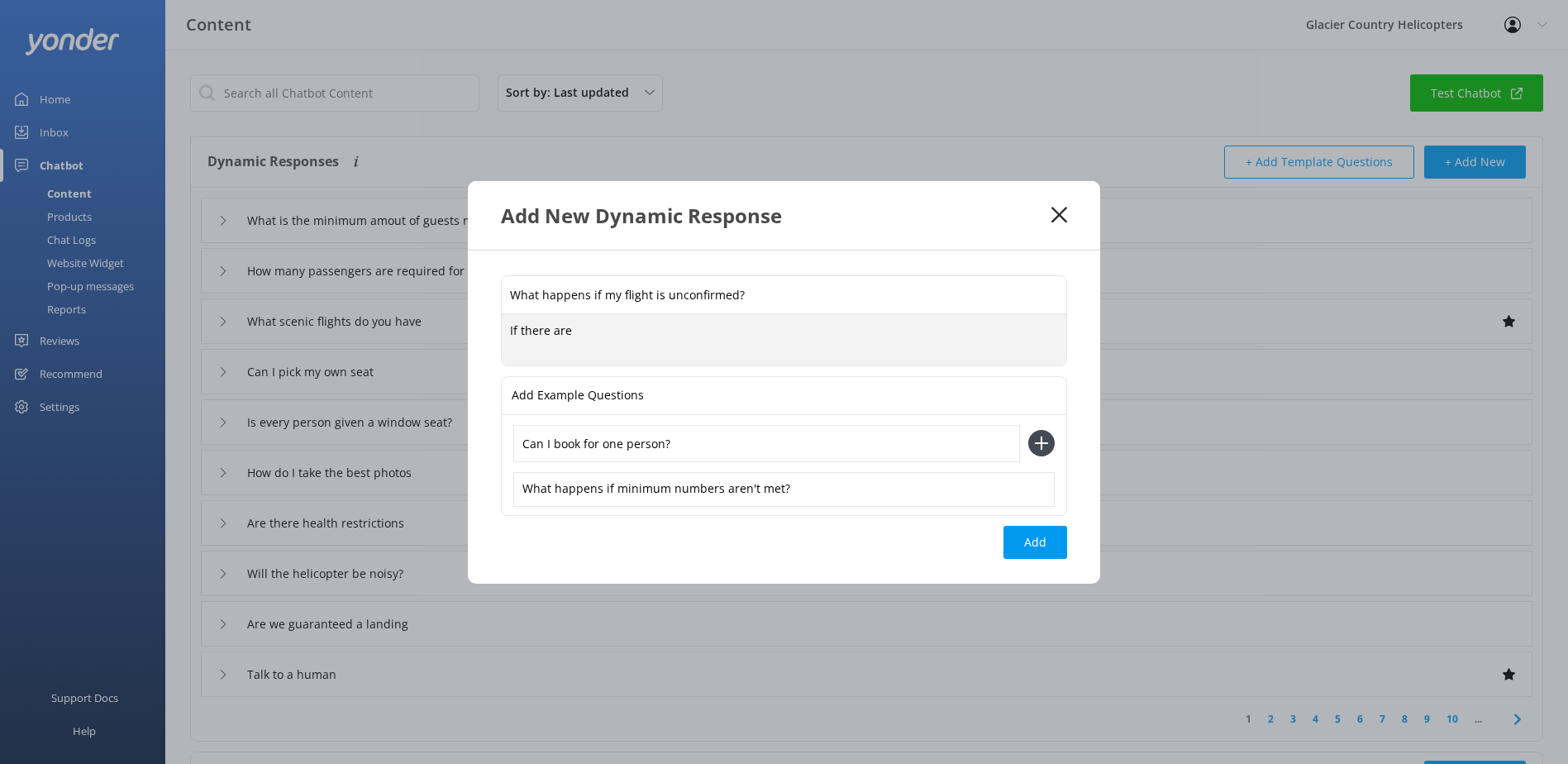
type textarea "W"
type textarea "i"
type textarea "If the minimum numbers of four passengers for your flight time are not meet, yo…"
drag, startPoint x: 717, startPoint y: 440, endPoint x: 523, endPoint y: 443, distance: 194.0
click at [523, 443] on input "Can I book for one person?" at bounding box center [767, 443] width 507 height 37
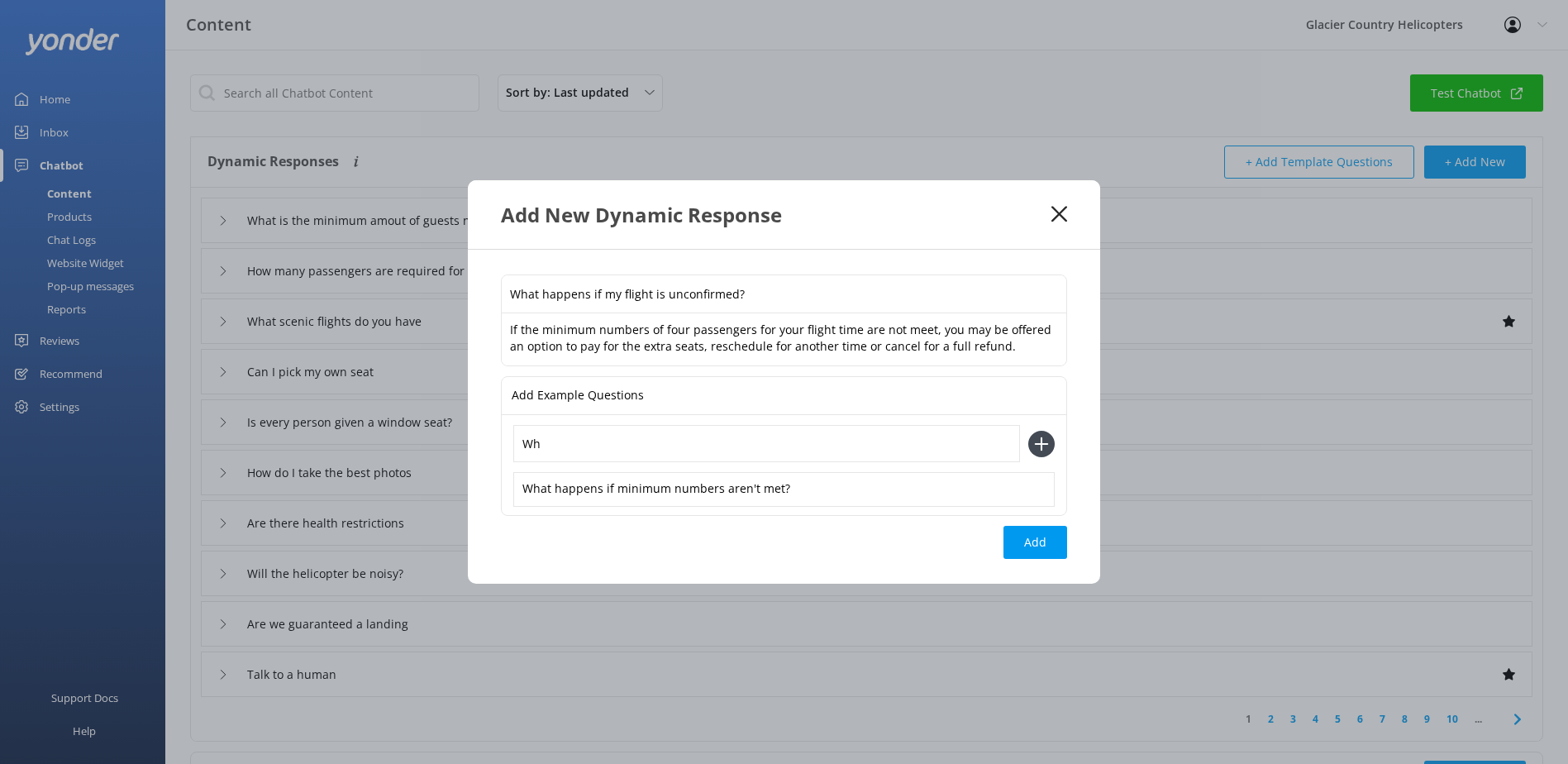
type input "W"
type input "What if there aren't enough people?"
click at [1038, 535] on button "Add" at bounding box center [1035, 542] width 64 height 33
type input "What happens if my flight is unconfirmed?"
type input "What is the minimum amout of guests needed for Helicopter & Hummers – Fly & Din…"
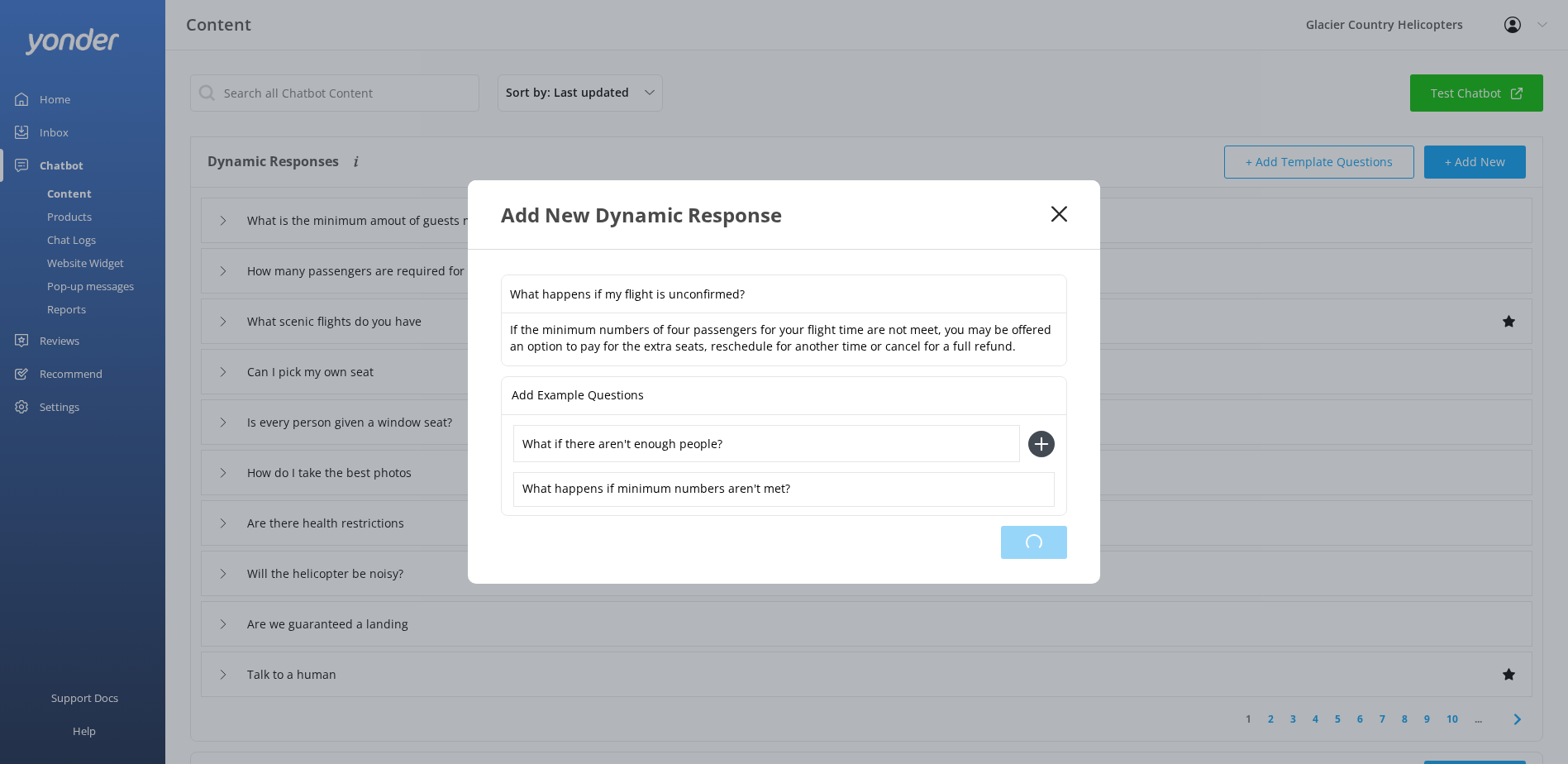
type input "How many passengers are required for a confirmed flight"
type input "What scenic flights do you have"
type input "Can I pick my own seat"
type input "Is every person given a window seat?"
type input "How do I take the best photos"
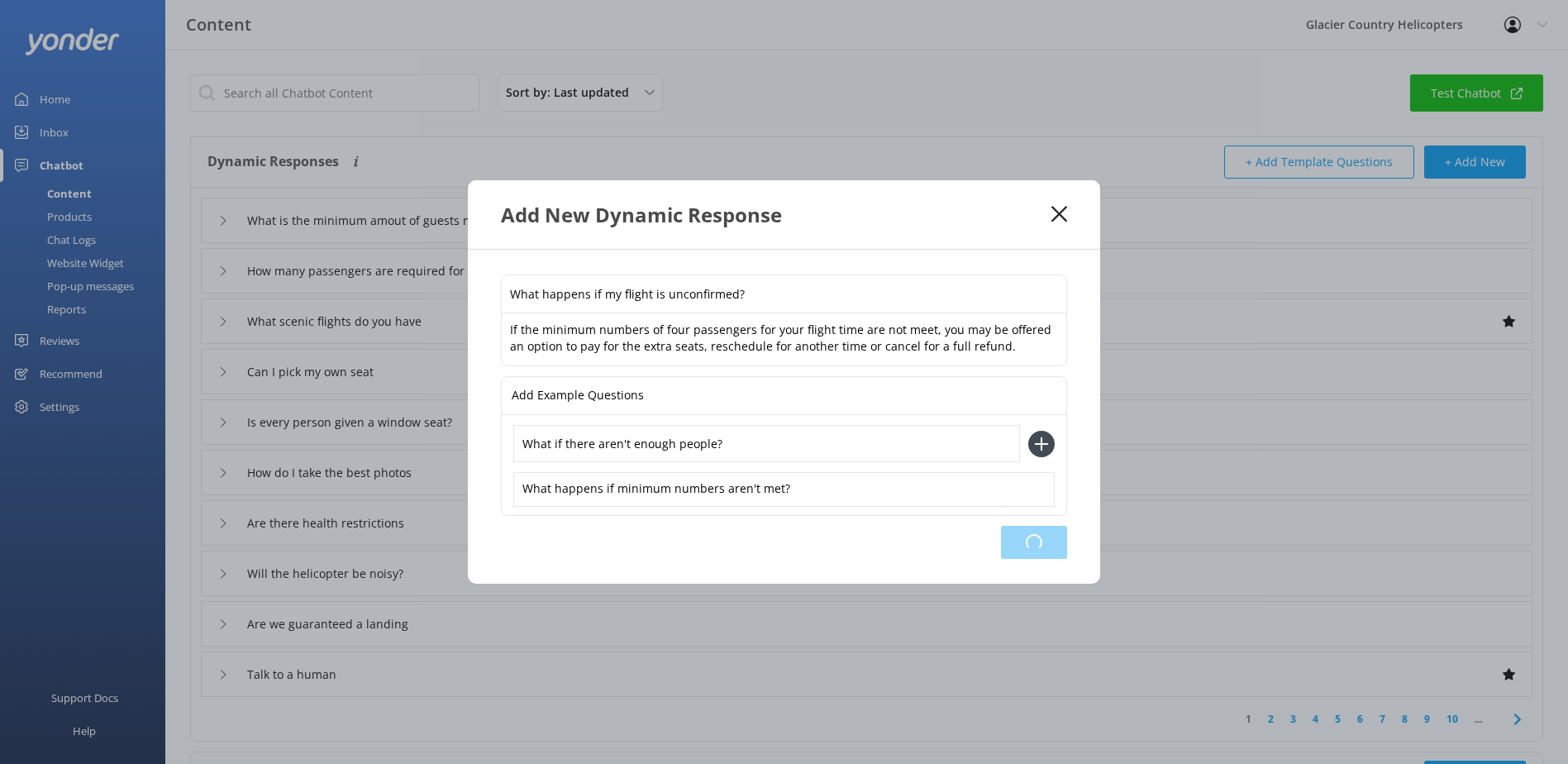
type input "Are there health restrictions"
type input "Will the helicopter be noisy?"
type input "Are we guaranteed a landing"
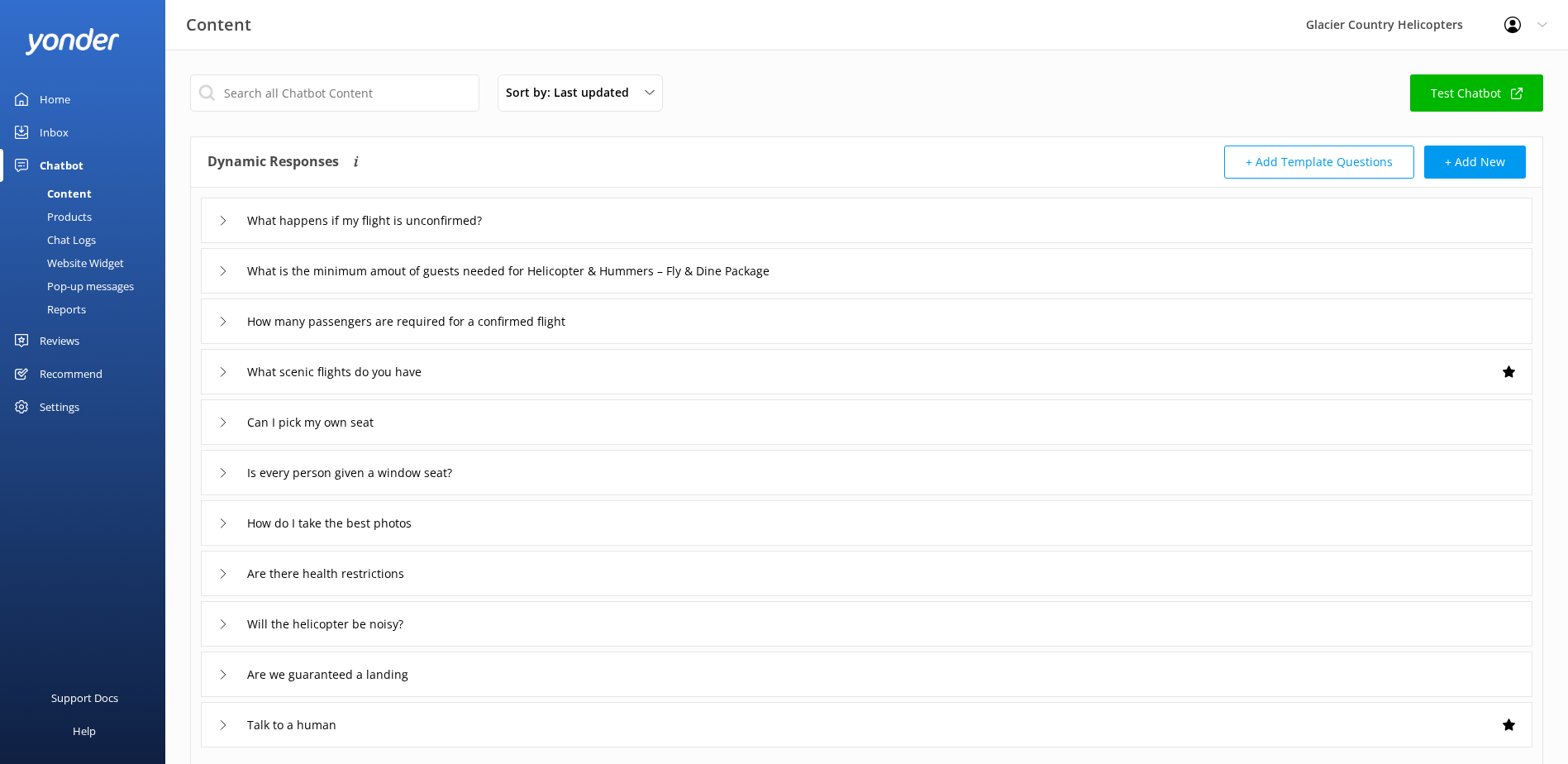
click at [227, 318] on icon at bounding box center [223, 321] width 10 height 10
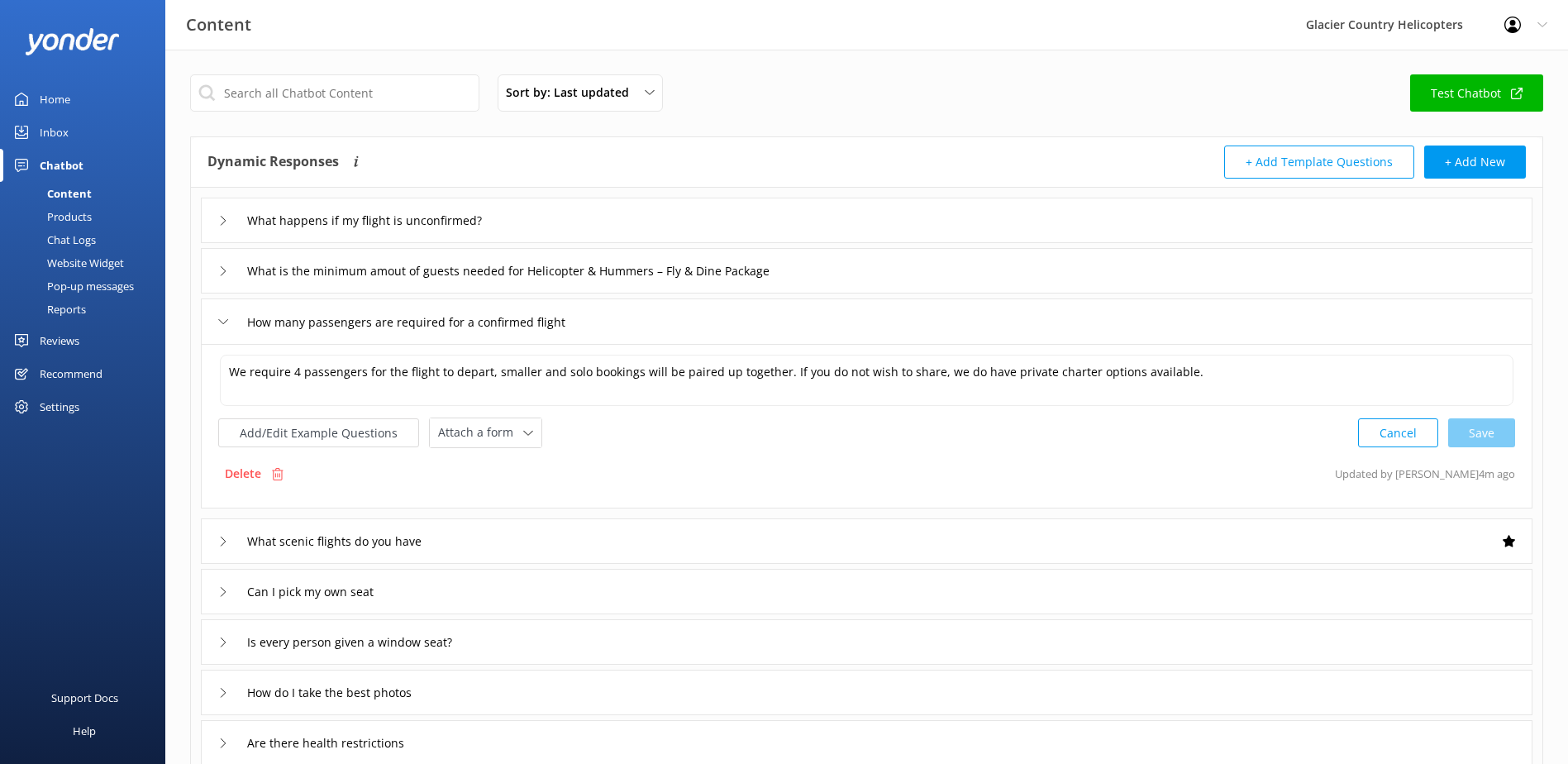
click at [227, 318] on icon at bounding box center [223, 321] width 10 height 10
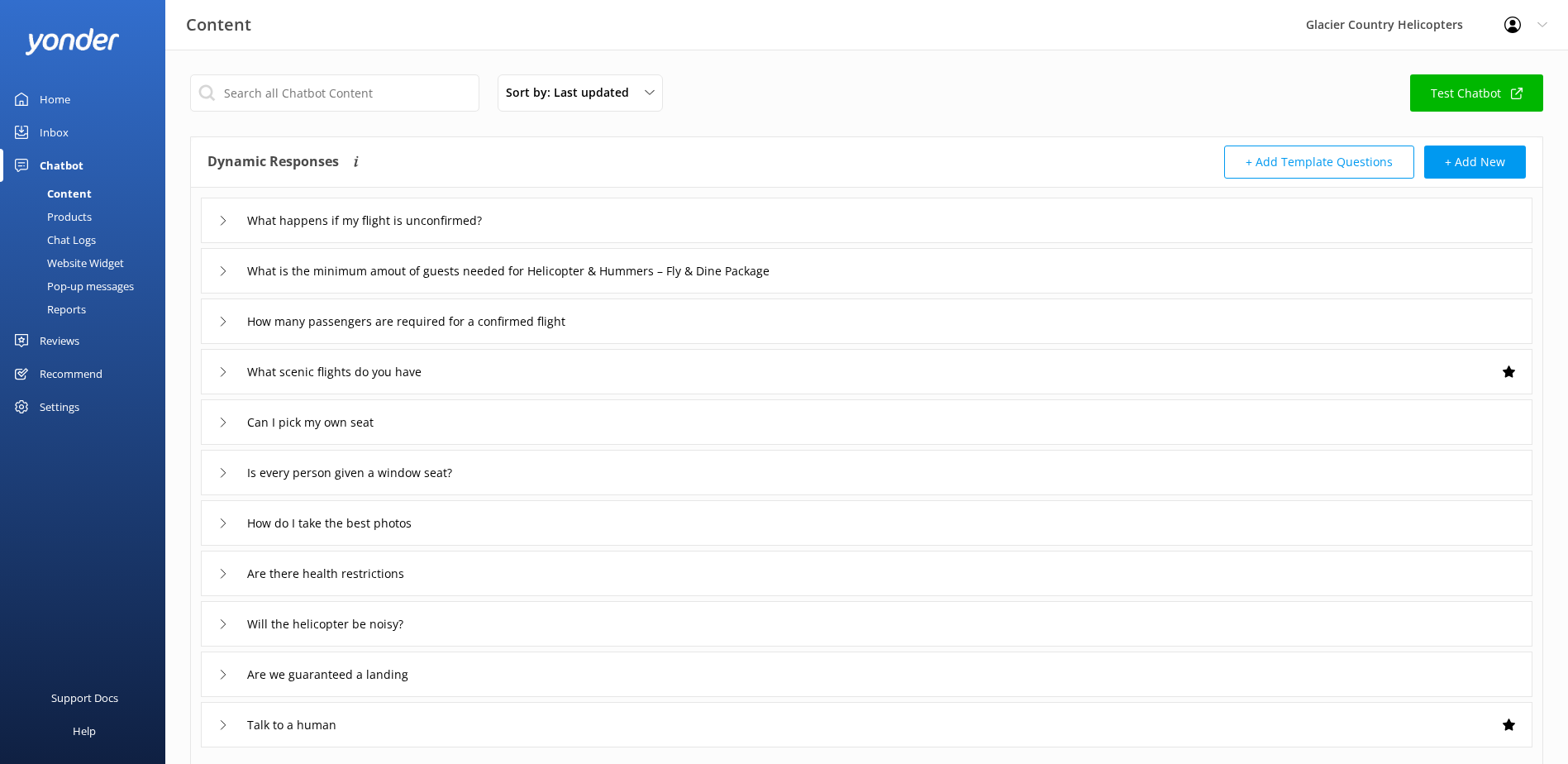
click at [220, 275] on icon at bounding box center [223, 271] width 10 height 10
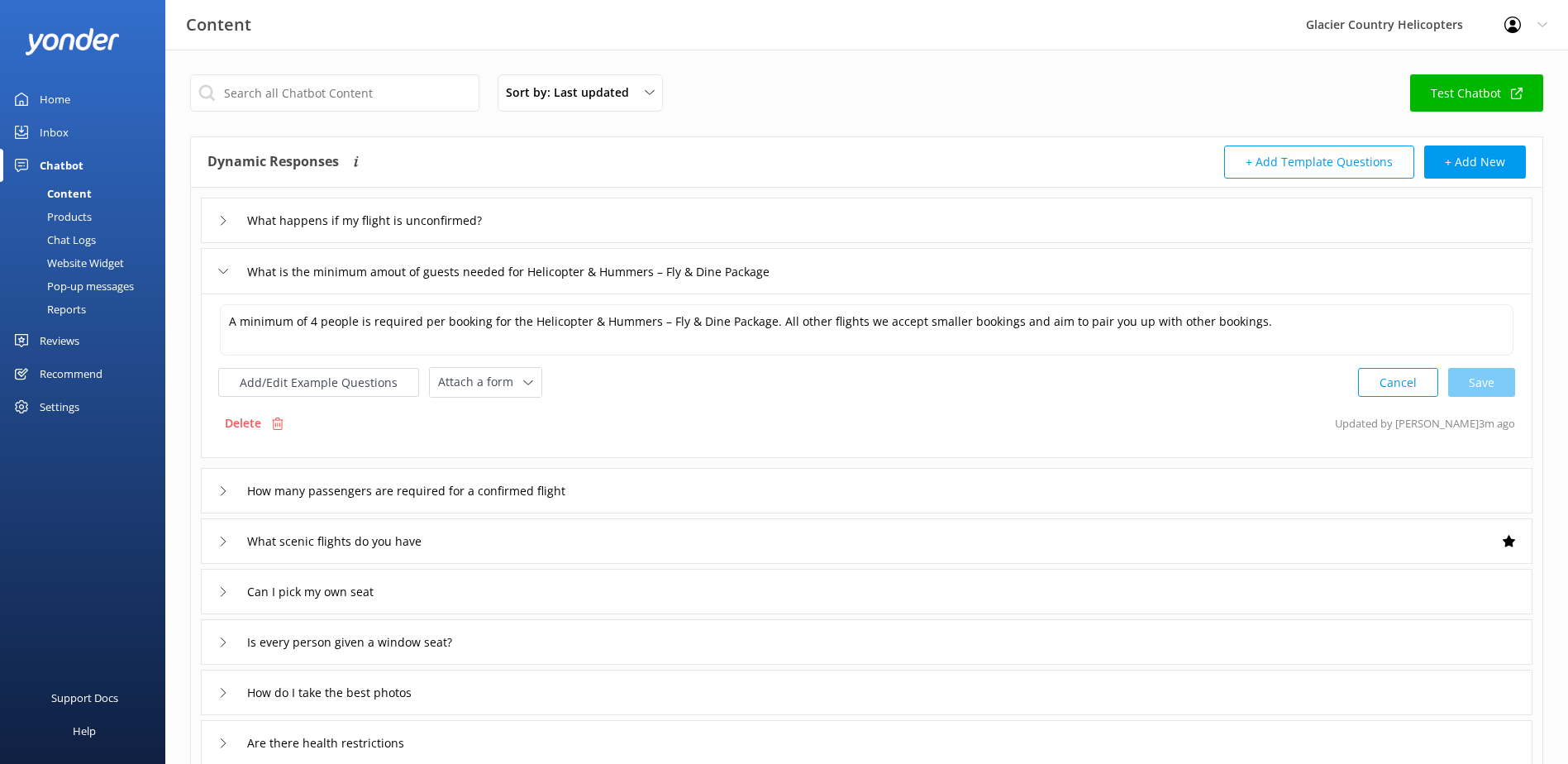
click at [220, 275] on icon at bounding box center [223, 271] width 10 height 10
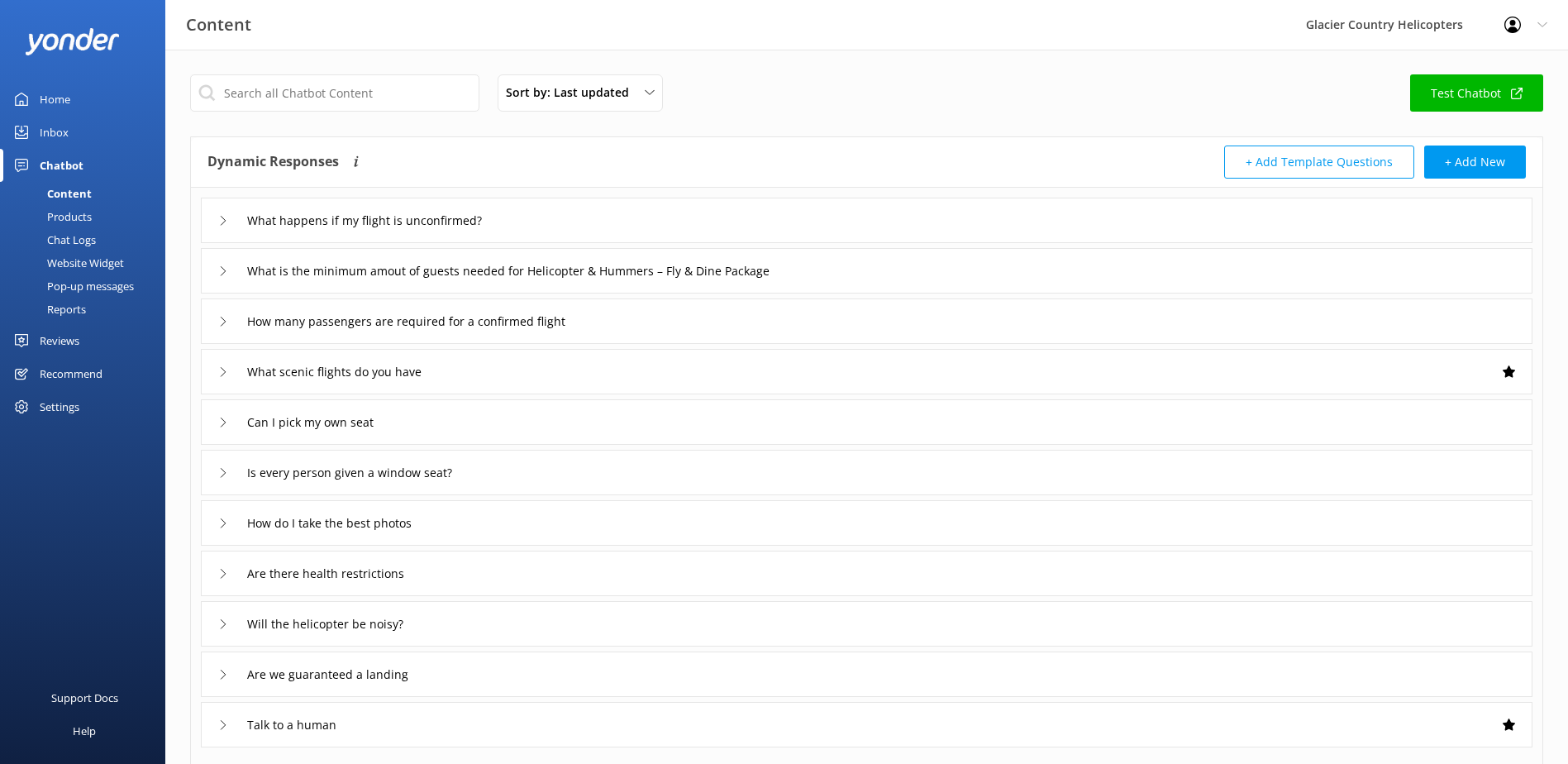
click at [94, 237] on div "Chat Logs" at bounding box center [53, 240] width 86 height 23
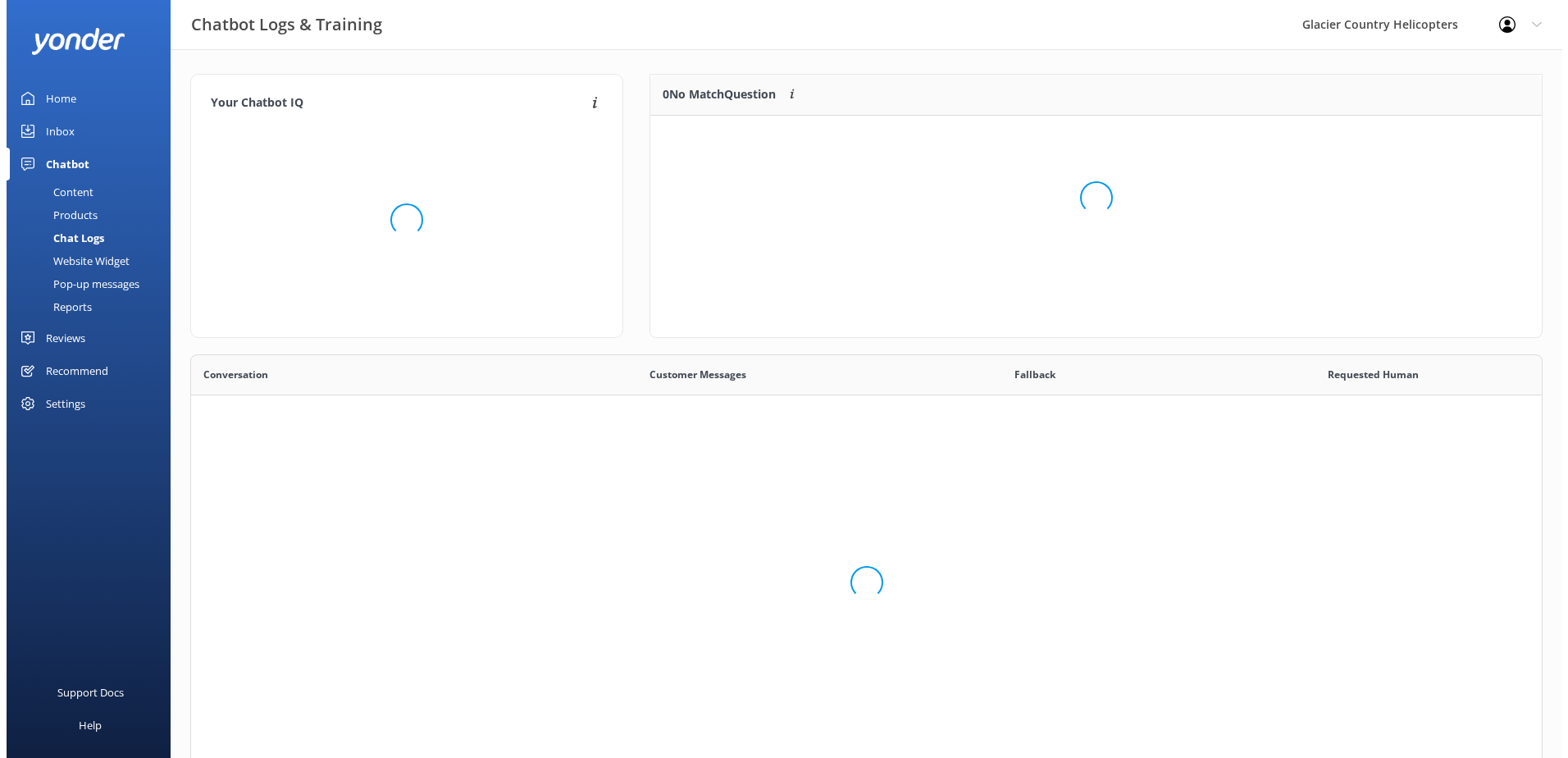
scroll to position [402, 1339]
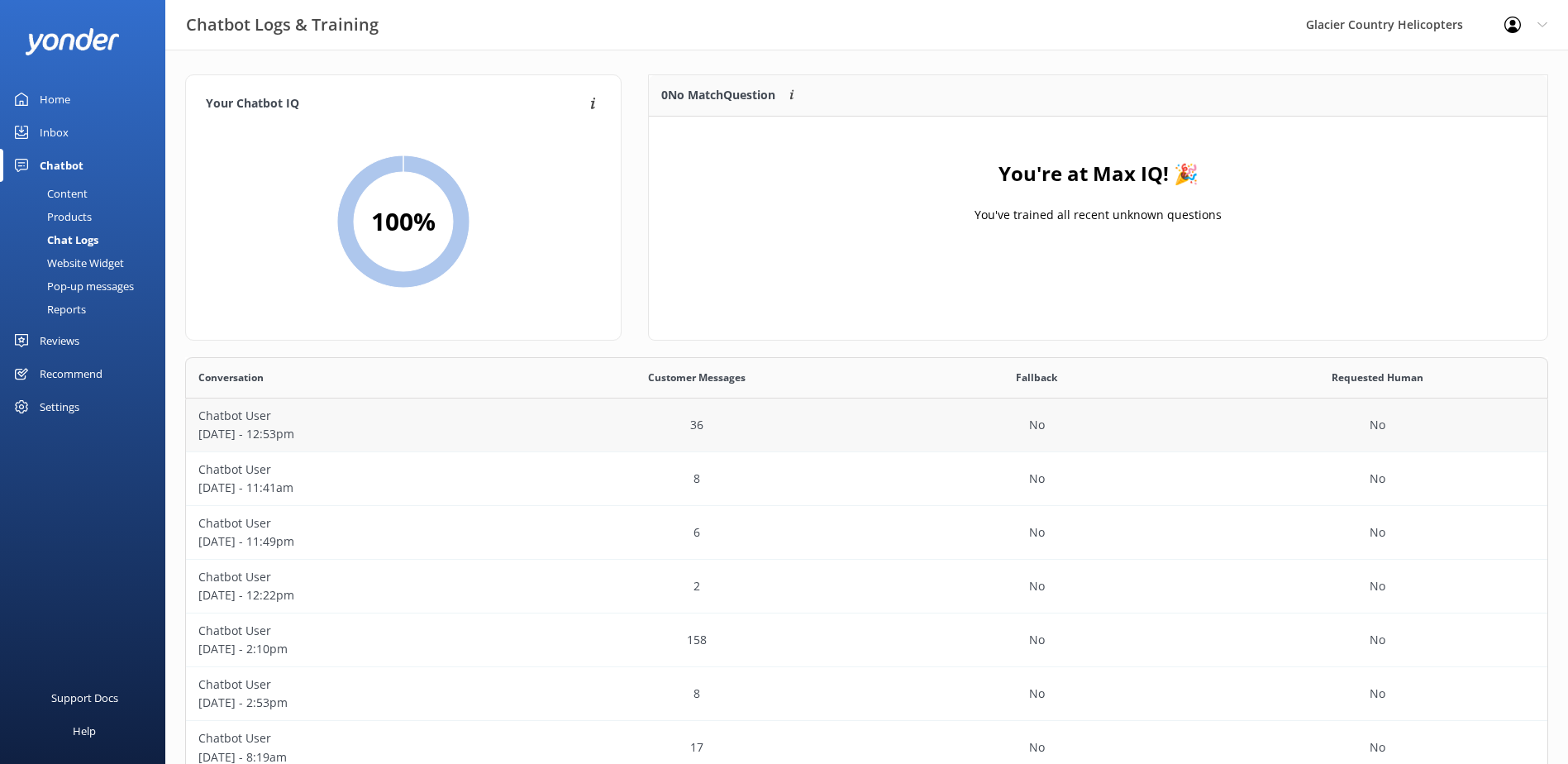
click at [276, 431] on p "[DATE] - 12:53pm" at bounding box center [356, 434] width 316 height 18
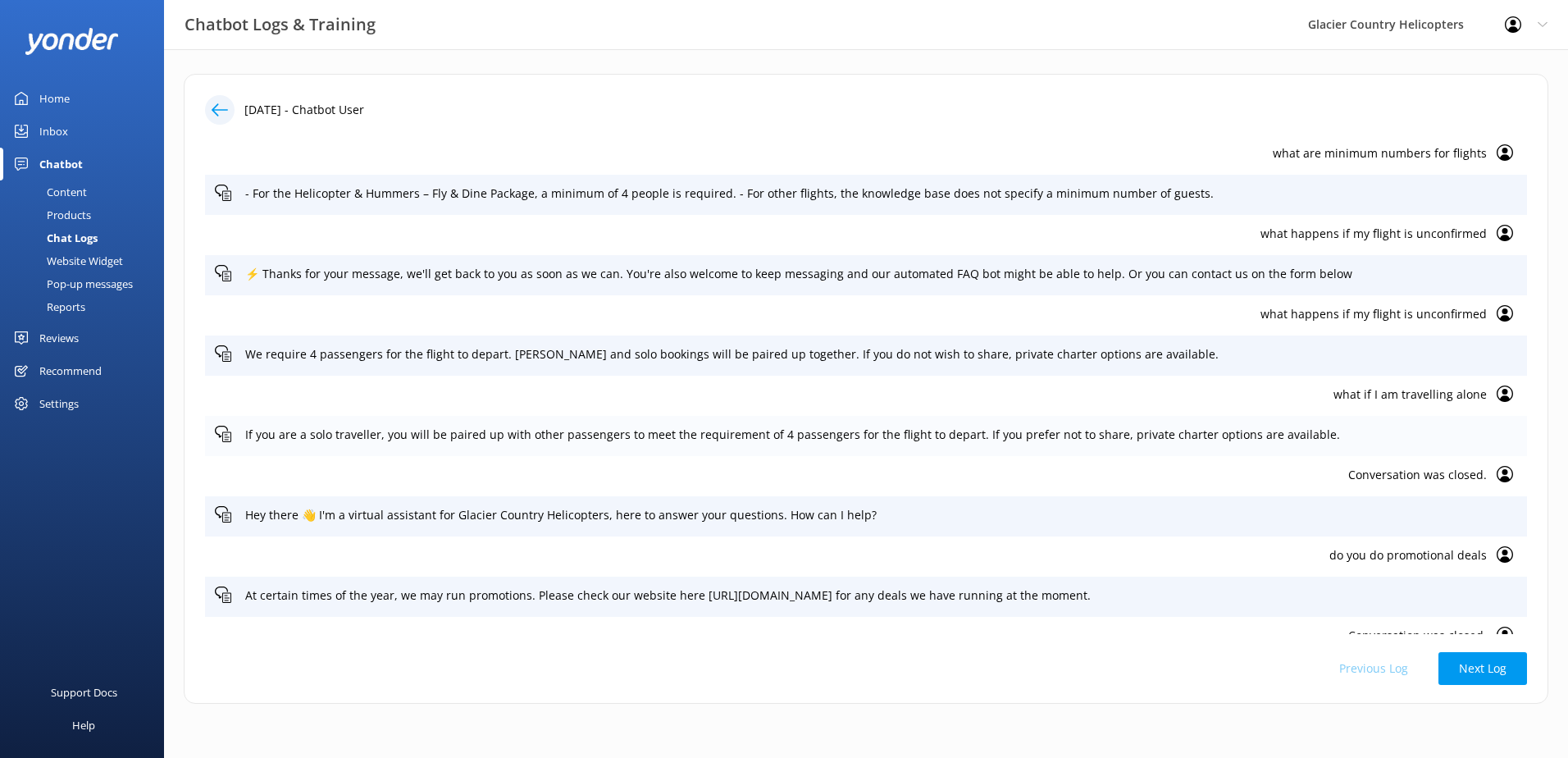
scroll to position [984, 0]
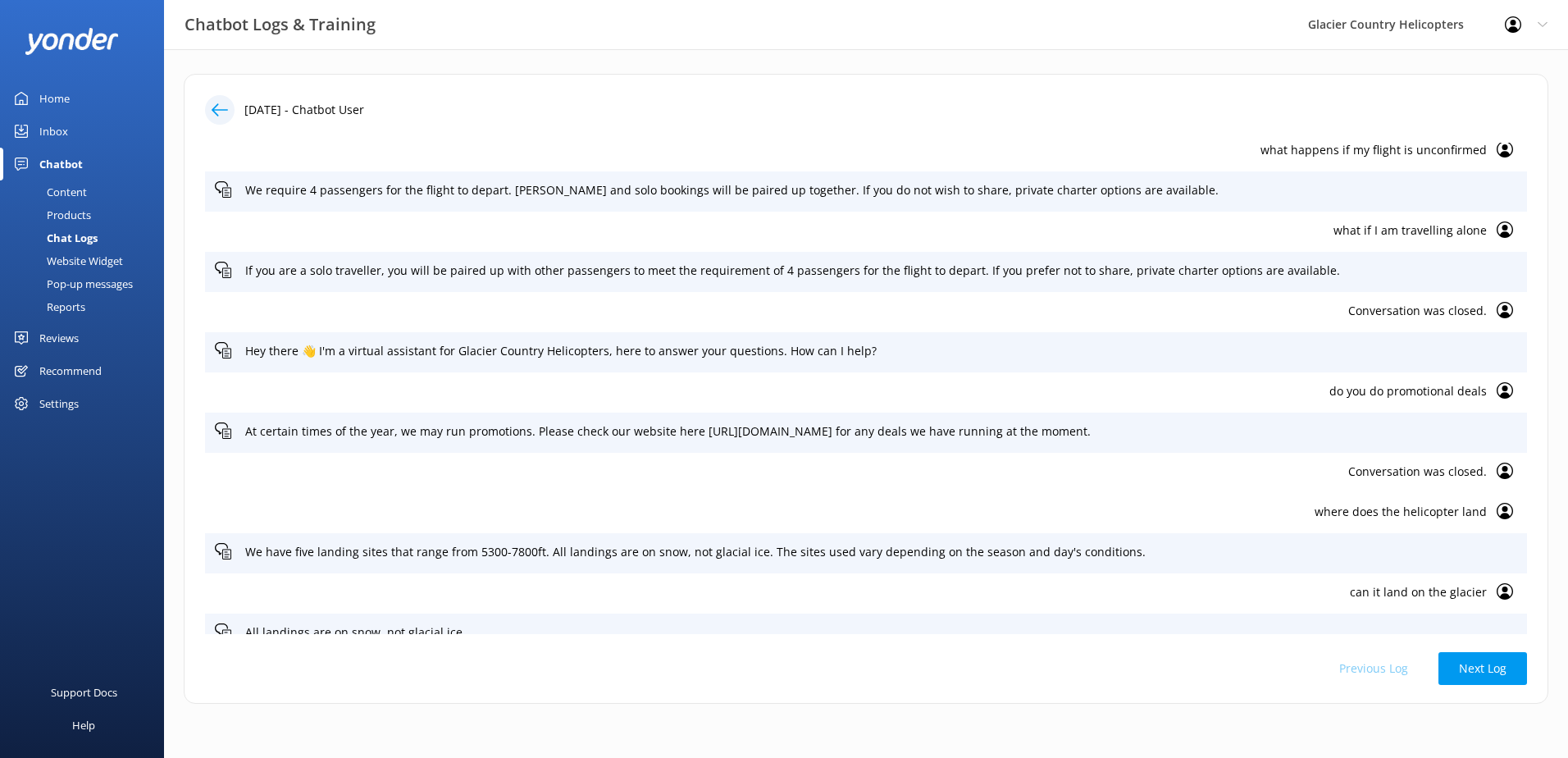
click at [77, 191] on div "Content" at bounding box center [48, 191] width 77 height 23
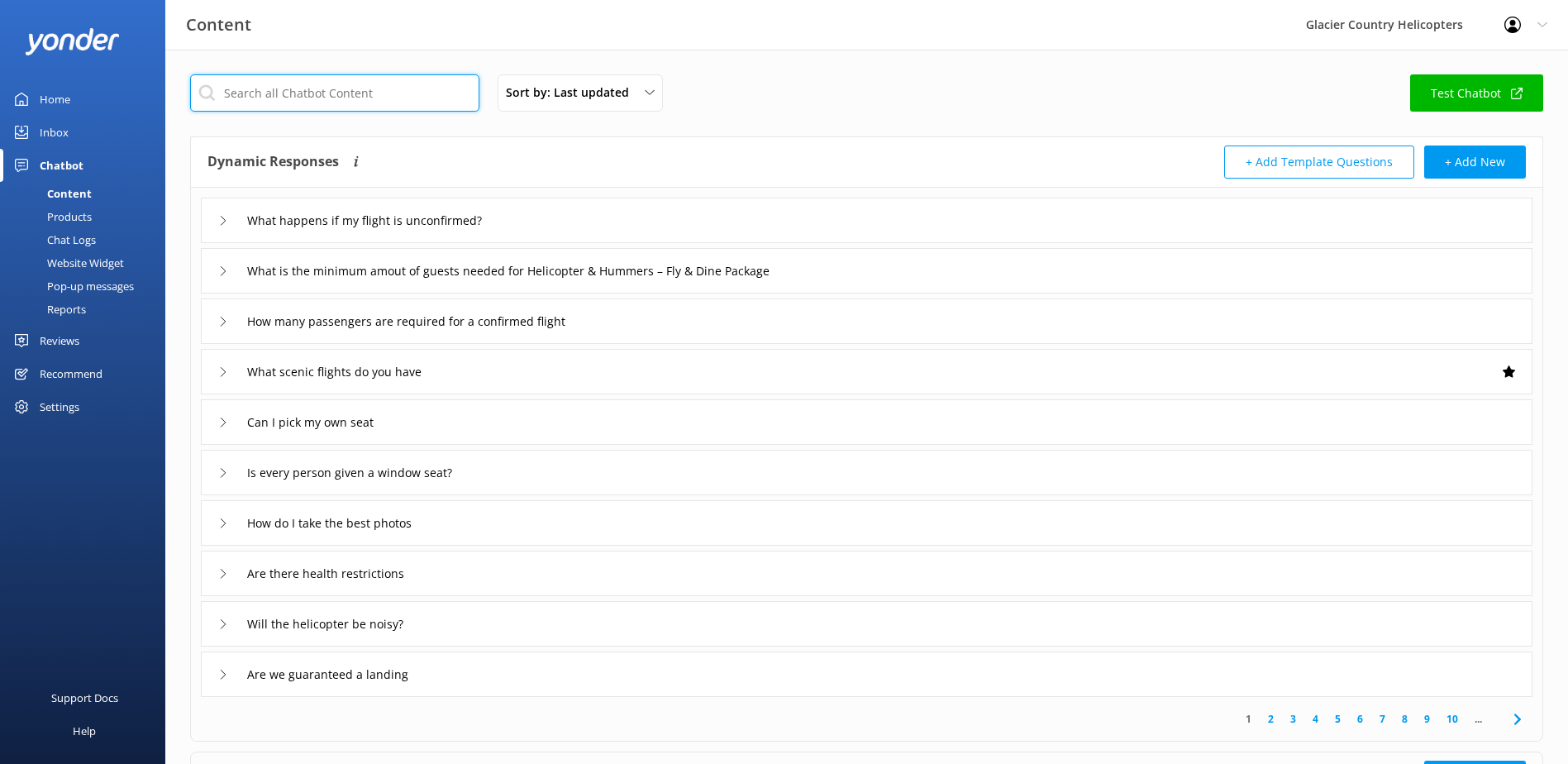
click at [349, 104] on input "text" at bounding box center [335, 93] width 289 height 37
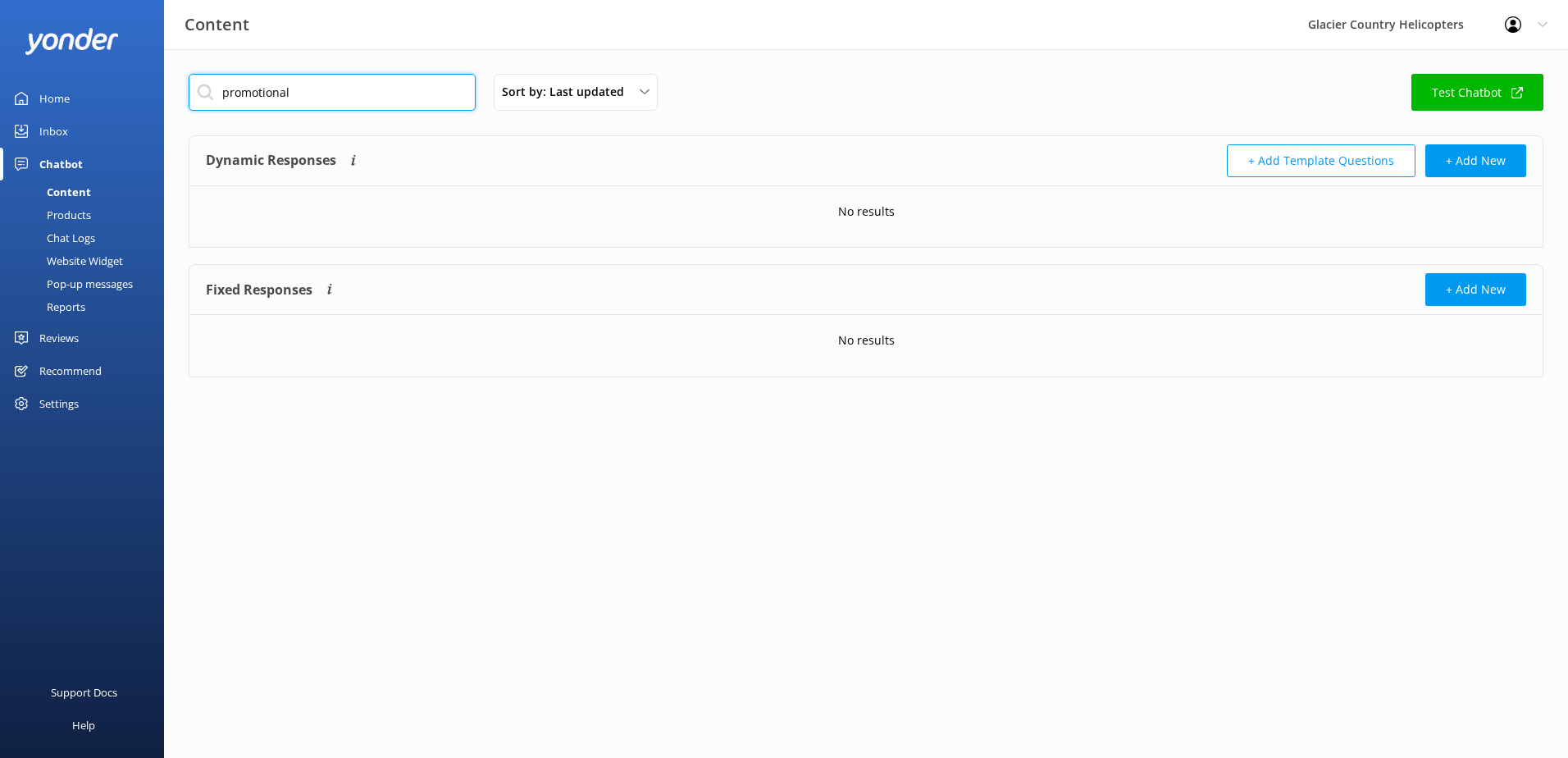
drag, startPoint x: 330, startPoint y: 98, endPoint x: 151, endPoint y: 95, distance: 179.0
click at [153, 95] on div "Content Glacier Country Helicopters Profile Settings Logout Home Inbox Chatbot …" at bounding box center [784, 238] width 1568 height 378
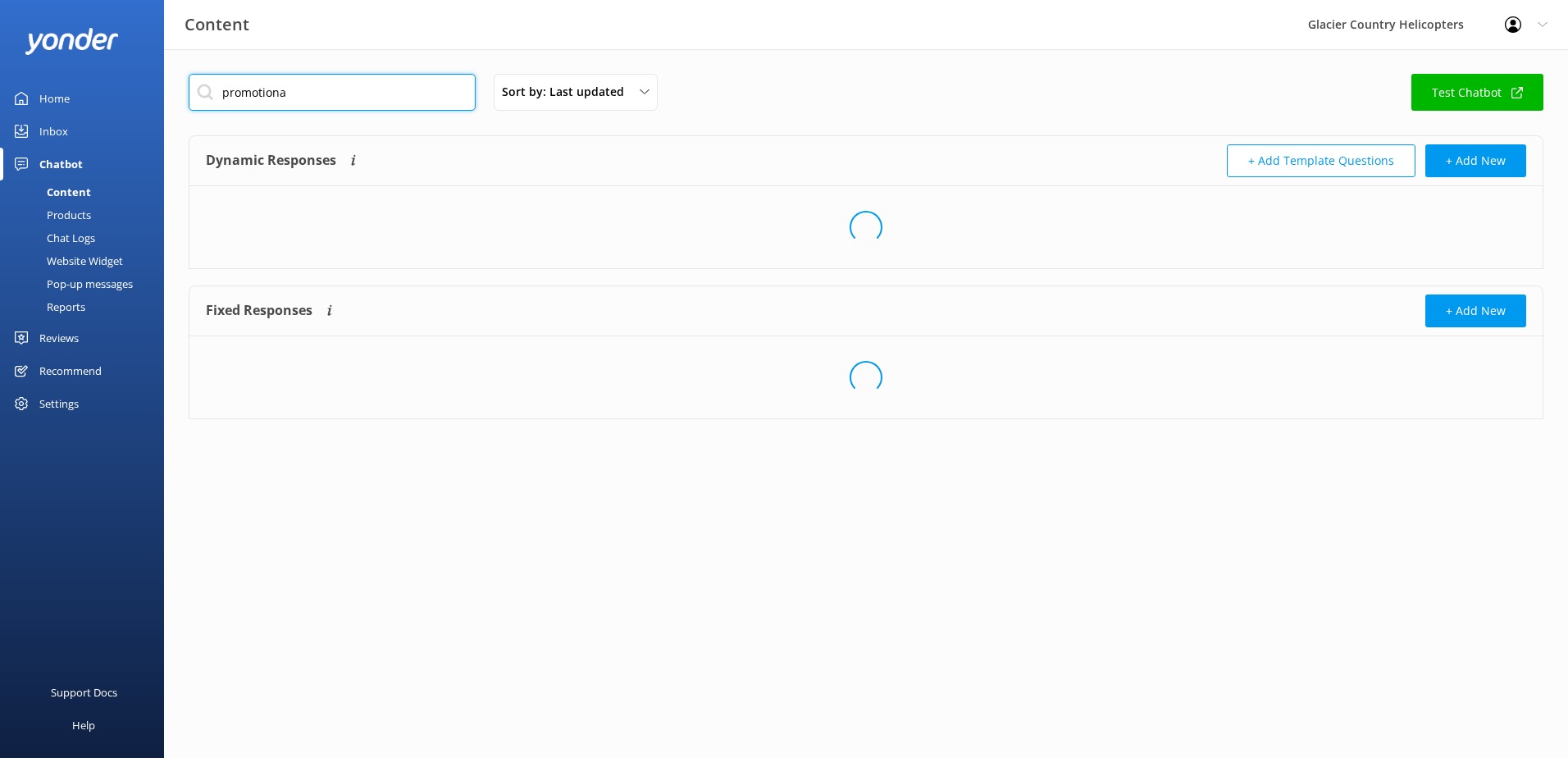
type input "promotional"
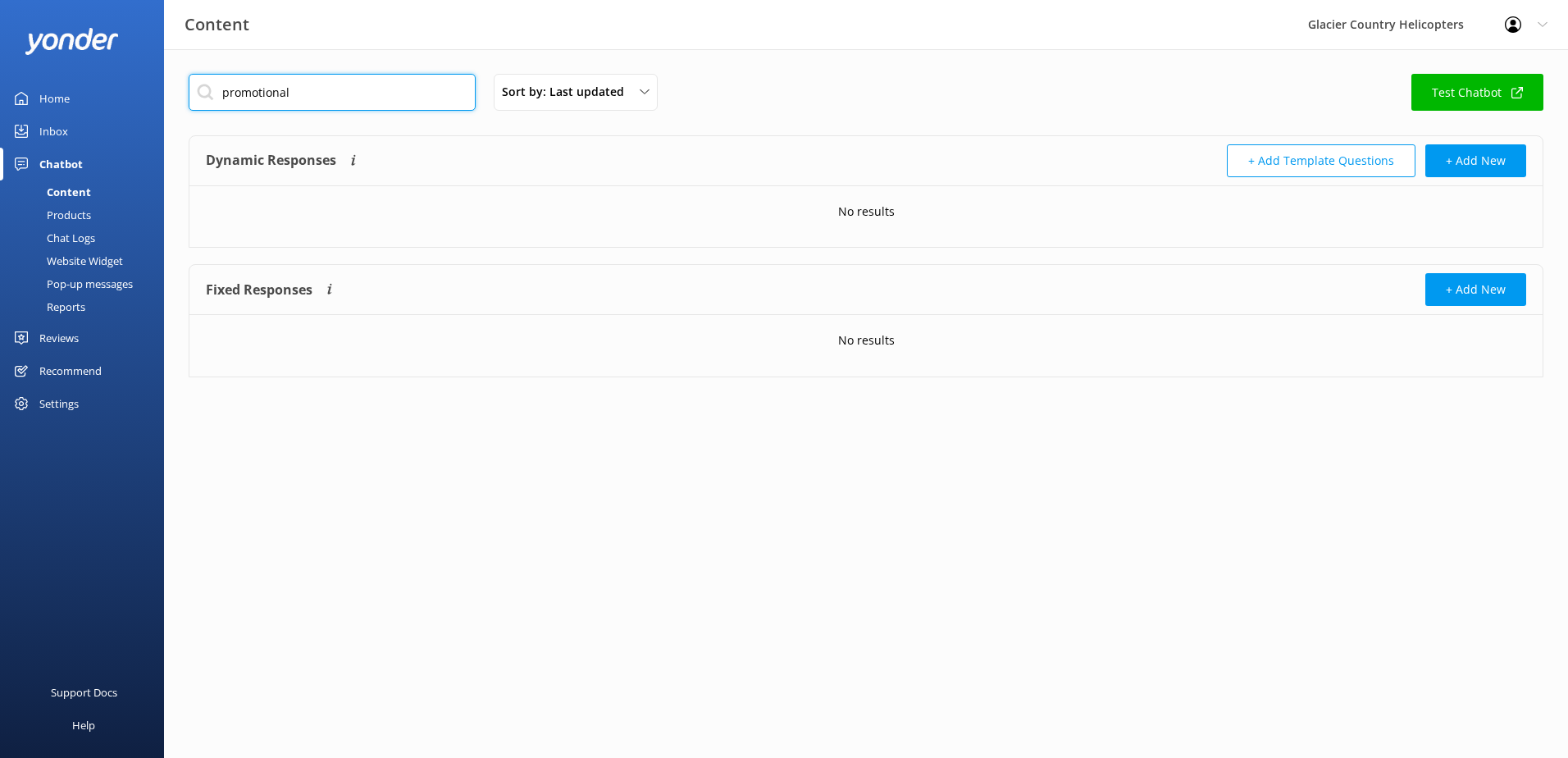
drag, startPoint x: 336, startPoint y: 99, endPoint x: 133, endPoint y: 118, distance: 203.9
click at [137, 118] on div "Content Glacier Country Helicopters Profile Settings Logout Home Inbox Chatbot …" at bounding box center [784, 238] width 1568 height 378
click at [71, 237] on div "Chat Logs" at bounding box center [52, 238] width 85 height 23
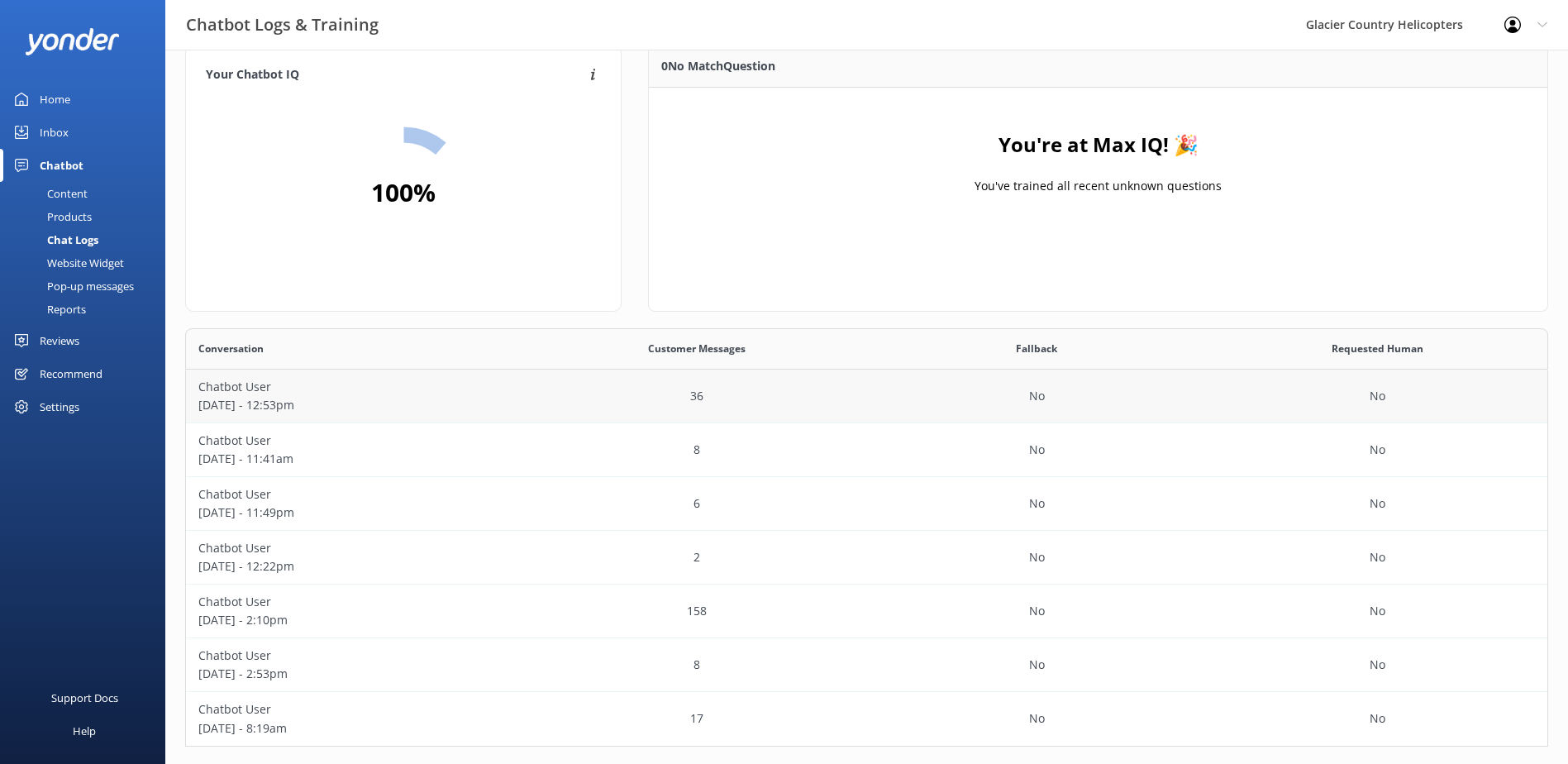
scroll to position [44, 0]
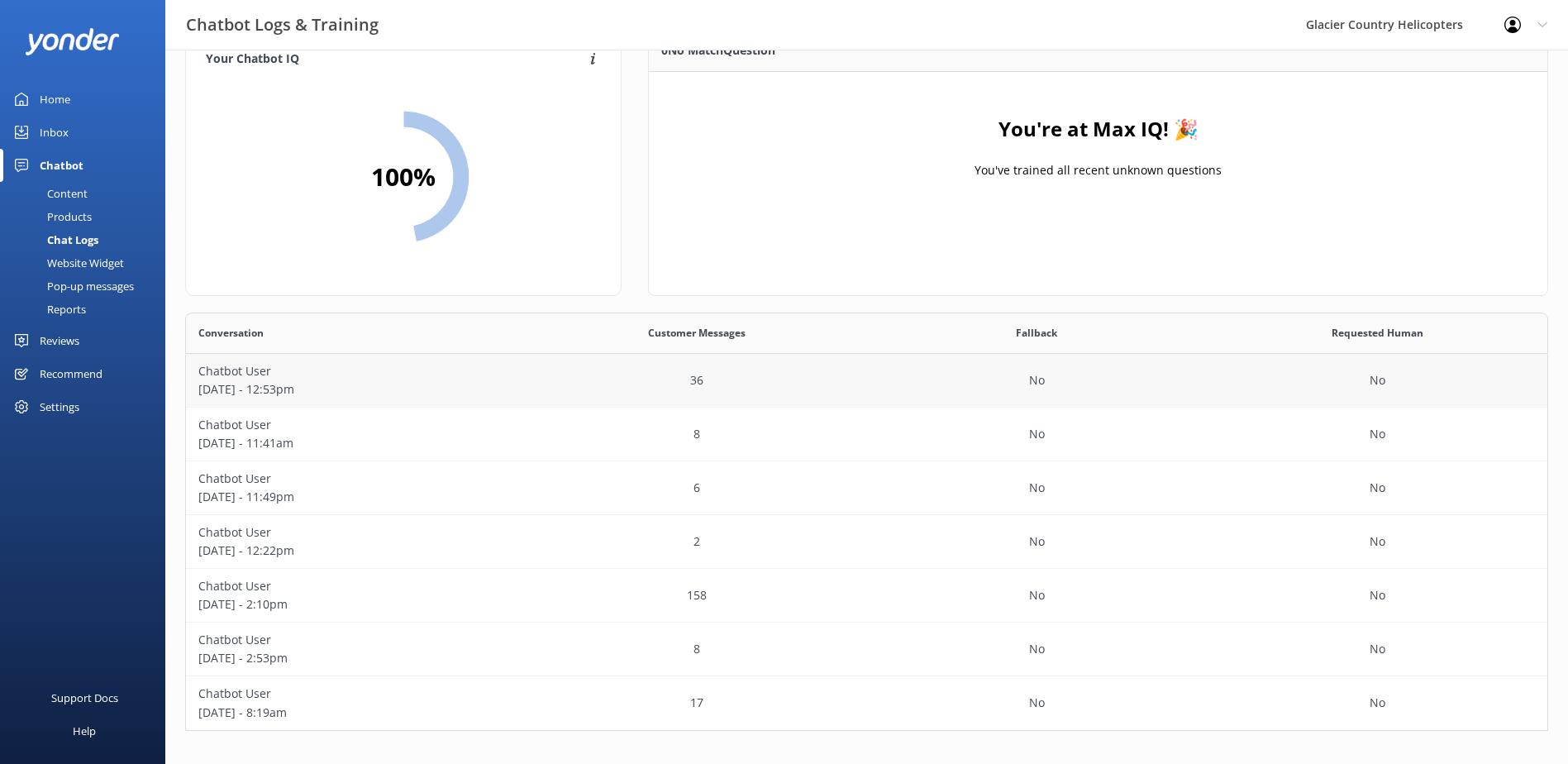
click at [277, 371] on p "Chatbot User" at bounding box center [356, 371] width 316 height 18
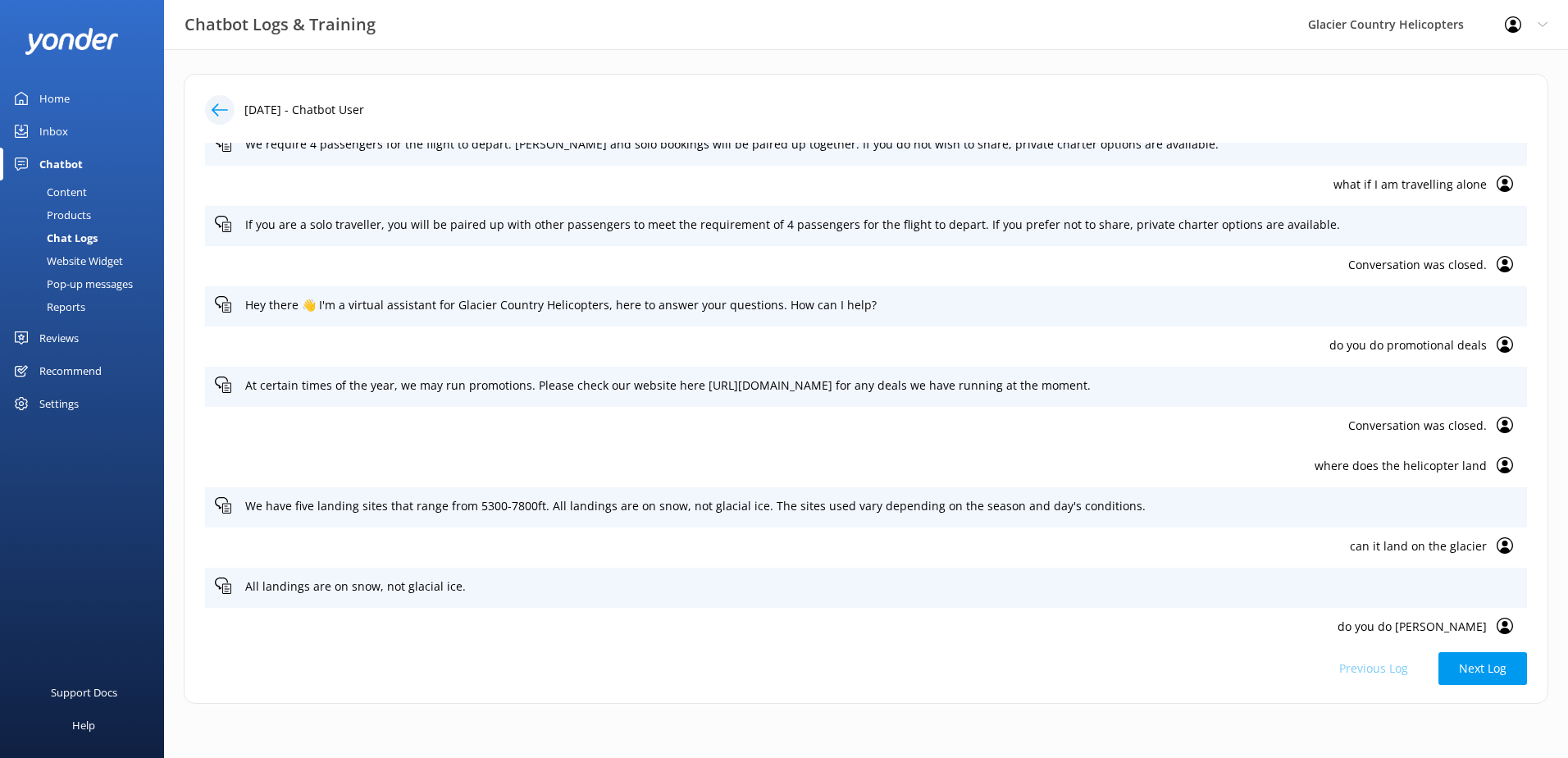
scroll to position [998, 0]
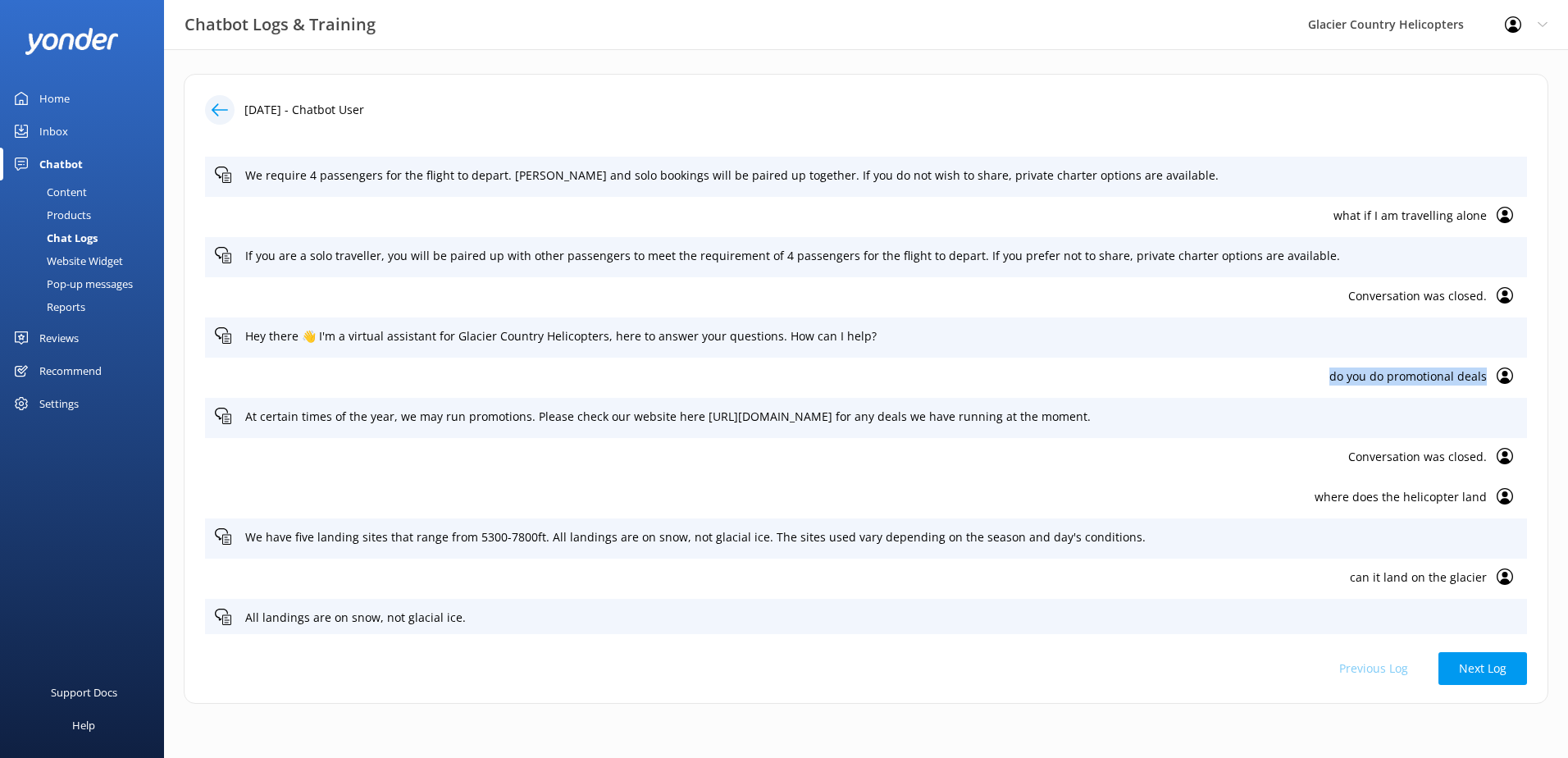
drag, startPoint x: 1317, startPoint y: 379, endPoint x: 1474, endPoint y: 377, distance: 157.0
click at [1474, 377] on p "do you do promotional deals" at bounding box center [850, 377] width 1272 height 18
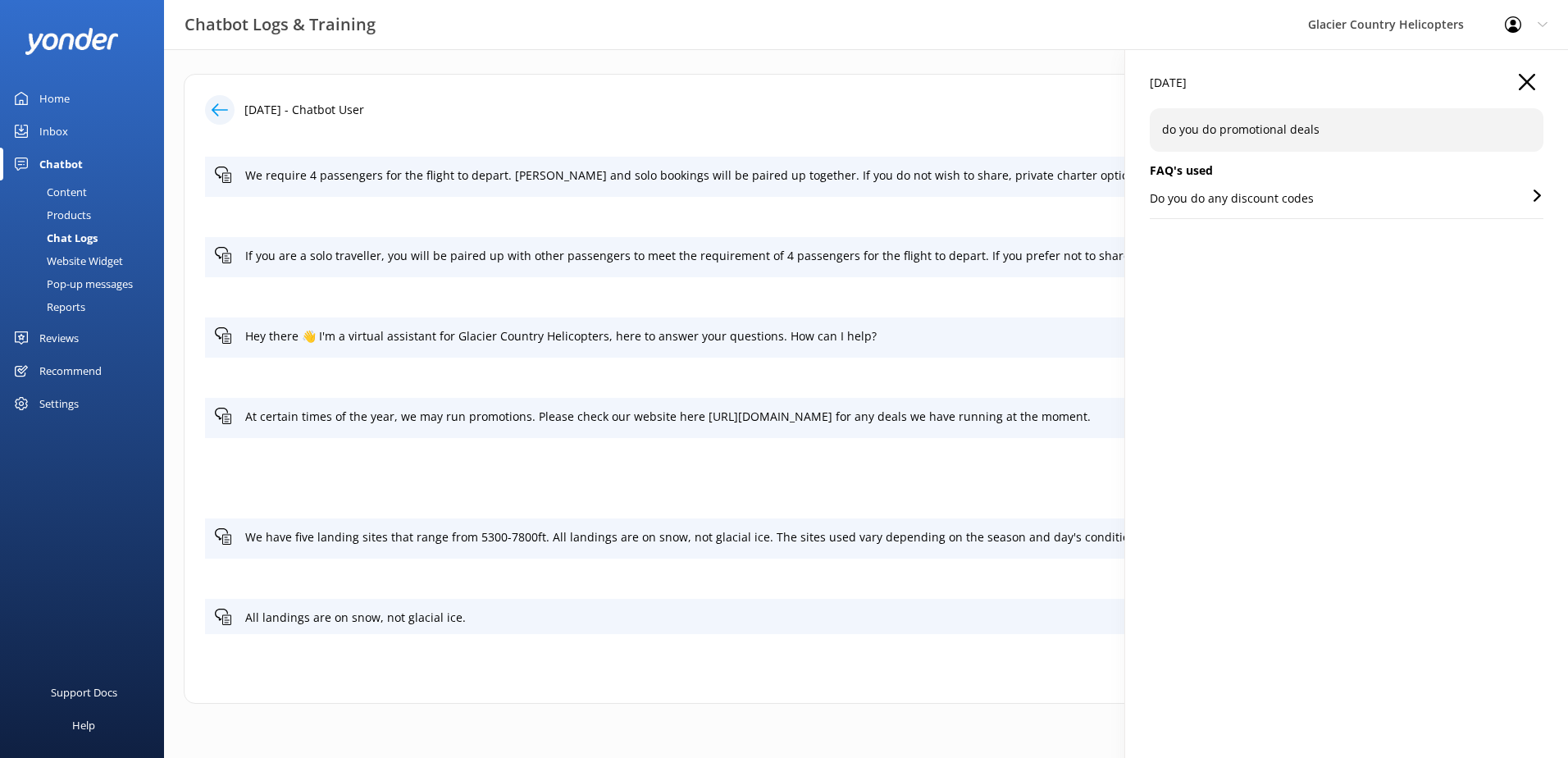
copy p "do you do promotional deals"
click at [85, 190] on div "Content" at bounding box center [48, 191] width 77 height 23
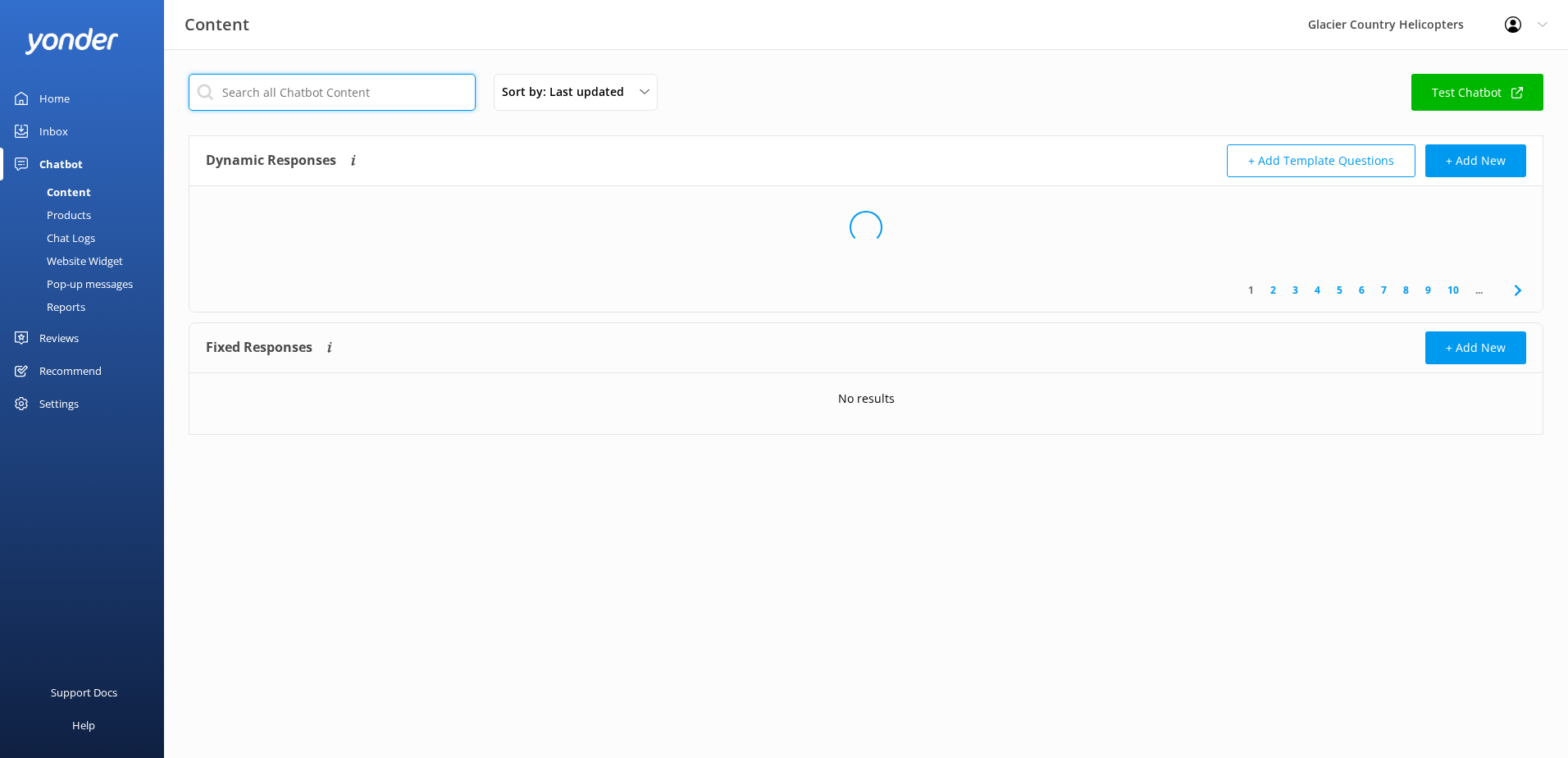
click at [290, 89] on input "text" at bounding box center [332, 92] width 287 height 37
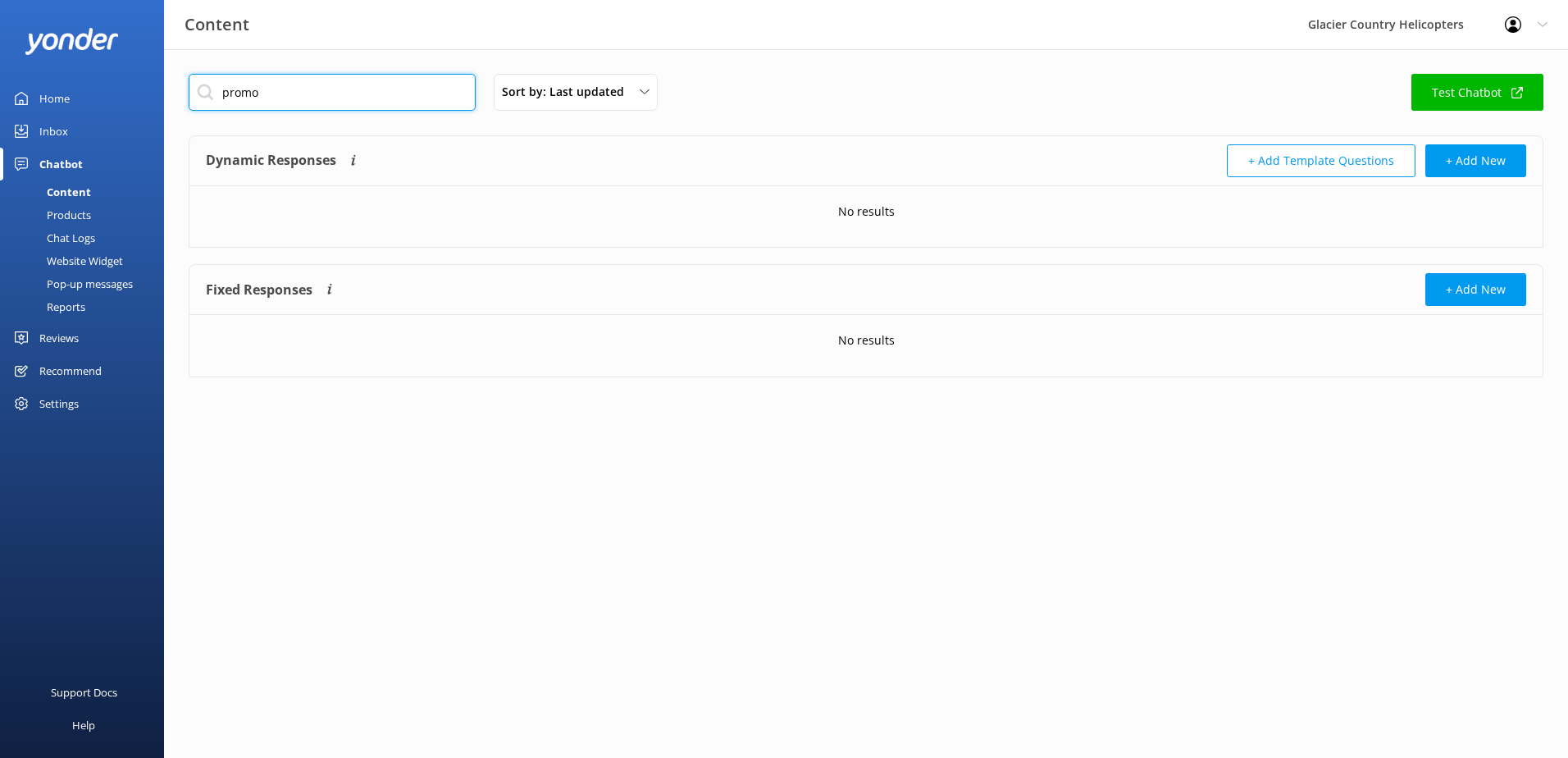
drag, startPoint x: 290, startPoint y: 107, endPoint x: 110, endPoint y: 83, distance: 181.6
click at [110, 83] on div "Content Glacier Country Helicopters Profile Settings Logout Home Inbox Chatbot …" at bounding box center [784, 238] width 1568 height 378
type input "discount"
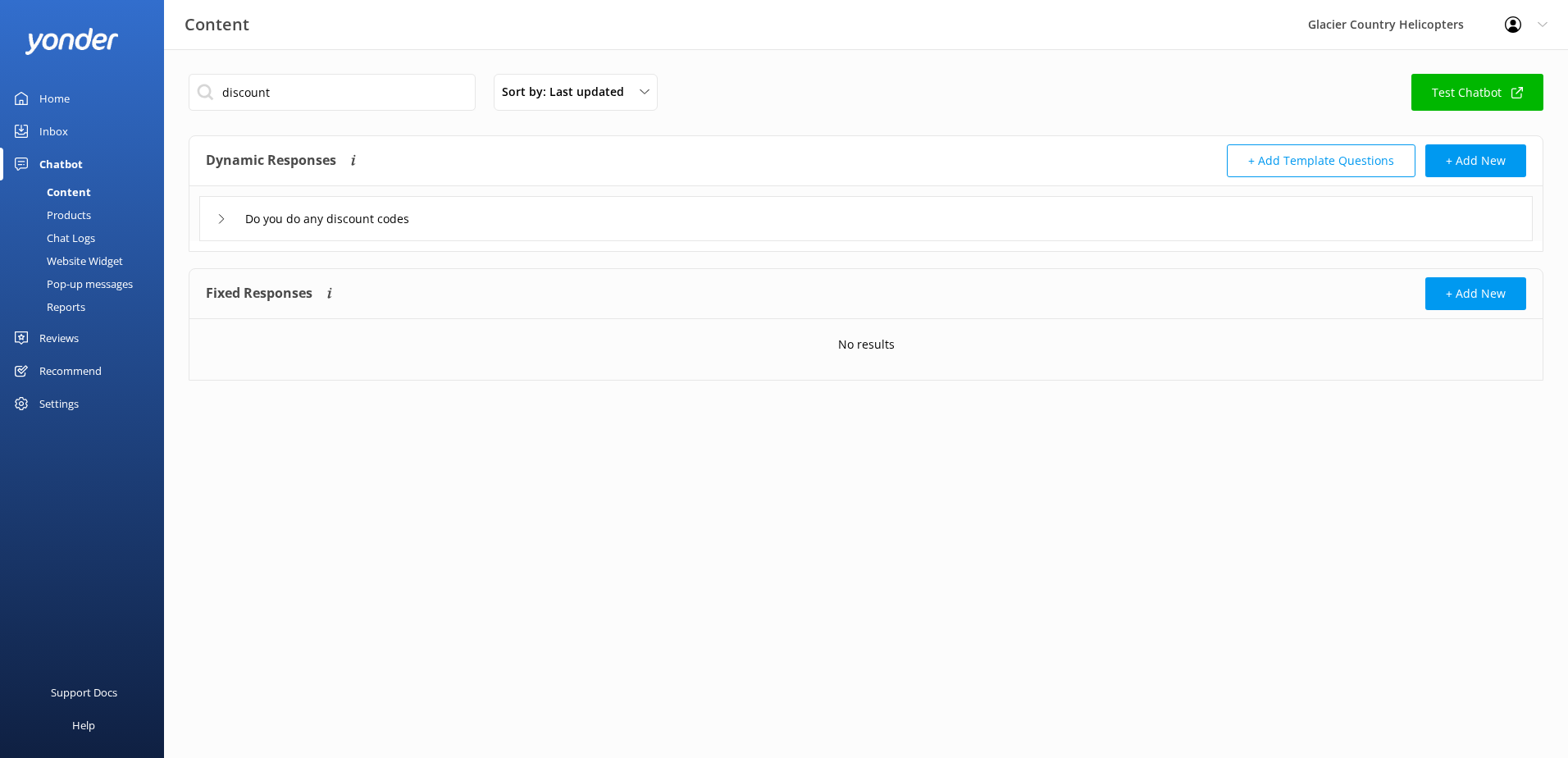
click at [215, 222] on div "Do you do any discount codes" at bounding box center [866, 218] width 1333 height 45
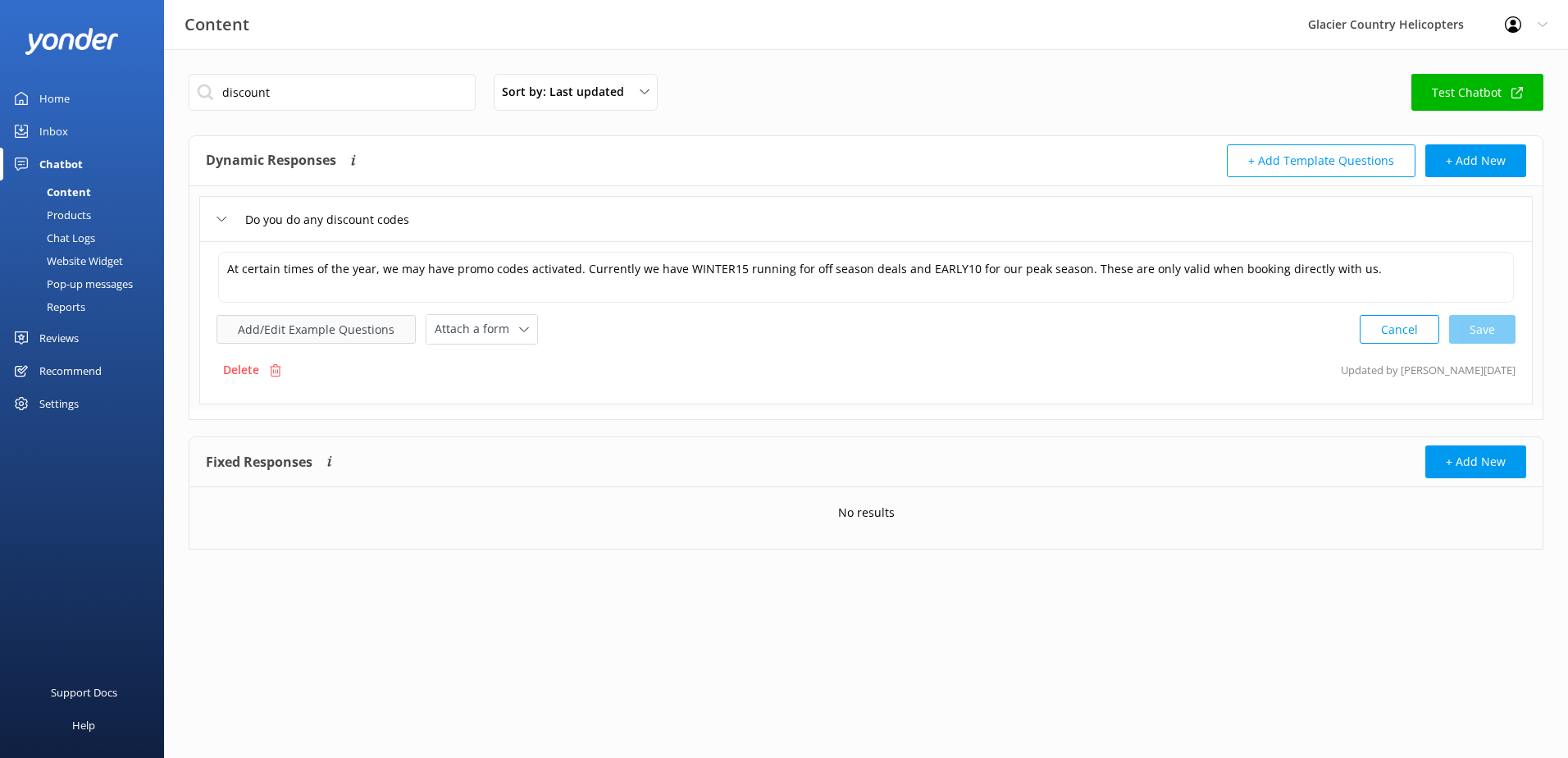
click at [276, 331] on button "Add/Edit Example Questions" at bounding box center [316, 328] width 199 height 28
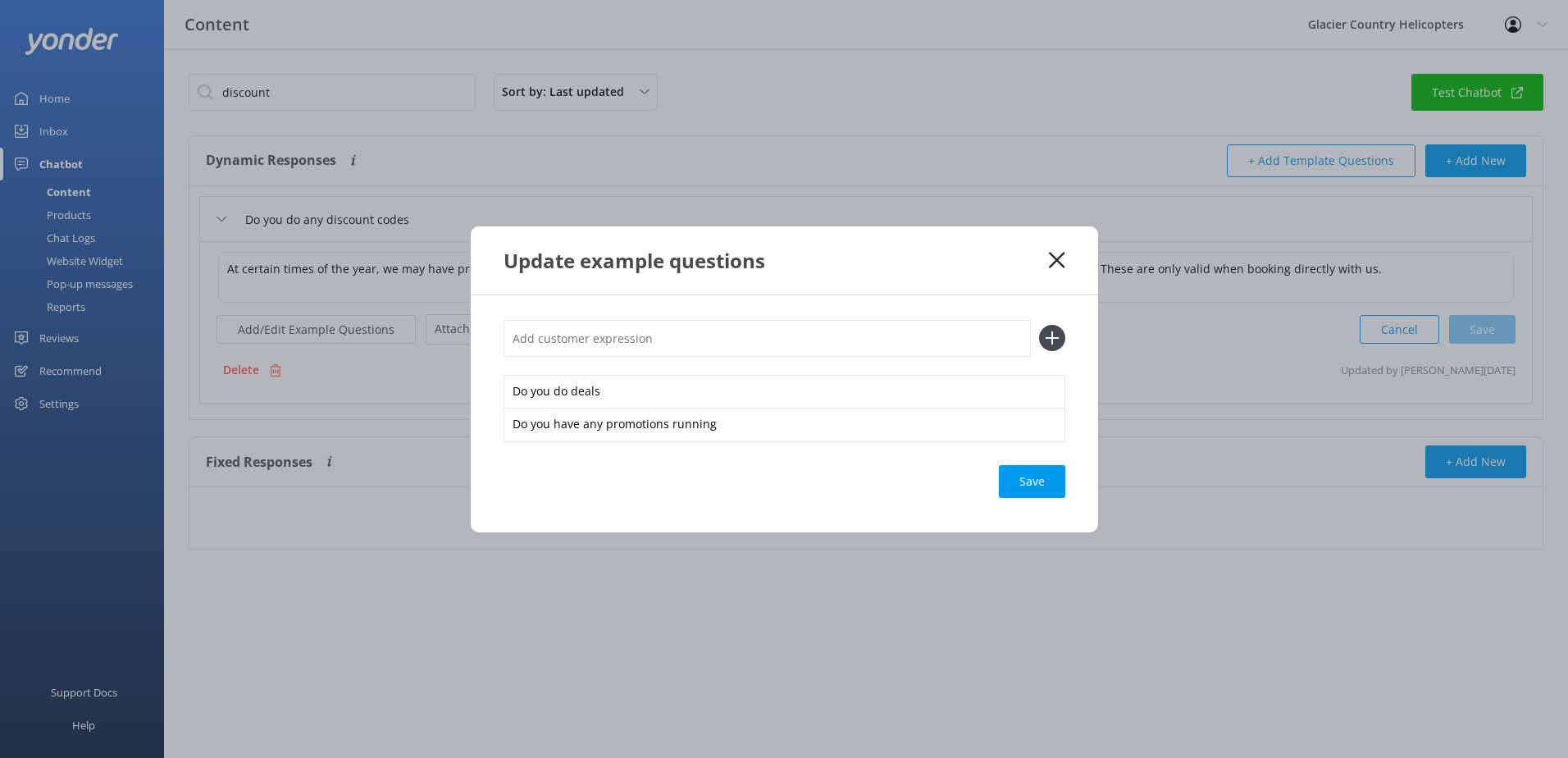
click at [592, 337] on input "text" at bounding box center [767, 338] width 528 height 37
paste input "do you do promotional deals"
click at [517, 339] on input "do you do promotional deals" at bounding box center [767, 338] width 528 height 37
drag, startPoint x: 620, startPoint y: 336, endPoint x: 606, endPoint y: 340, distance: 14.6
click at [606, 340] on input "Do you do promotional deals" at bounding box center [767, 338] width 528 height 37
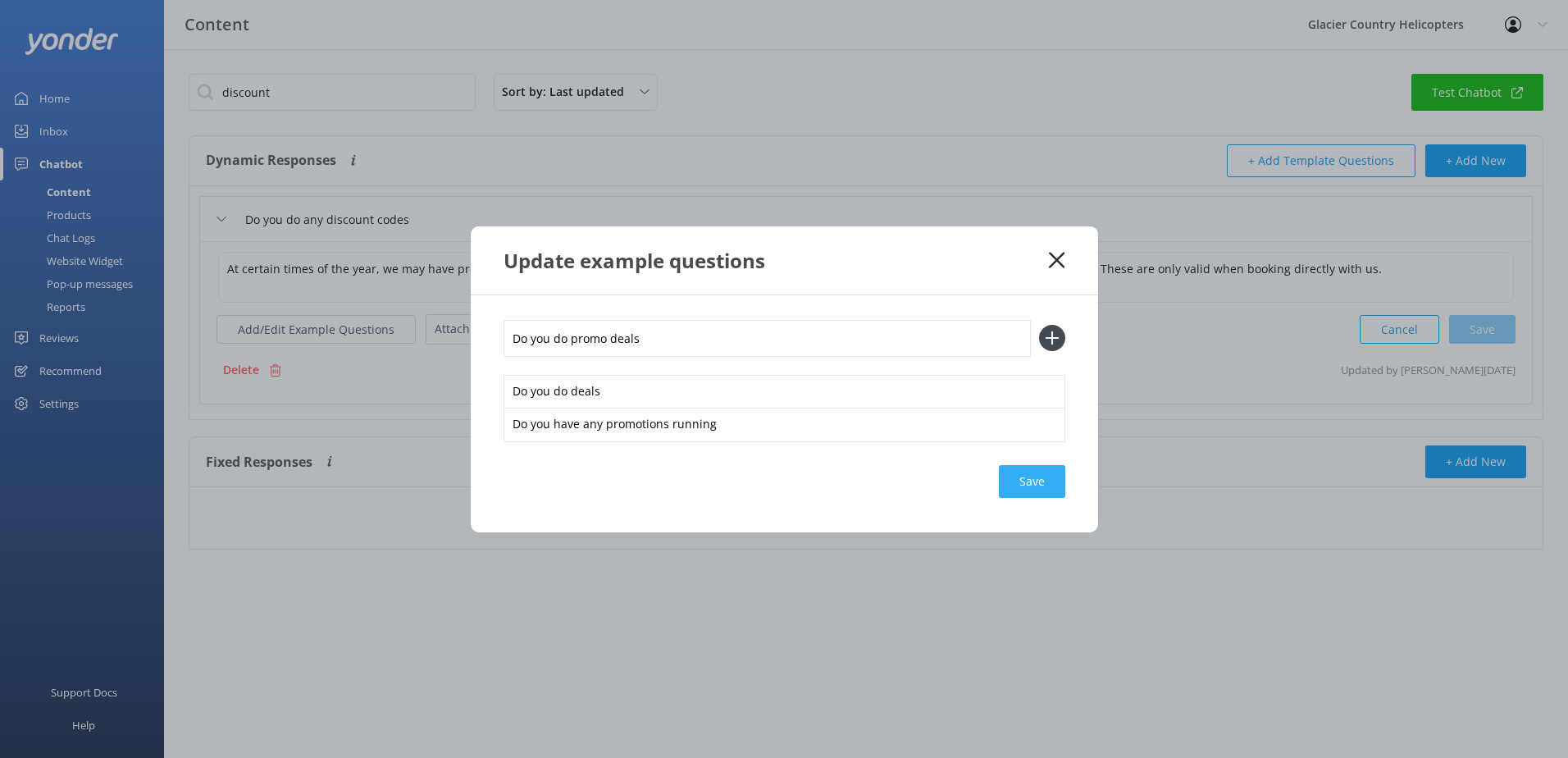
type input "Do you do promo deals"
click at [1031, 486] on div "Save" at bounding box center [1031, 481] width 67 height 33
click at [1053, 265] on icon at bounding box center [1056, 260] width 16 height 16
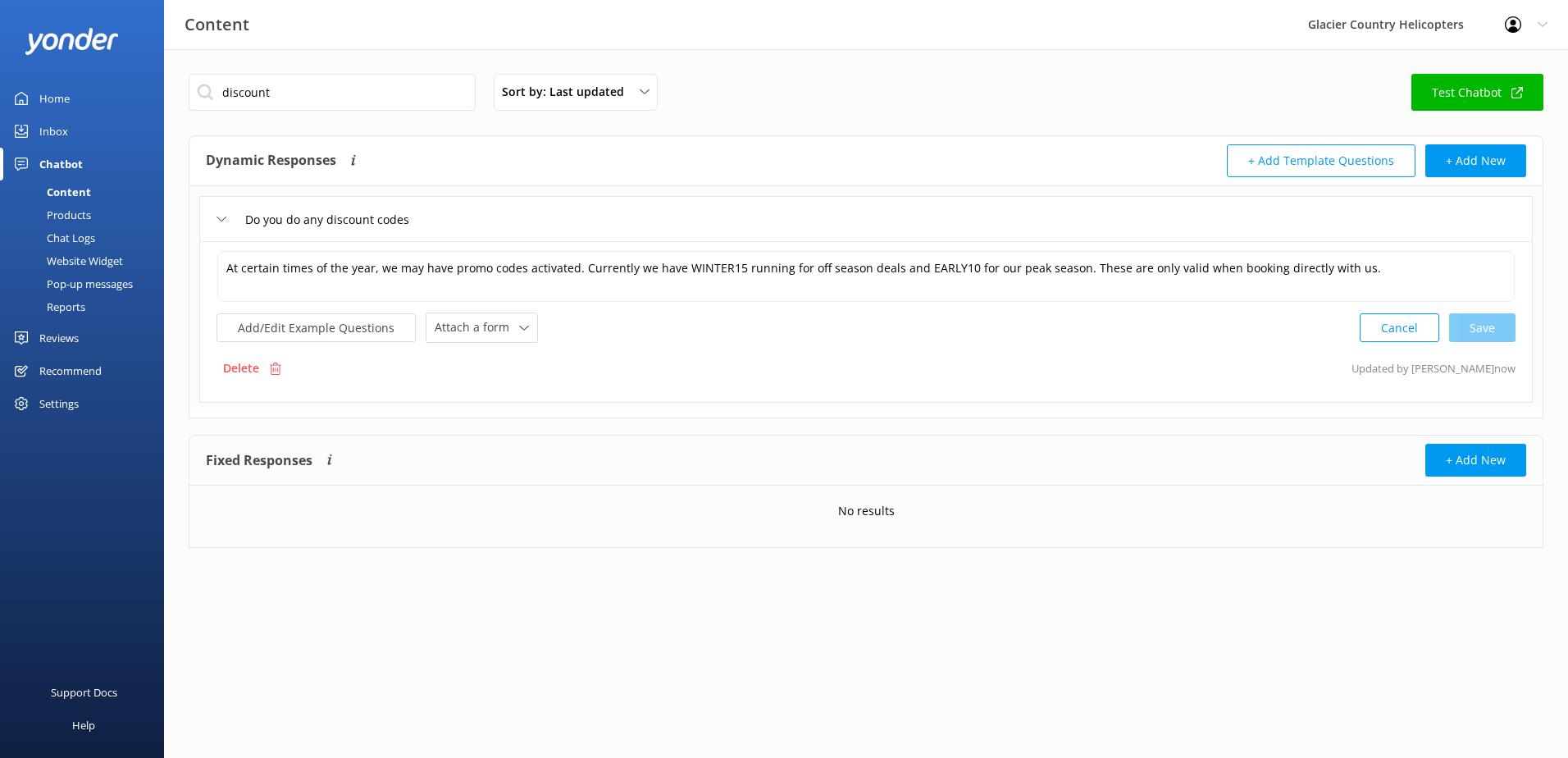
click at [77, 242] on div "Chat Logs" at bounding box center [52, 238] width 85 height 23
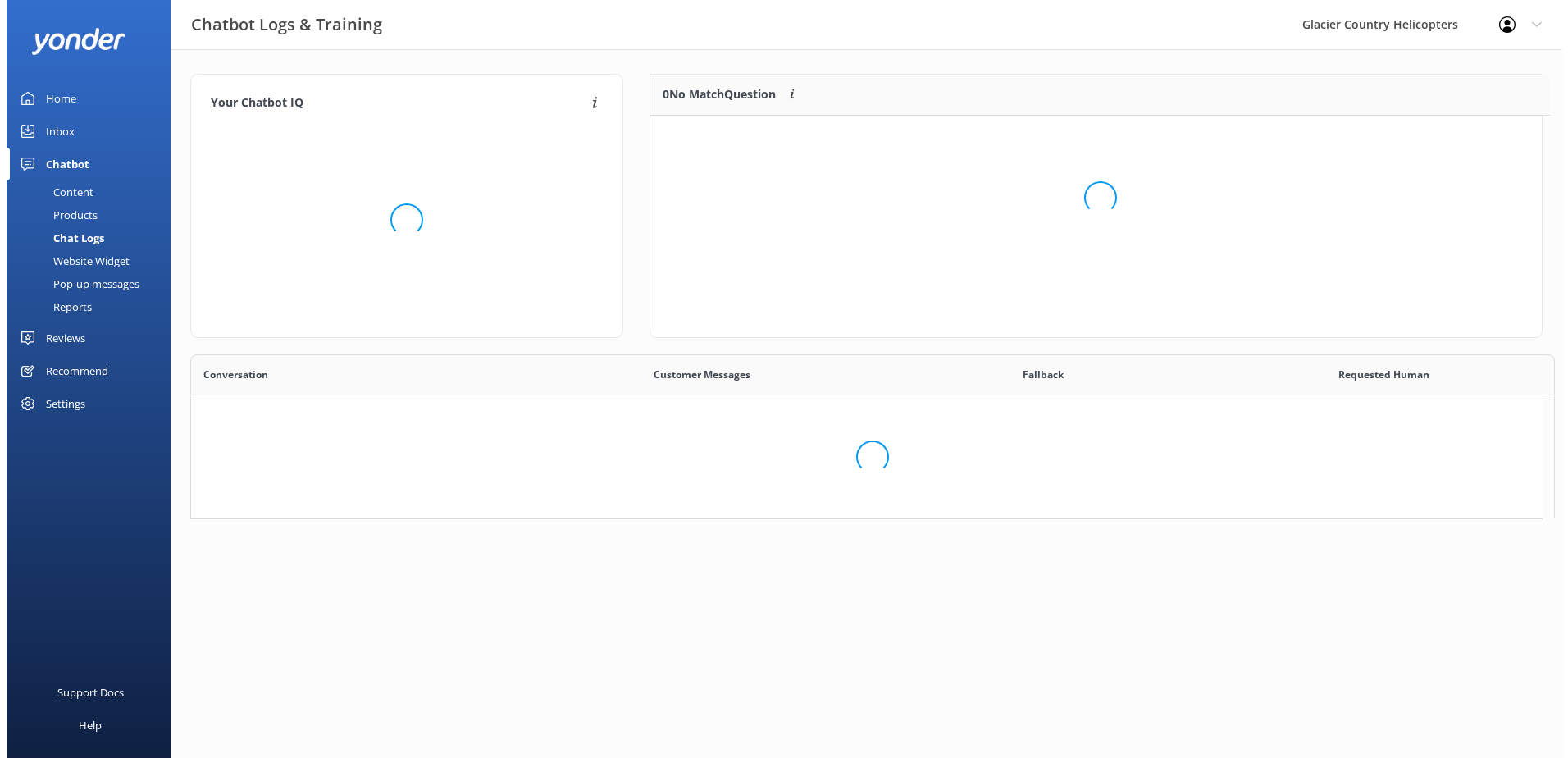
scroll to position [402, 1339]
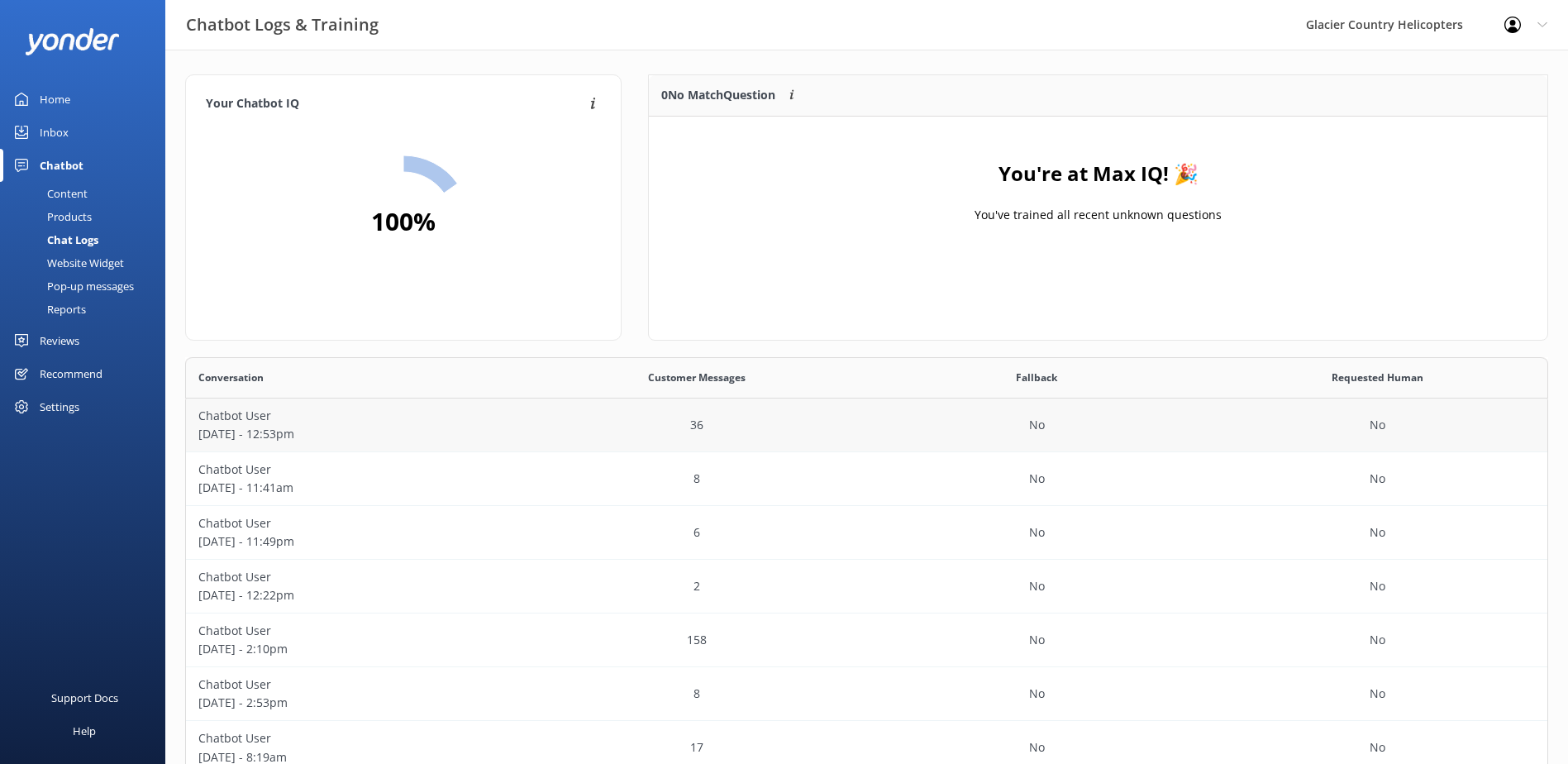
click at [250, 425] on p "[DATE] - 12:53pm" at bounding box center [356, 434] width 316 height 18
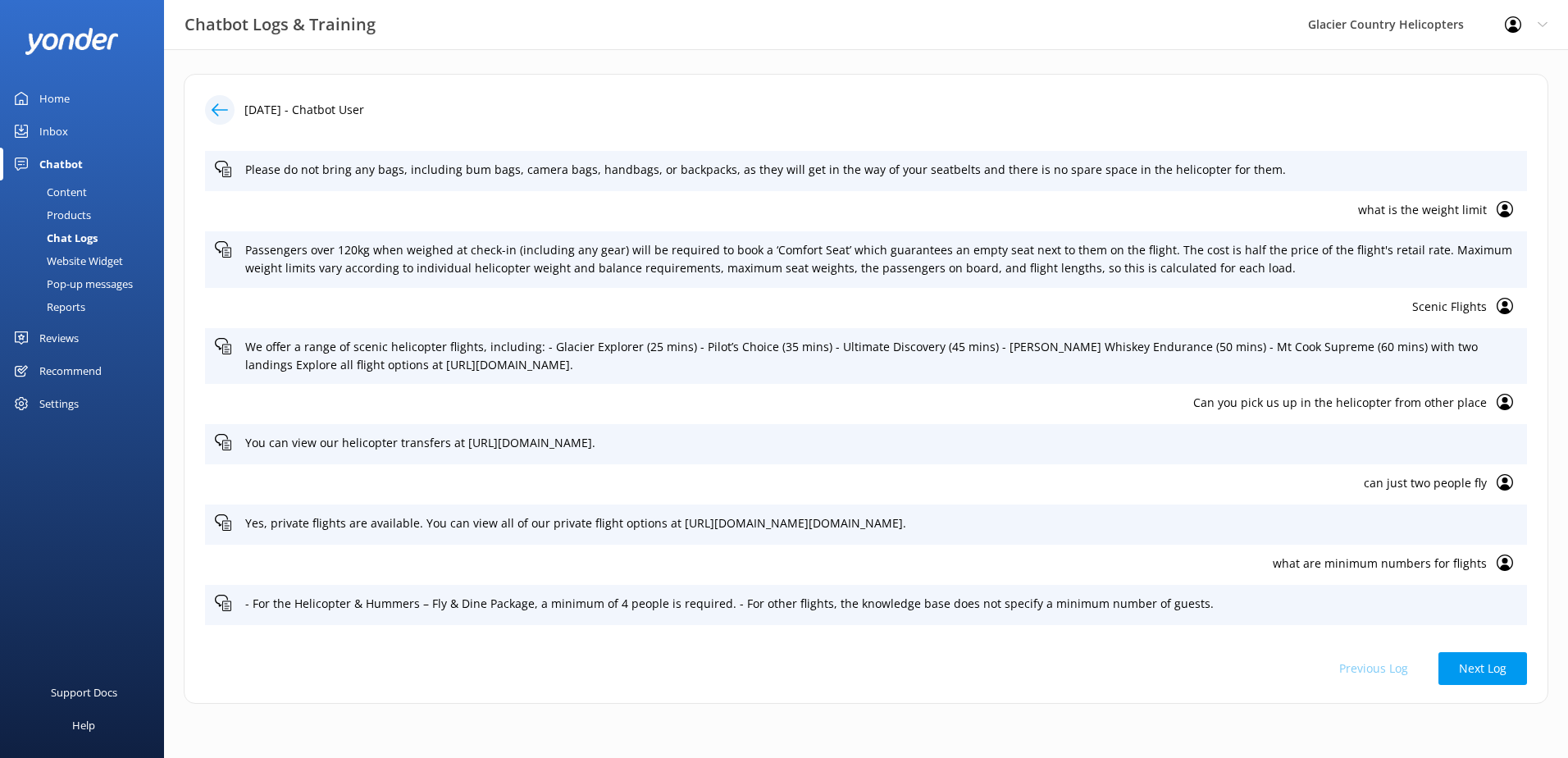
scroll to position [820, 0]
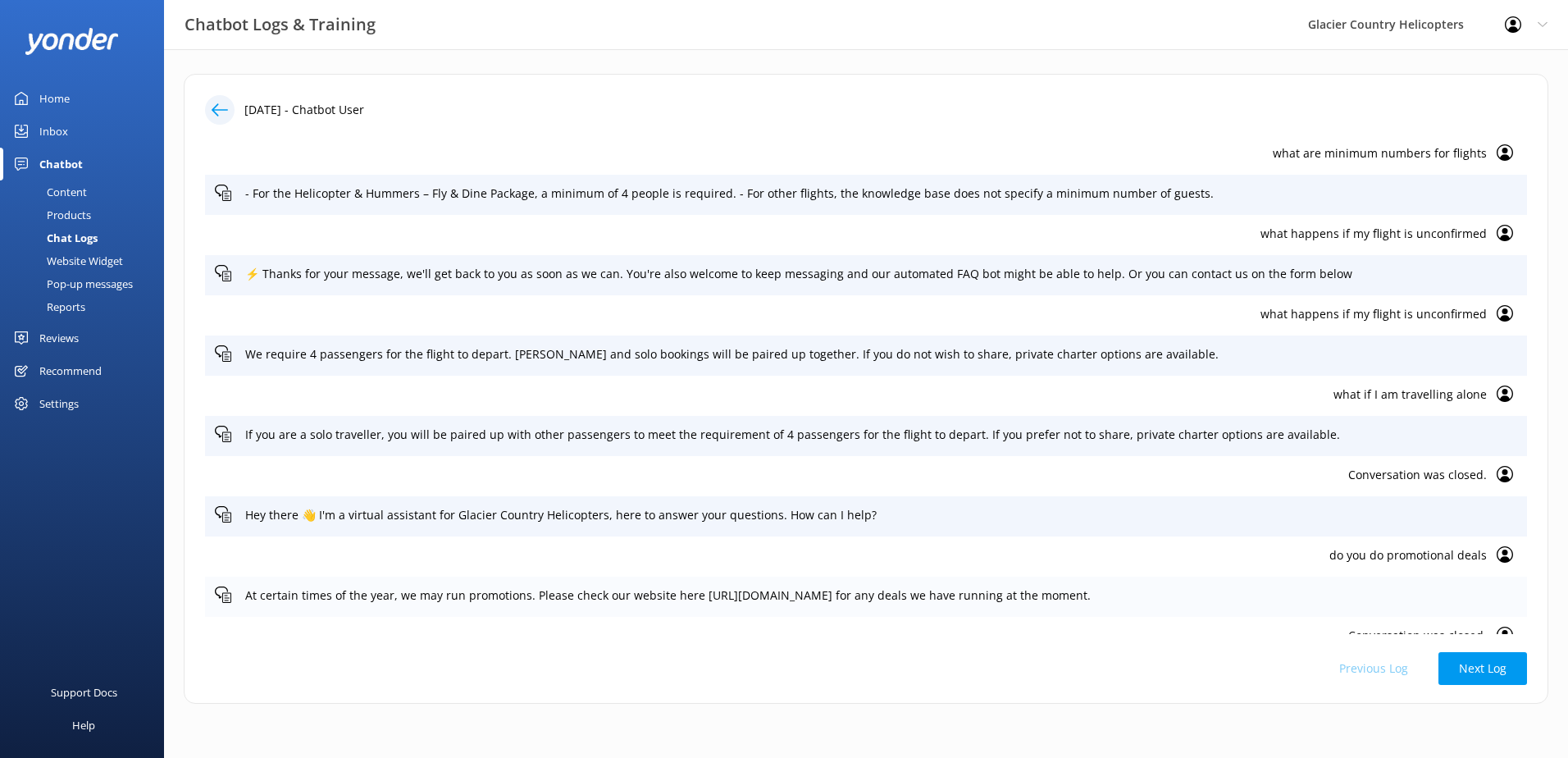
click at [222, 592] on icon at bounding box center [223, 594] width 16 height 16
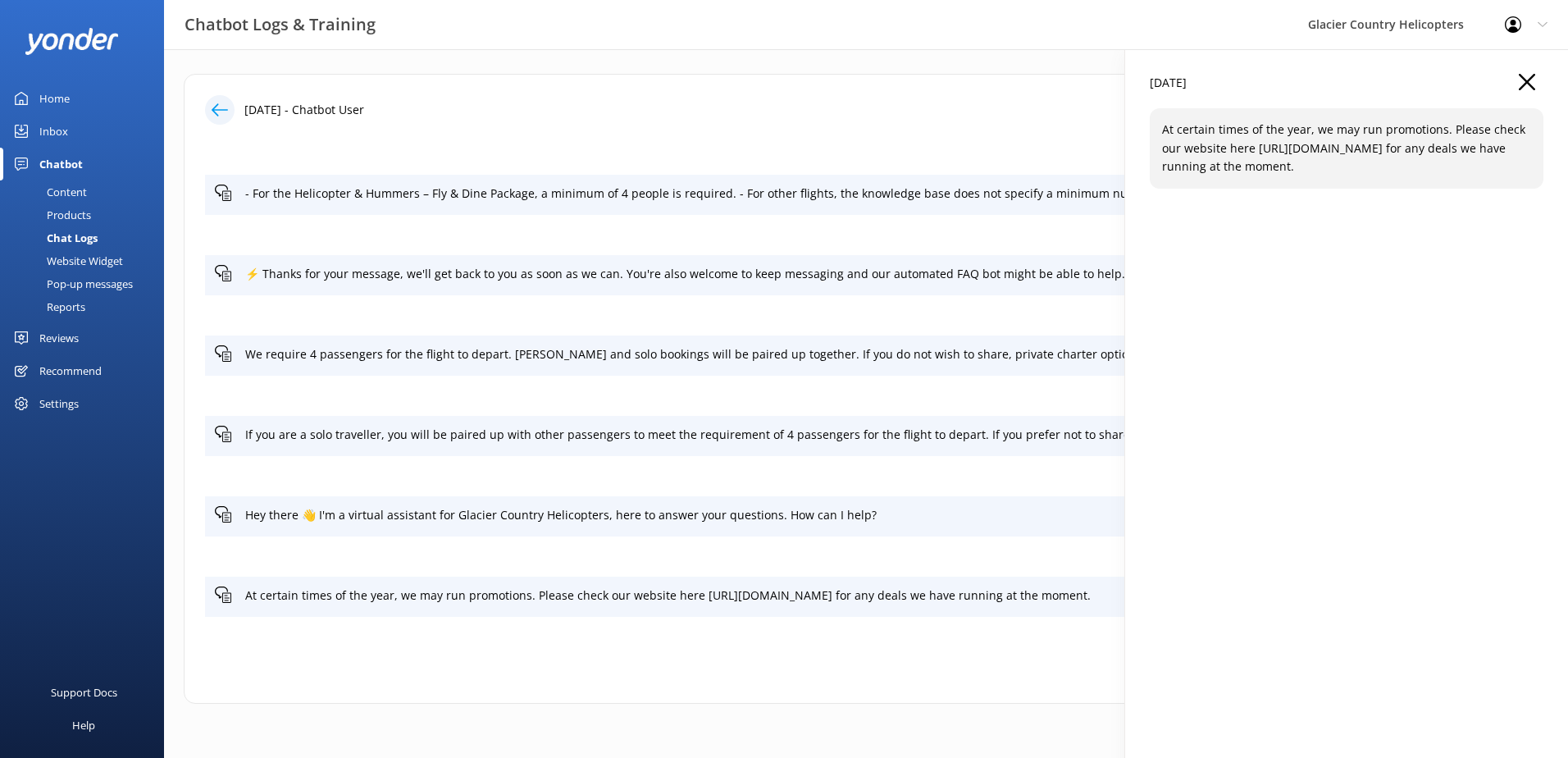
click at [1374, 150] on p "At certain times of the year, we may run promotions. Please check our website h…" at bounding box center [1347, 148] width 369 height 55
click at [1530, 83] on icon "button" at bounding box center [1527, 82] width 16 height 16
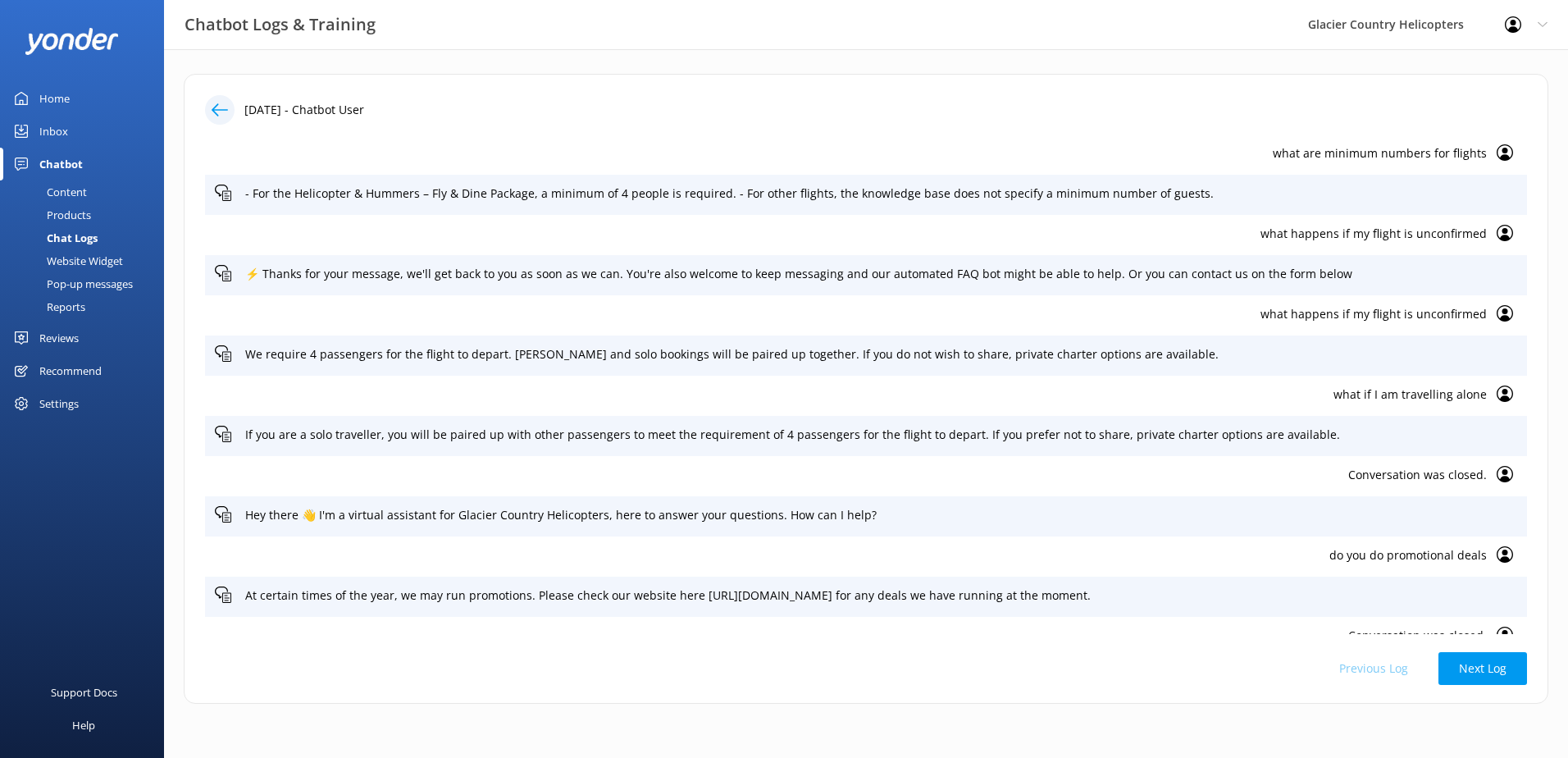
click at [1497, 551] on icon at bounding box center [1505, 554] width 16 height 16
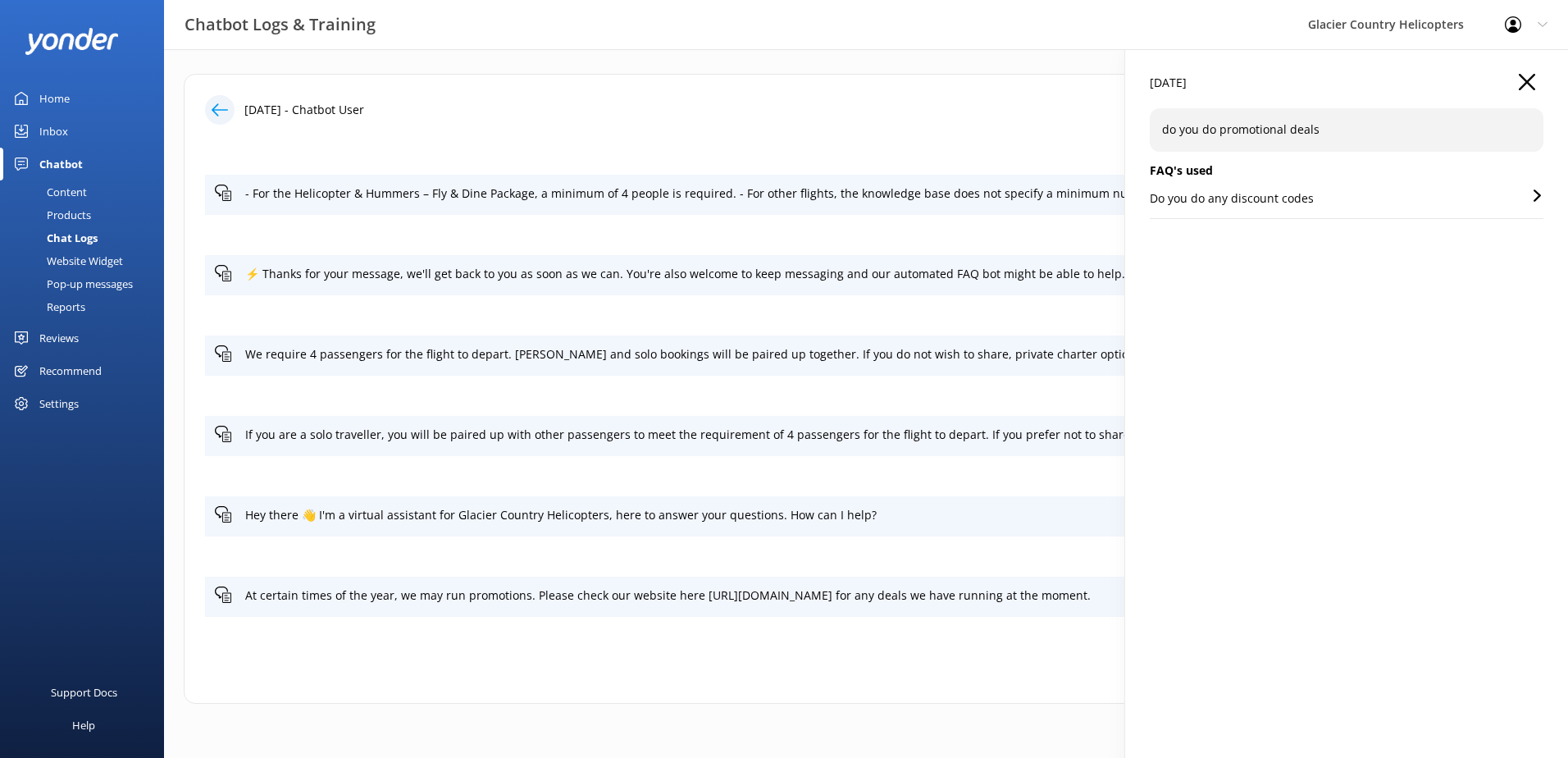
click at [1252, 205] on p "Do you do any discount codes" at bounding box center [1231, 198] width 164 height 18
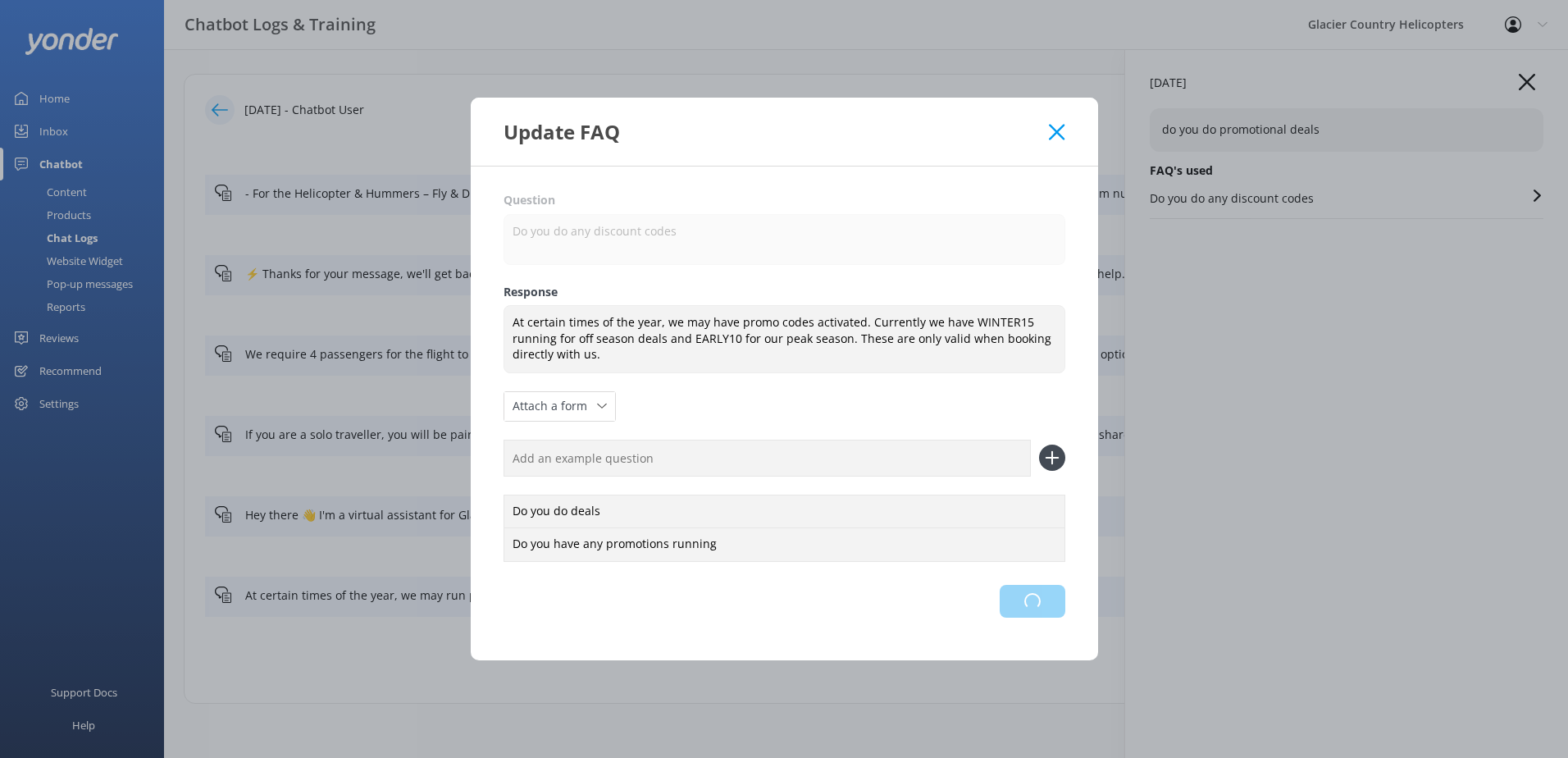
click at [1053, 606] on div "Loading.." at bounding box center [784, 601] width 561 height 33
click at [1063, 128] on icon at bounding box center [1056, 132] width 16 height 16
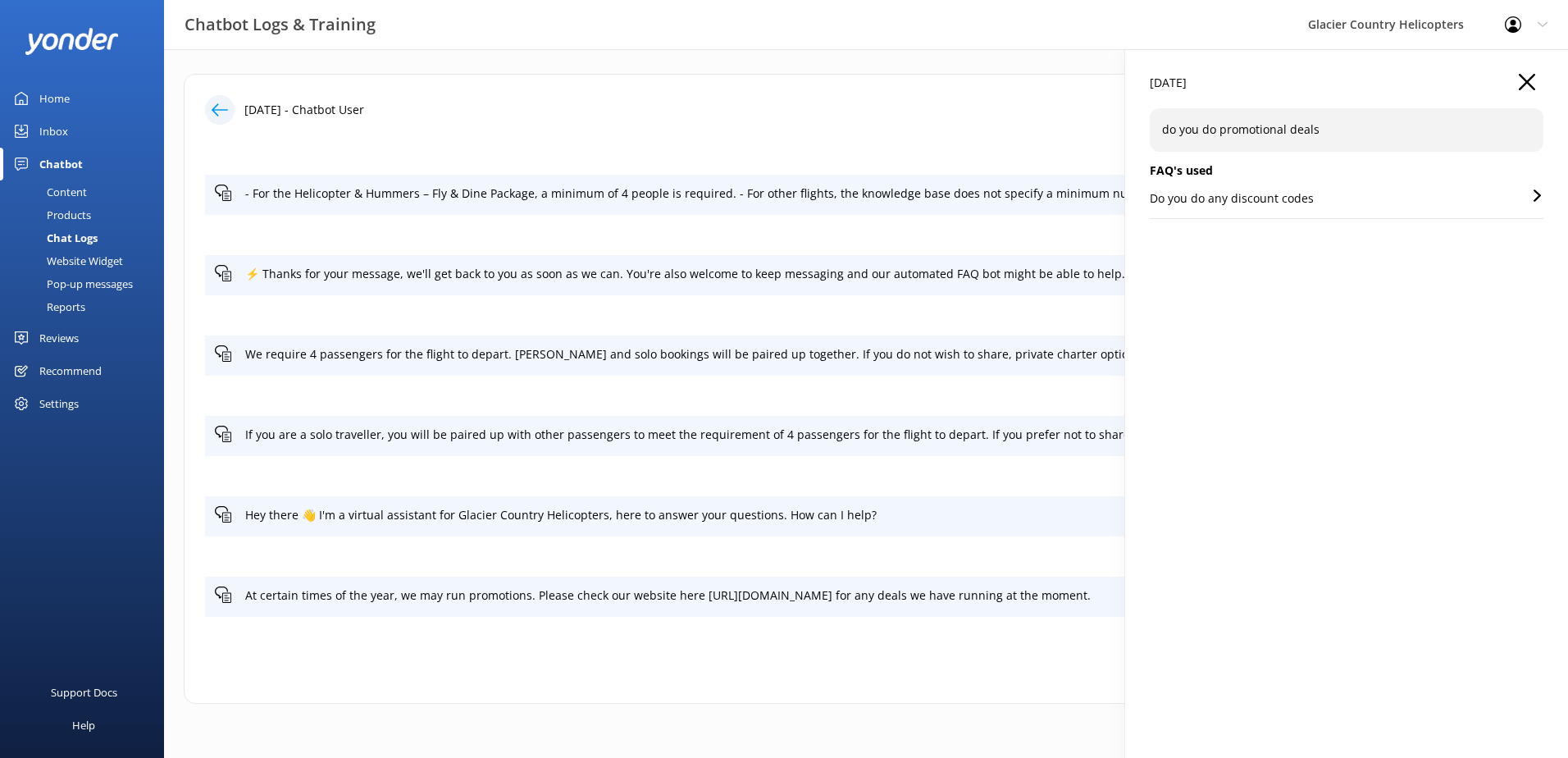
click at [1531, 76] on icon "button" at bounding box center [1527, 82] width 16 height 16
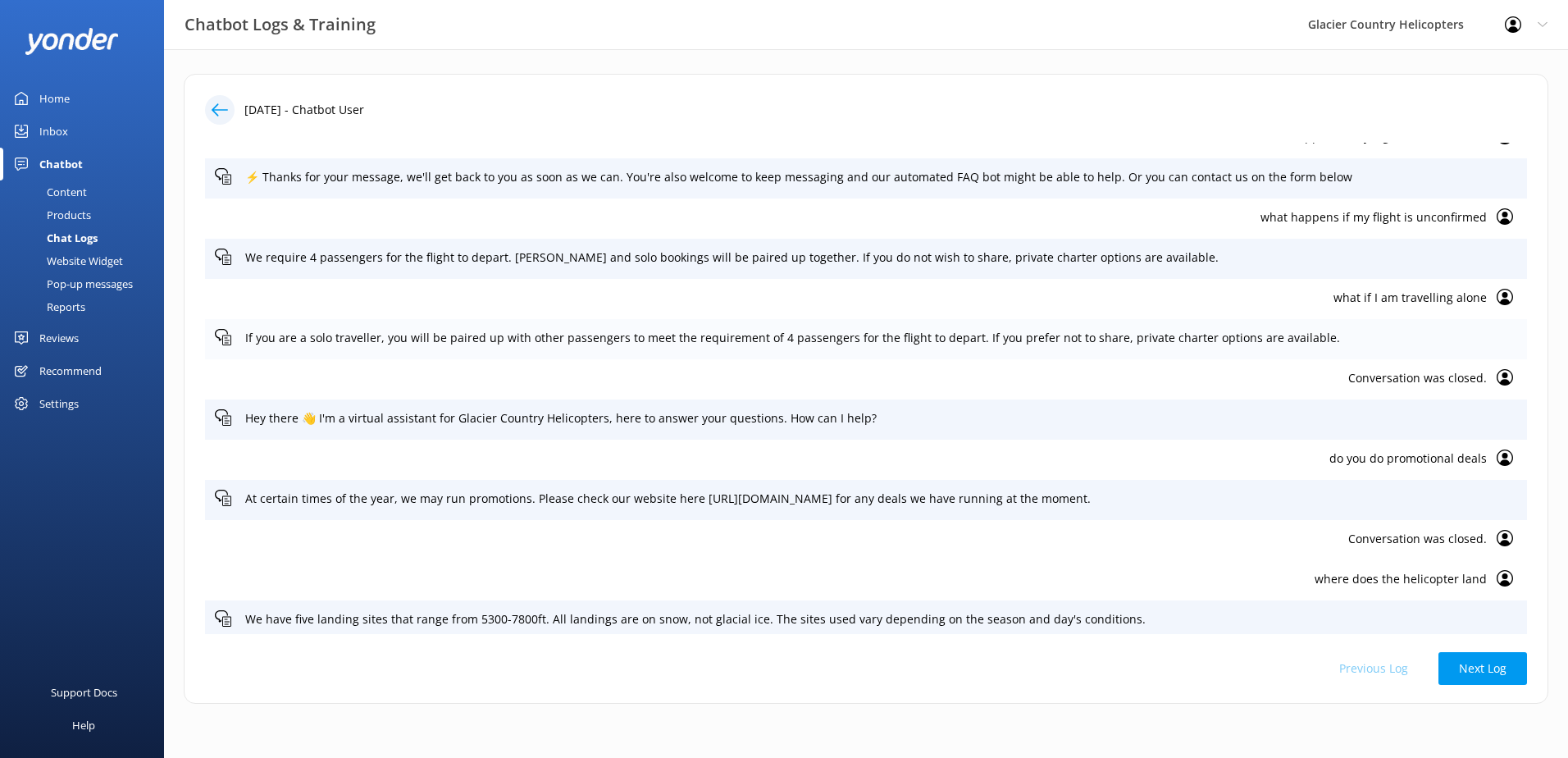
scroll to position [835, 0]
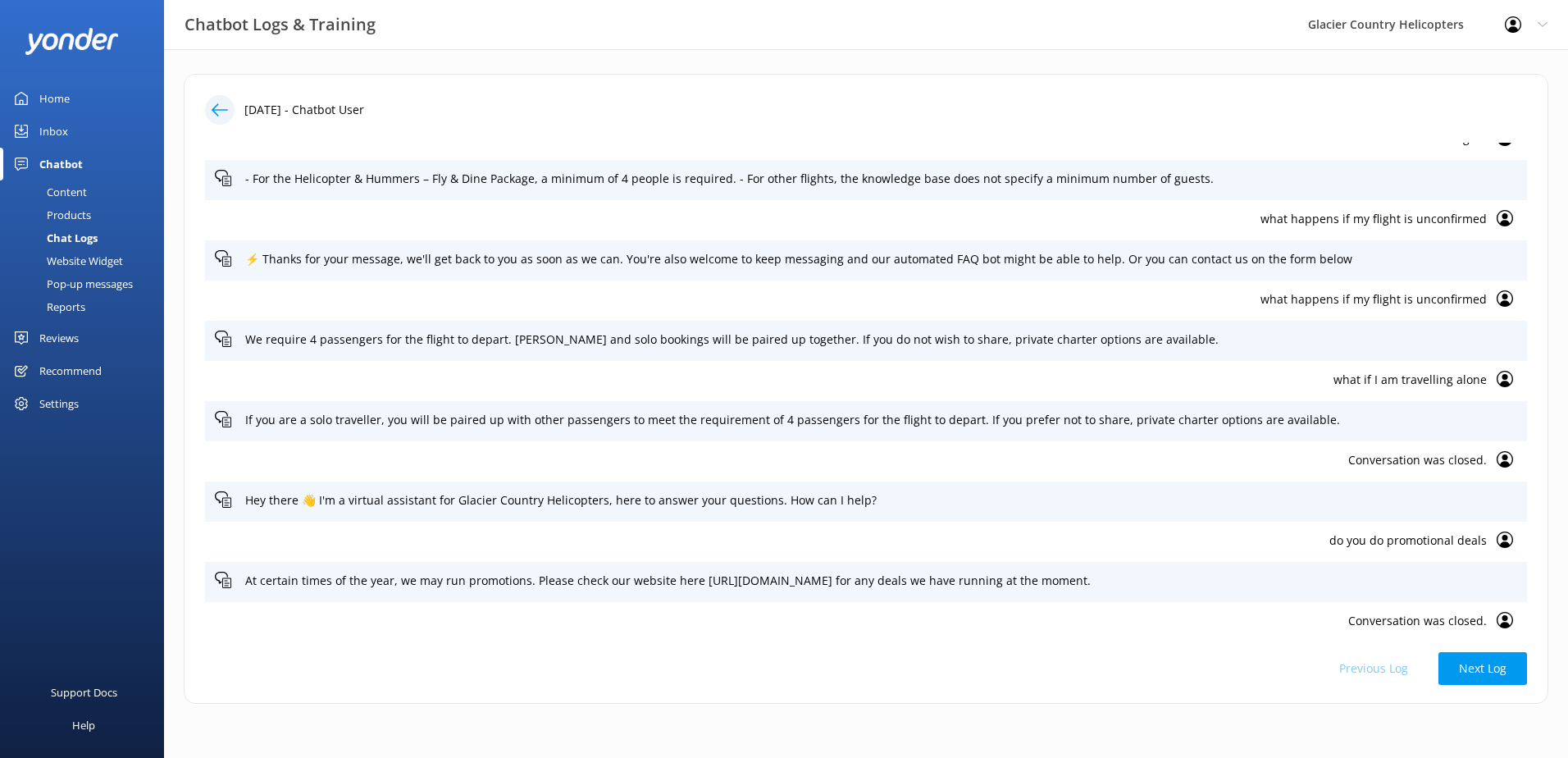
click at [1497, 295] on use at bounding box center [1505, 298] width 16 height 16
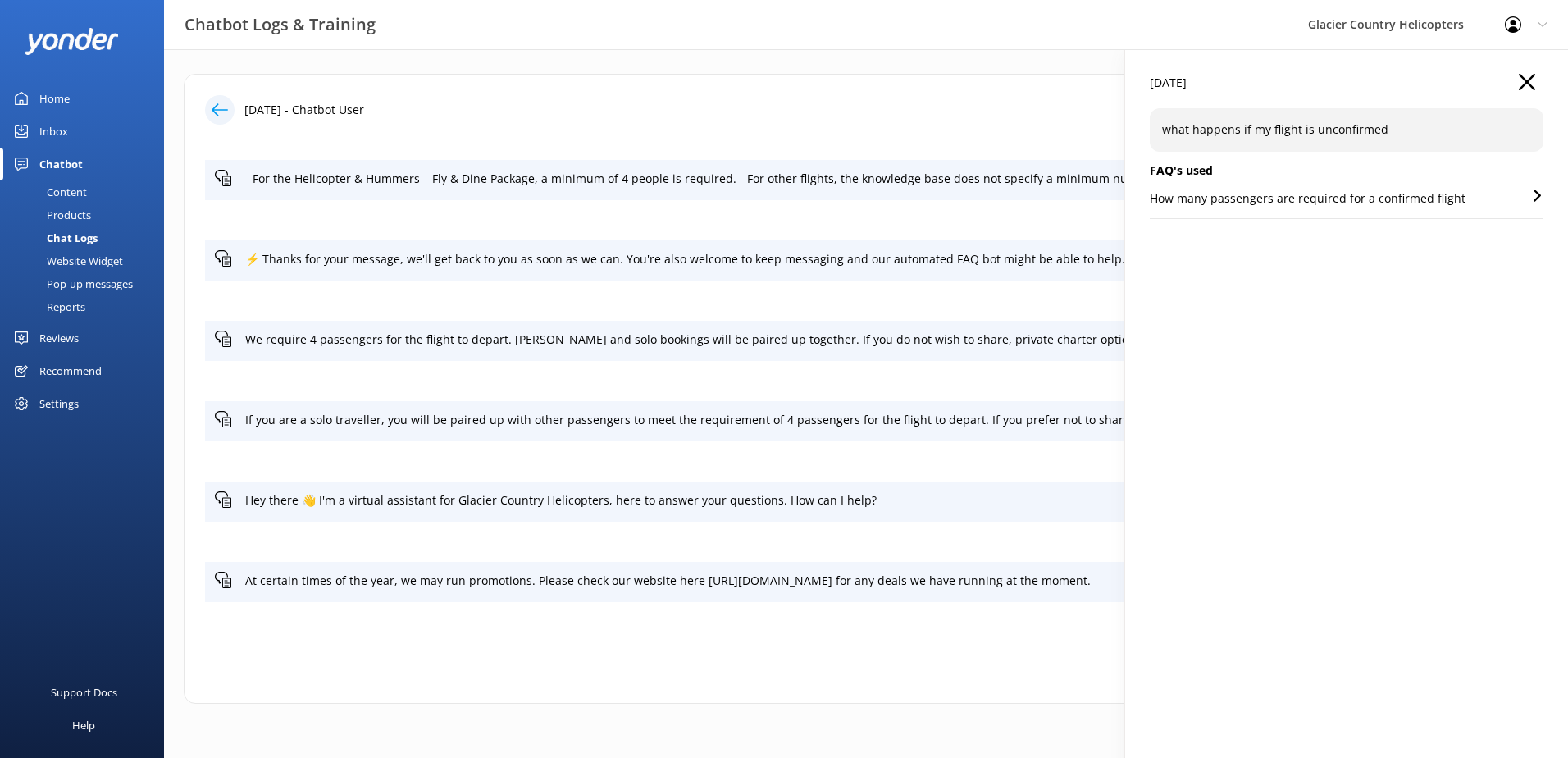
click at [1282, 204] on p "How many passengers are required for a confirmed flight" at bounding box center [1307, 198] width 315 height 18
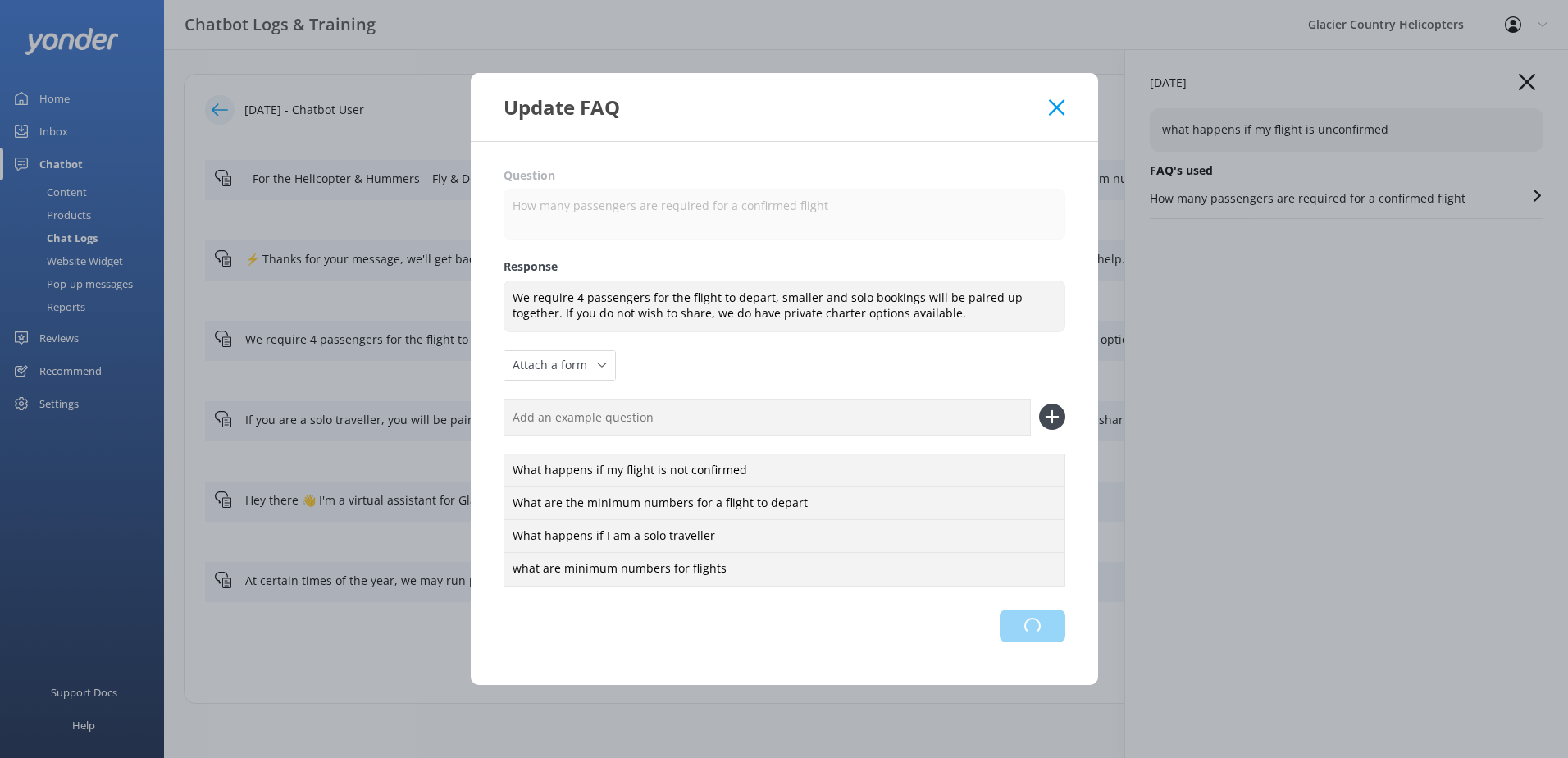
click at [1025, 616] on div "Loading.." at bounding box center [784, 625] width 561 height 33
click at [1061, 116] on div "Update FAQ" at bounding box center [784, 107] width 627 height 68
click at [1060, 101] on icon at bounding box center [1056, 108] width 16 height 16
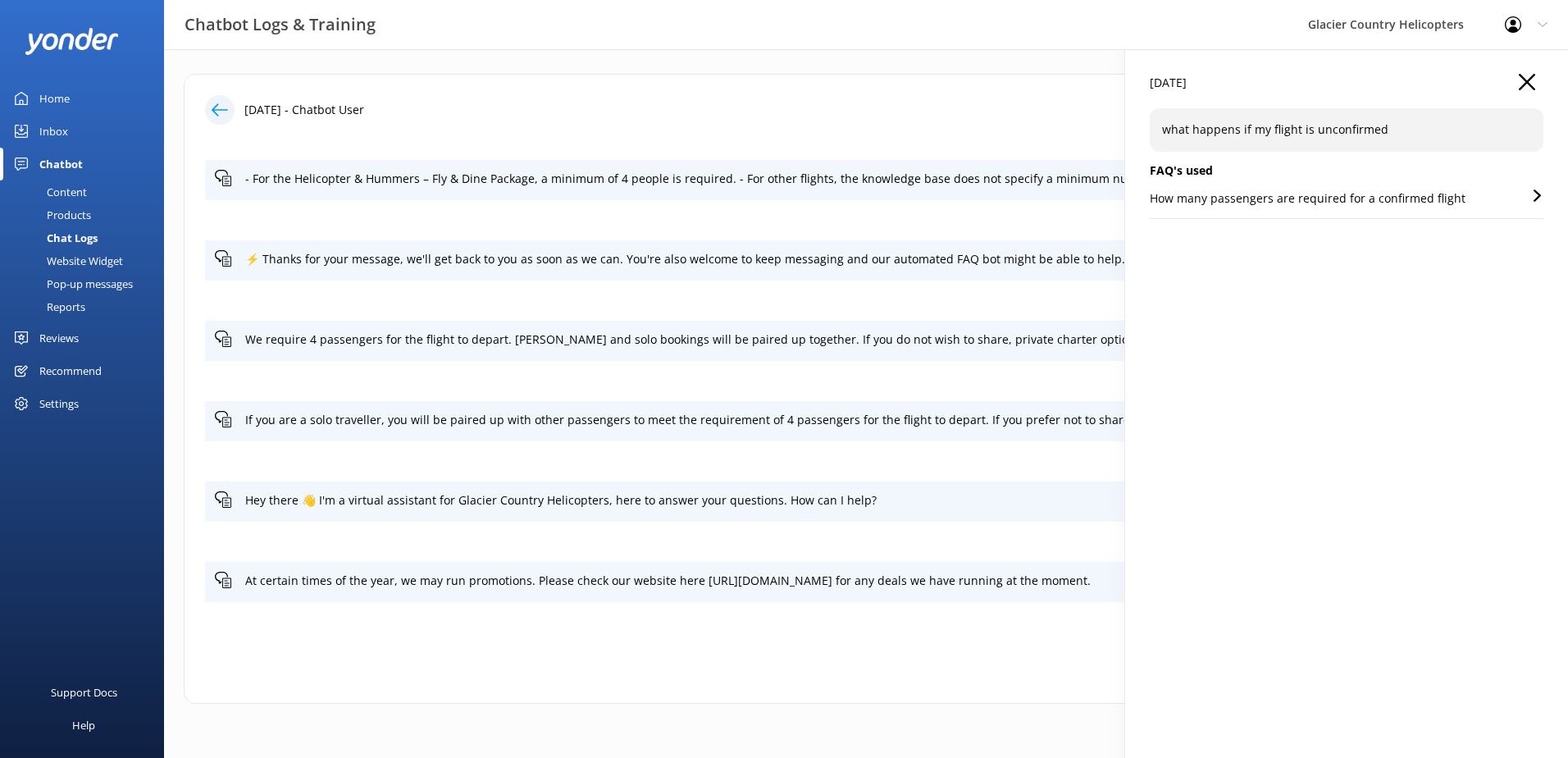
click at [1527, 80] on icon "button" at bounding box center [1527, 82] width 16 height 16
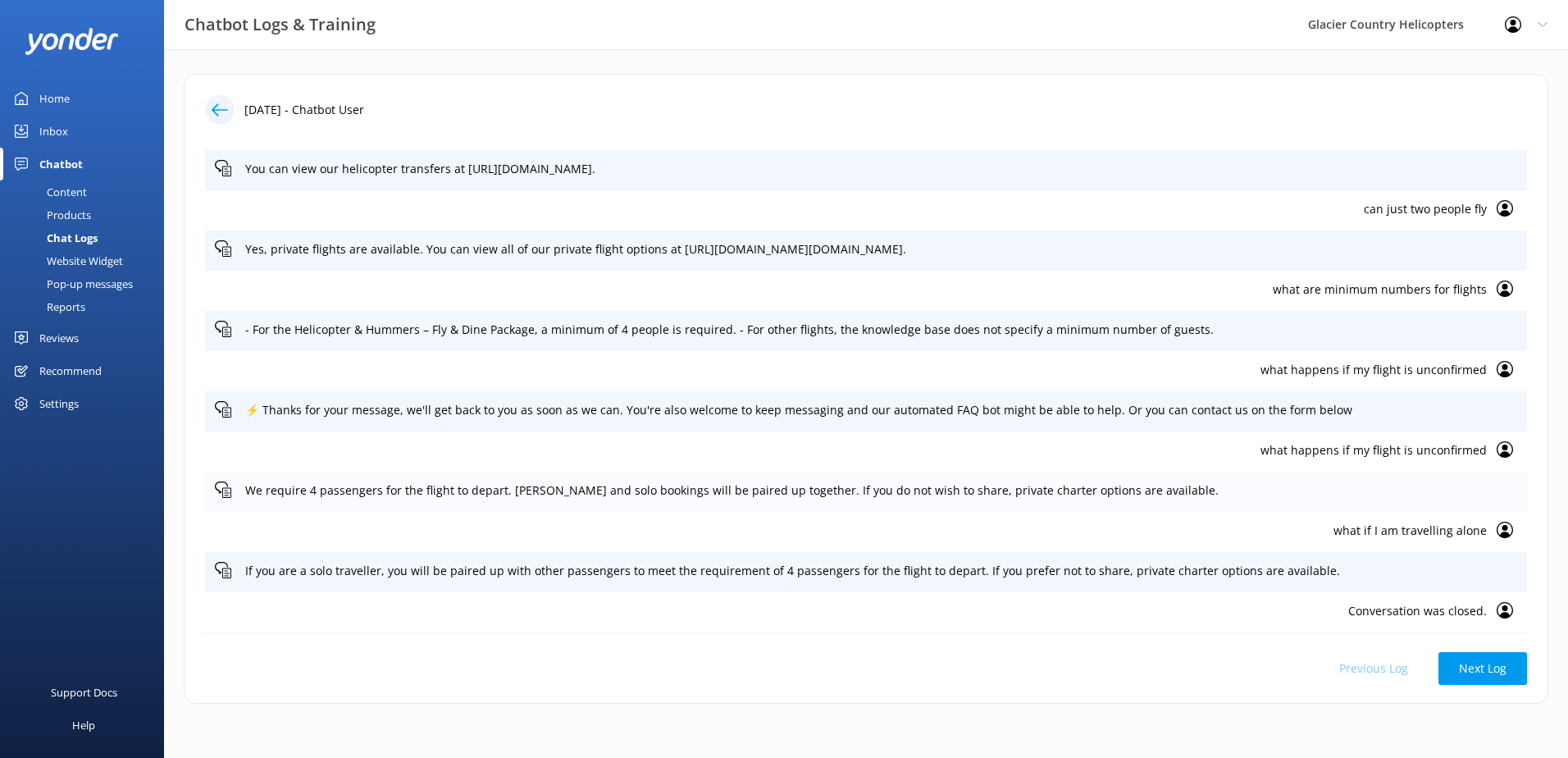
scroll to position [671, 0]
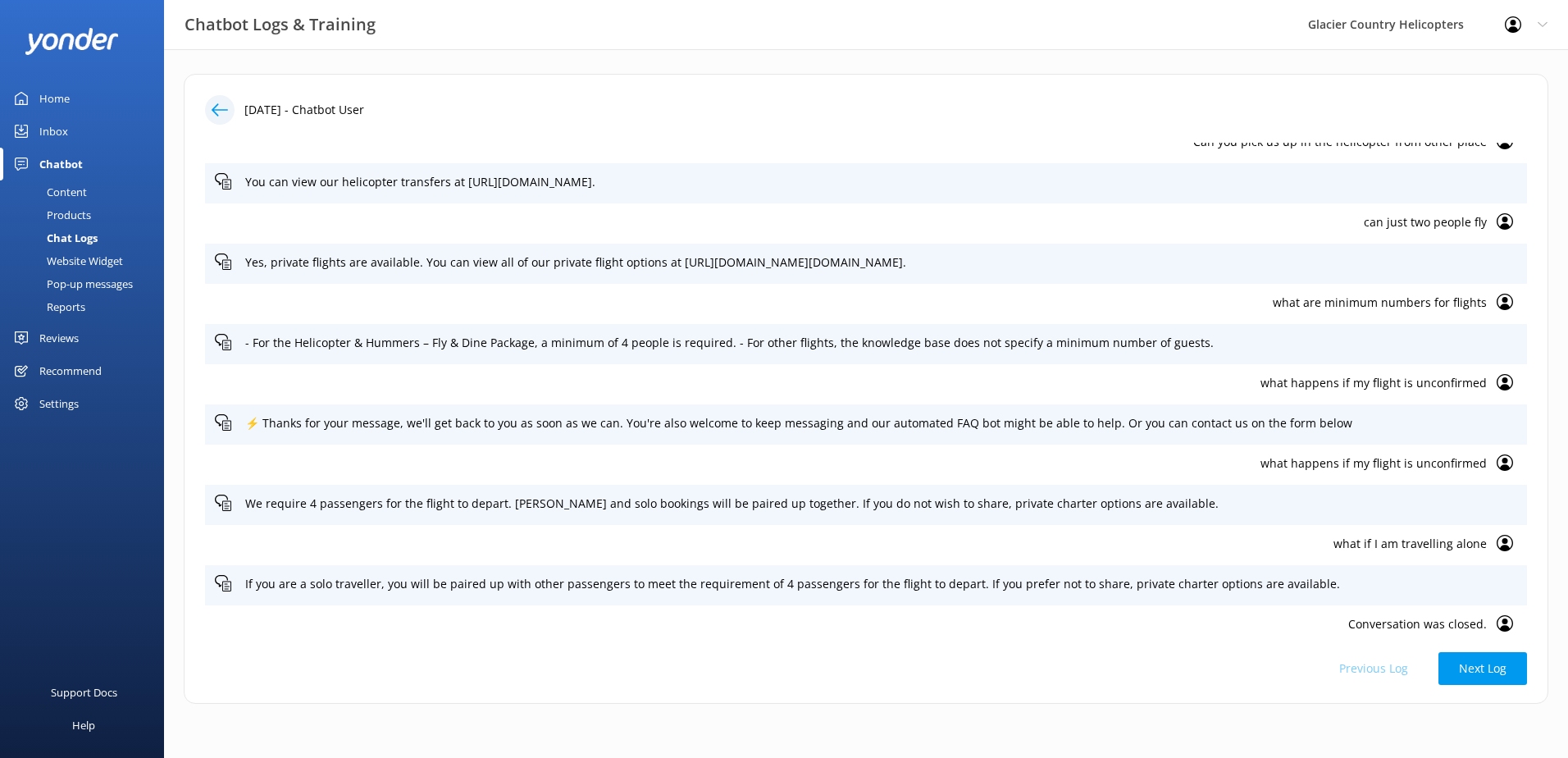
click at [1498, 307] on use at bounding box center [1505, 302] width 16 height 16
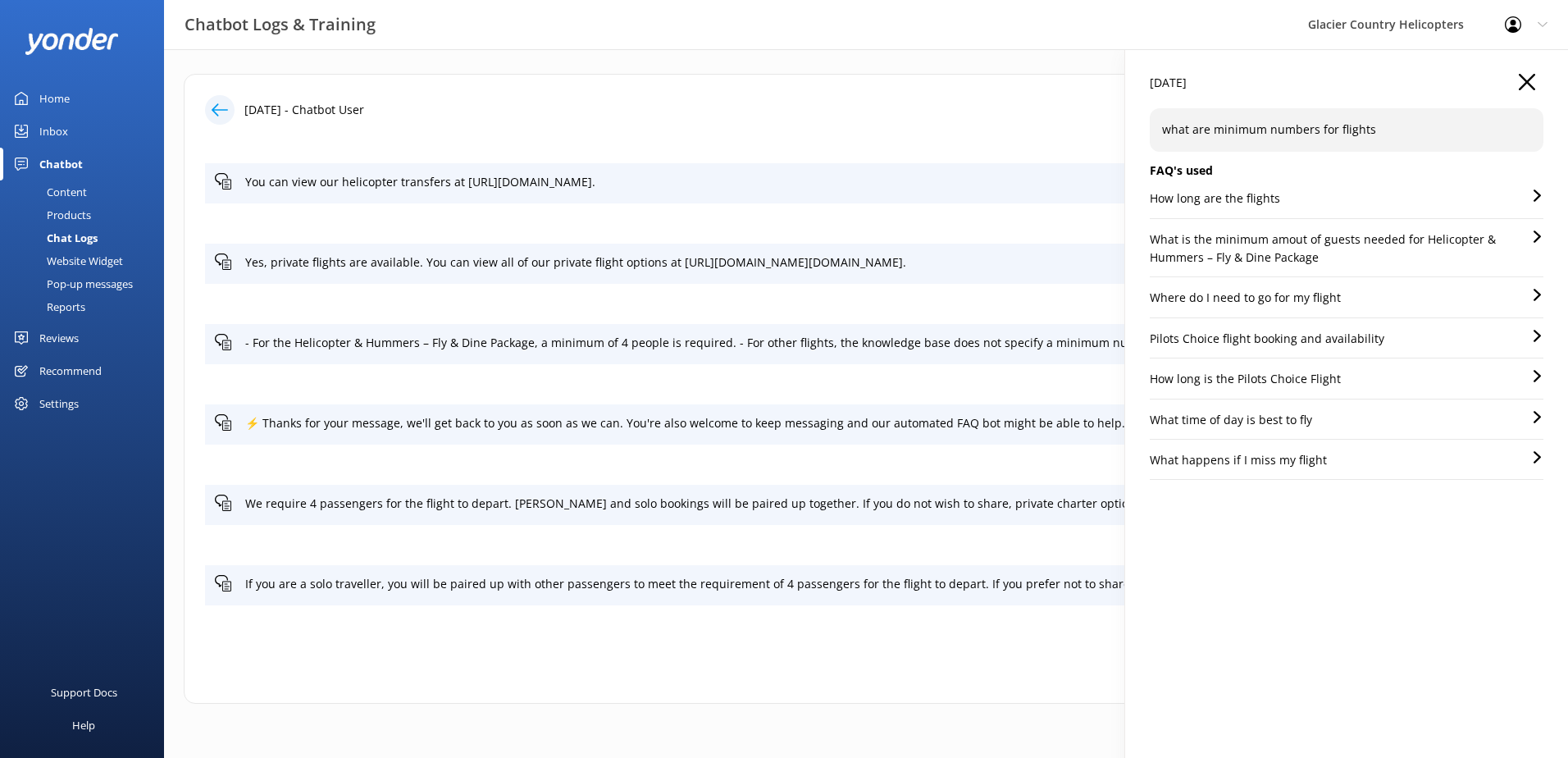
click at [1393, 134] on p "what are minimum numbers for flights" at bounding box center [1347, 130] width 369 height 18
click at [1522, 80] on icon "button" at bounding box center [1527, 82] width 16 height 16
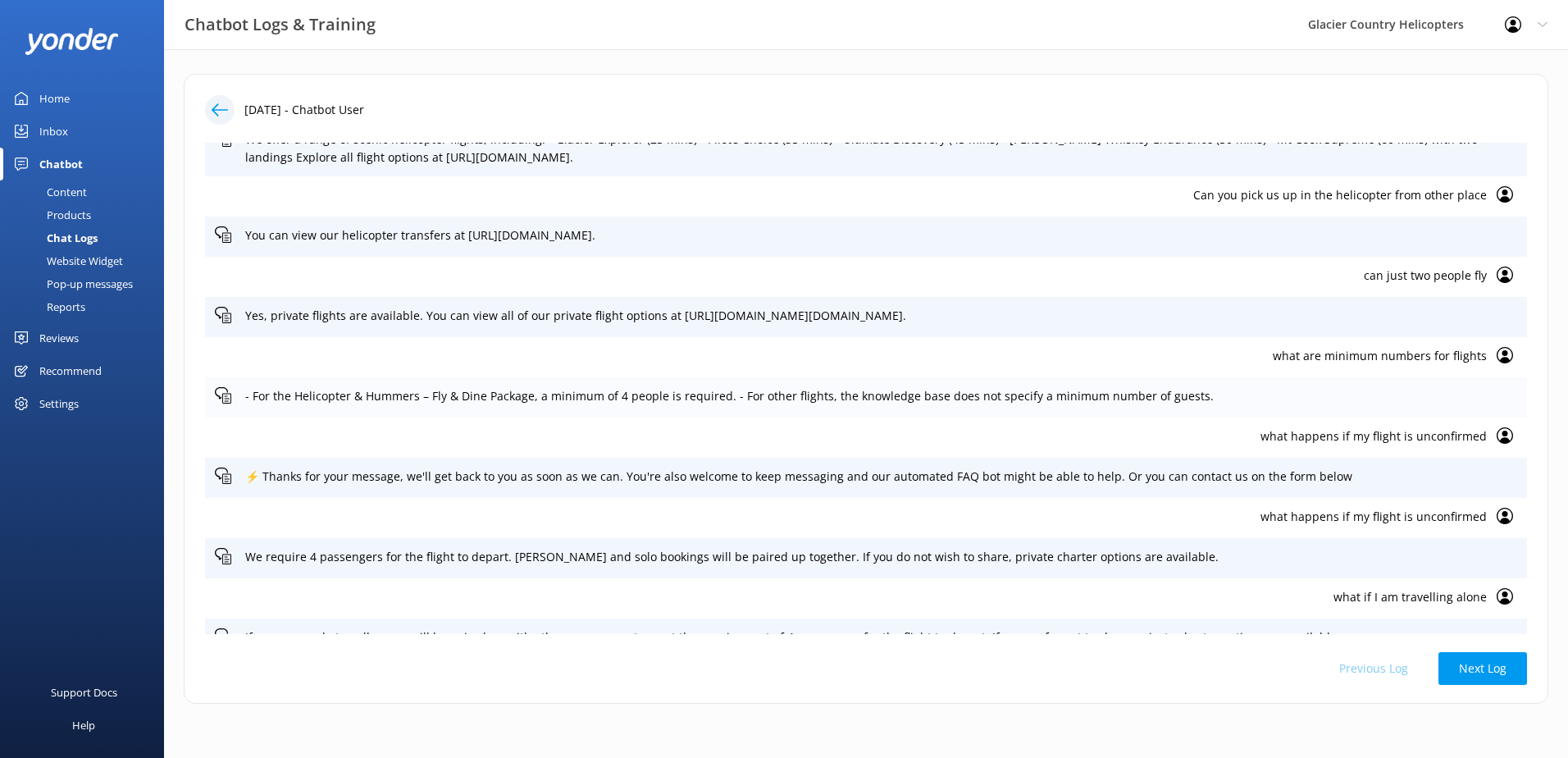
scroll to position [589, 0]
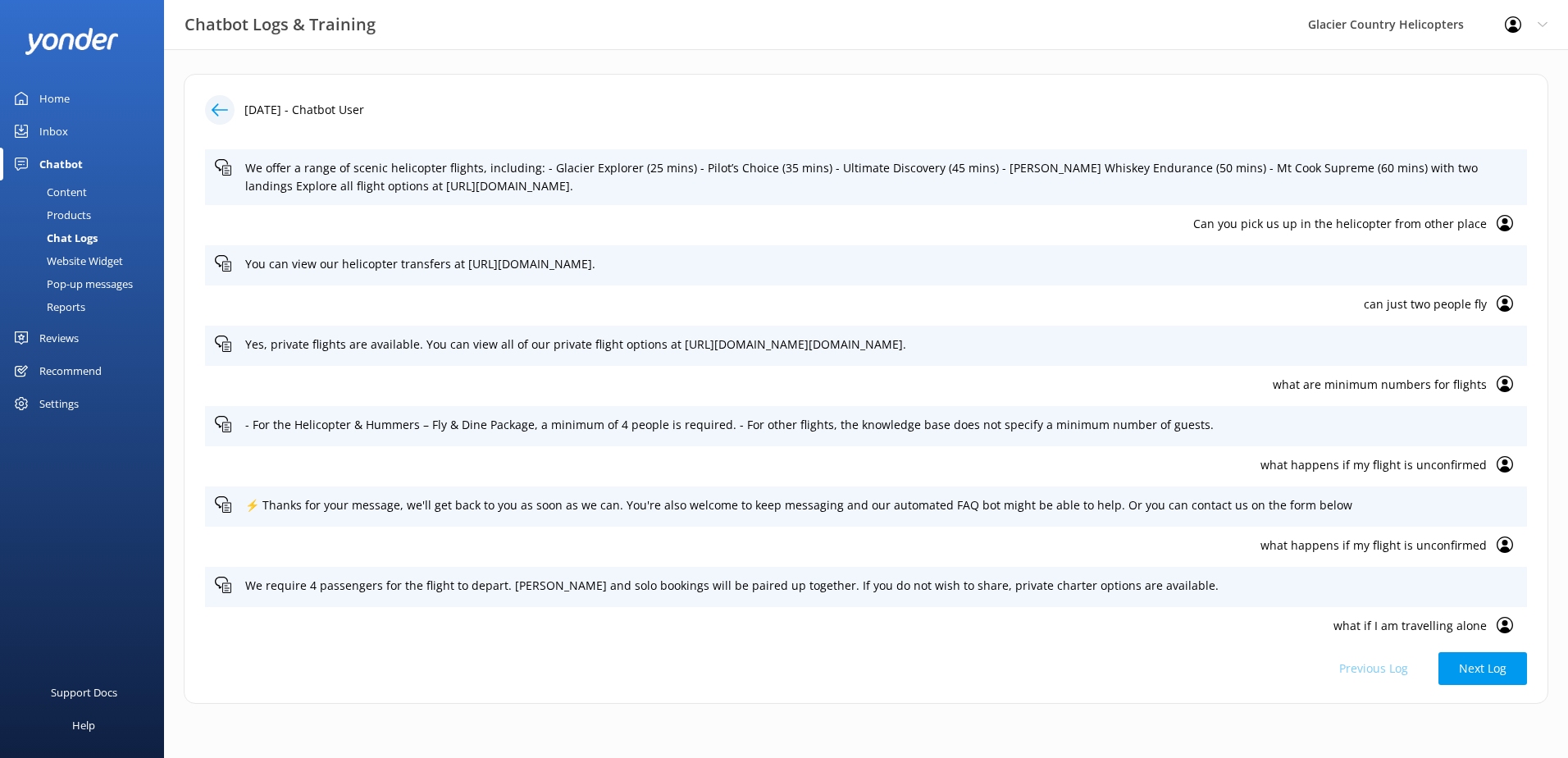
click at [1497, 301] on use at bounding box center [1505, 304] width 16 height 16
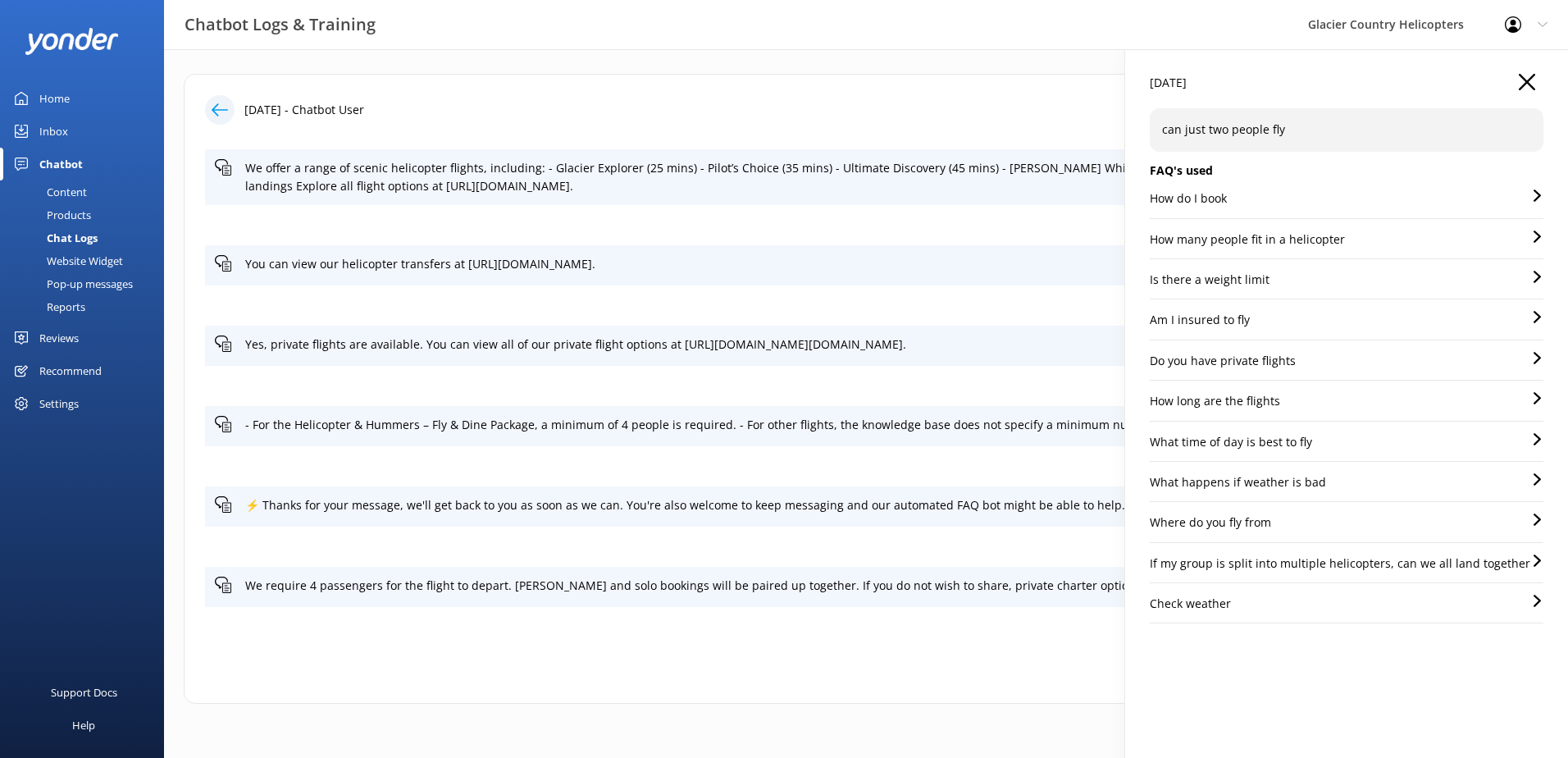
click at [1528, 81] on use "button" at bounding box center [1527, 82] width 16 height 16
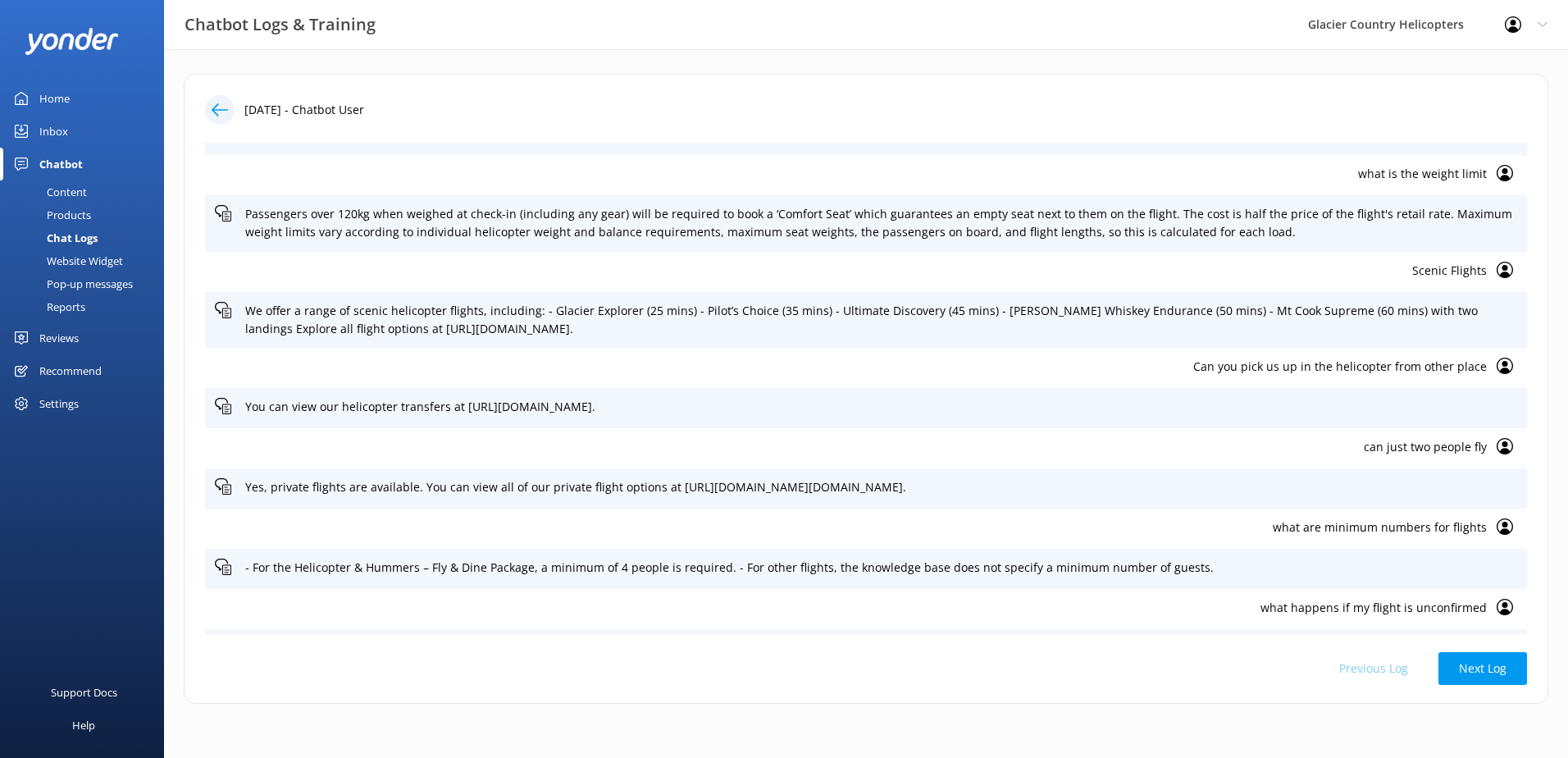
scroll to position [425, 0]
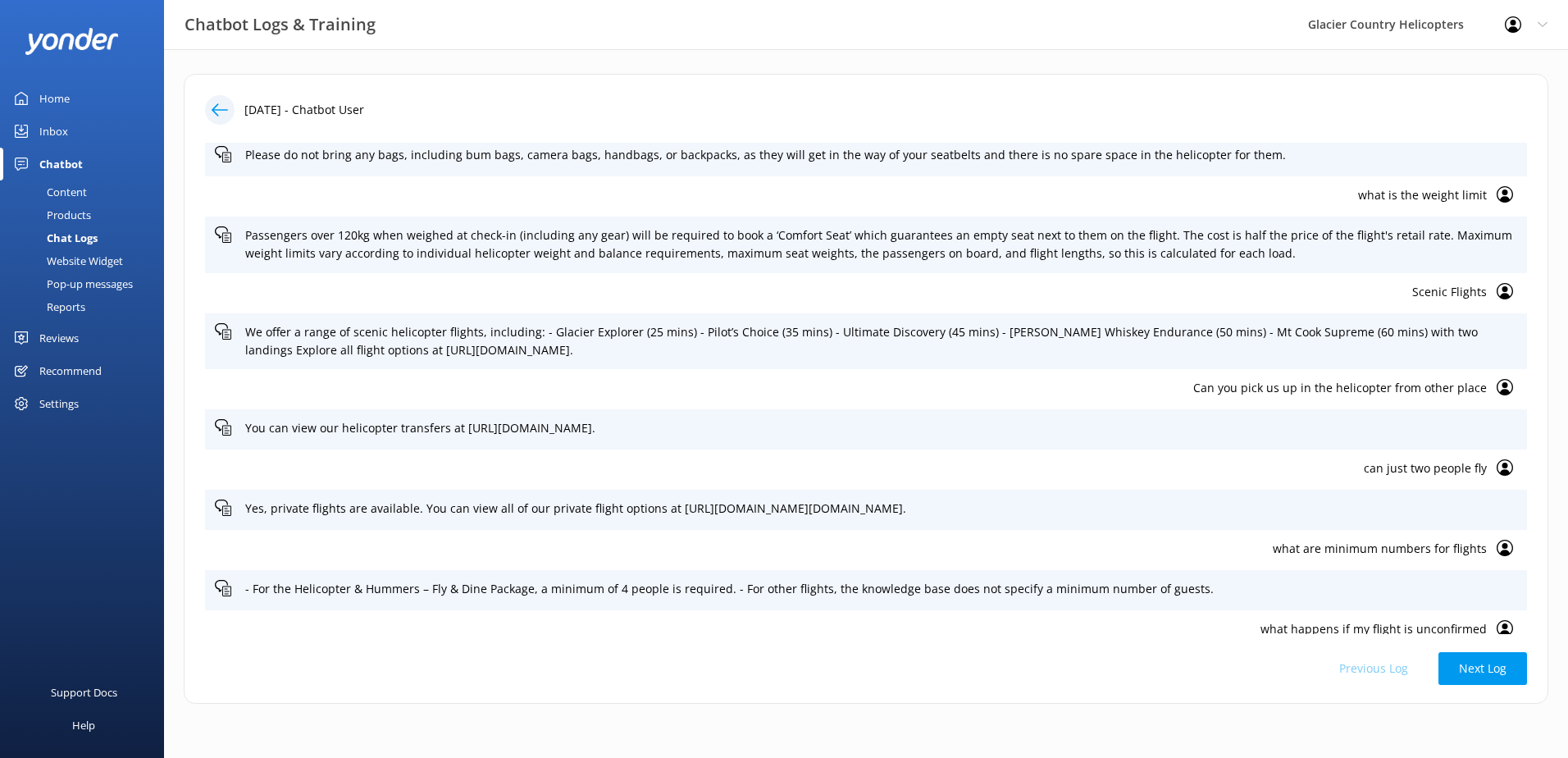
click at [1497, 385] on use at bounding box center [1505, 387] width 16 height 16
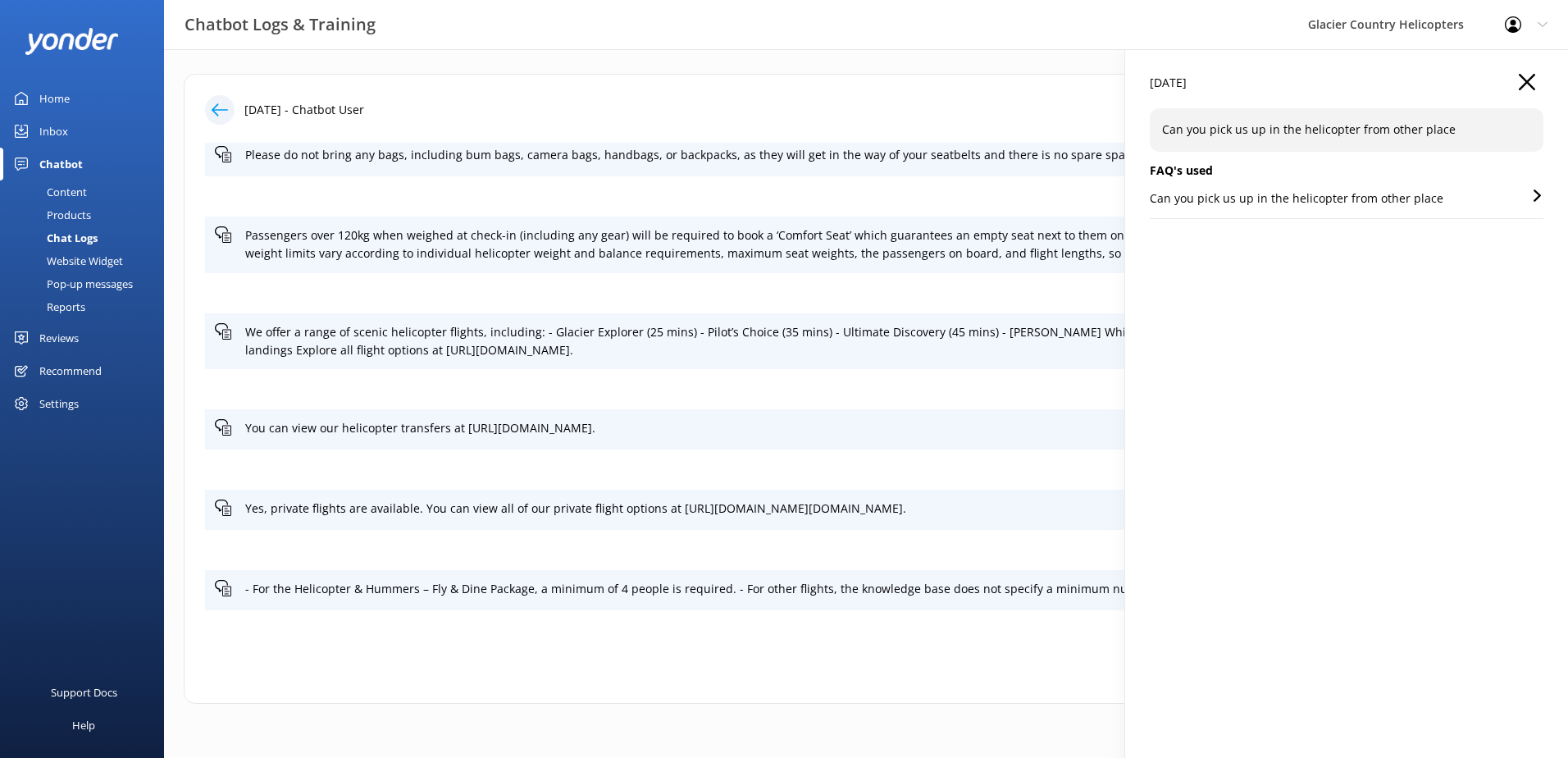
click at [1522, 76] on icon "button" at bounding box center [1527, 82] width 16 height 16
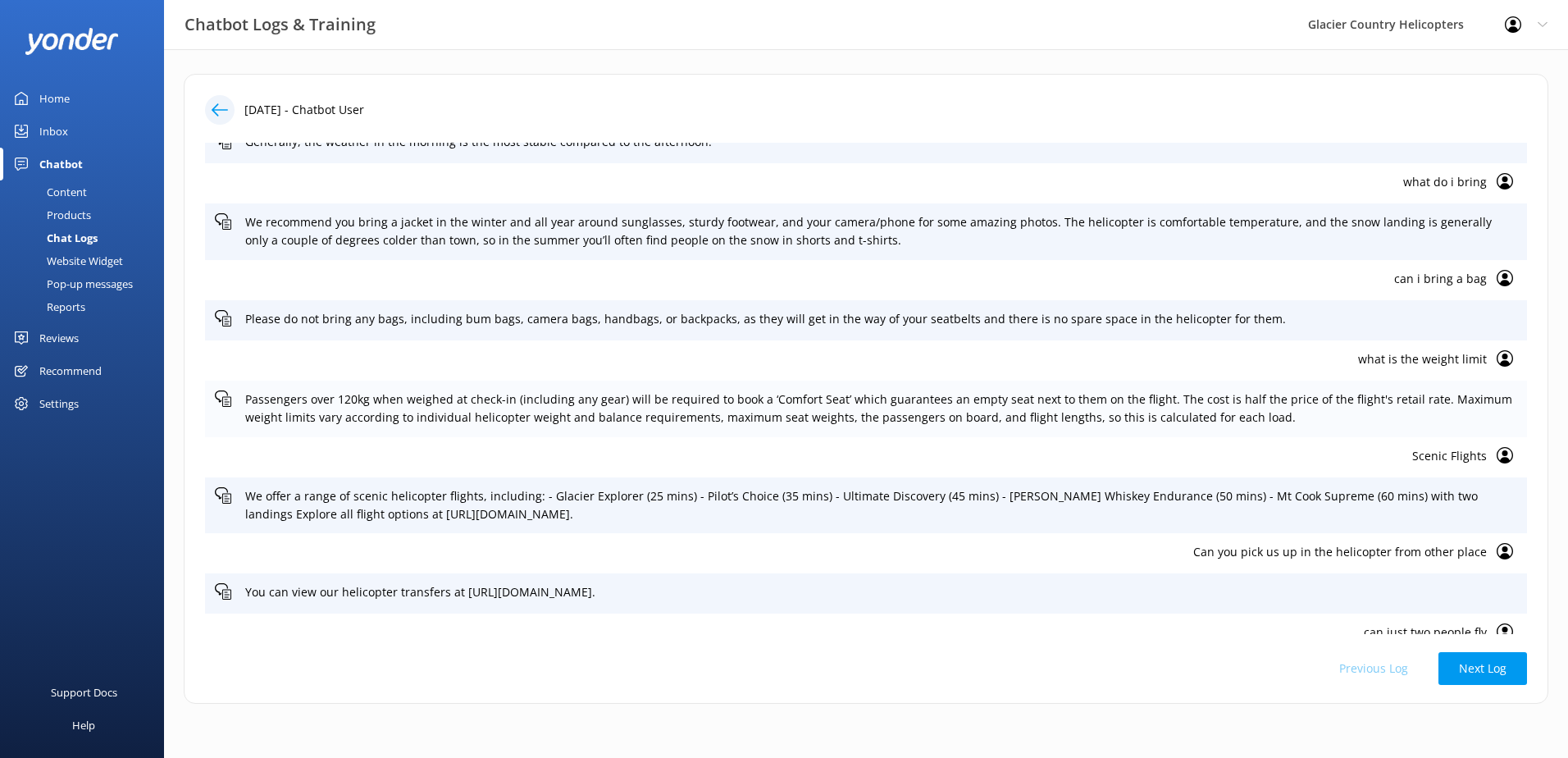
scroll to position [507, 0]
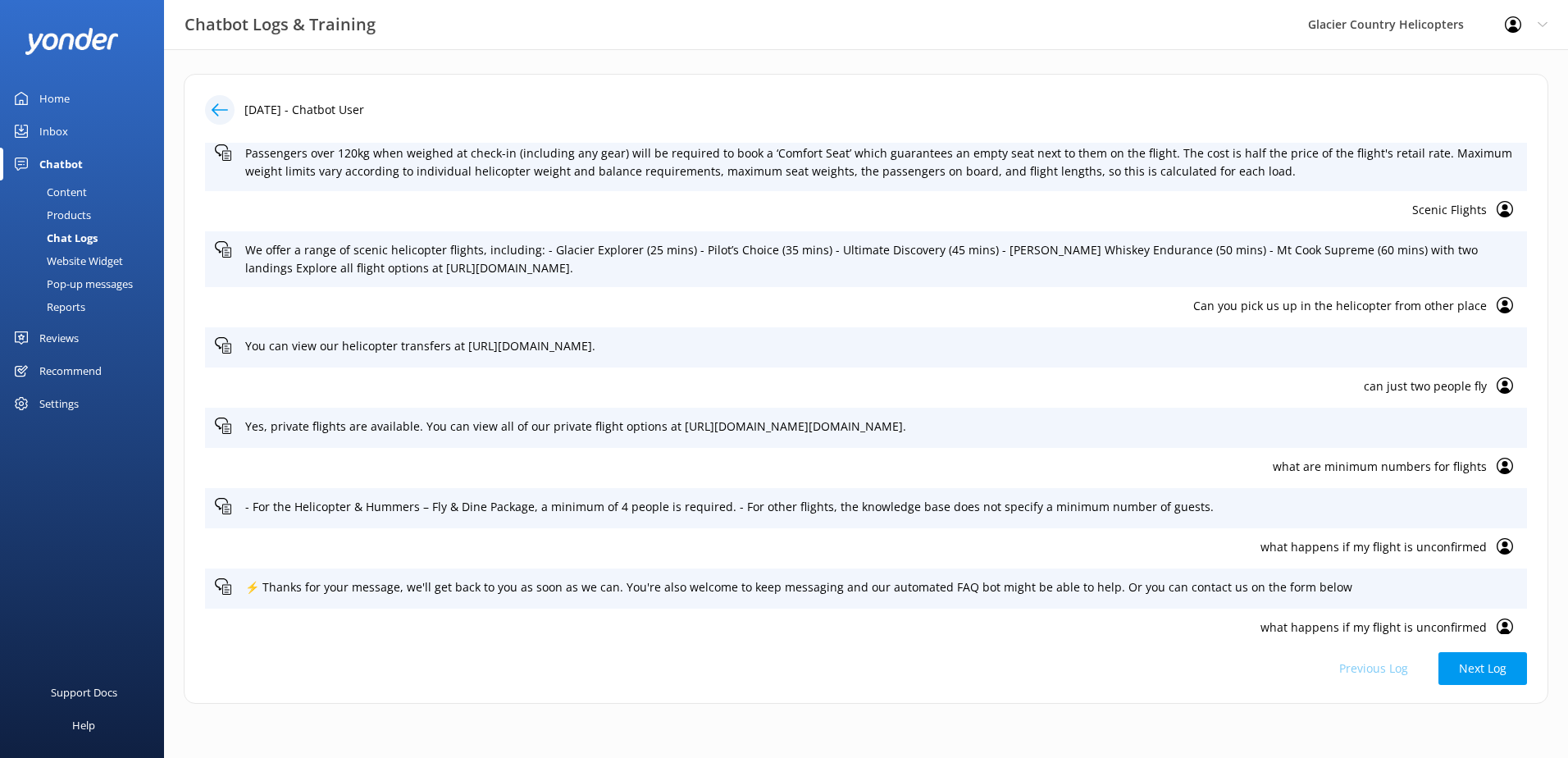
click at [1497, 466] on icon at bounding box center [1505, 465] width 16 height 16
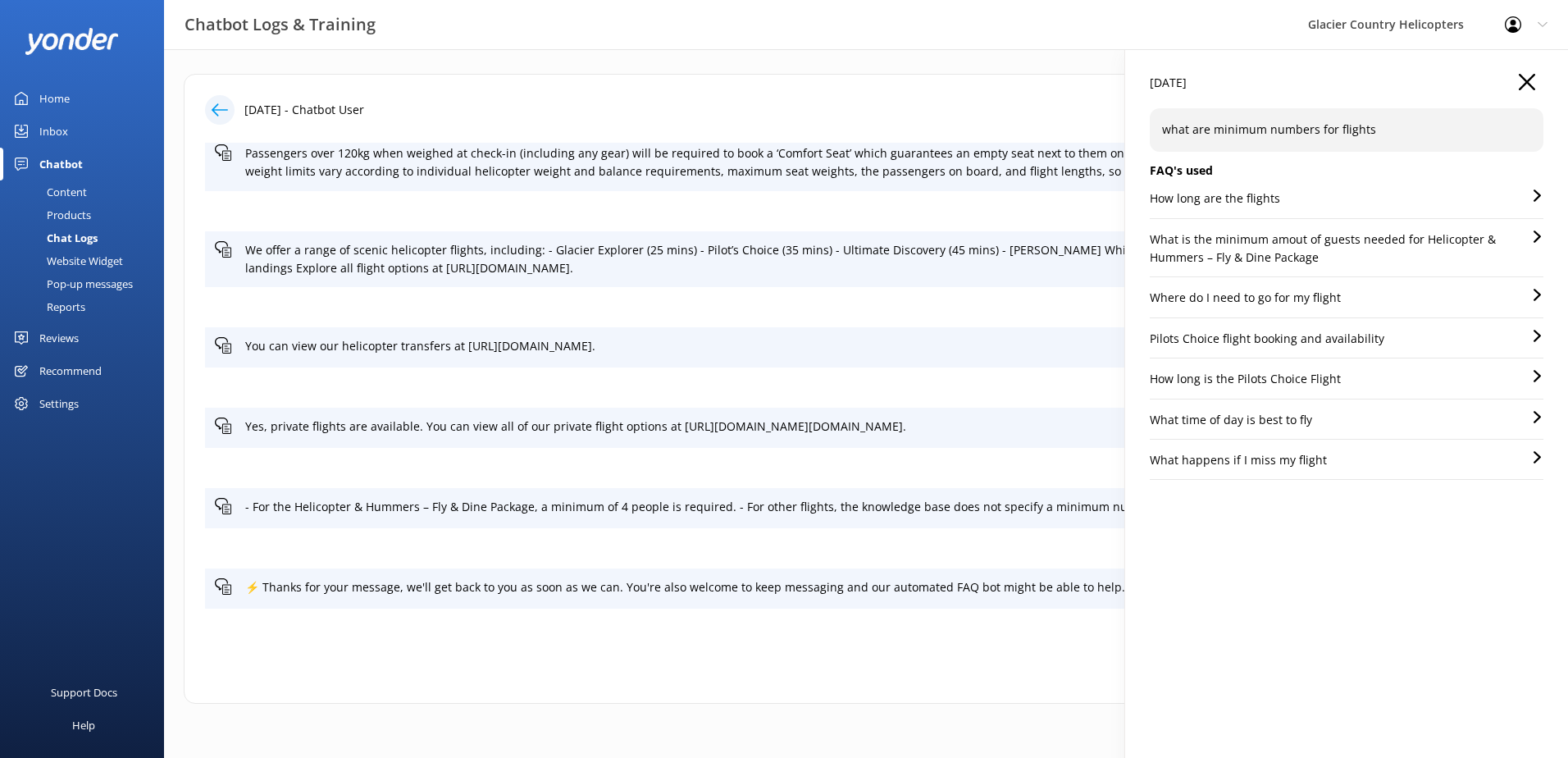
click at [1530, 91] on div "[DATE]" at bounding box center [1346, 91] width 393 height 35
click at [1526, 86] on icon "button" at bounding box center [1527, 82] width 16 height 16
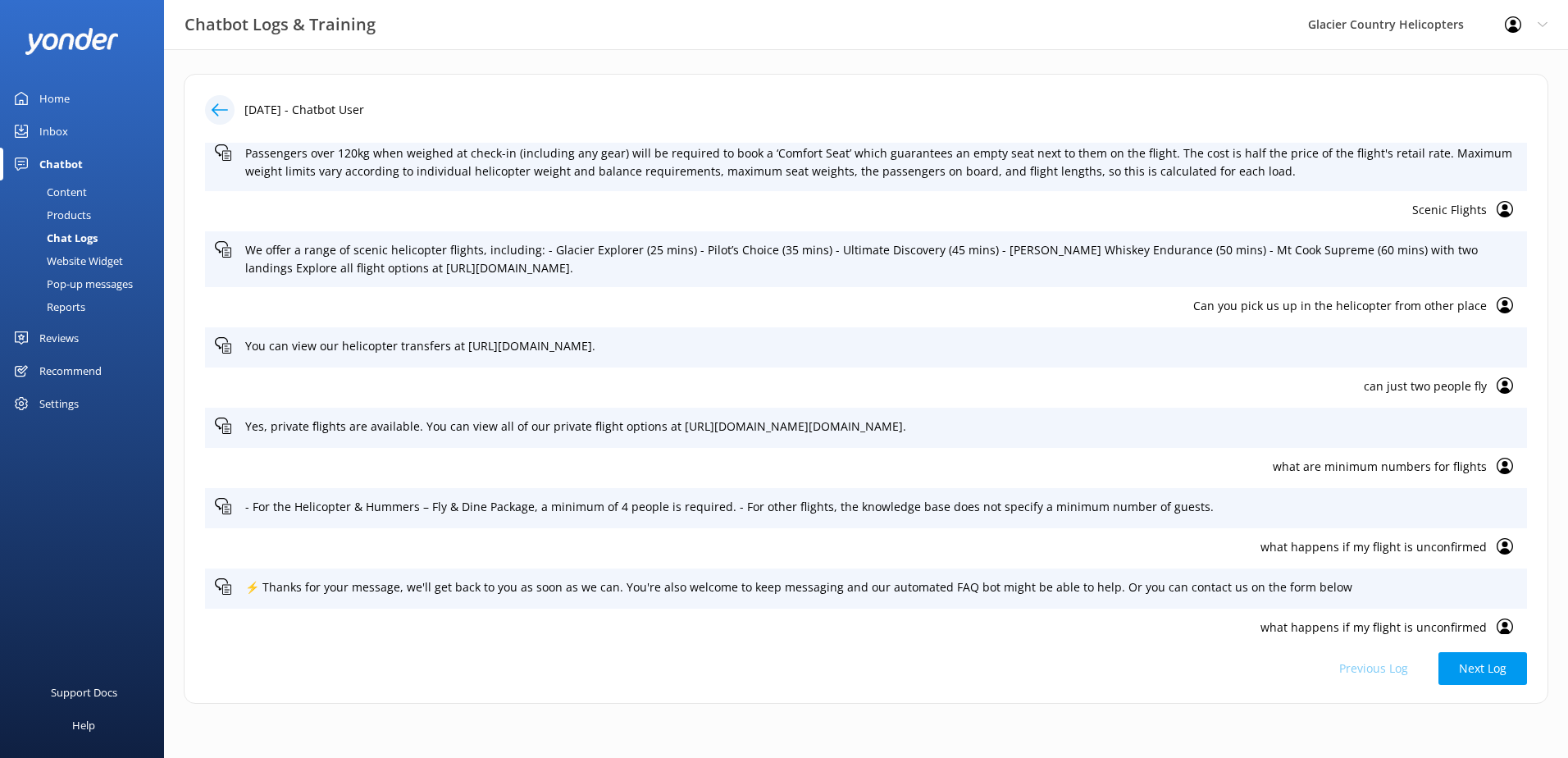
click at [80, 236] on div "Chat Logs" at bounding box center [54, 238] width 88 height 23
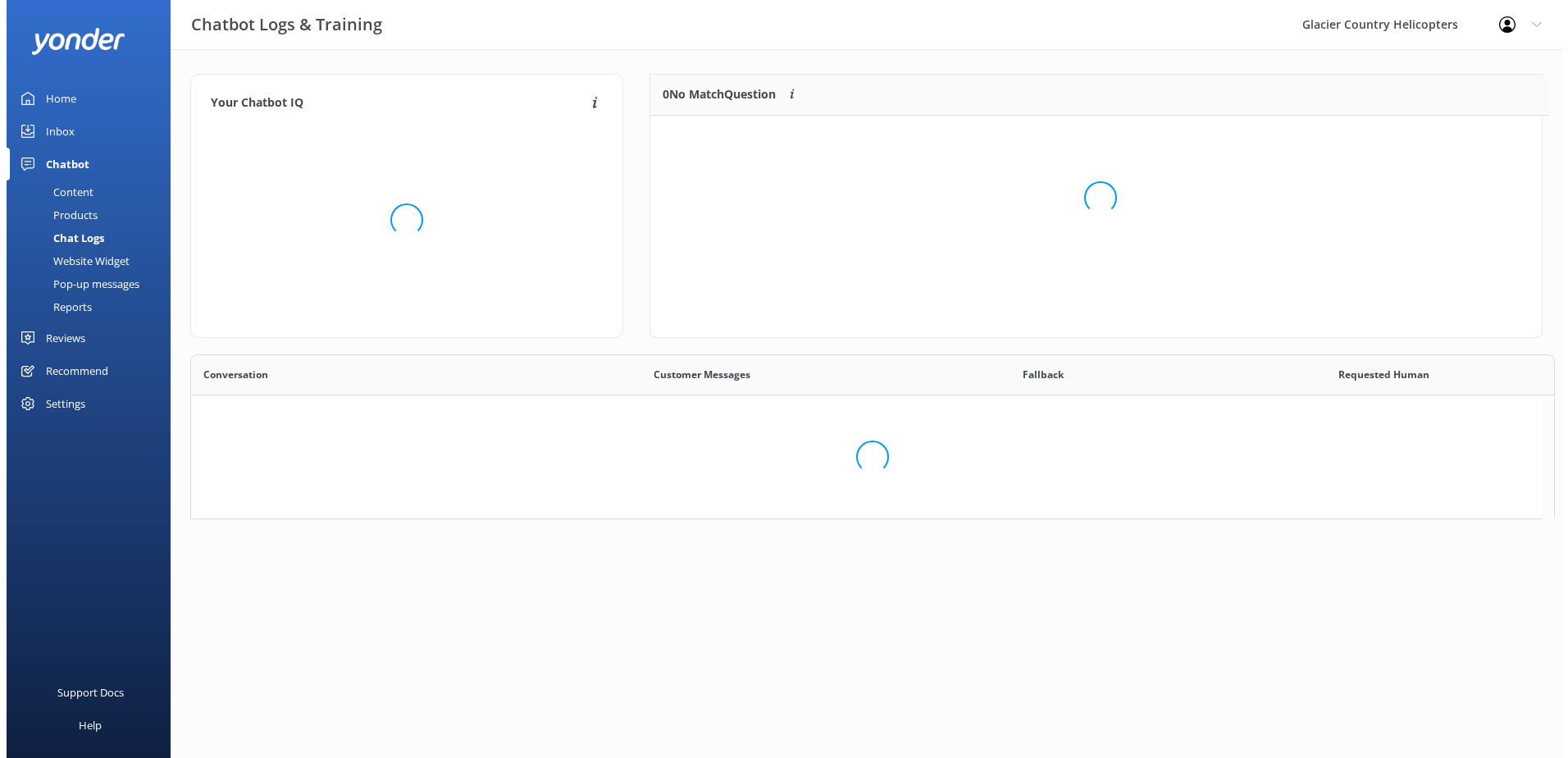
scroll to position [402, 1339]
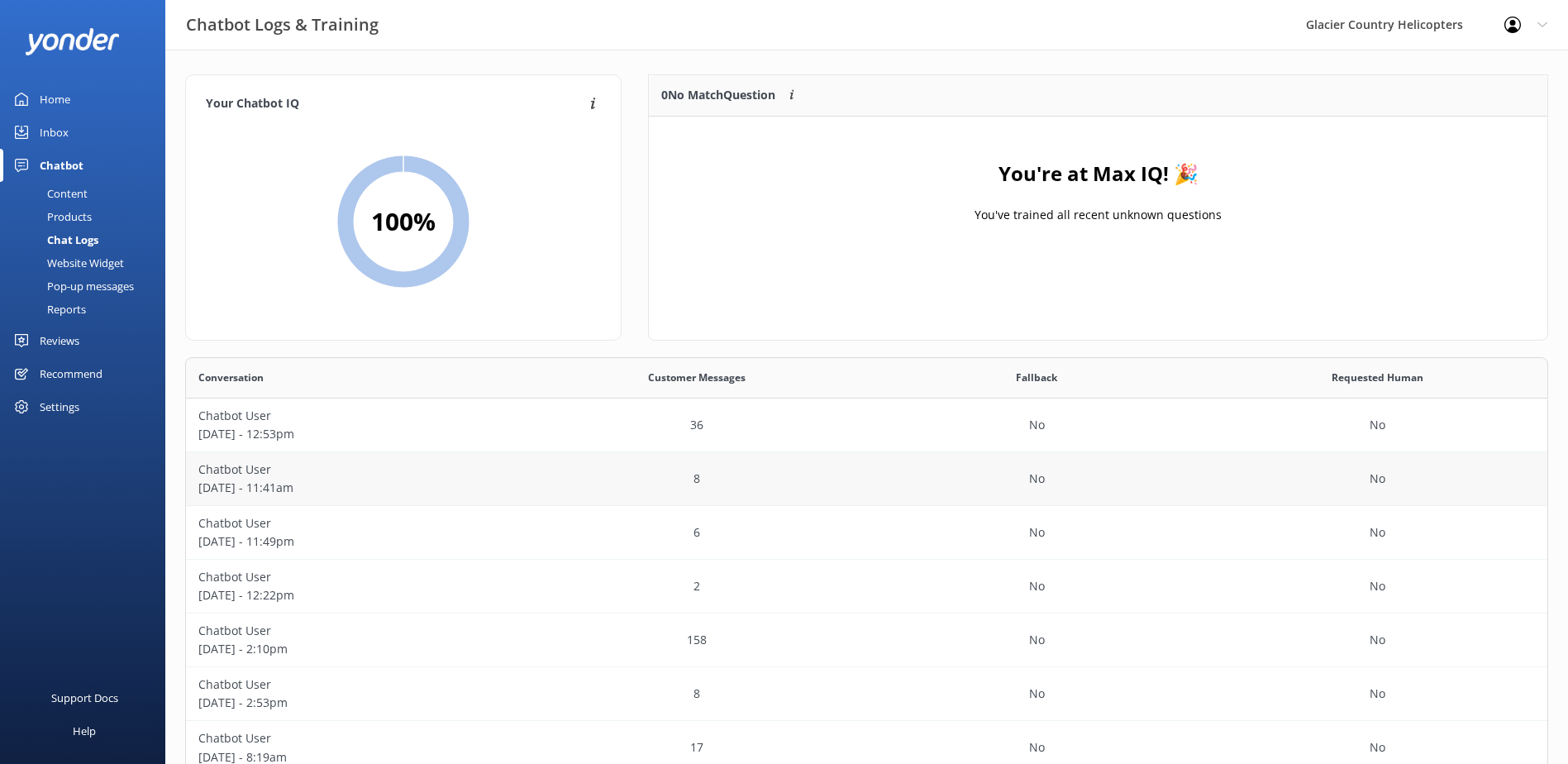
click at [245, 485] on p "[DATE] - 11:41am" at bounding box center [356, 488] width 316 height 18
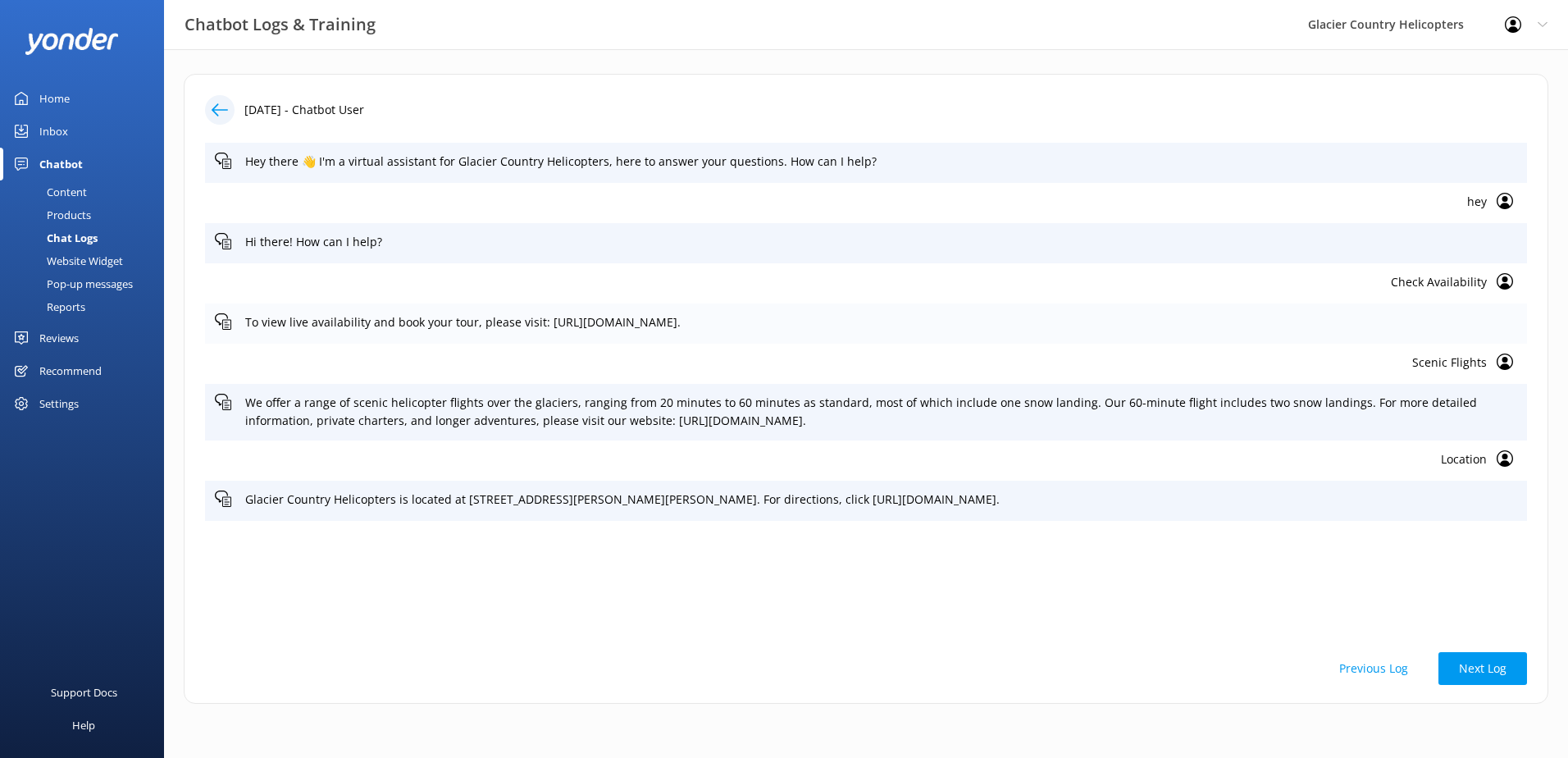
drag, startPoint x: 1121, startPoint y: 318, endPoint x: 478, endPoint y: 332, distance: 643.2
click at [478, 332] on div "To view live availability and book your tour, please visit: [URL][DOMAIN_NAME]." at bounding box center [866, 324] width 1322 height 40
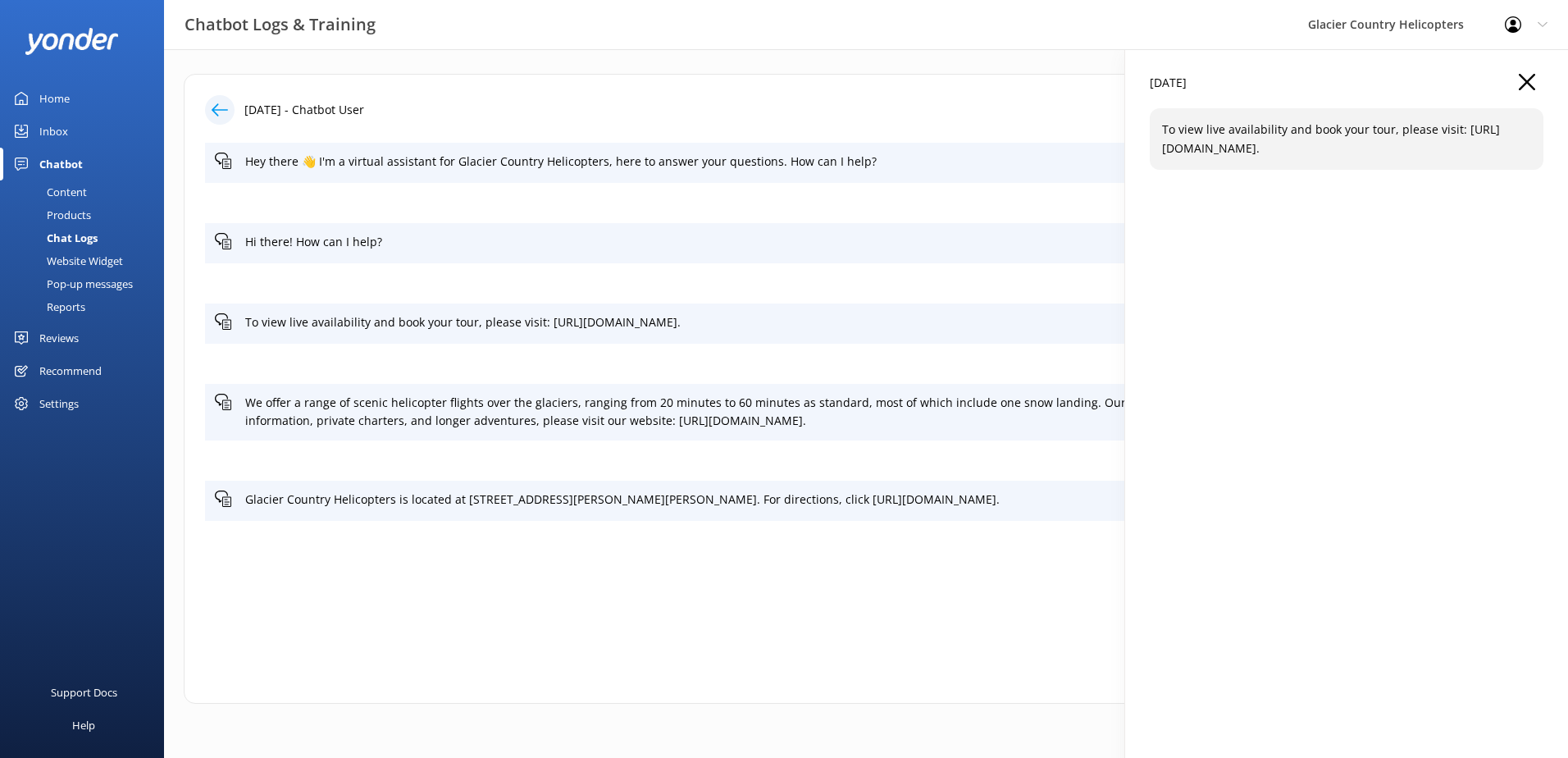
copy p "please visit: [URL][DOMAIN_NAME]."
click at [1525, 85] on icon "button" at bounding box center [1527, 82] width 16 height 16
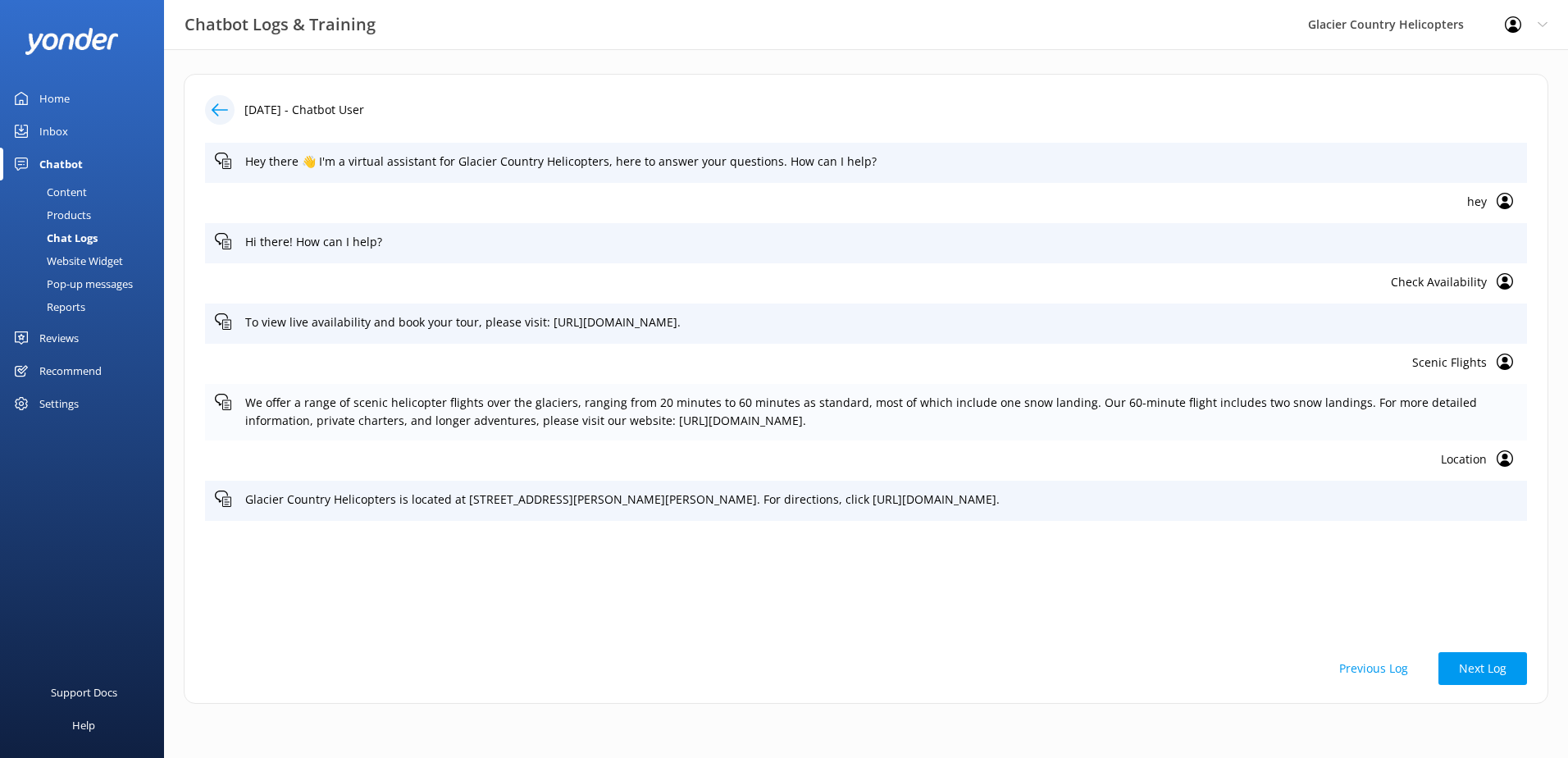
click at [226, 403] on icon at bounding box center [223, 401] width 16 height 16
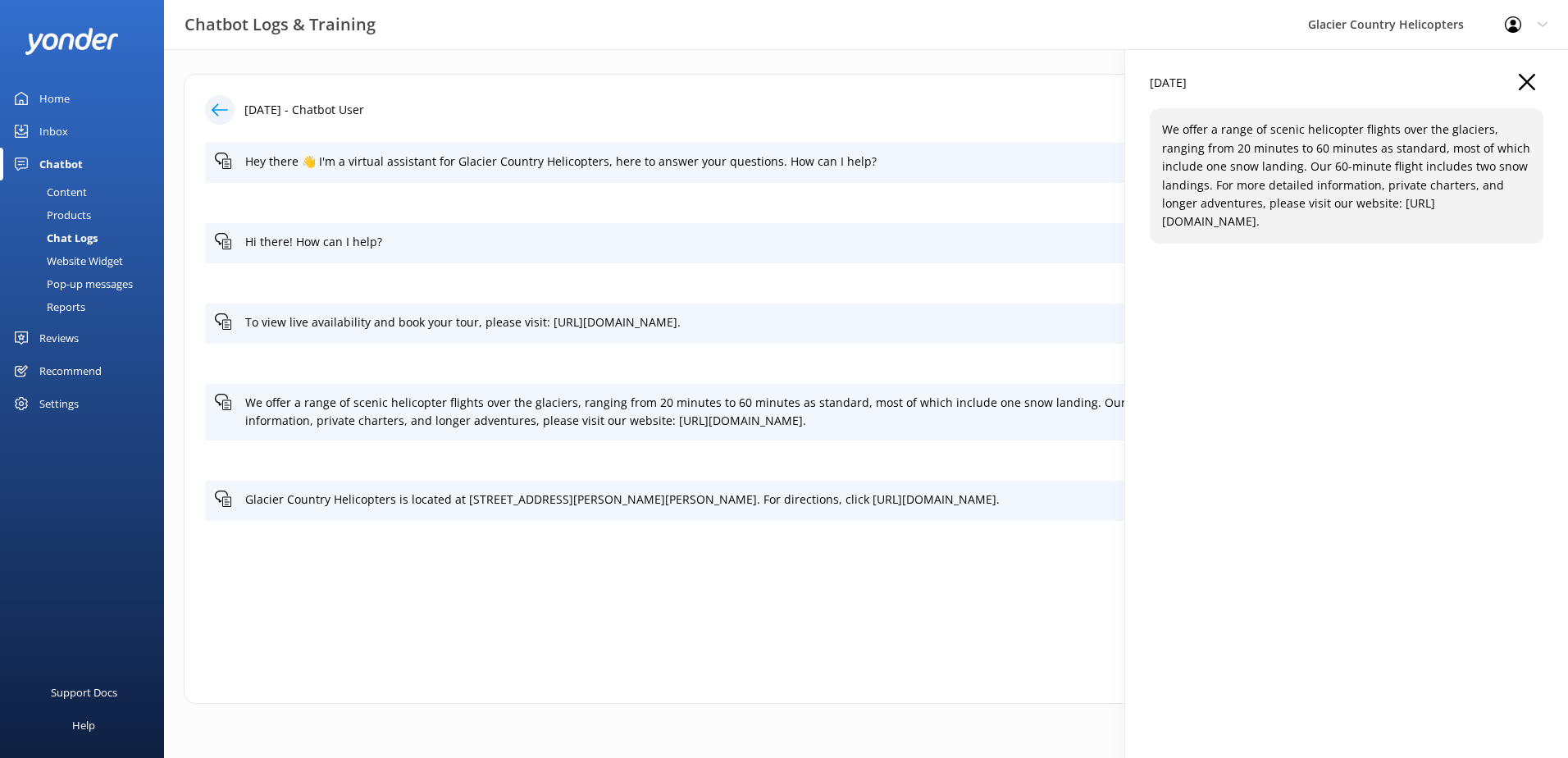
click at [1391, 214] on p "We offer a range of scenic helicopter flights over the glaciers, ranging from 2…" at bounding box center [1347, 176] width 369 height 110
click at [1414, 197] on p "We offer a range of scenic helicopter flights over the glaciers, ranging from 2…" at bounding box center [1347, 176] width 369 height 110
click at [1371, 198] on p "We offer a range of scenic helicopter flights over the glaciers, ranging from 2…" at bounding box center [1347, 176] width 369 height 110
click at [1341, 193] on p "We offer a range of scenic helicopter flights over the glaciers, ranging from 2…" at bounding box center [1347, 176] width 369 height 110
click at [1526, 84] on icon "button" at bounding box center [1527, 82] width 16 height 16
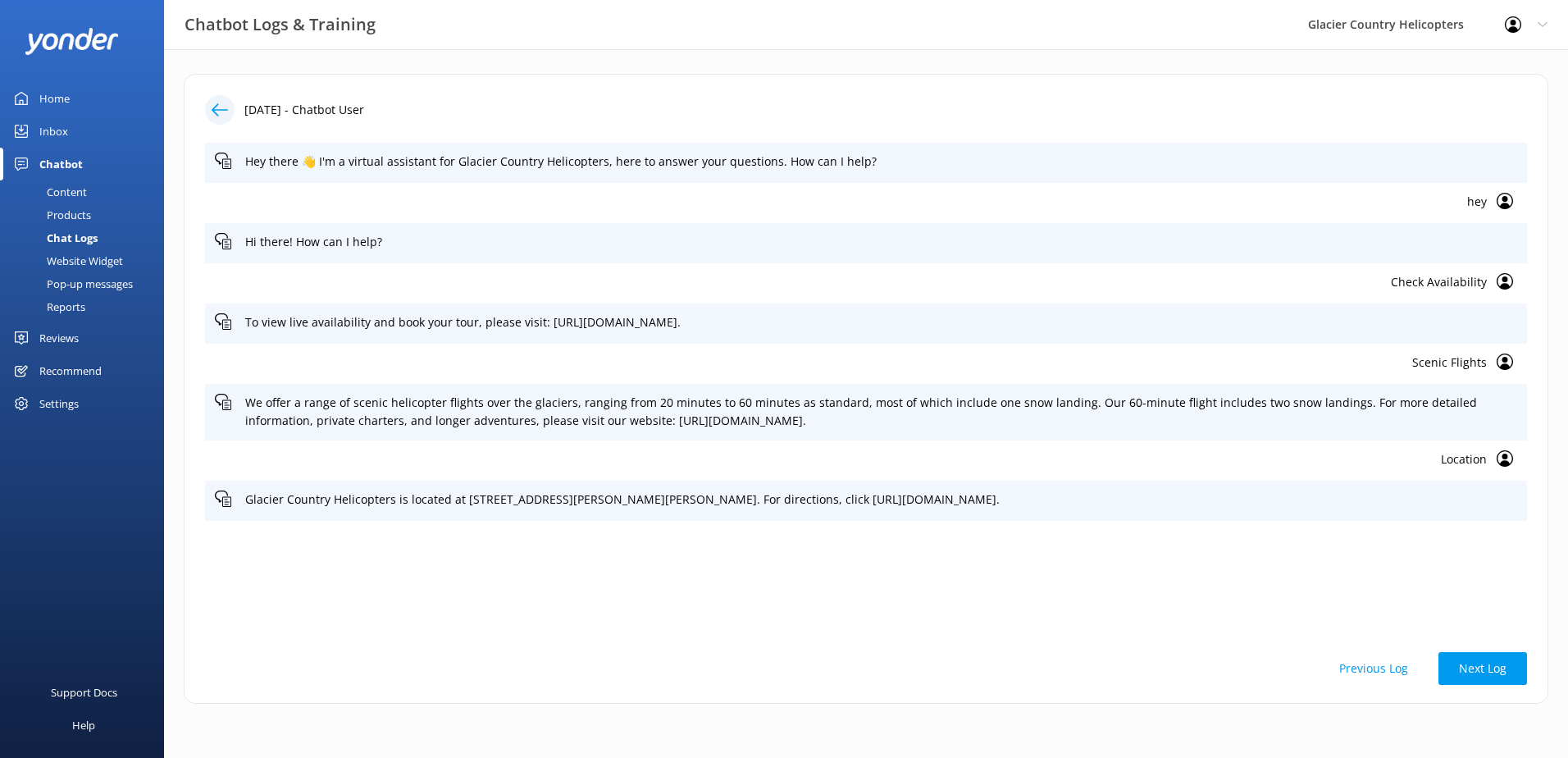
click at [76, 193] on div "Content" at bounding box center [48, 191] width 77 height 23
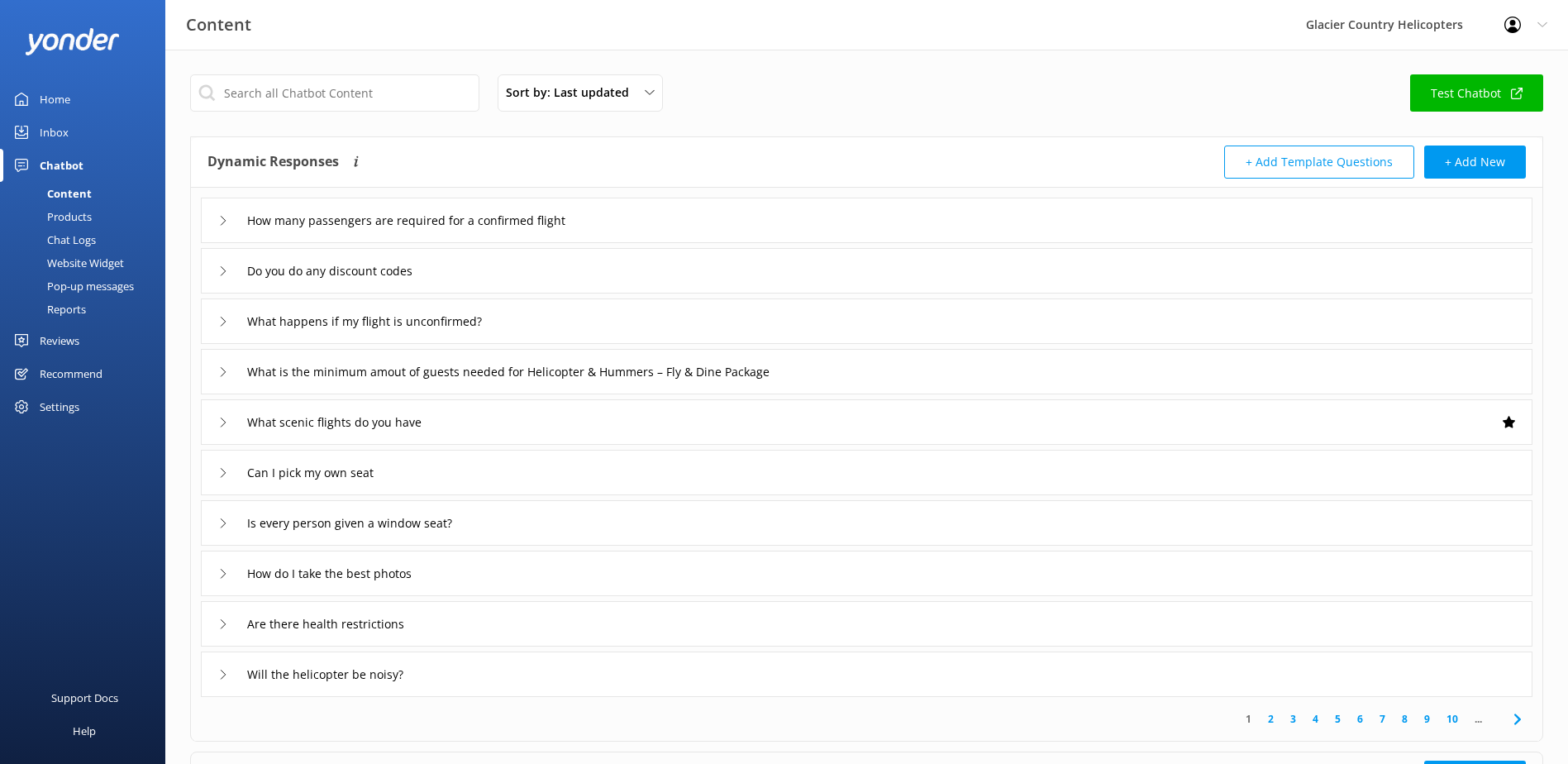
click at [61, 244] on div "Chat Logs" at bounding box center [53, 240] width 86 height 23
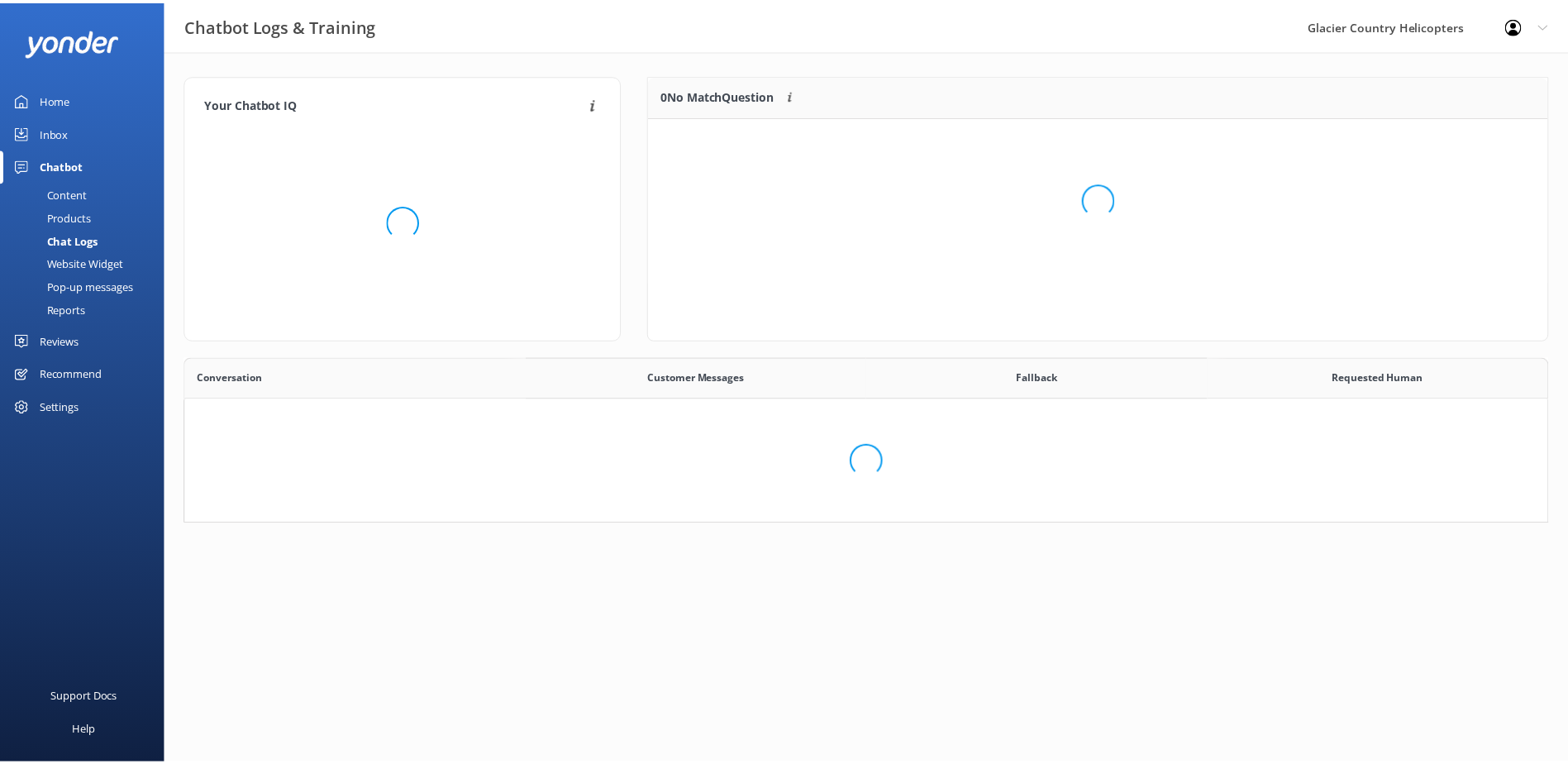
scroll to position [406, 1350]
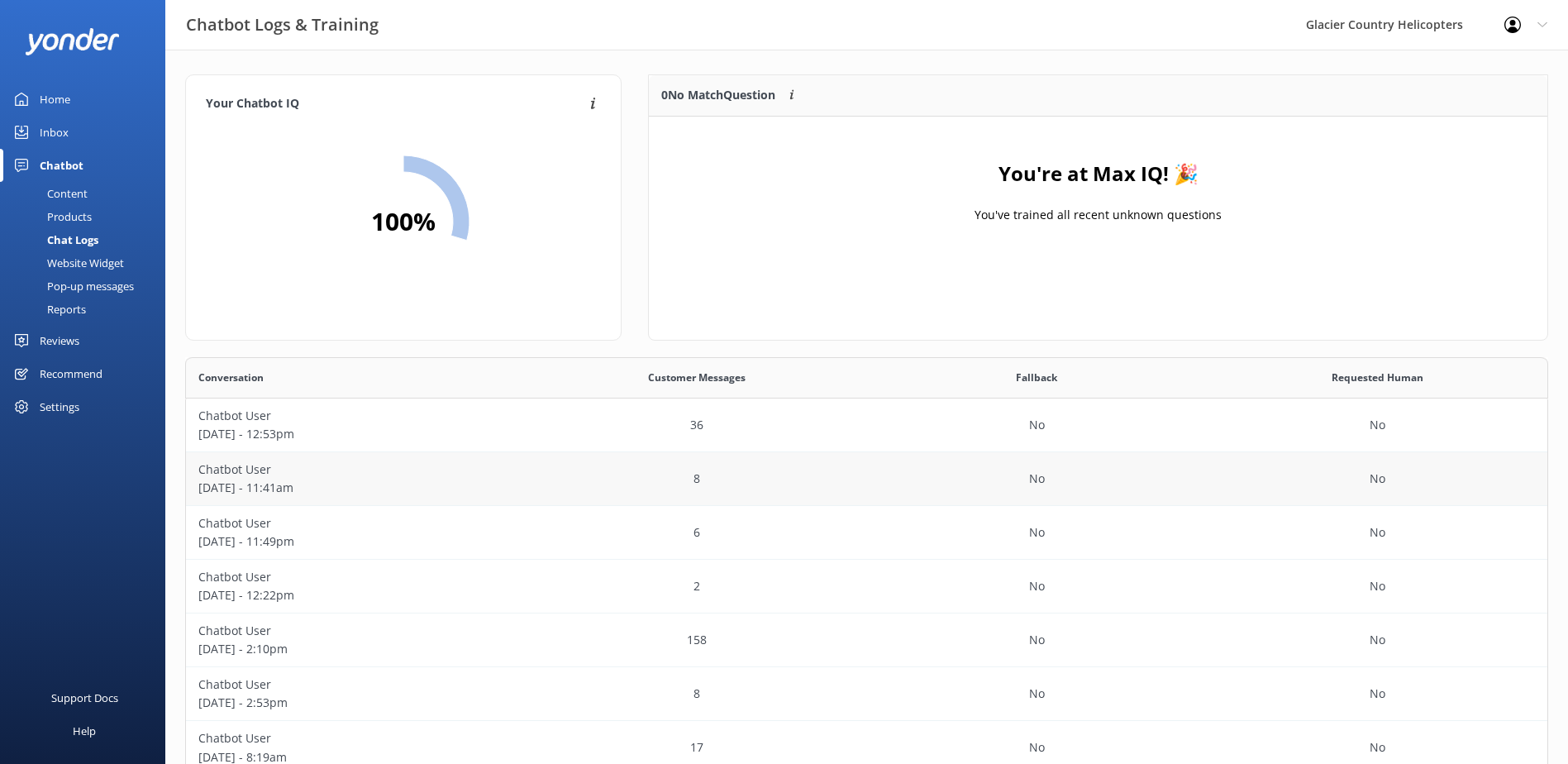
click at [228, 490] on p "[DATE] - 11:41am" at bounding box center [356, 488] width 316 height 18
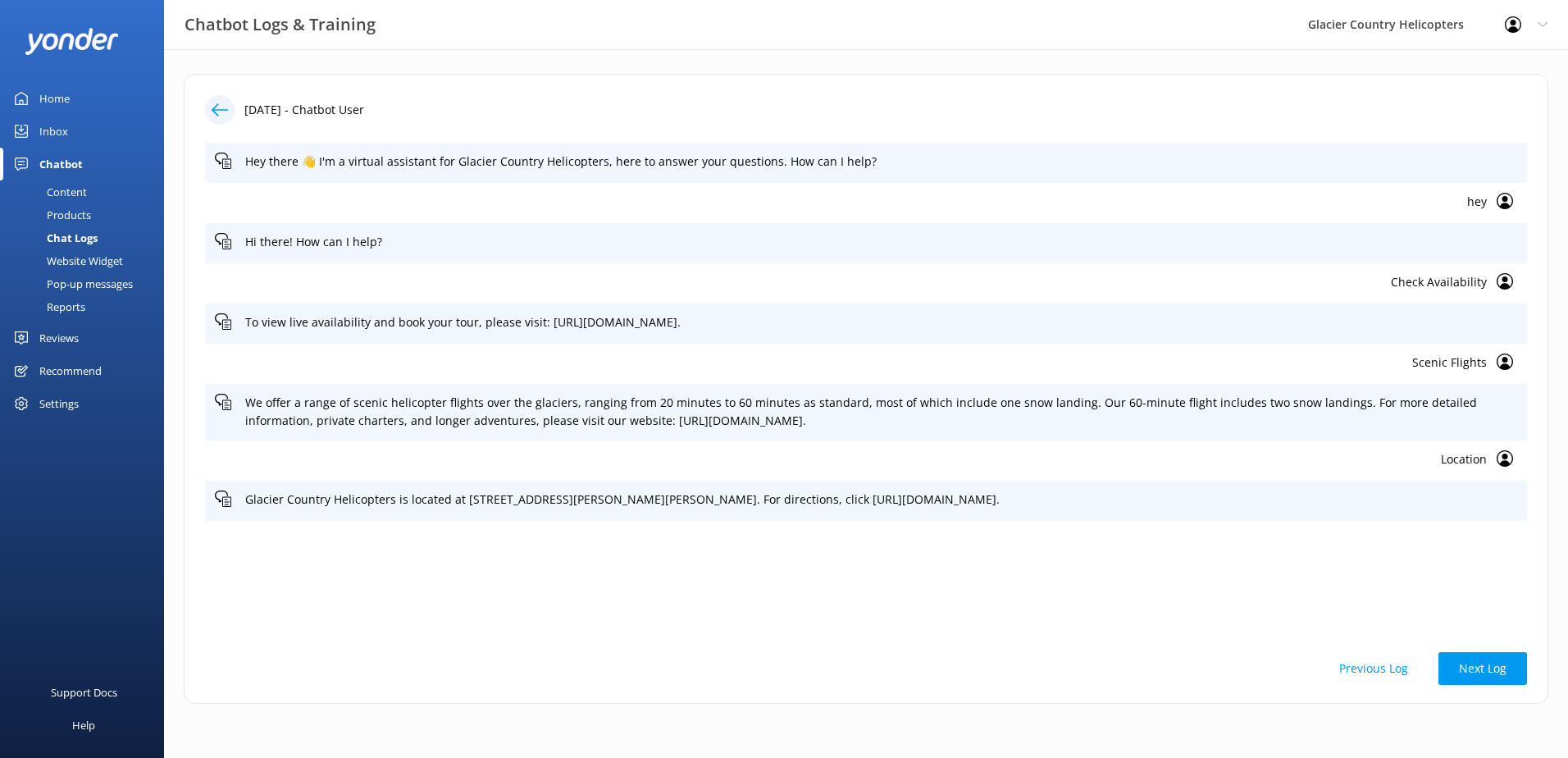
click at [1500, 355] on use at bounding box center [1505, 362] width 16 height 16
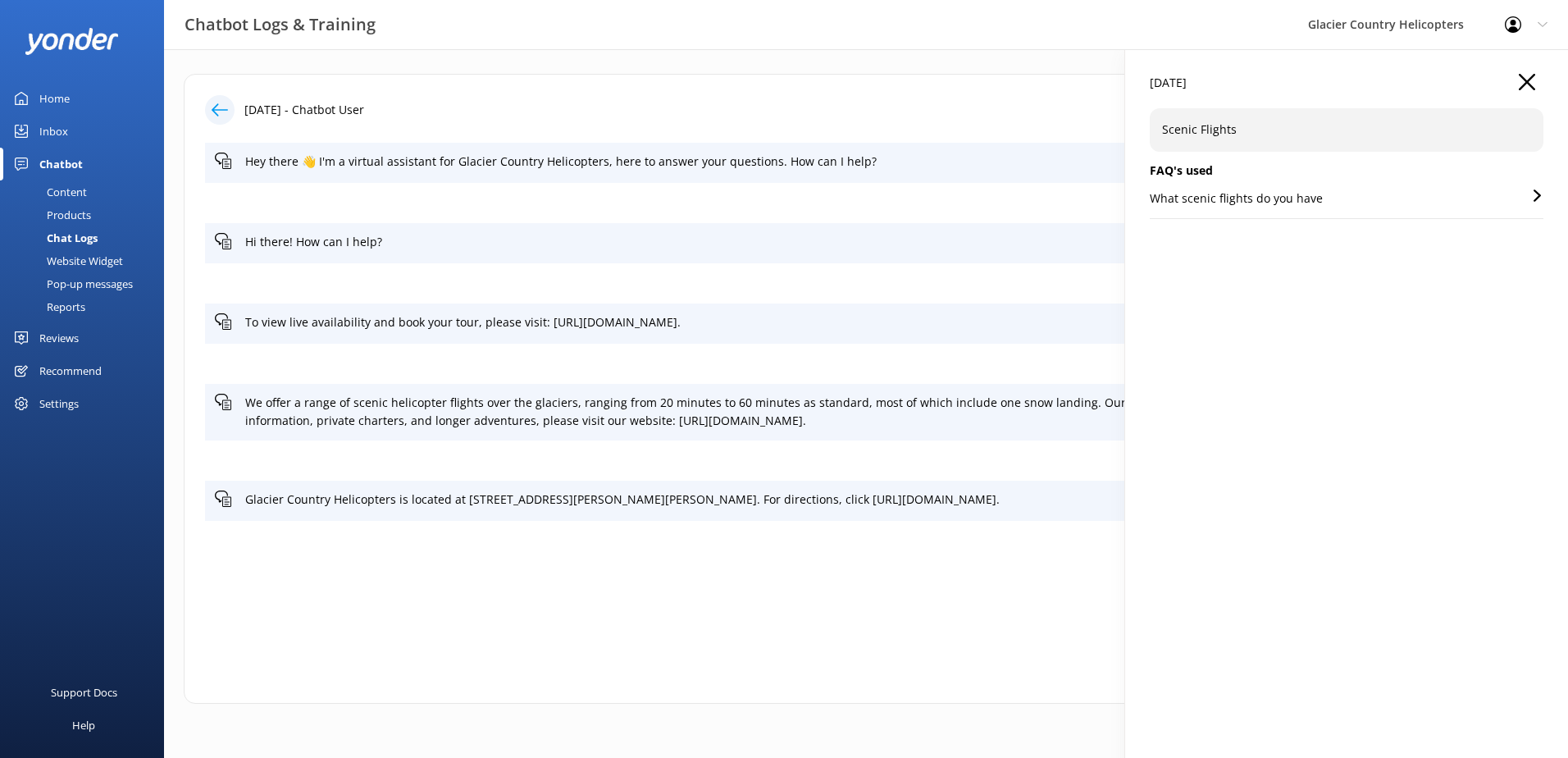
click at [1521, 191] on div "What scenic flights do you have" at bounding box center [1346, 203] width 393 height 28
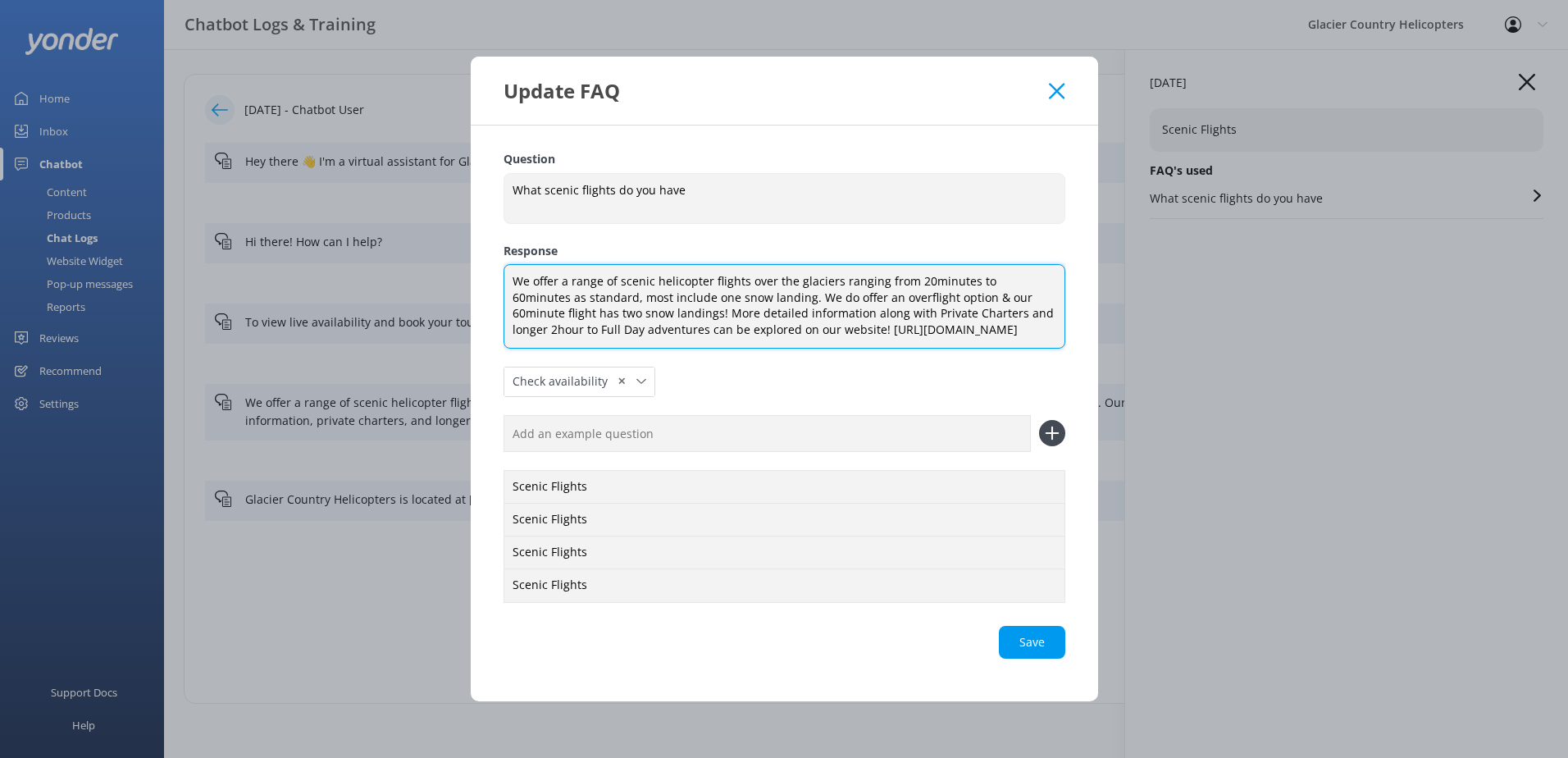
click at [673, 318] on textarea "We offer a range of scenic helicopter flights over the glaciers ranging from 20…" at bounding box center [784, 305] width 561 height 83
click at [918, 324] on textarea "We offer a range of scenic helicopter flights over the glaciers ranging from 20…" at bounding box center [784, 305] width 561 height 83
click at [1008, 336] on textarea "We offer a range of scenic helicopter flights over the glaciers ranging from 20…" at bounding box center [784, 305] width 561 height 83
paste textarea "please visit: [URL][DOMAIN_NAME]."
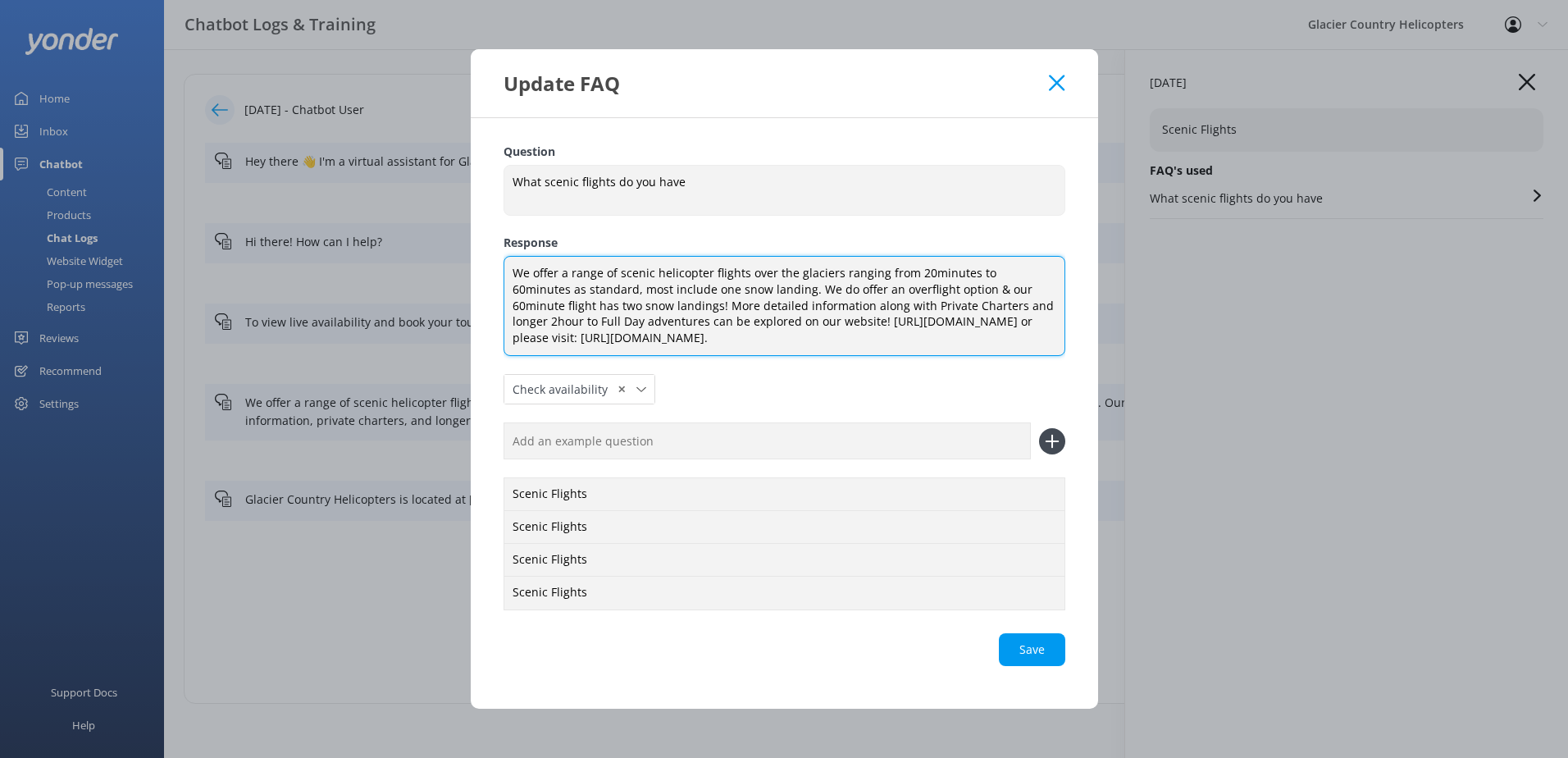
drag, startPoint x: 998, startPoint y: 308, endPoint x: 1052, endPoint y: 304, distance: 54.1
click at [1005, 308] on textarea "We offer a range of scenic helicopter flights over the glaciers ranging from 20…" at bounding box center [784, 305] width 561 height 100
drag, startPoint x: 674, startPoint y: 325, endPoint x: 653, endPoint y: 324, distance: 21.0
click at [653, 324] on textarea "We offer a range of scenic helicopter flights over the glaciers ranging from 20…" at bounding box center [784, 305] width 561 height 100
click at [1029, 648] on div "Save" at bounding box center [784, 649] width 561 height 33
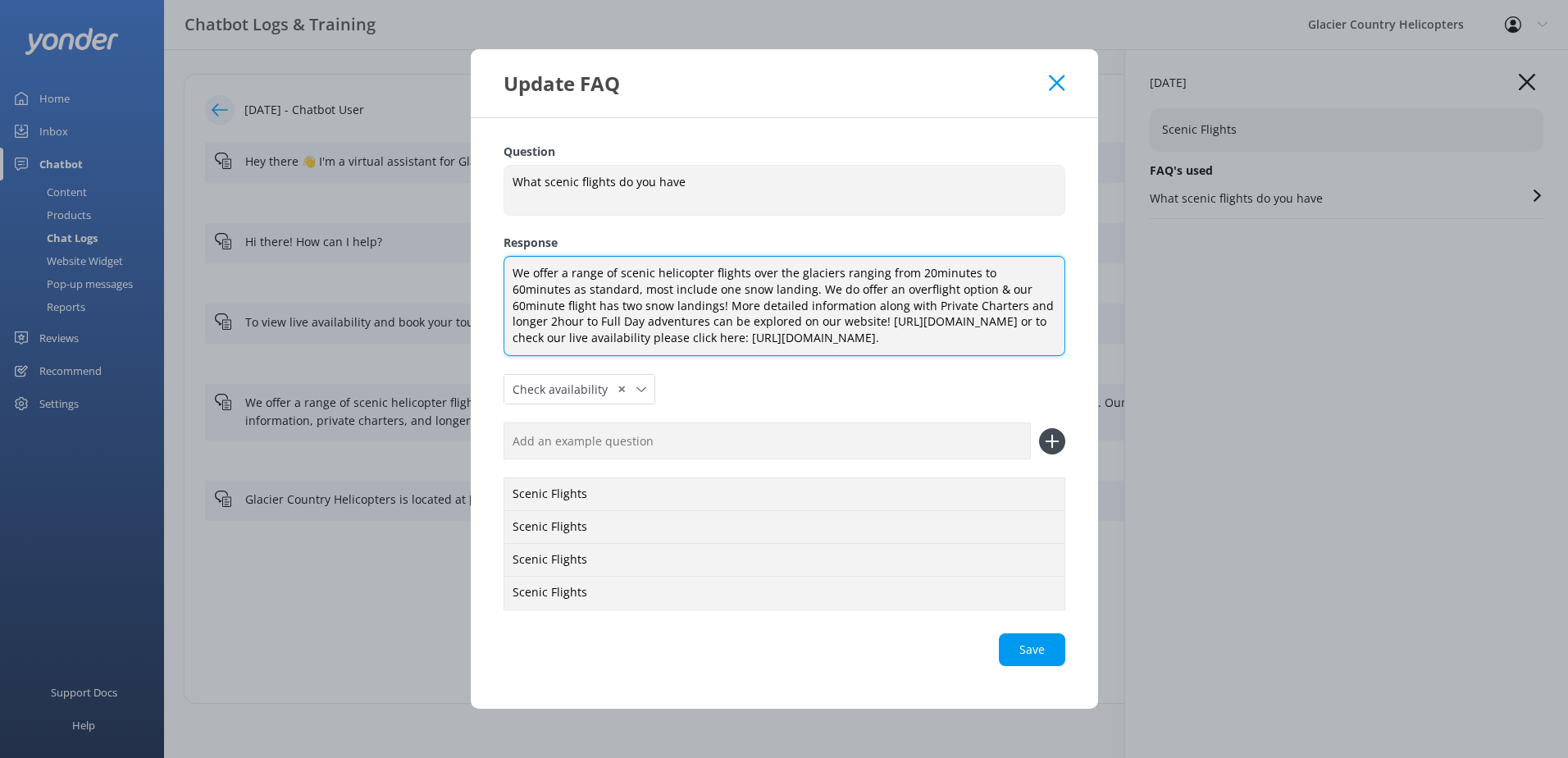
type textarea "We offer a range of scenic helicopter flights over the glaciers ranging from 20…"
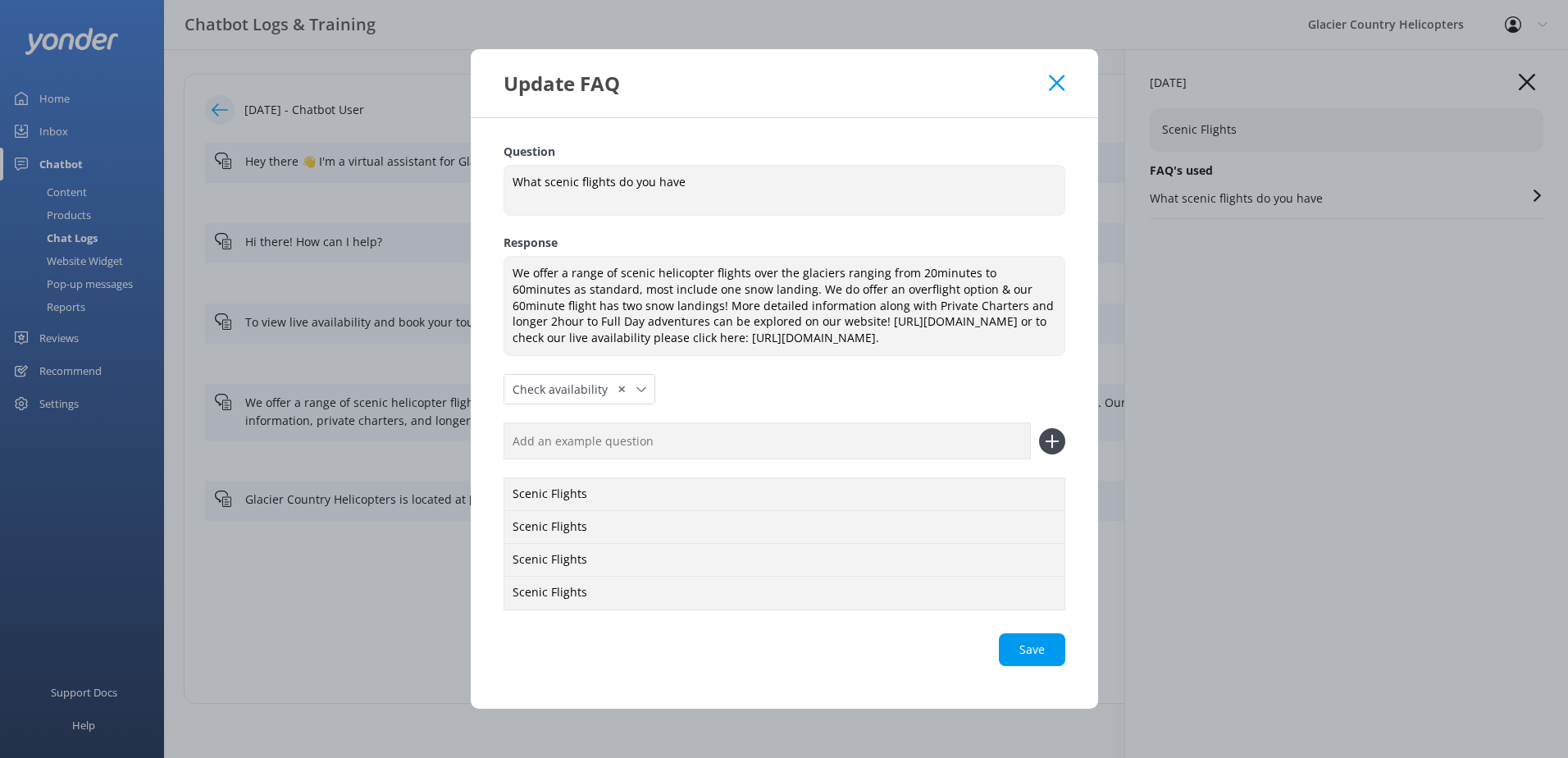
click at [1052, 75] on icon at bounding box center [1056, 83] width 16 height 16
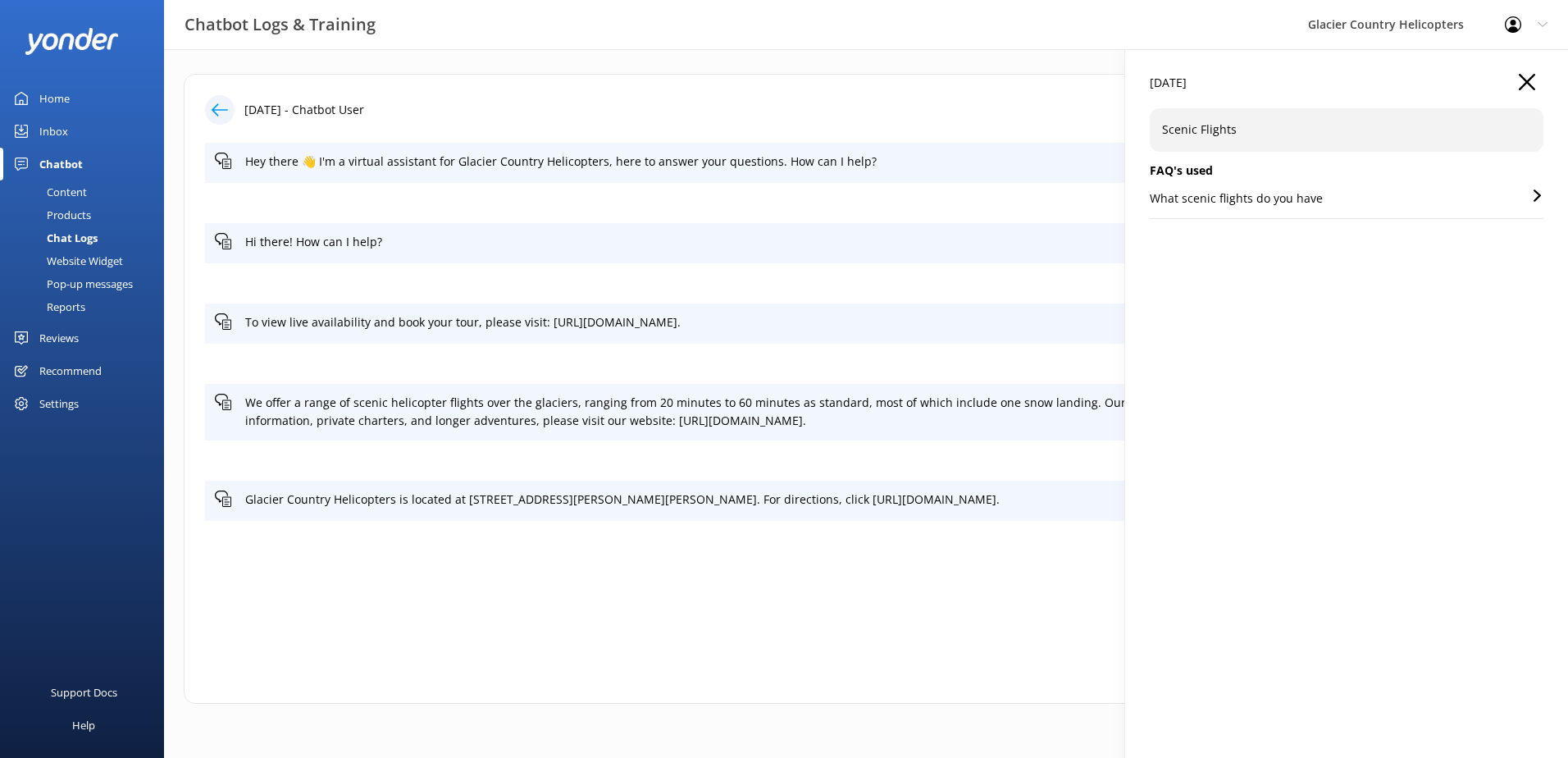
click at [77, 188] on div "Content" at bounding box center [48, 191] width 77 height 23
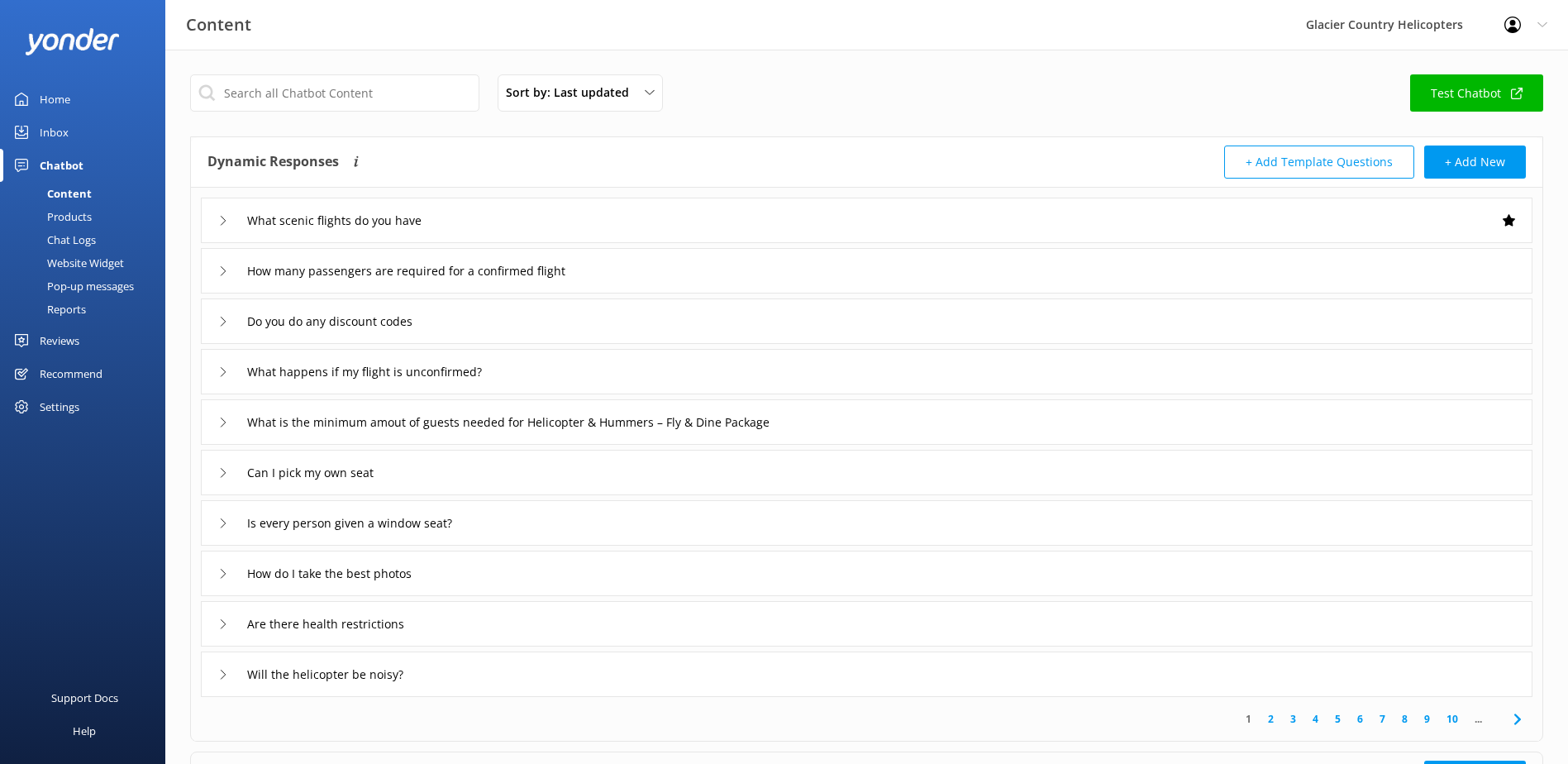
click at [224, 276] on icon at bounding box center [223, 271] width 10 height 10
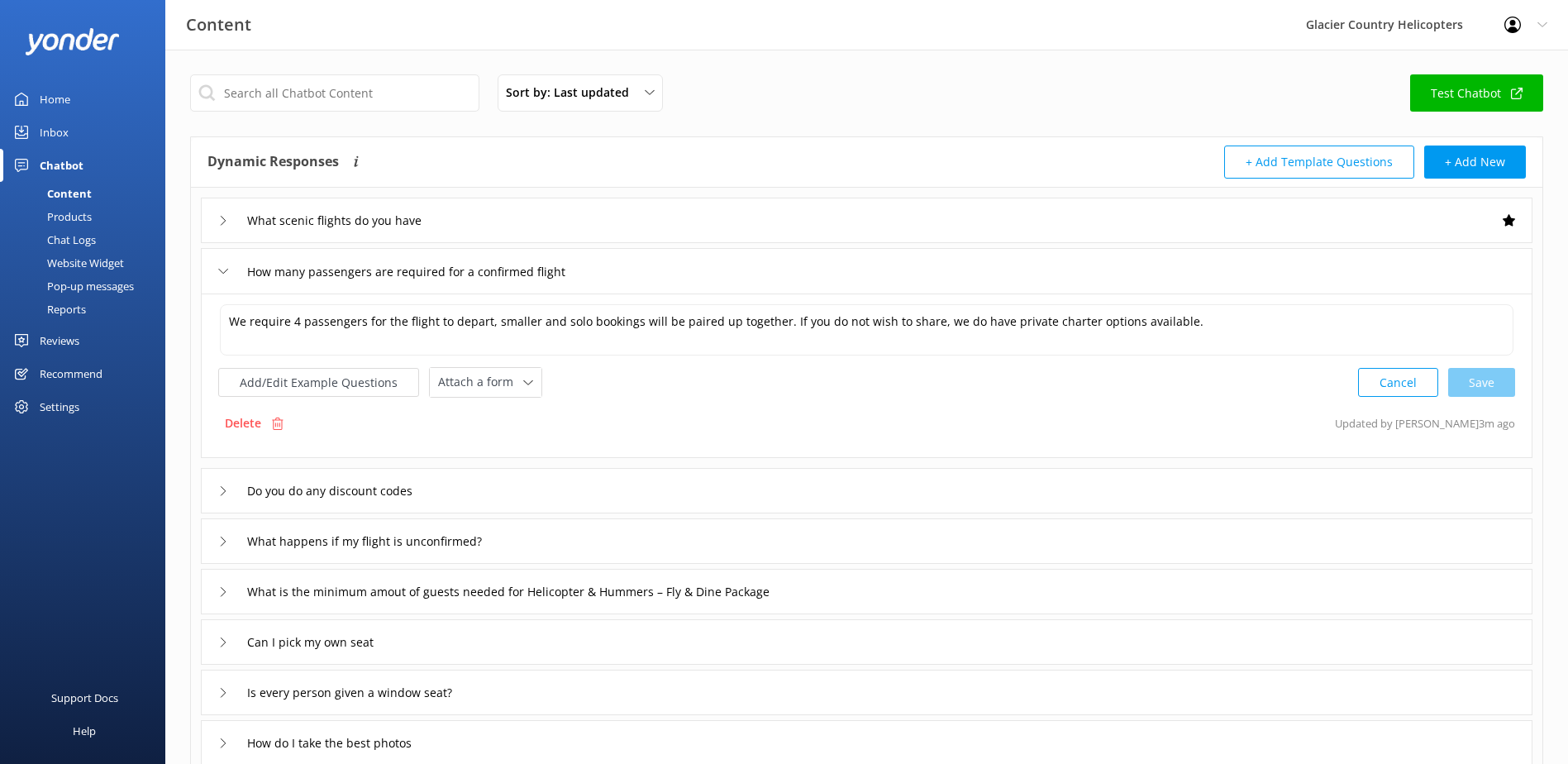
click at [224, 276] on icon at bounding box center [223, 271] width 10 height 10
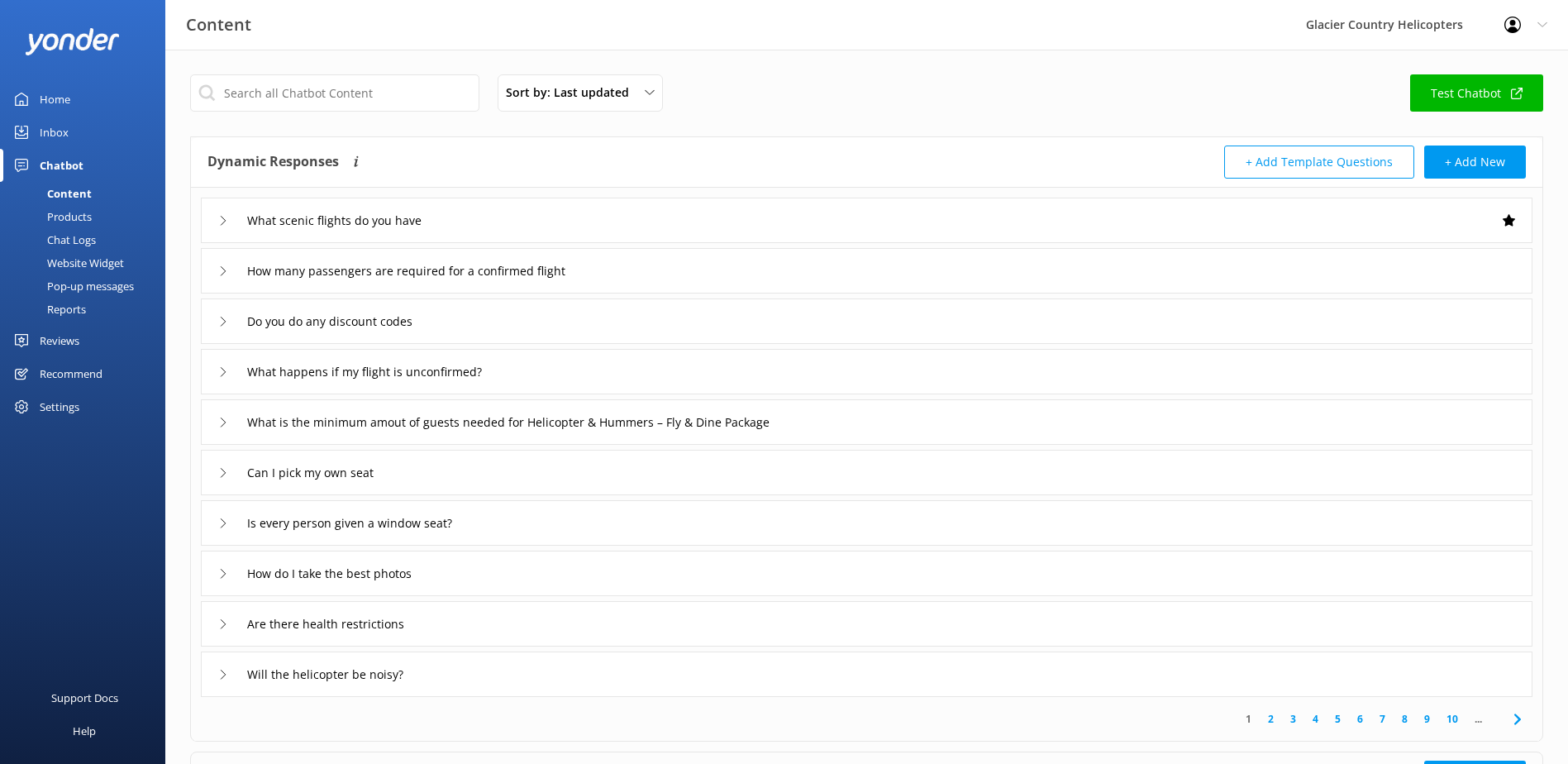
click at [225, 228] on div "What scenic flights do you have" at bounding box center [331, 220] width 225 height 28
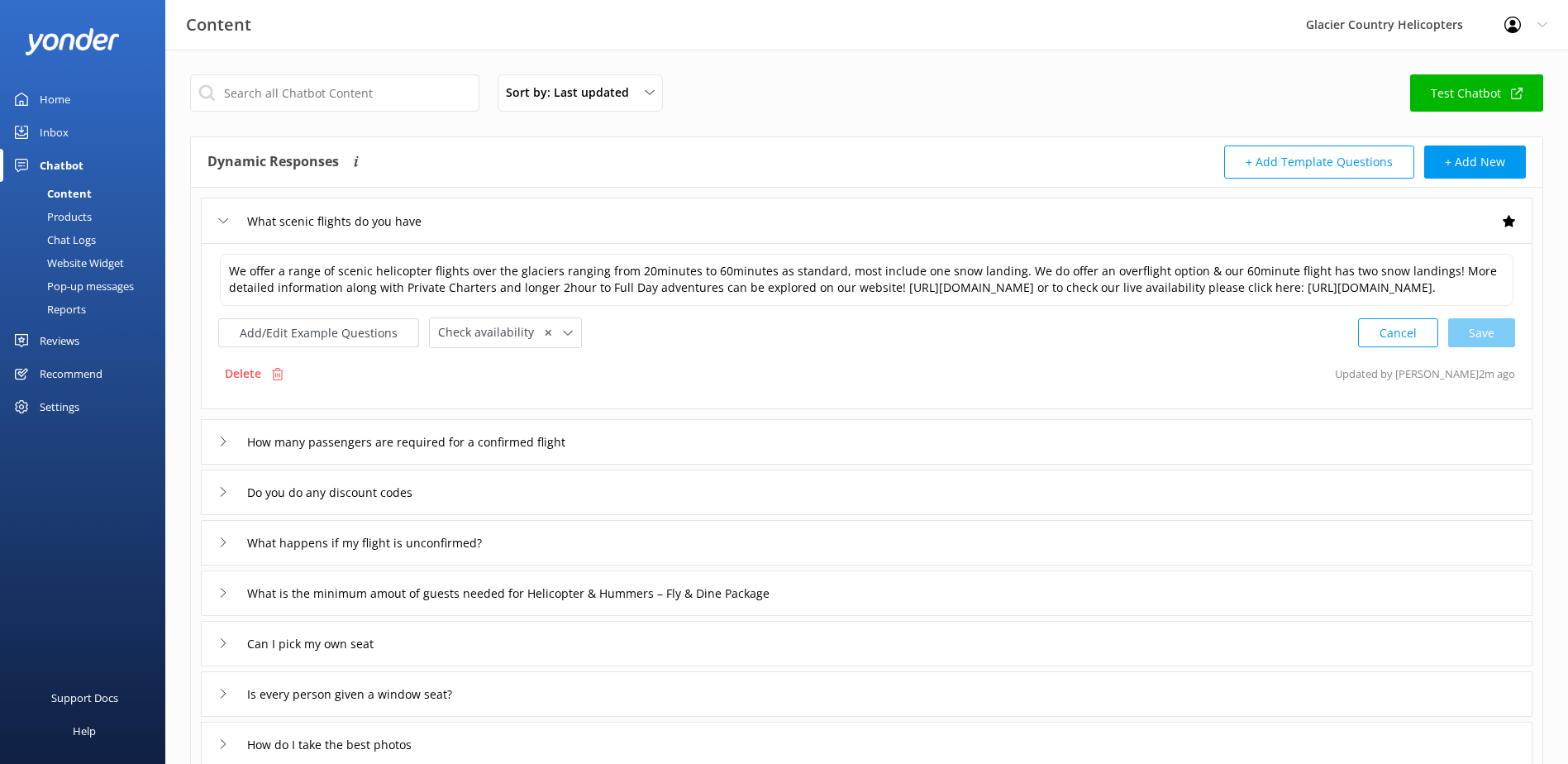
click at [223, 222] on use at bounding box center [224, 220] width 9 height 5
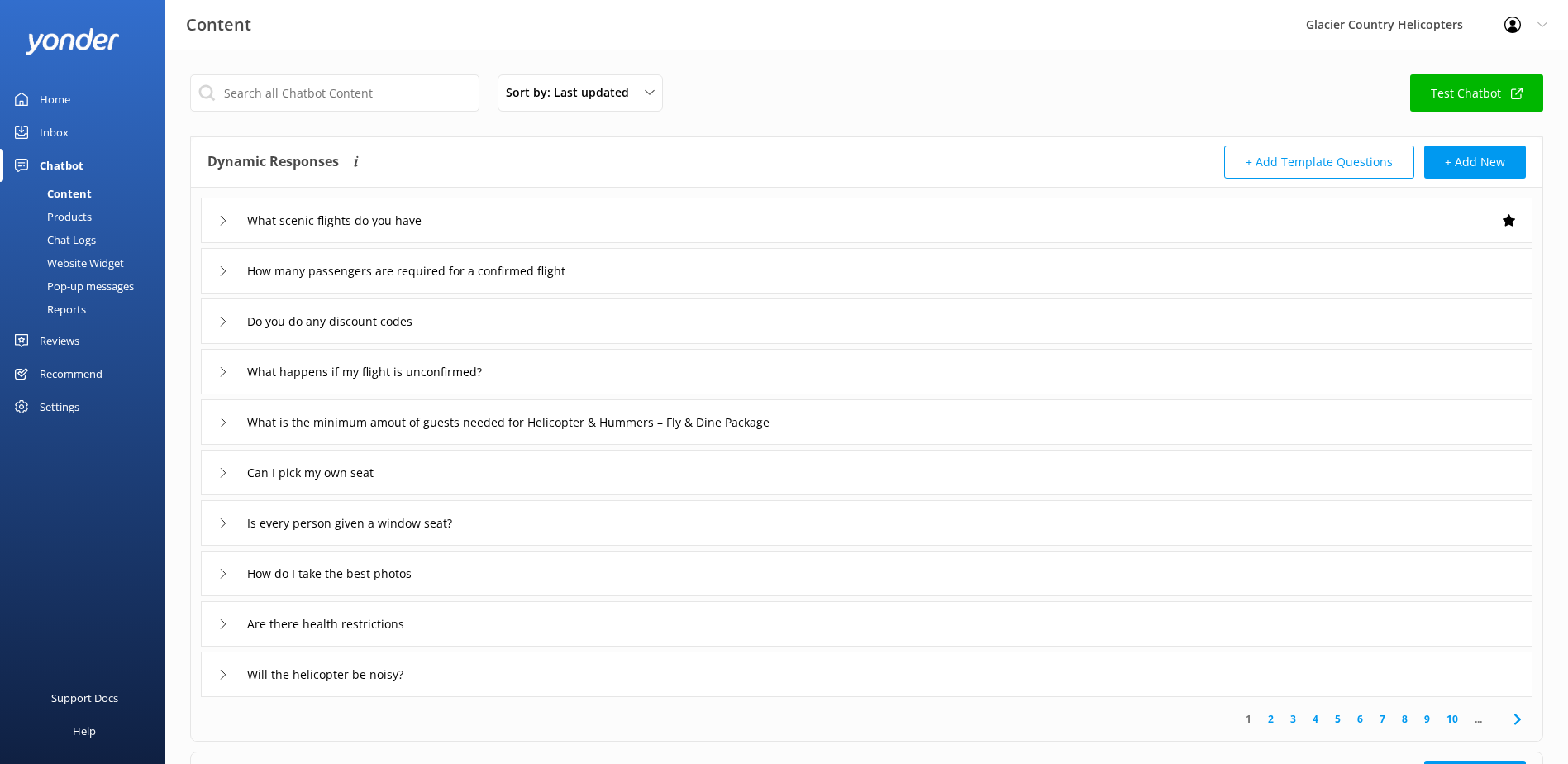
click at [1478, 105] on link "Test Chatbot" at bounding box center [1477, 93] width 133 height 37
click at [63, 214] on div "Products" at bounding box center [51, 216] width 82 height 23
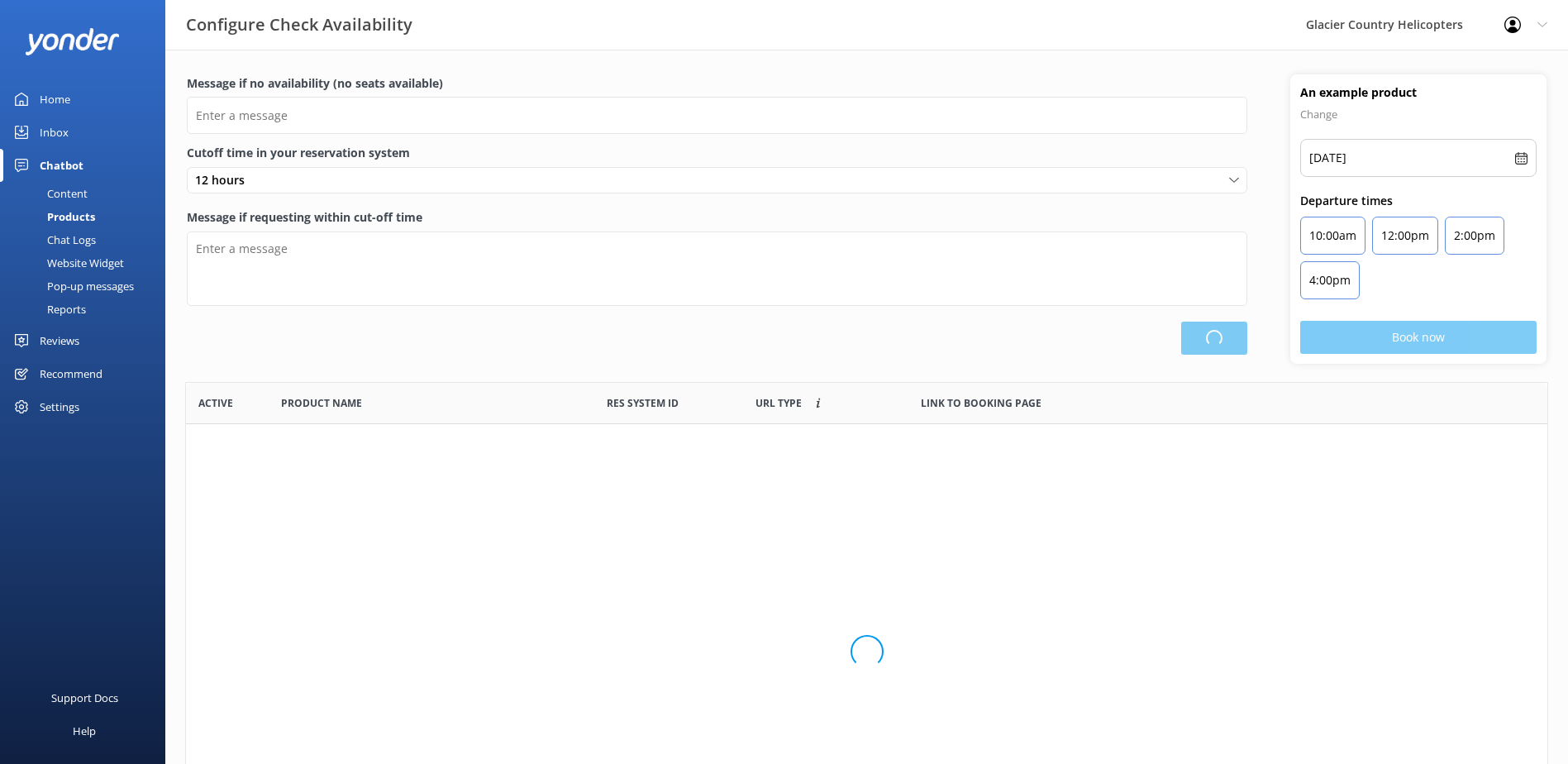
scroll to position [485, 1350]
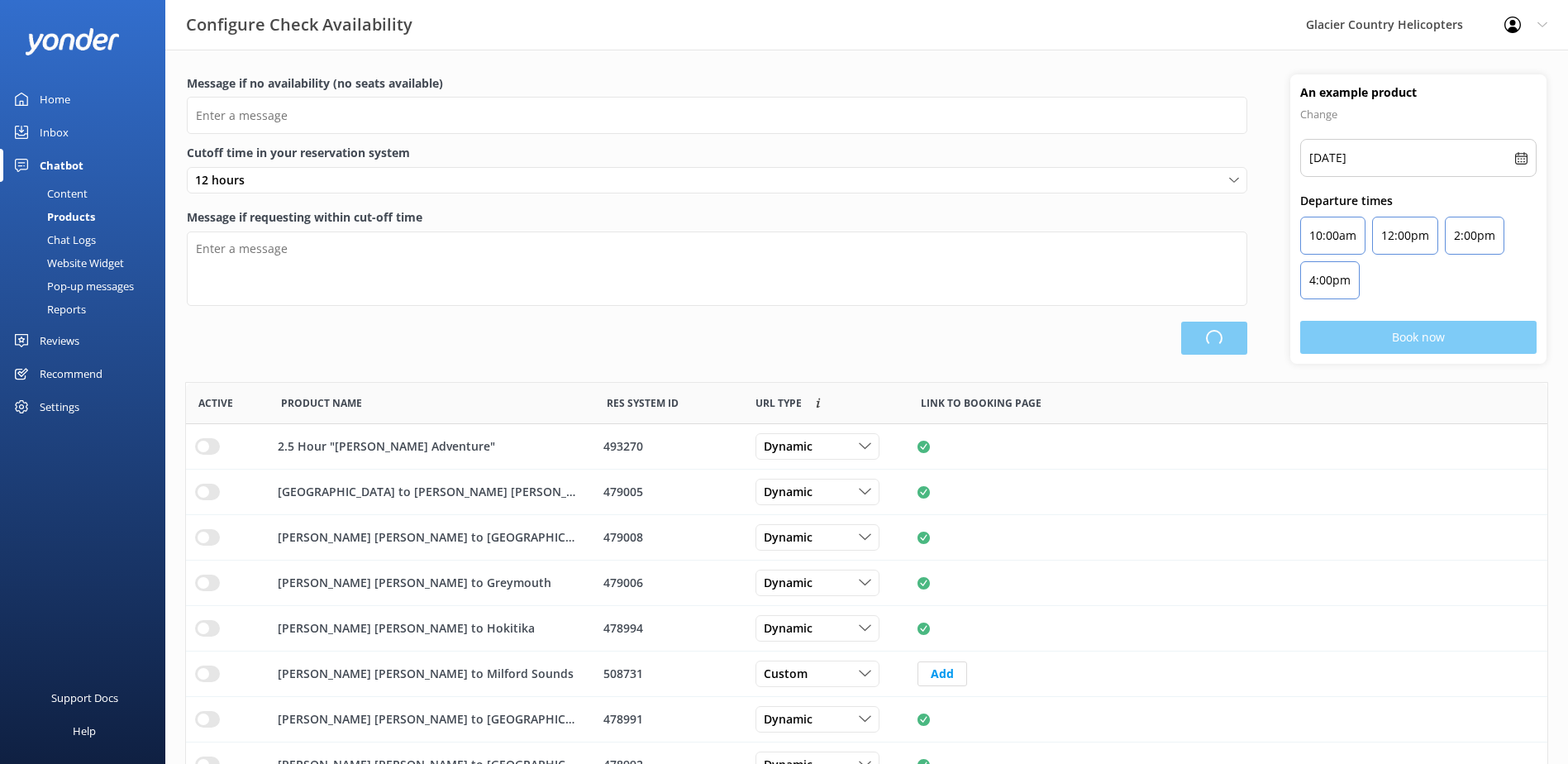
type input "There are no seats available, please check an alternative day"
type textarea "Our online booking system closes {hours} prior to departure. Please book the ne…"
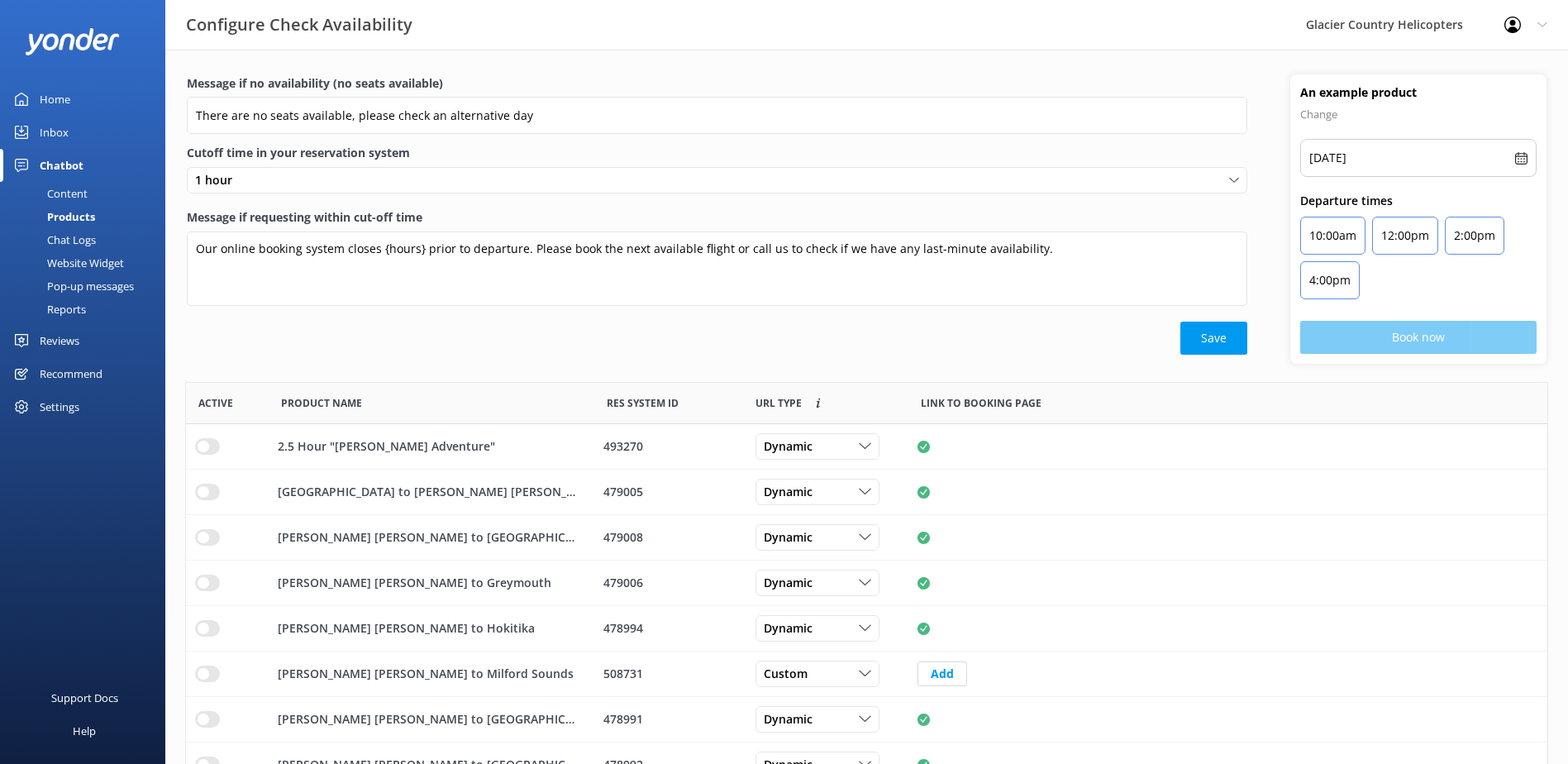
click at [64, 241] on div "Chat Logs" at bounding box center [53, 240] width 86 height 23
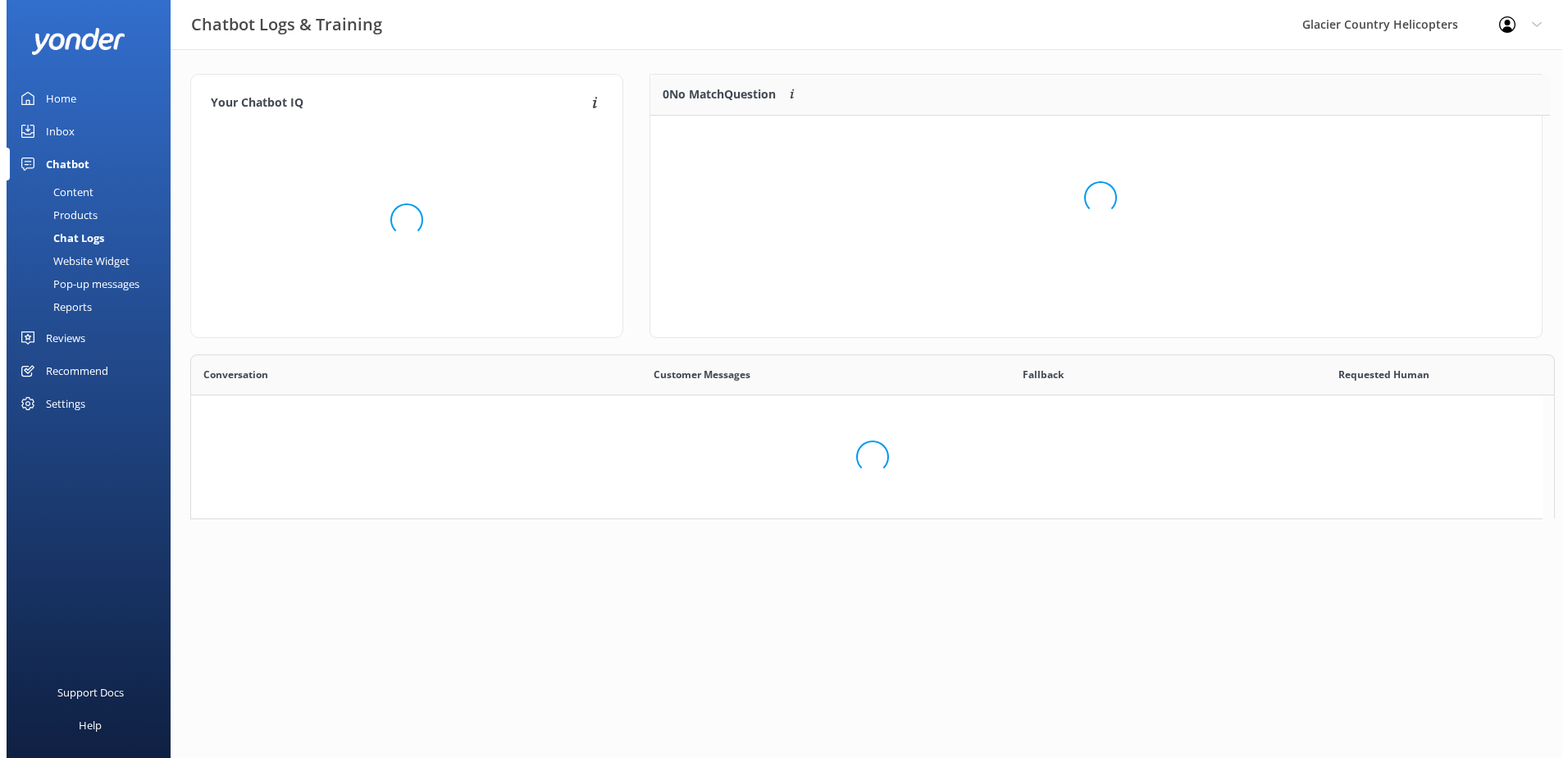
scroll to position [13, 13]
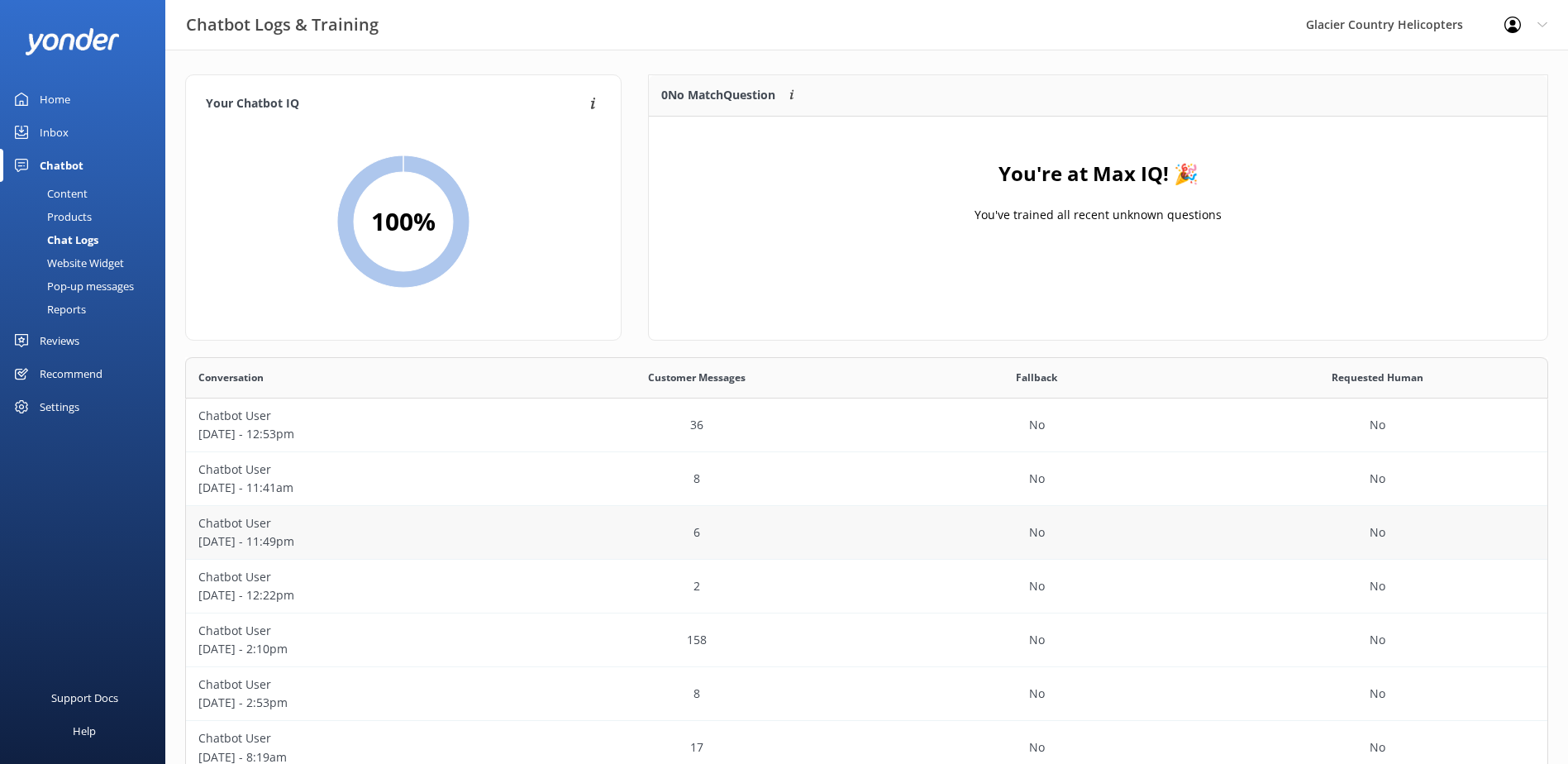
click at [229, 542] on p "[DATE] - 11:49pm" at bounding box center [356, 542] width 316 height 18
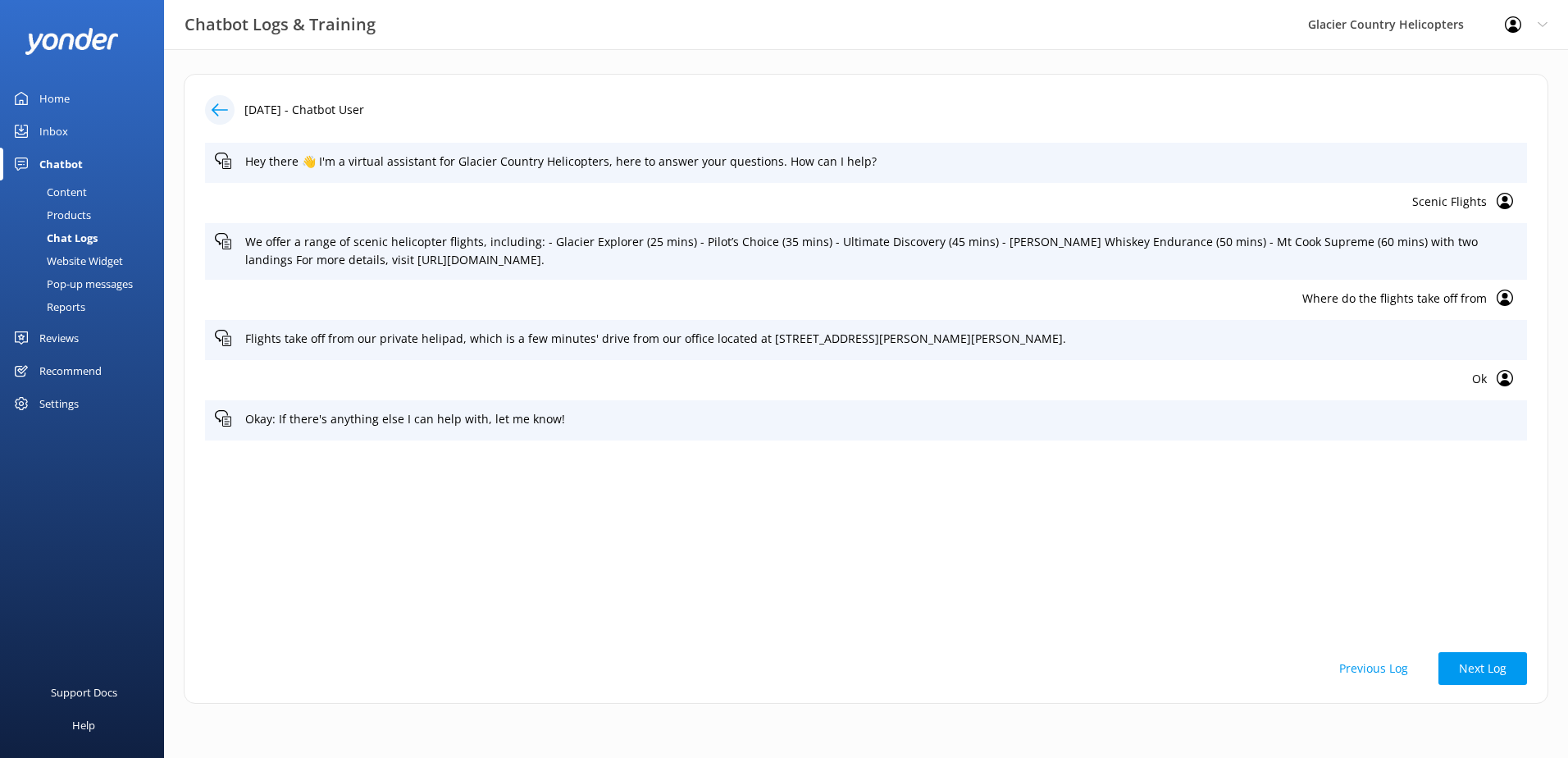
click at [59, 185] on div "Content" at bounding box center [48, 191] width 77 height 23
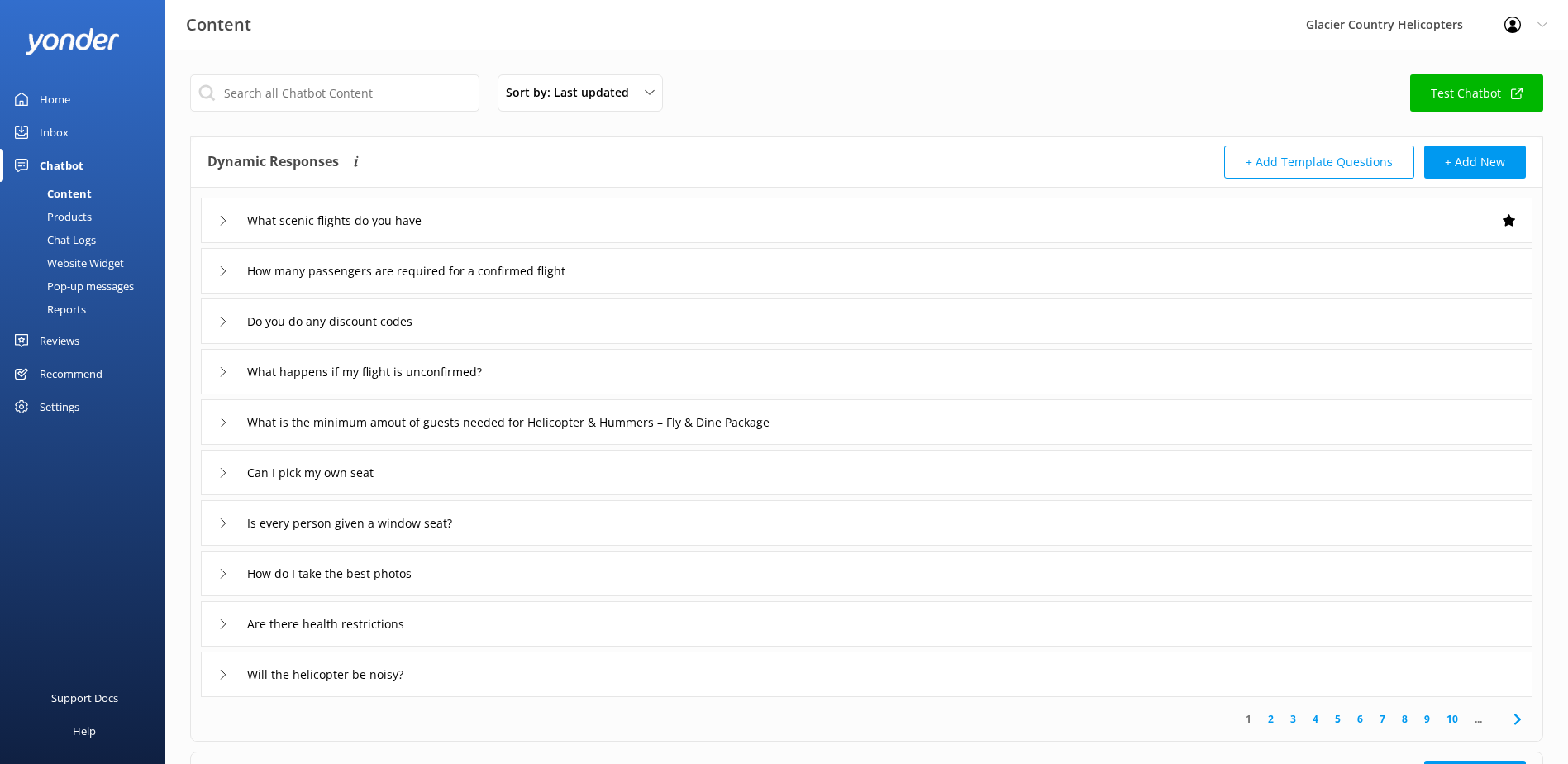
click at [56, 235] on div "Chat Logs" at bounding box center [53, 240] width 86 height 23
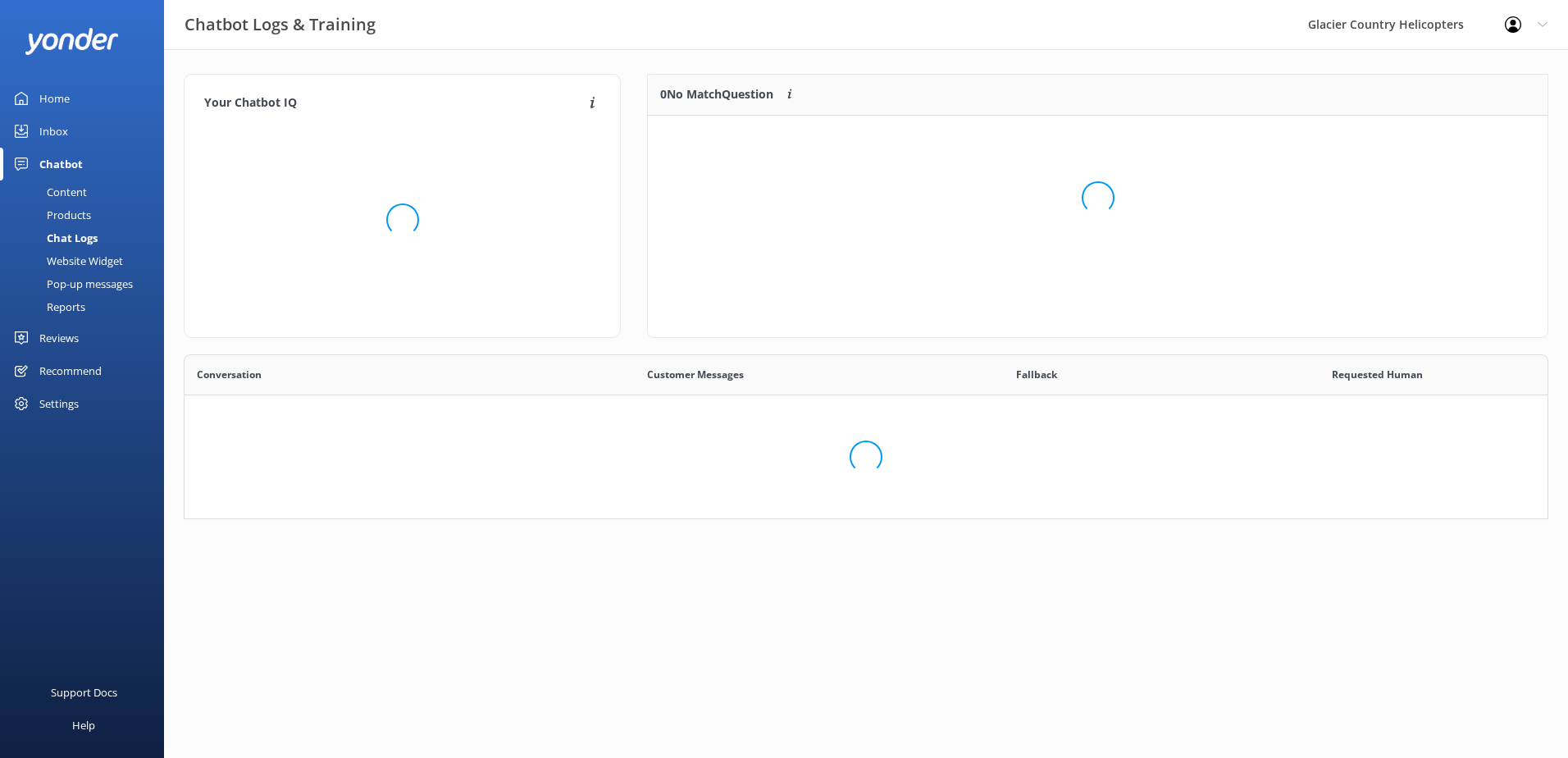
scroll to position [402, 1339]
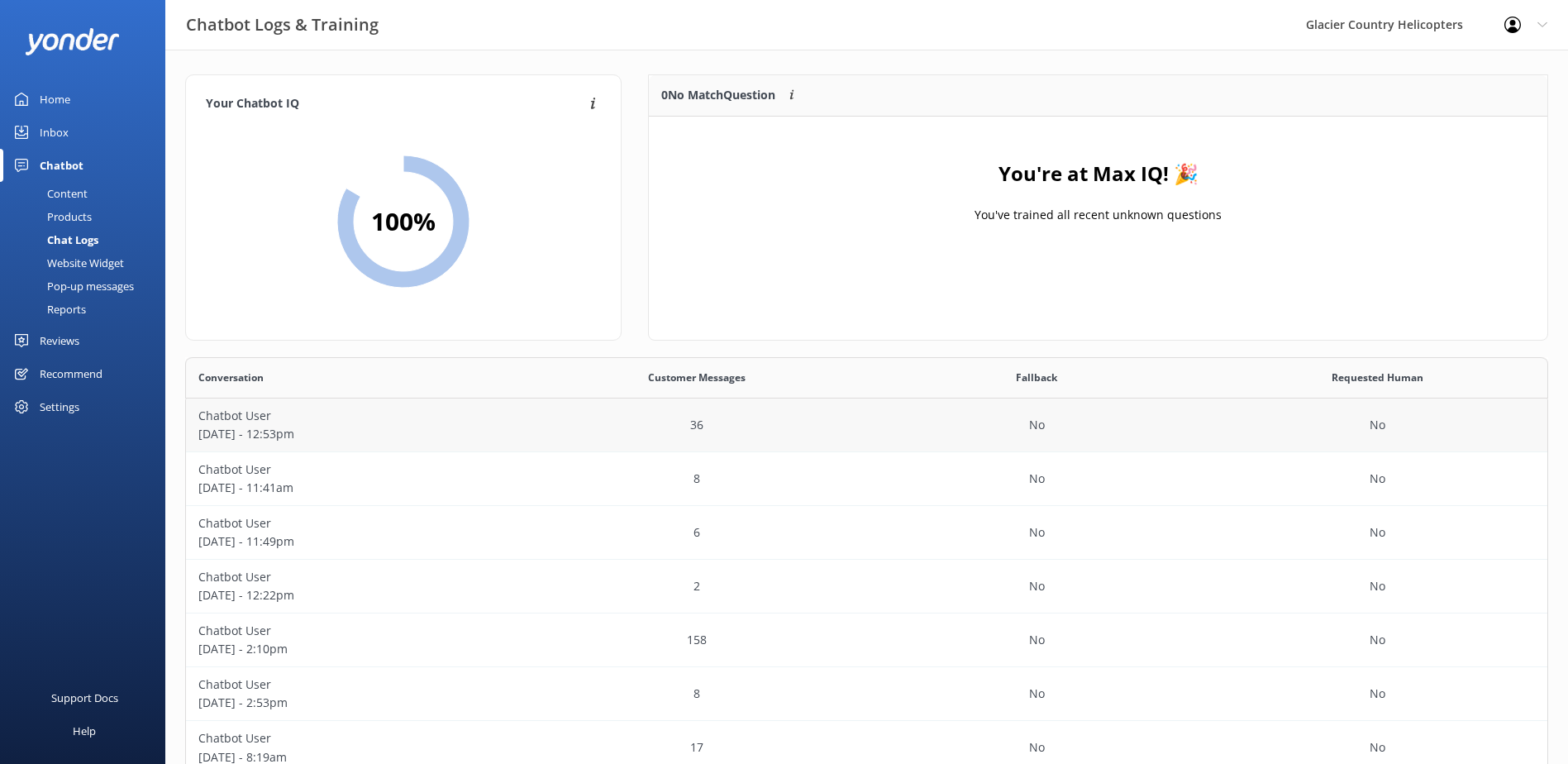
click at [222, 432] on p "[DATE] - 12:53pm" at bounding box center [356, 434] width 316 height 18
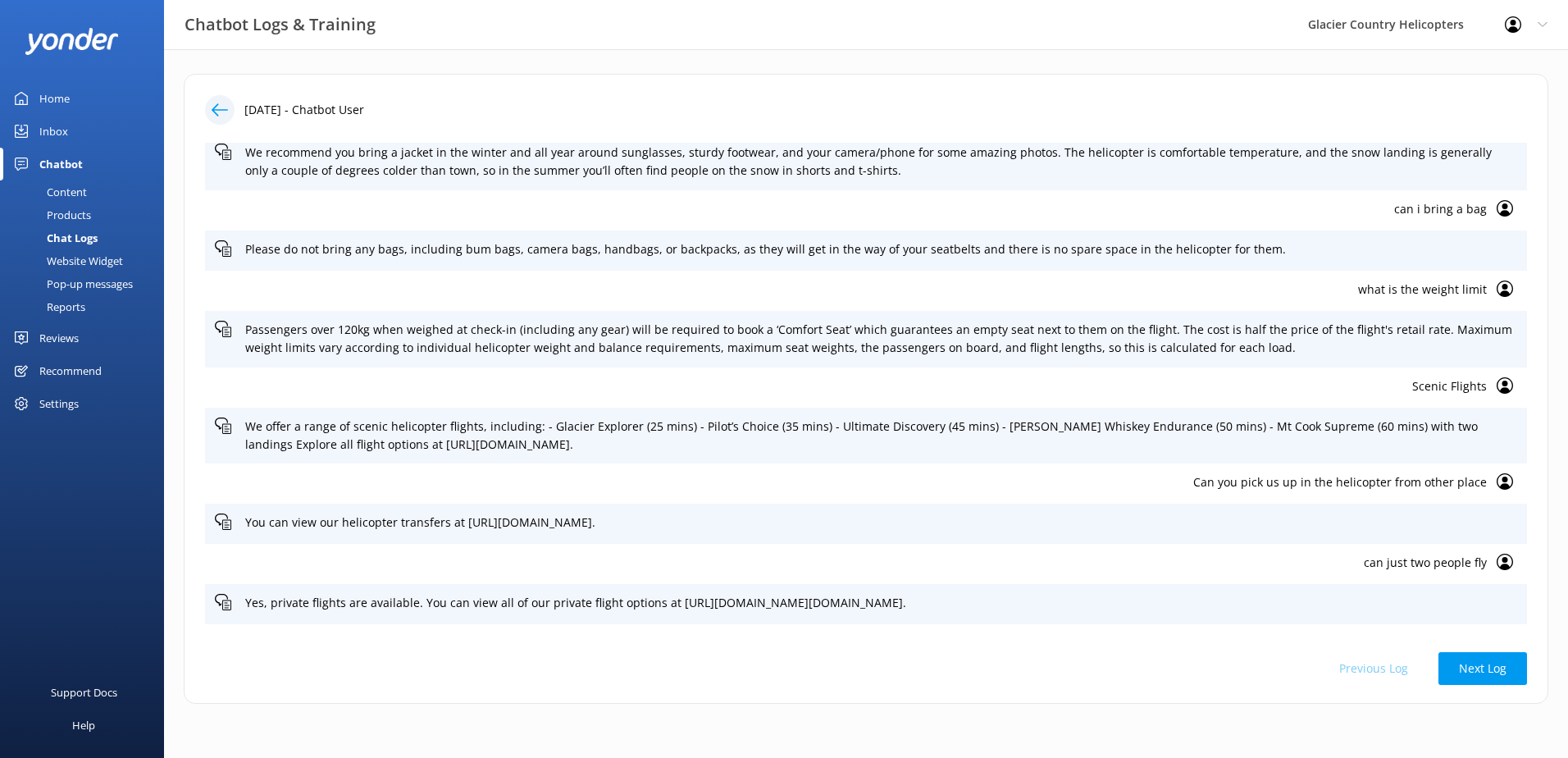
scroll to position [410, 0]
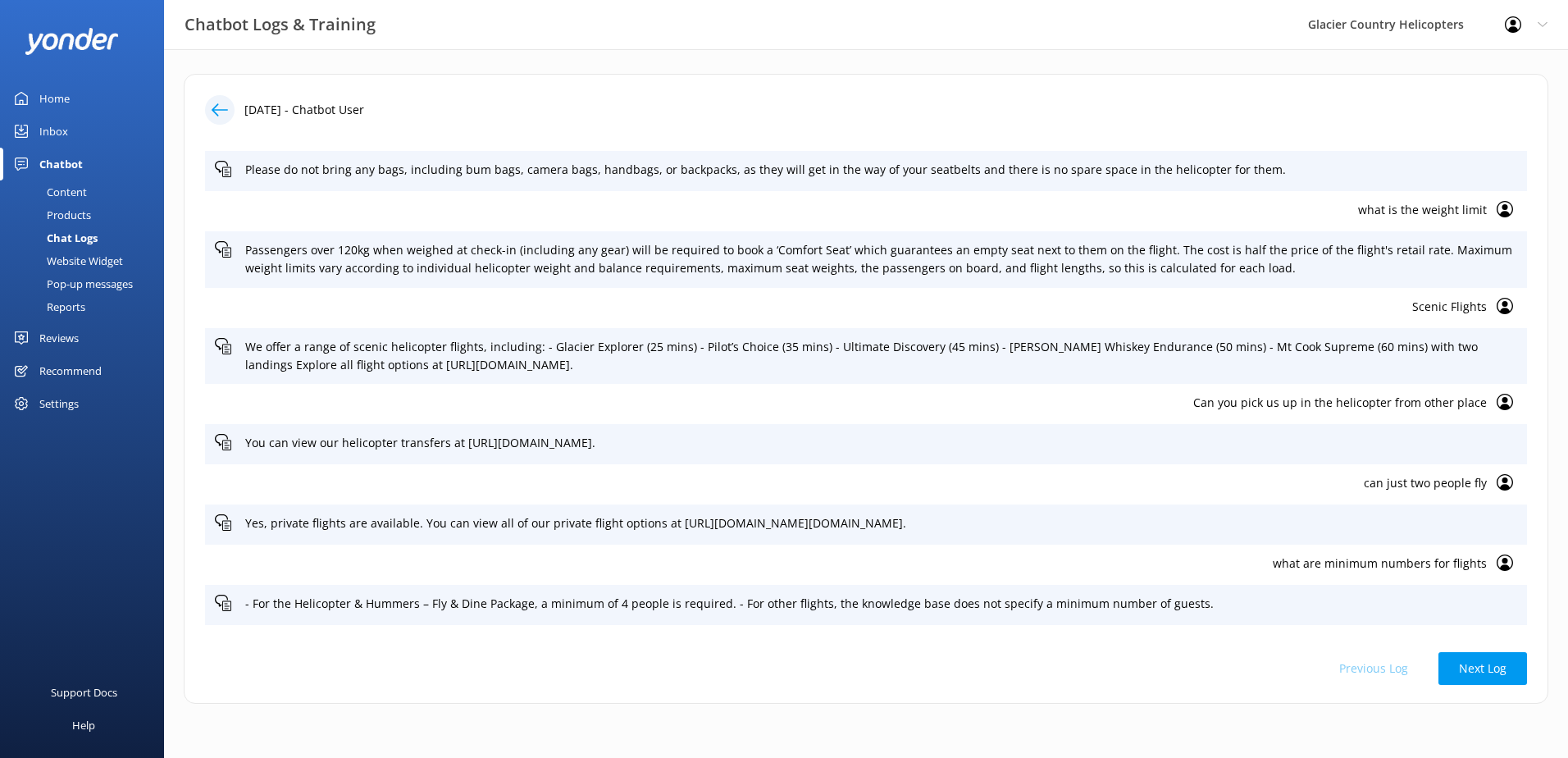
drag, startPoint x: 1370, startPoint y: 667, endPoint x: 1390, endPoint y: 662, distance: 20.6
click at [1370, 667] on div "Previous Log Next Log" at bounding box center [866, 668] width 1322 height 33
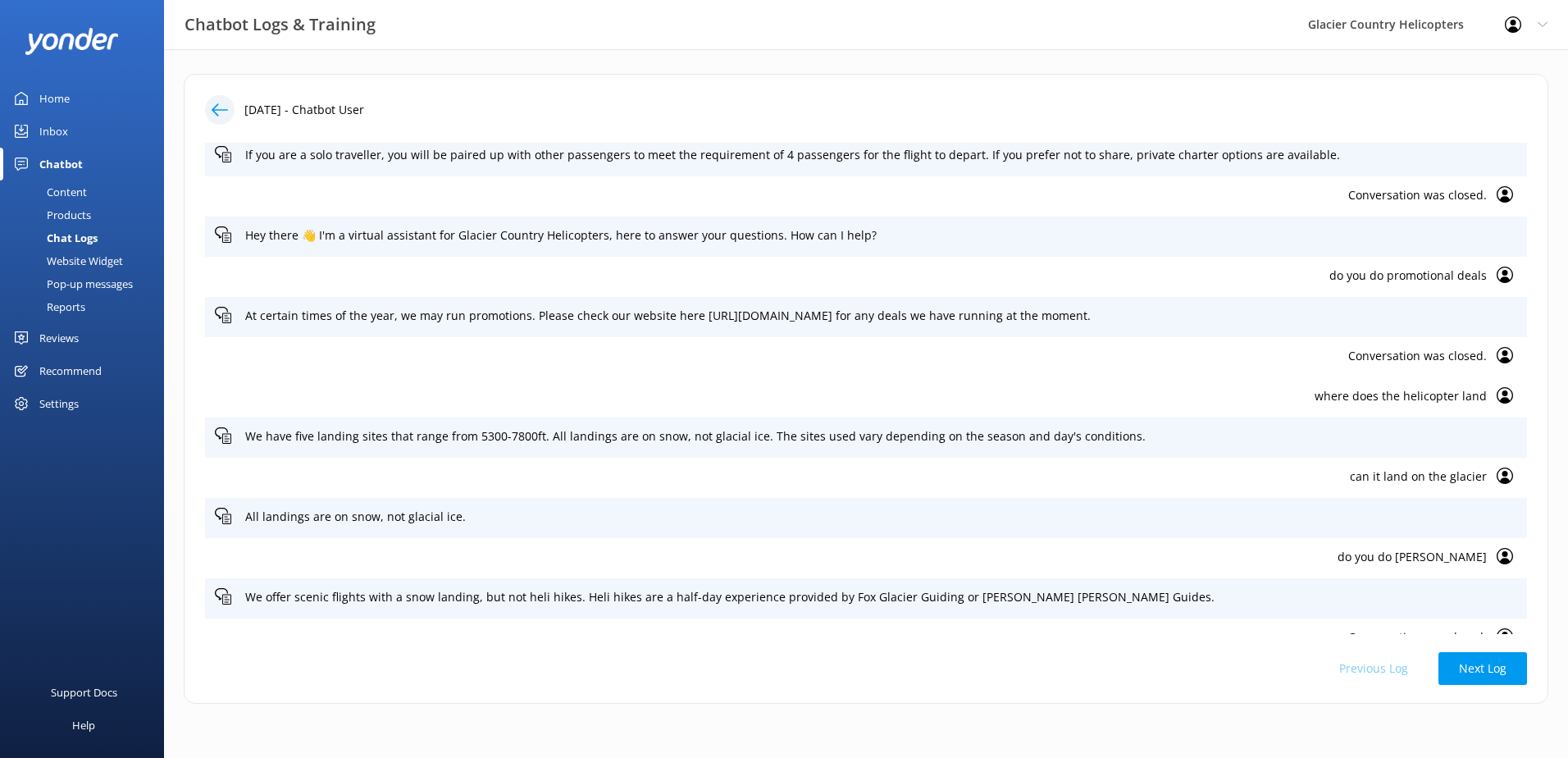
scroll to position [1132, 0]
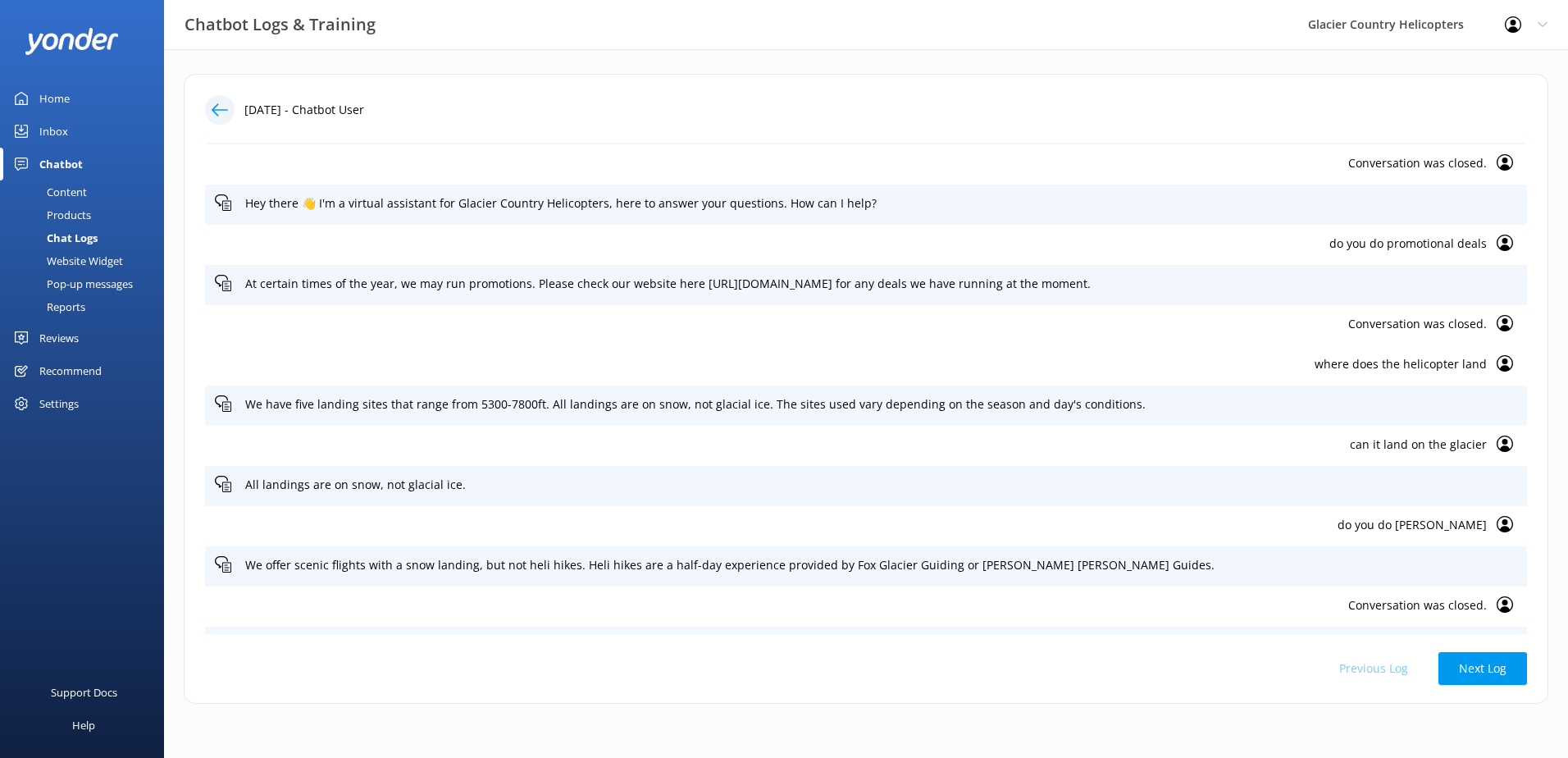
click at [95, 195] on link "Content" at bounding box center [87, 191] width 155 height 23
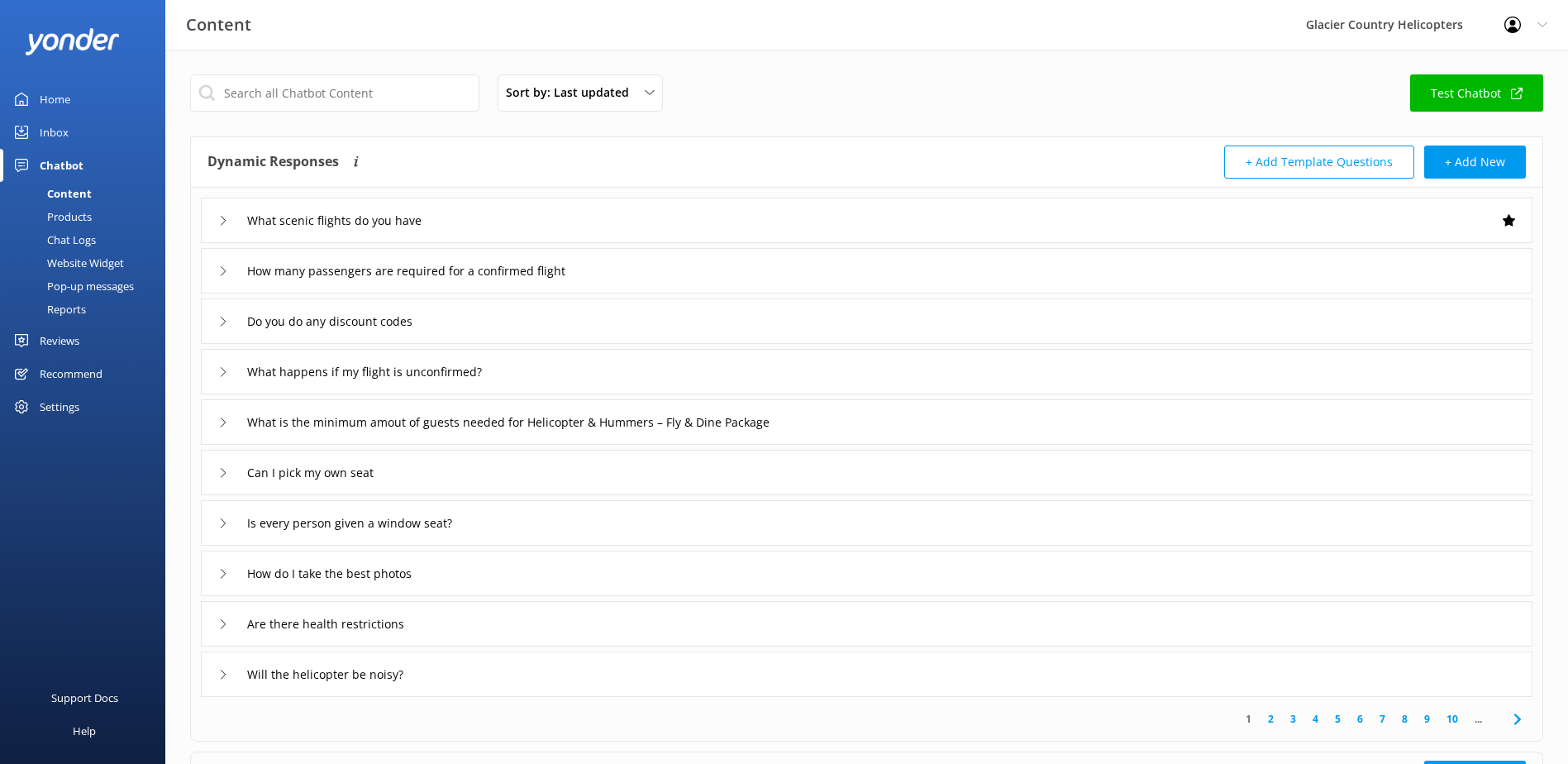
click at [63, 247] on div "Chat Logs" at bounding box center [53, 240] width 86 height 23
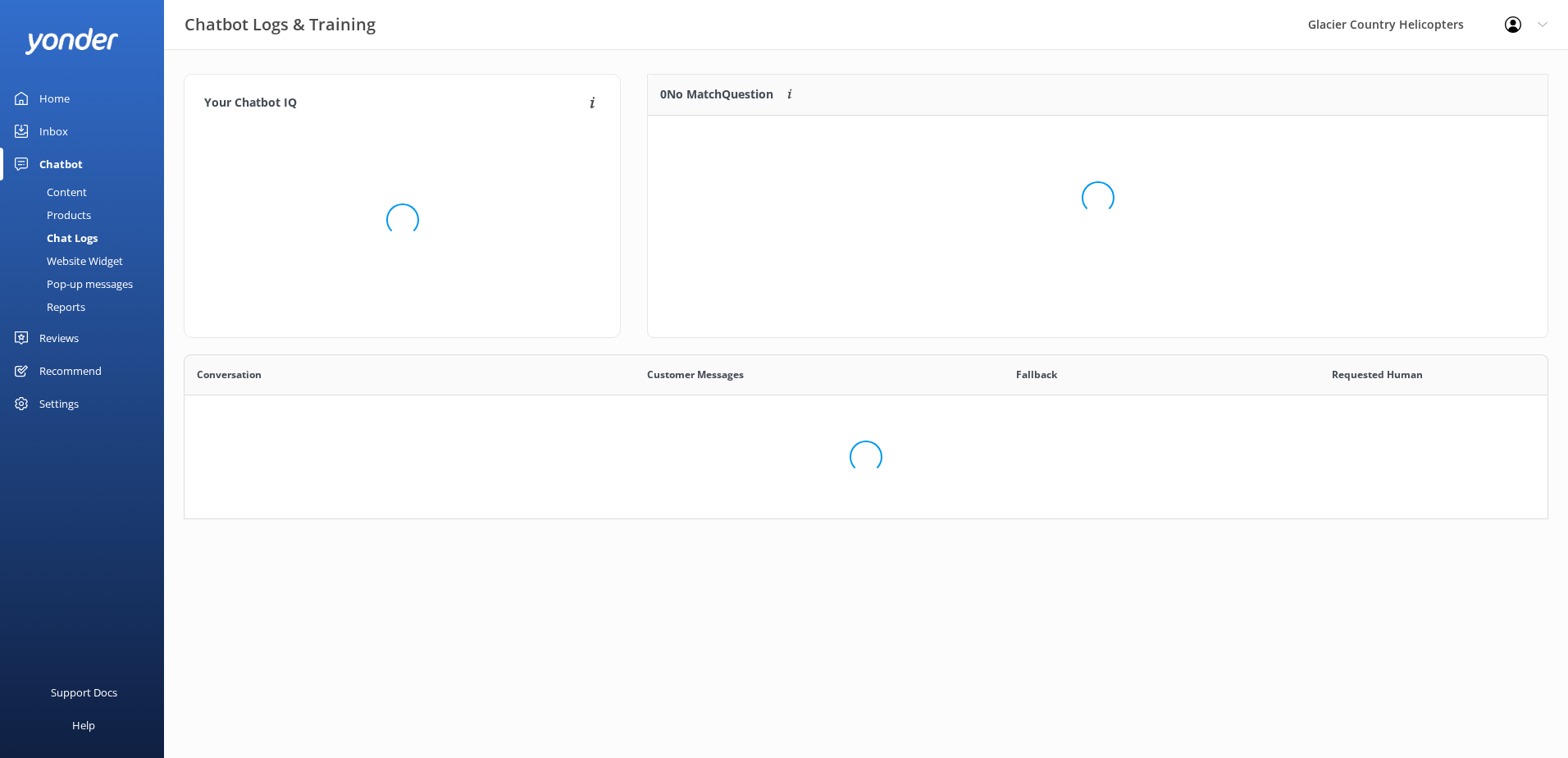
scroll to position [402, 1339]
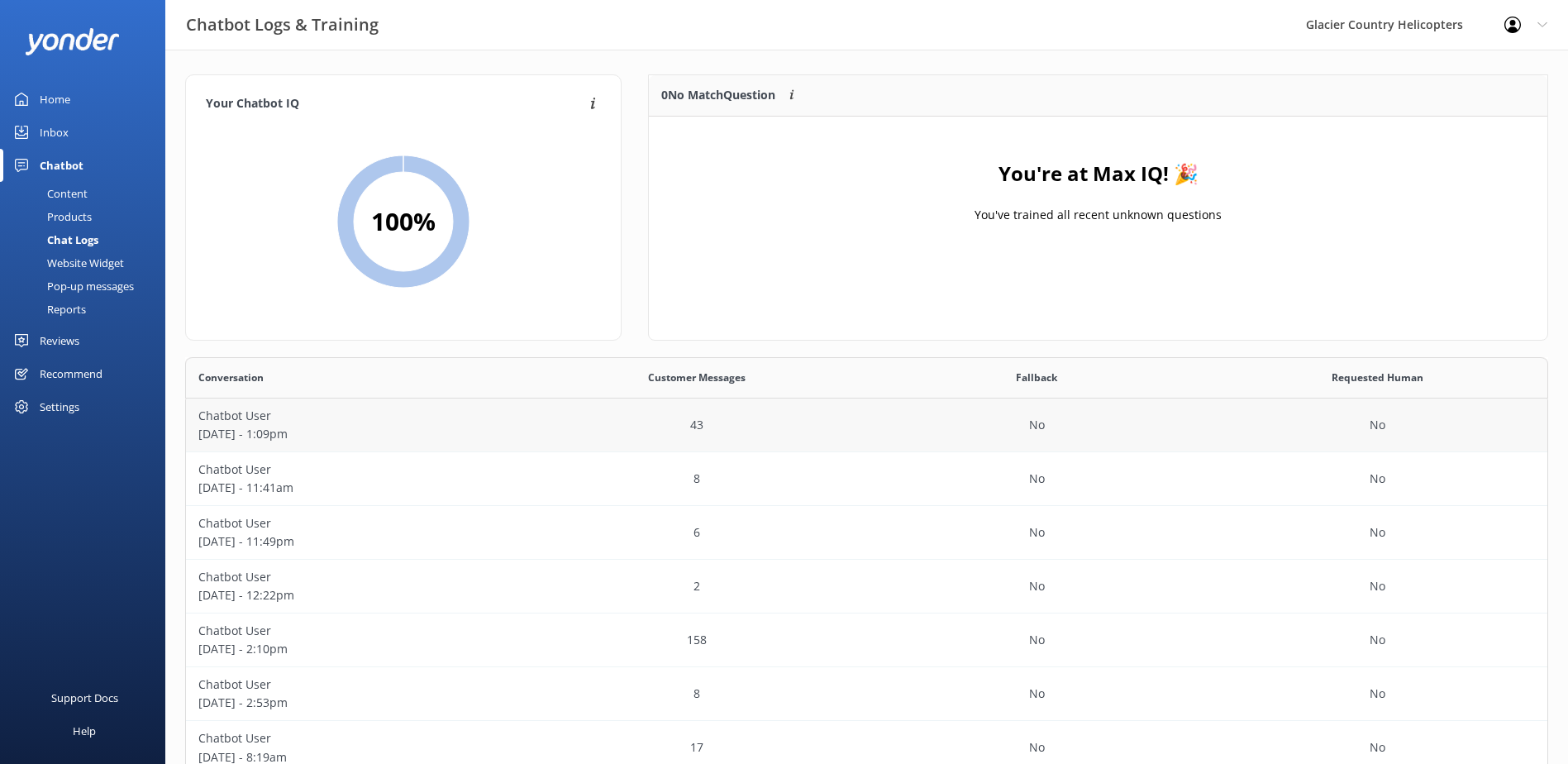
click at [260, 426] on p "[DATE] - 1:09pm" at bounding box center [356, 434] width 316 height 18
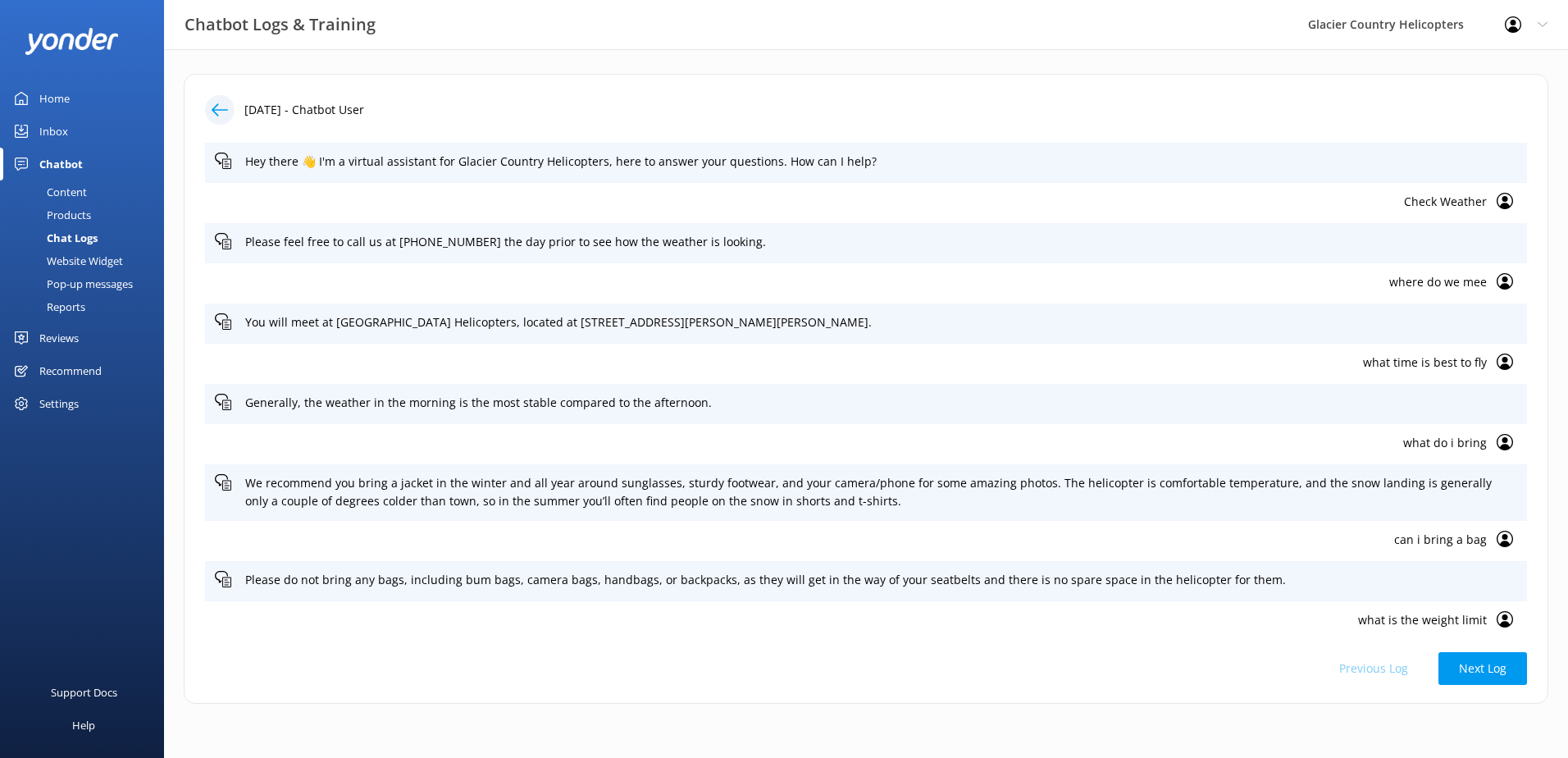
click at [71, 183] on div "Content" at bounding box center [48, 191] width 77 height 23
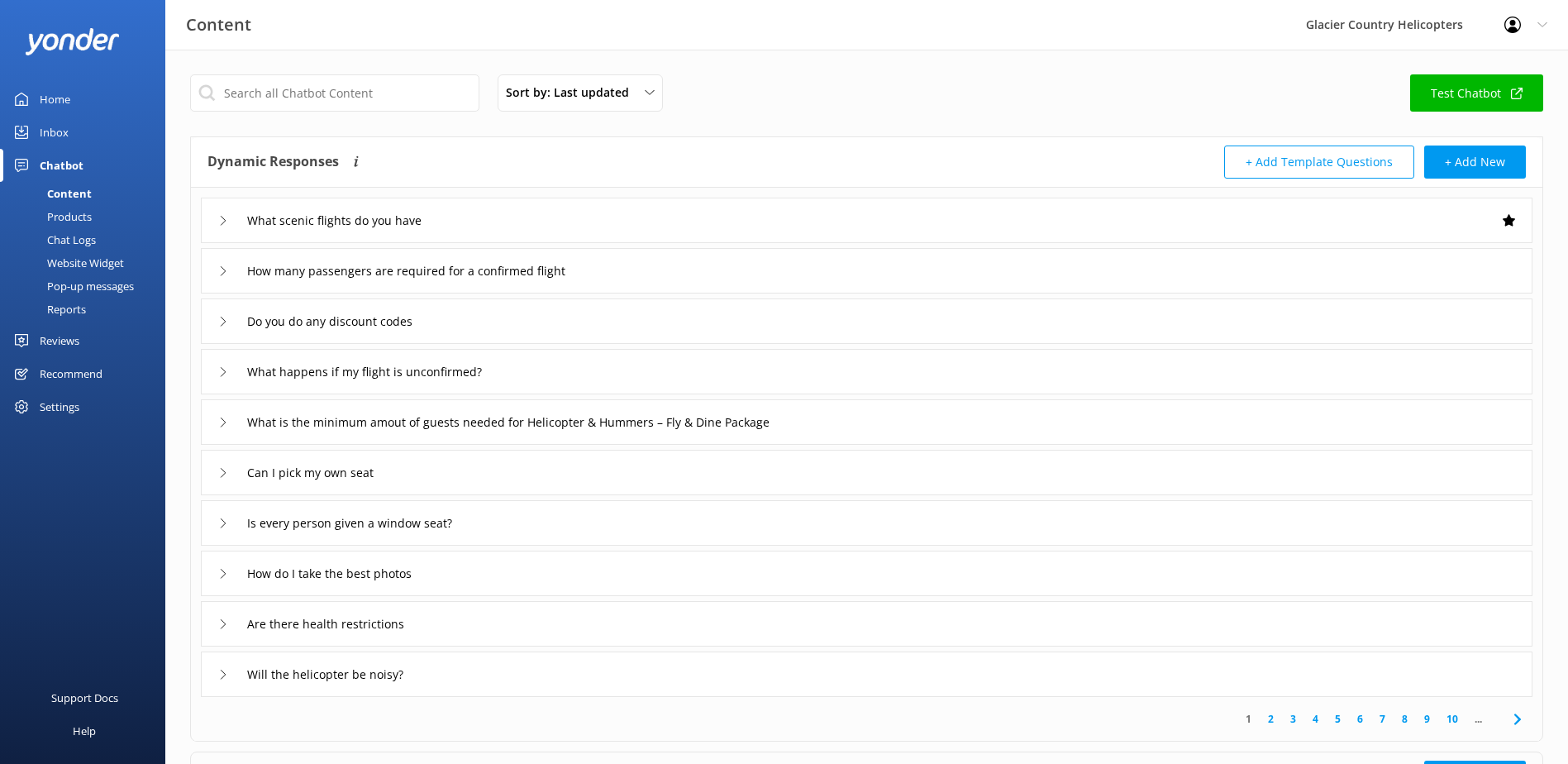
click at [70, 241] on div "Chat Logs" at bounding box center [53, 240] width 86 height 23
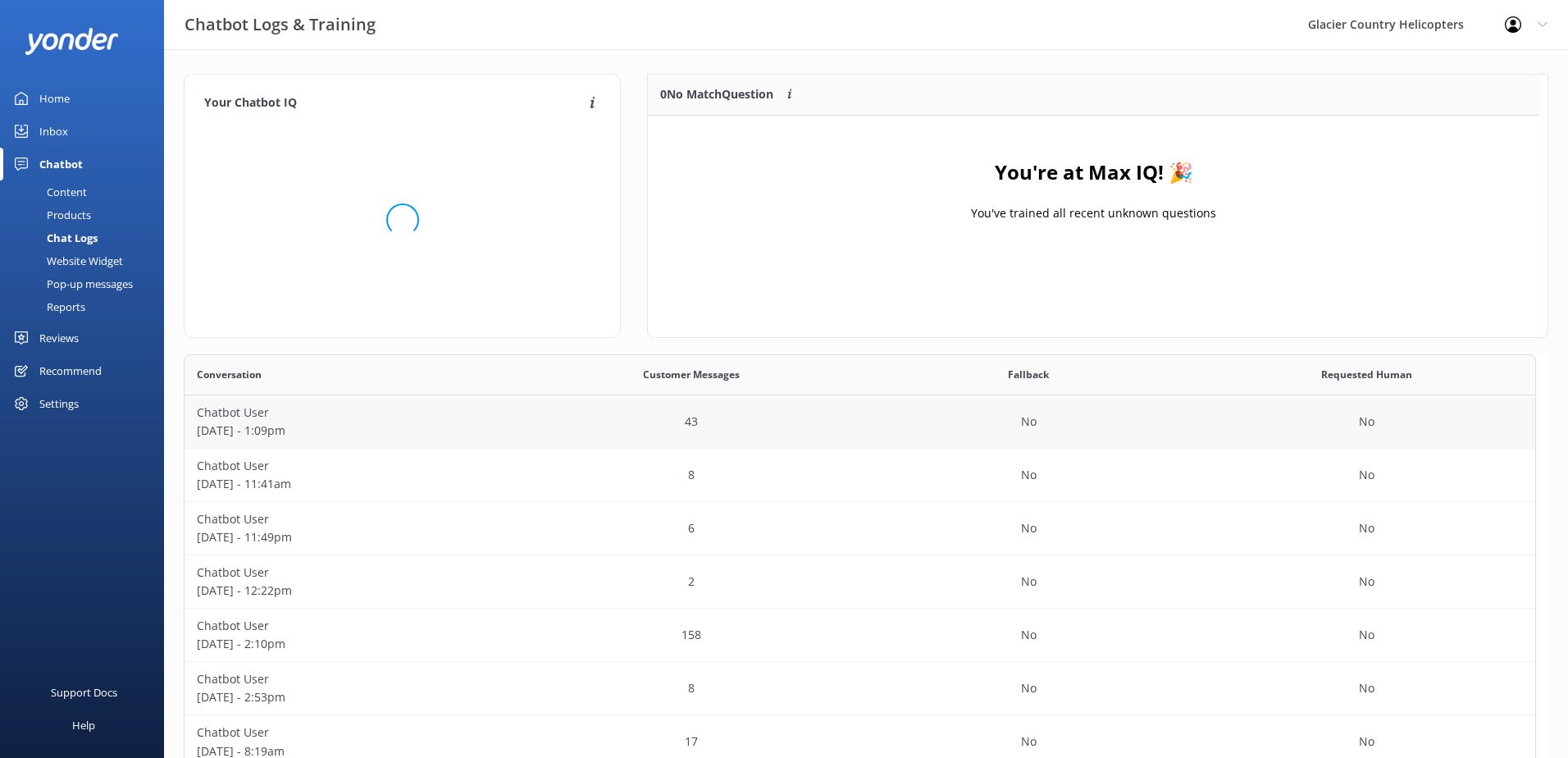
scroll to position [402, 1339]
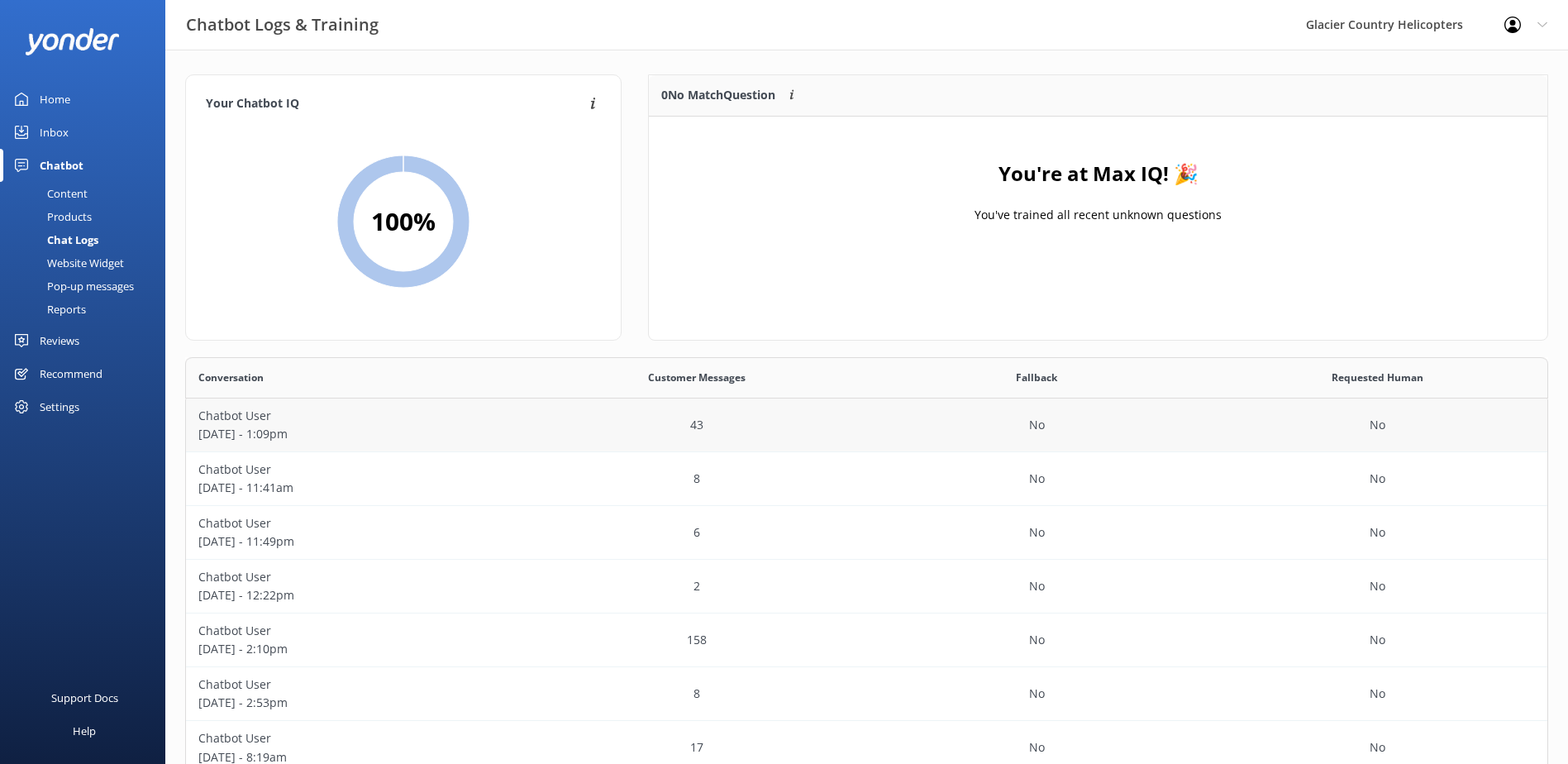
click at [283, 437] on p "[DATE] - 1:09pm" at bounding box center [356, 434] width 316 height 18
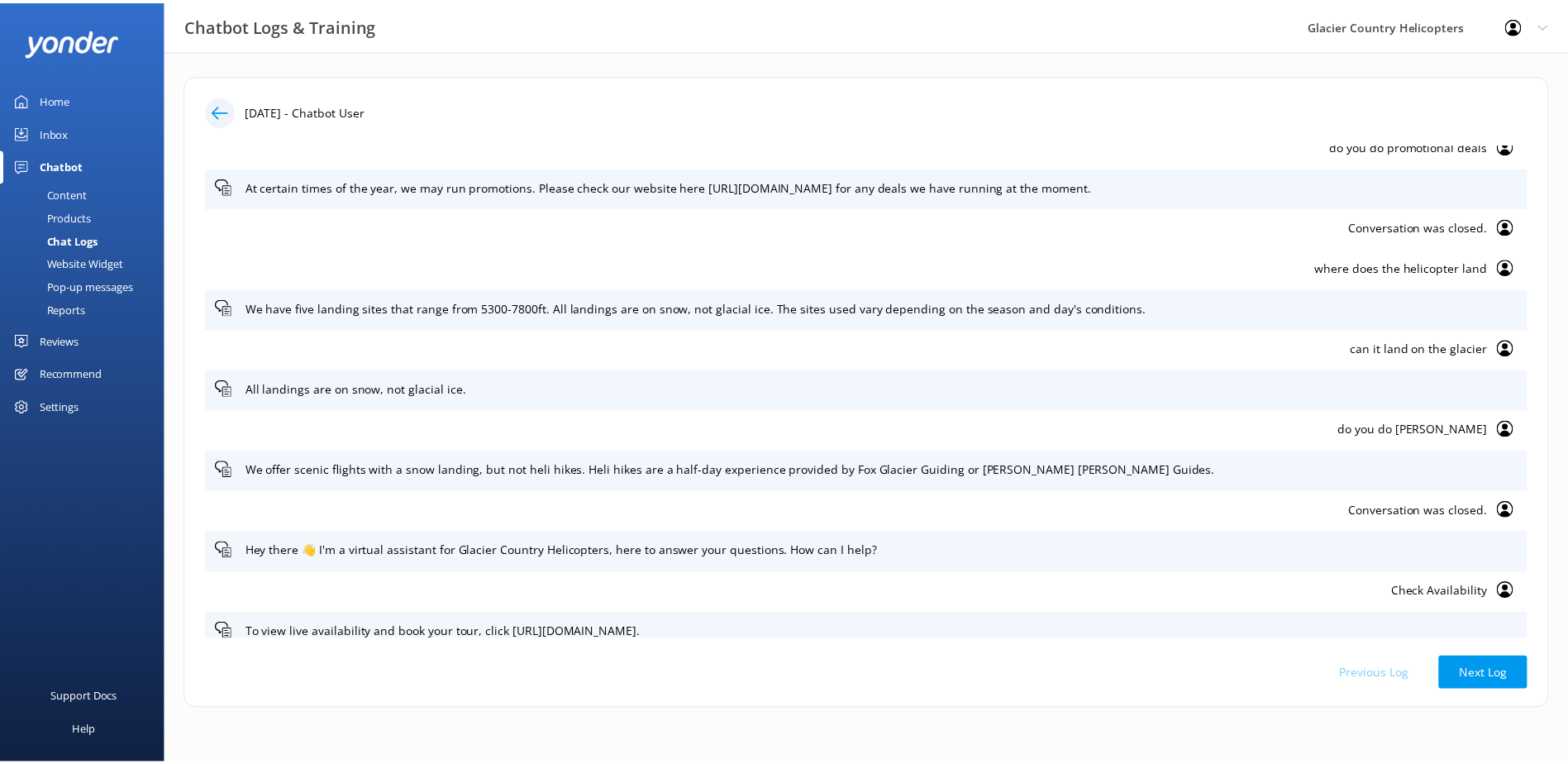
scroll to position [1390, 0]
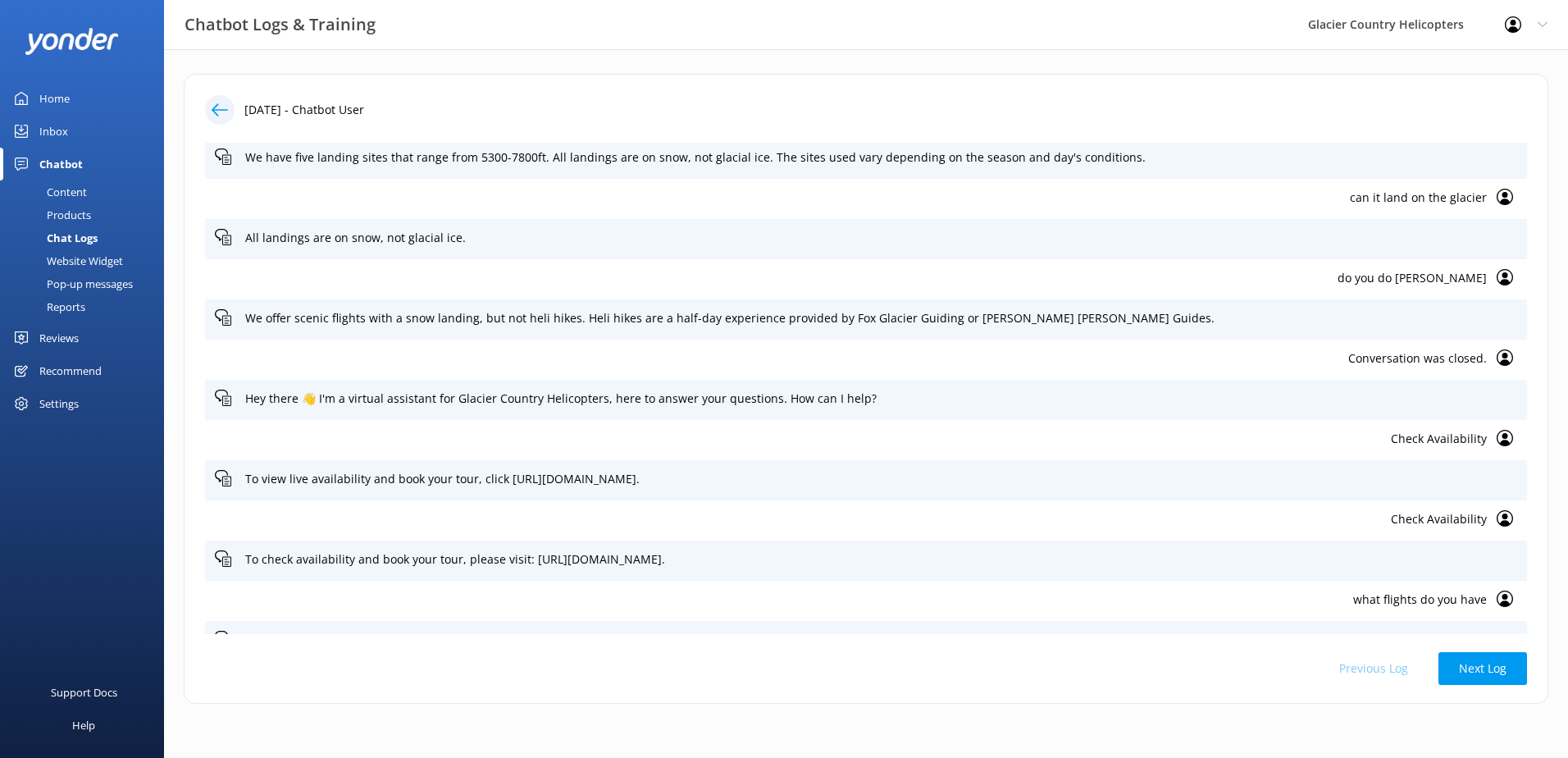
click at [71, 186] on div "Content" at bounding box center [48, 191] width 77 height 23
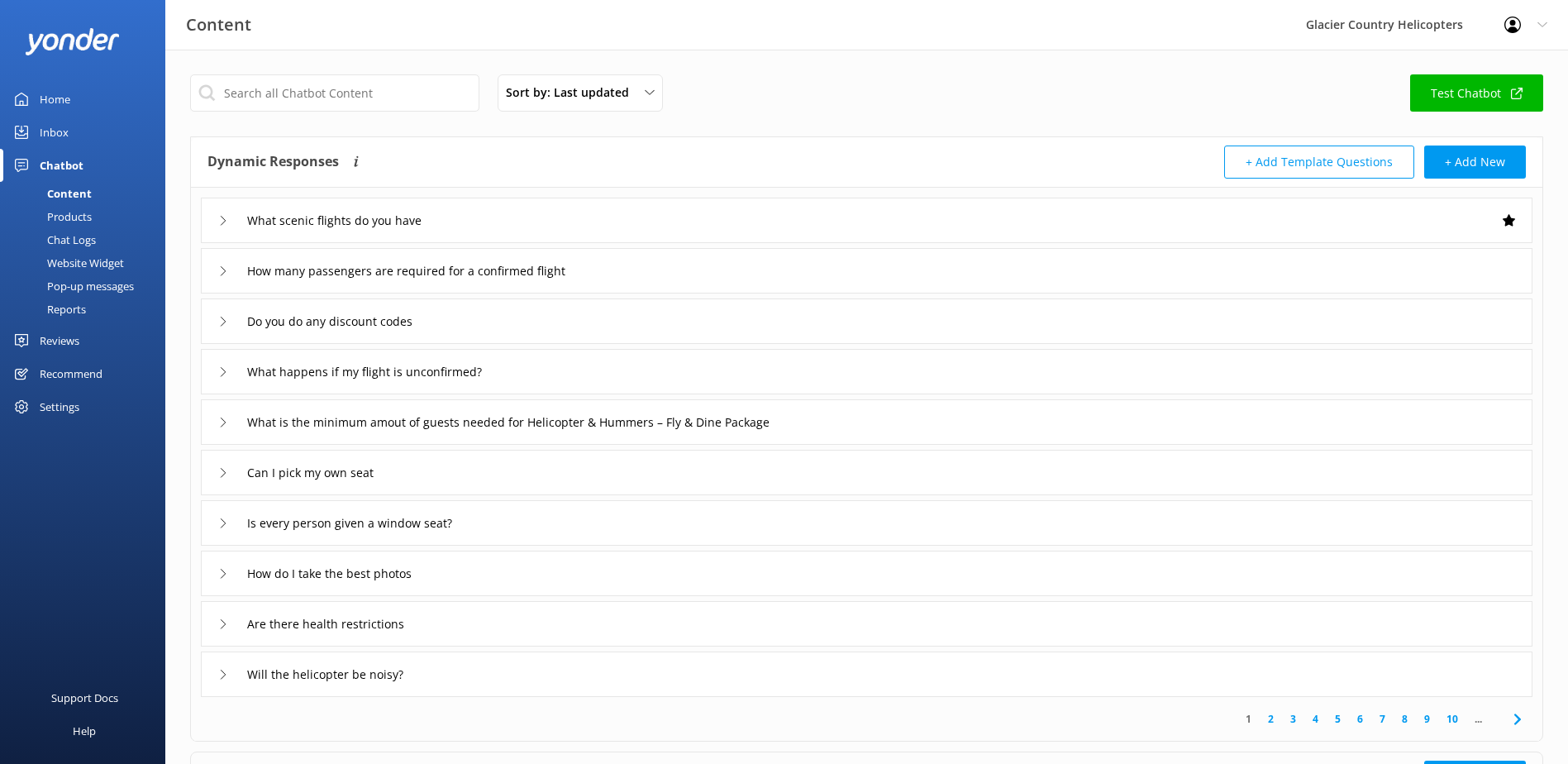
click at [94, 256] on div "Website Widget" at bounding box center [67, 263] width 114 height 23
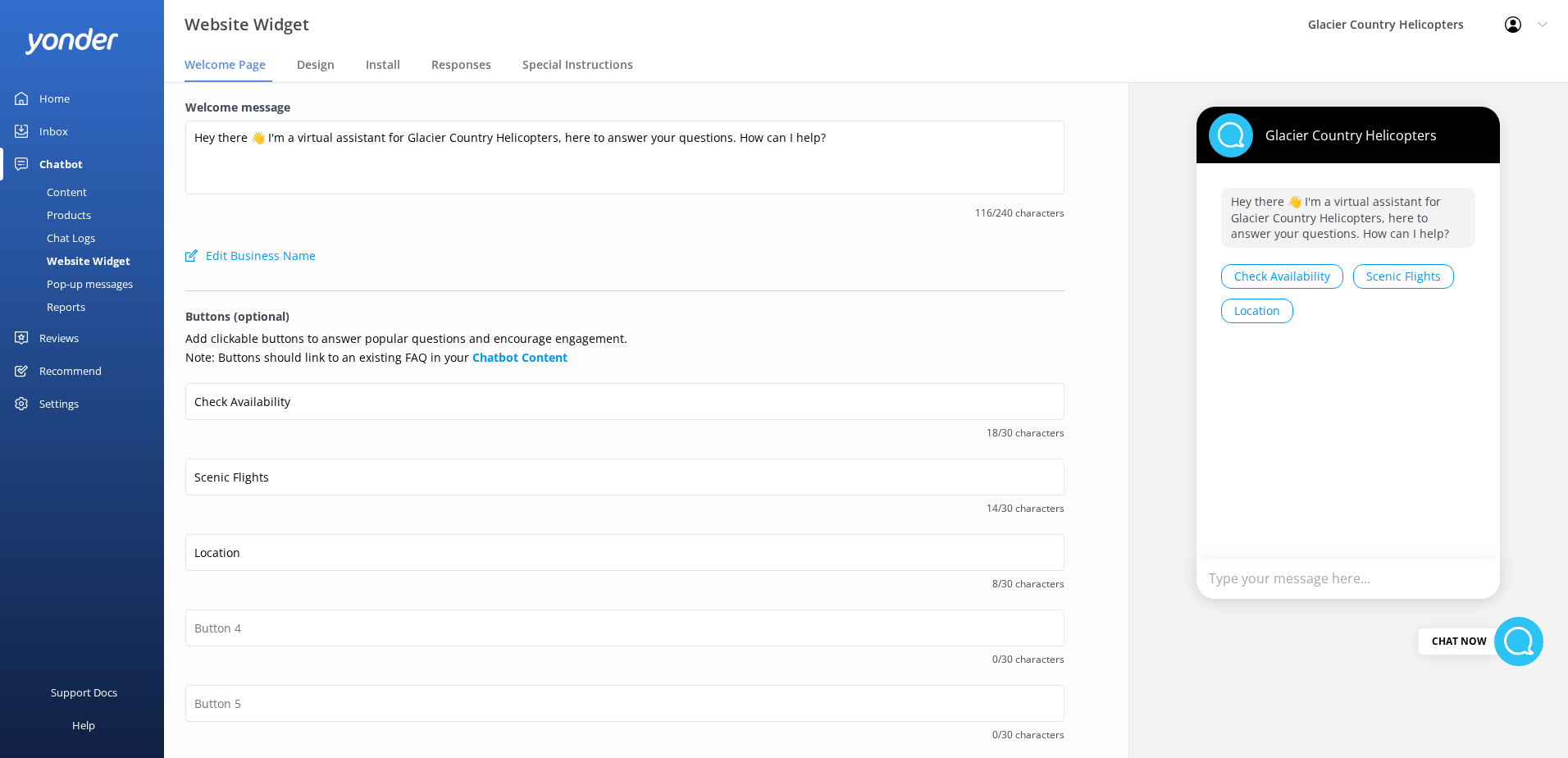
click at [80, 241] on div "Chat Logs" at bounding box center [52, 238] width 85 height 23
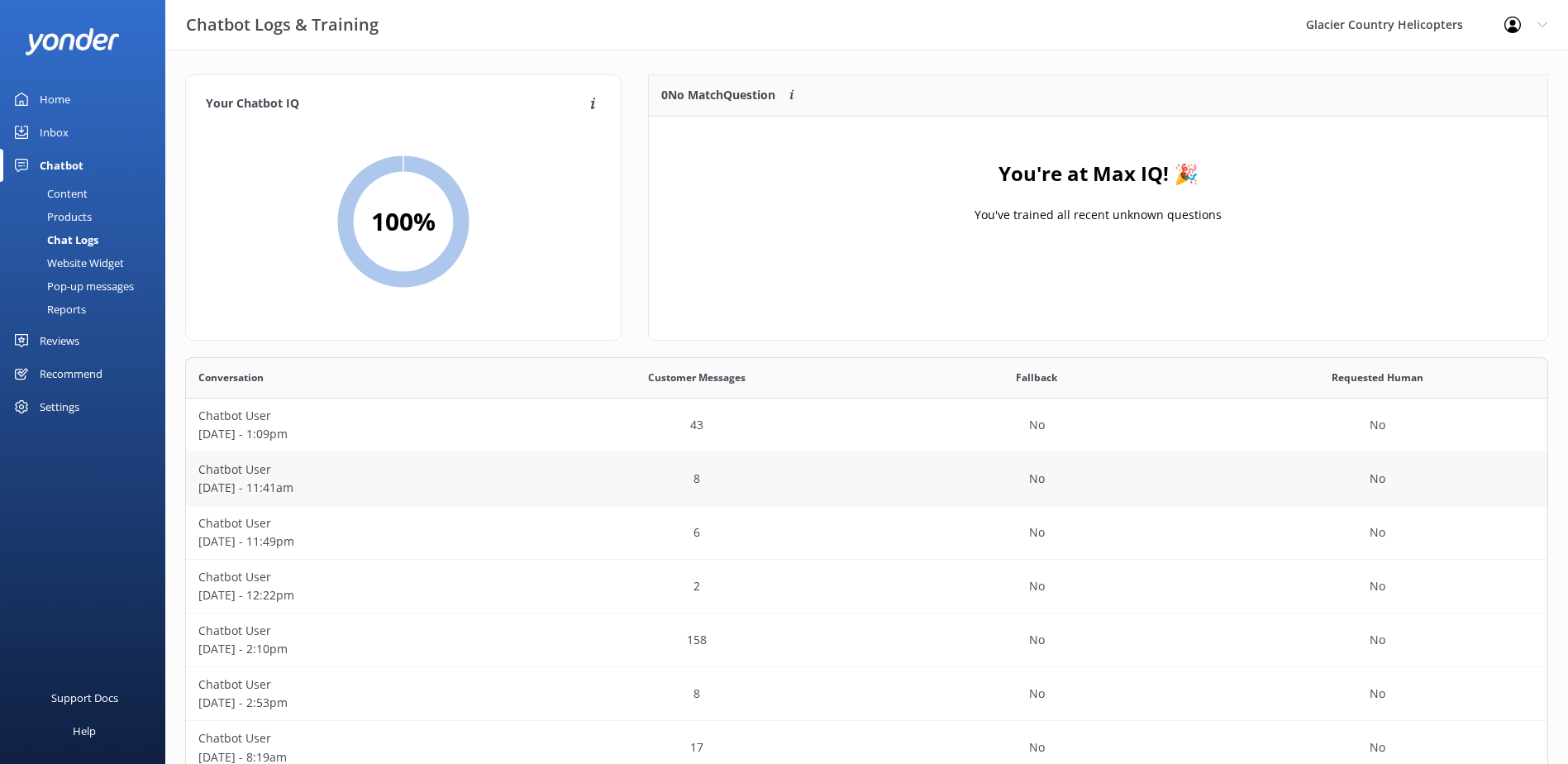
scroll to position [44, 0]
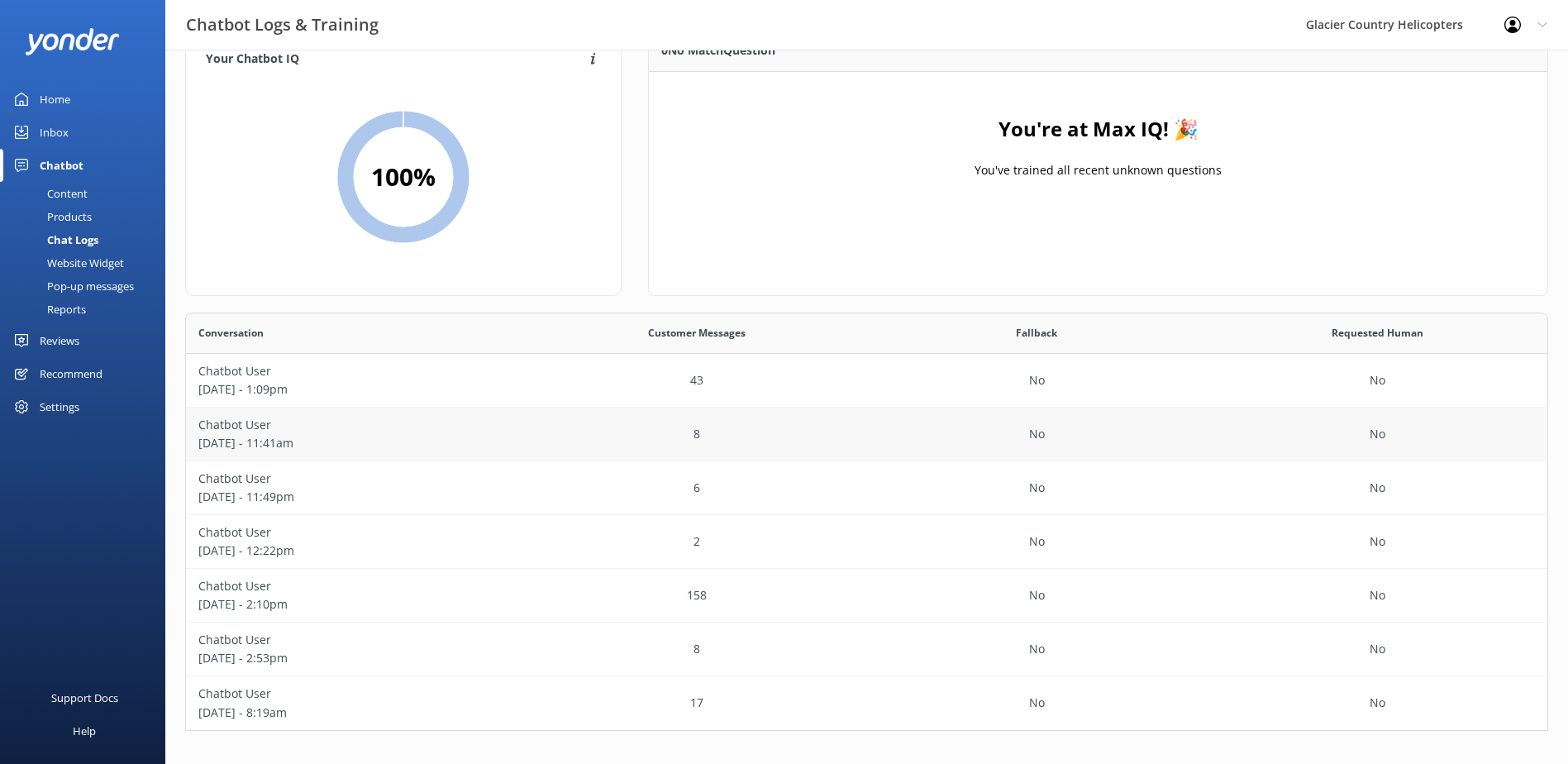
click at [244, 431] on p "Chatbot User" at bounding box center [356, 425] width 316 height 18
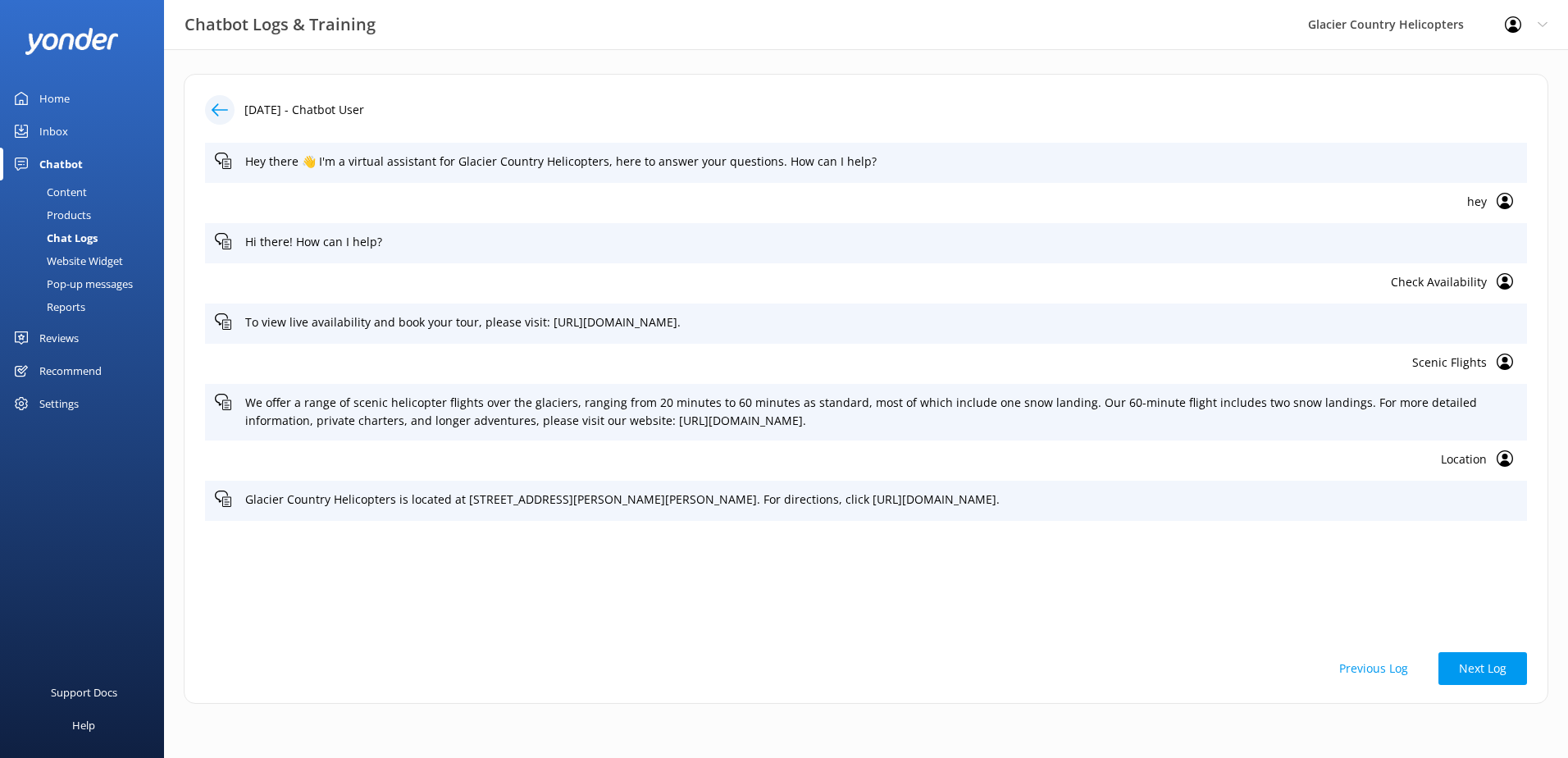
click at [59, 98] on div "Home" at bounding box center [54, 99] width 30 height 33
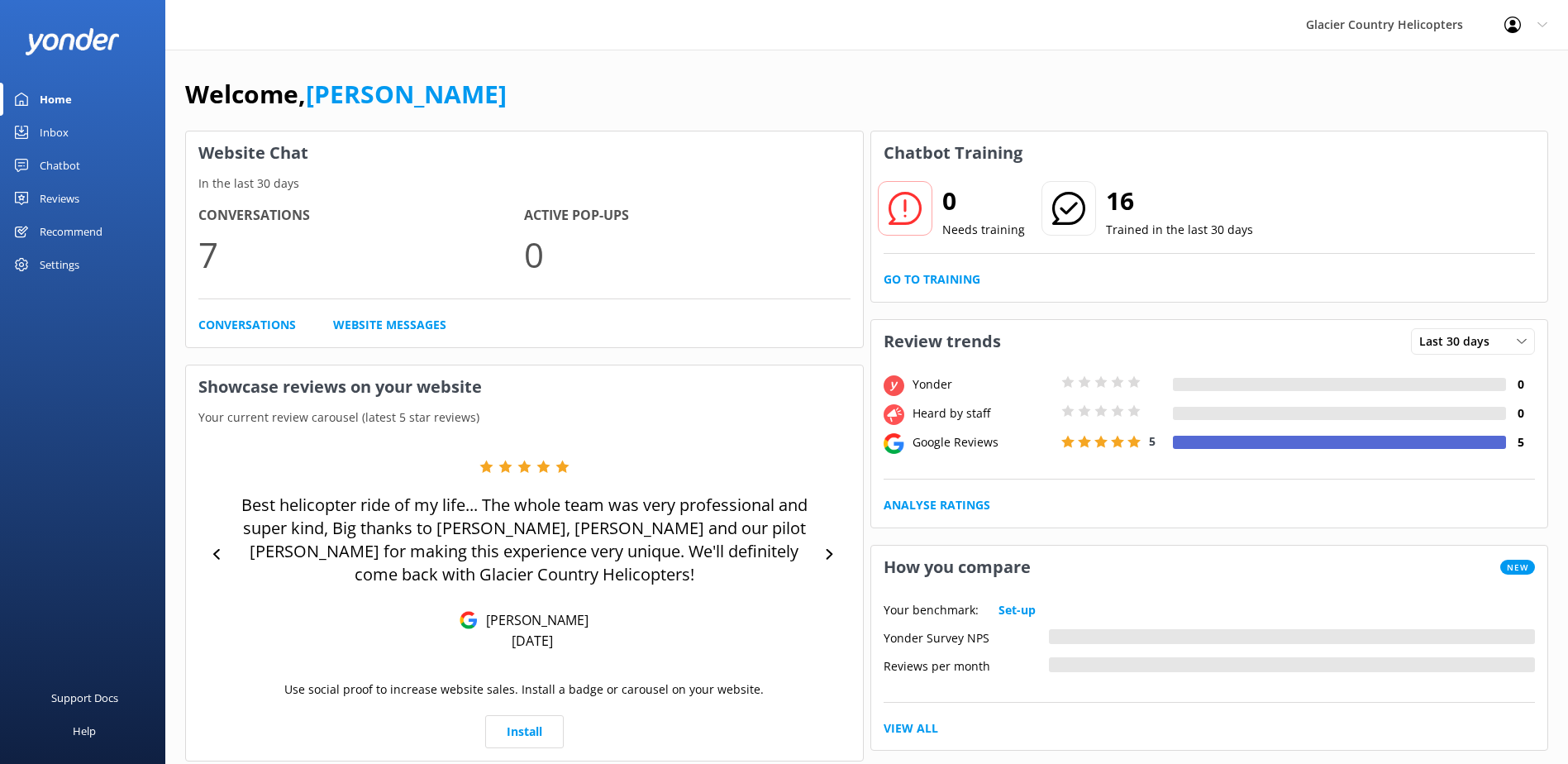
click at [56, 165] on div "Chatbot" at bounding box center [60, 165] width 41 height 33
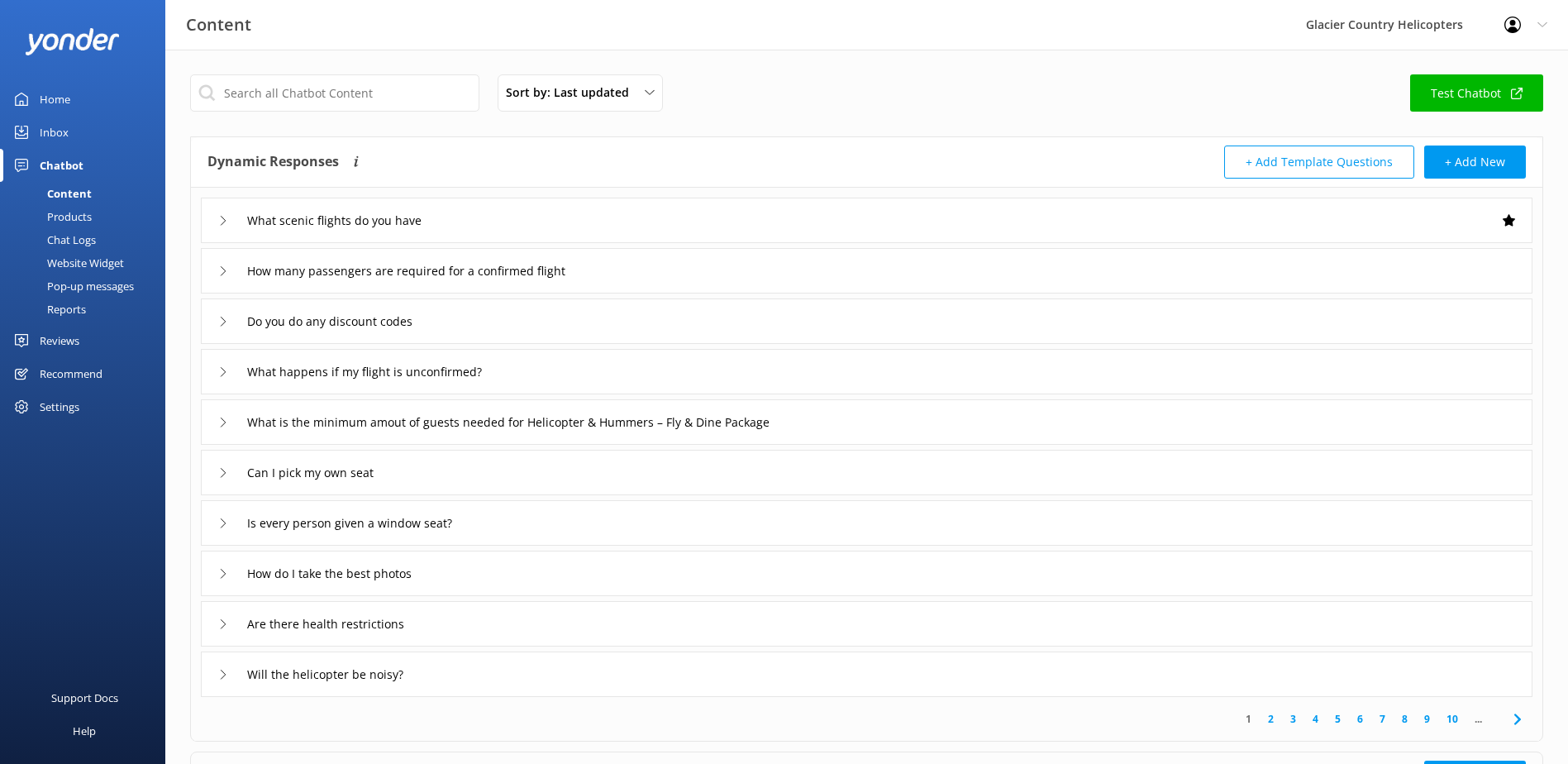
click at [82, 246] on div "Chat Logs" at bounding box center [53, 240] width 86 height 23
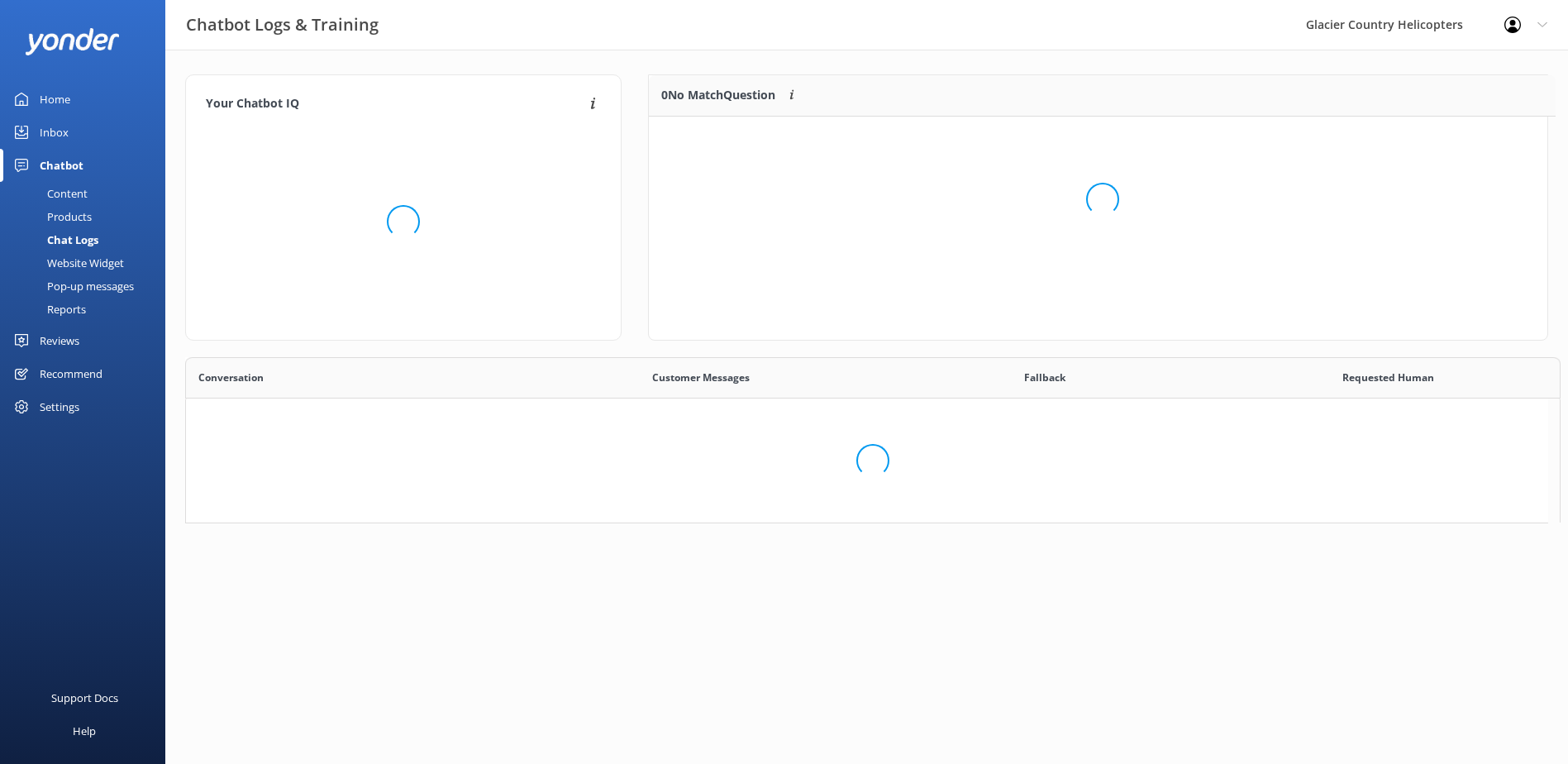
scroll to position [13, 13]
